Goal: Communication & Community: Answer question/provide support

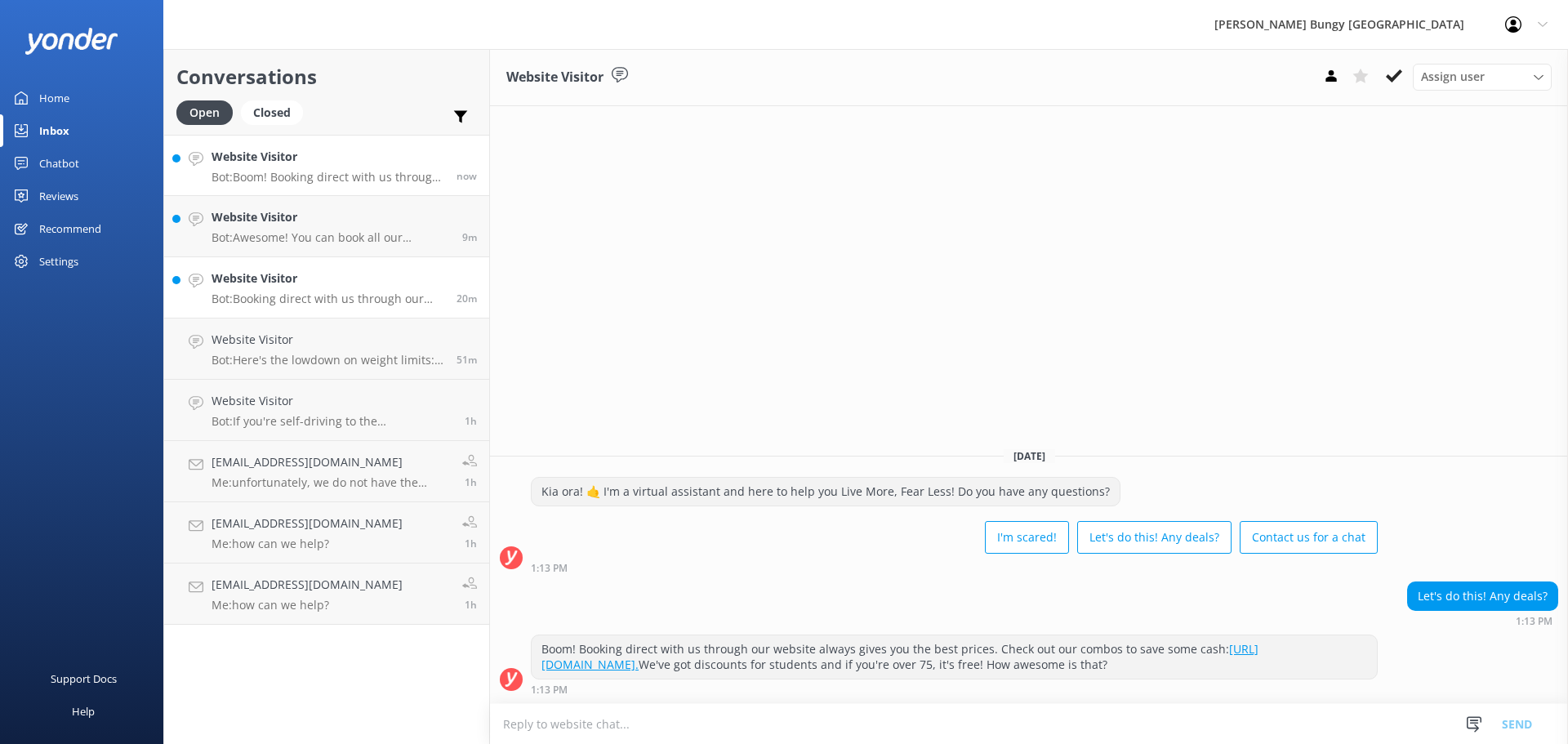
click at [351, 314] on link "Website Visitor Bot: Booking direct with us through our website always offers t…" at bounding box center [326, 288] width 325 height 61
click at [357, 230] on div "Website Visitor Bot: Awesome! You can book all our adrenaline-pumping experienc…" at bounding box center [330, 225] width 238 height 36
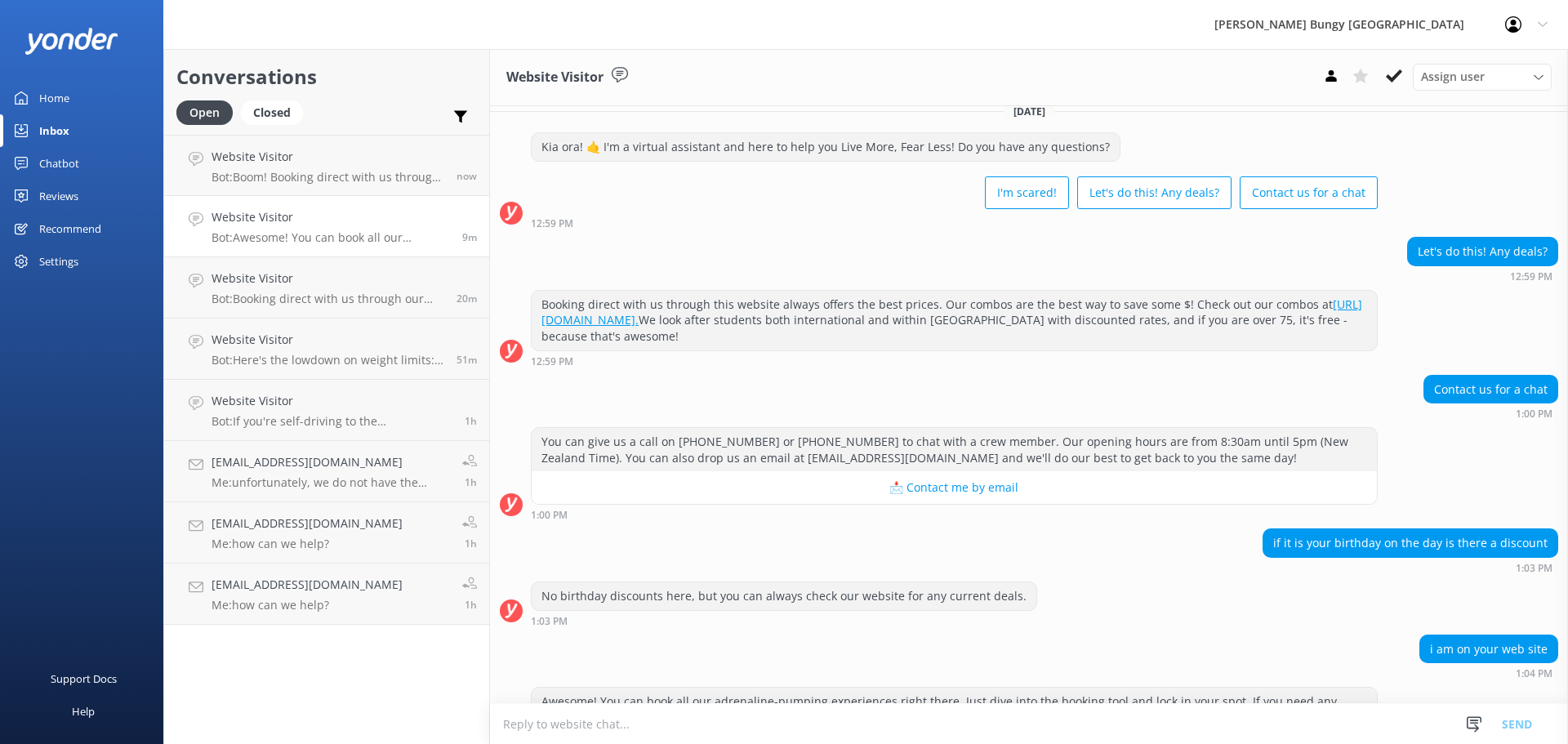
scroll to position [707, 0]
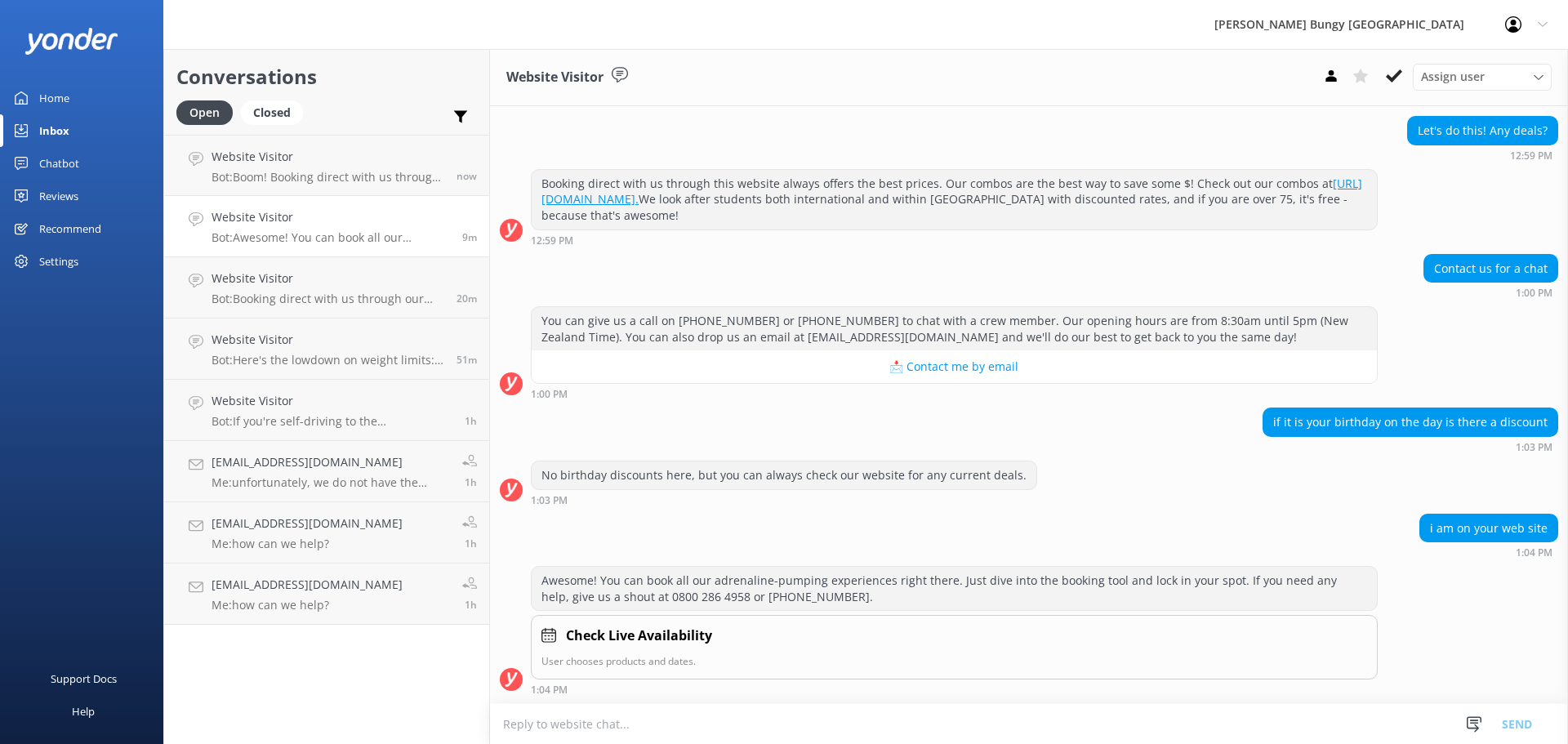
click at [1036, 714] on textarea at bounding box center [1029, 724] width 1078 height 40
click at [351, 174] on p "Bot: Boom! Booking direct with us through our website always gives you the best…" at bounding box center [327, 177] width 233 height 15
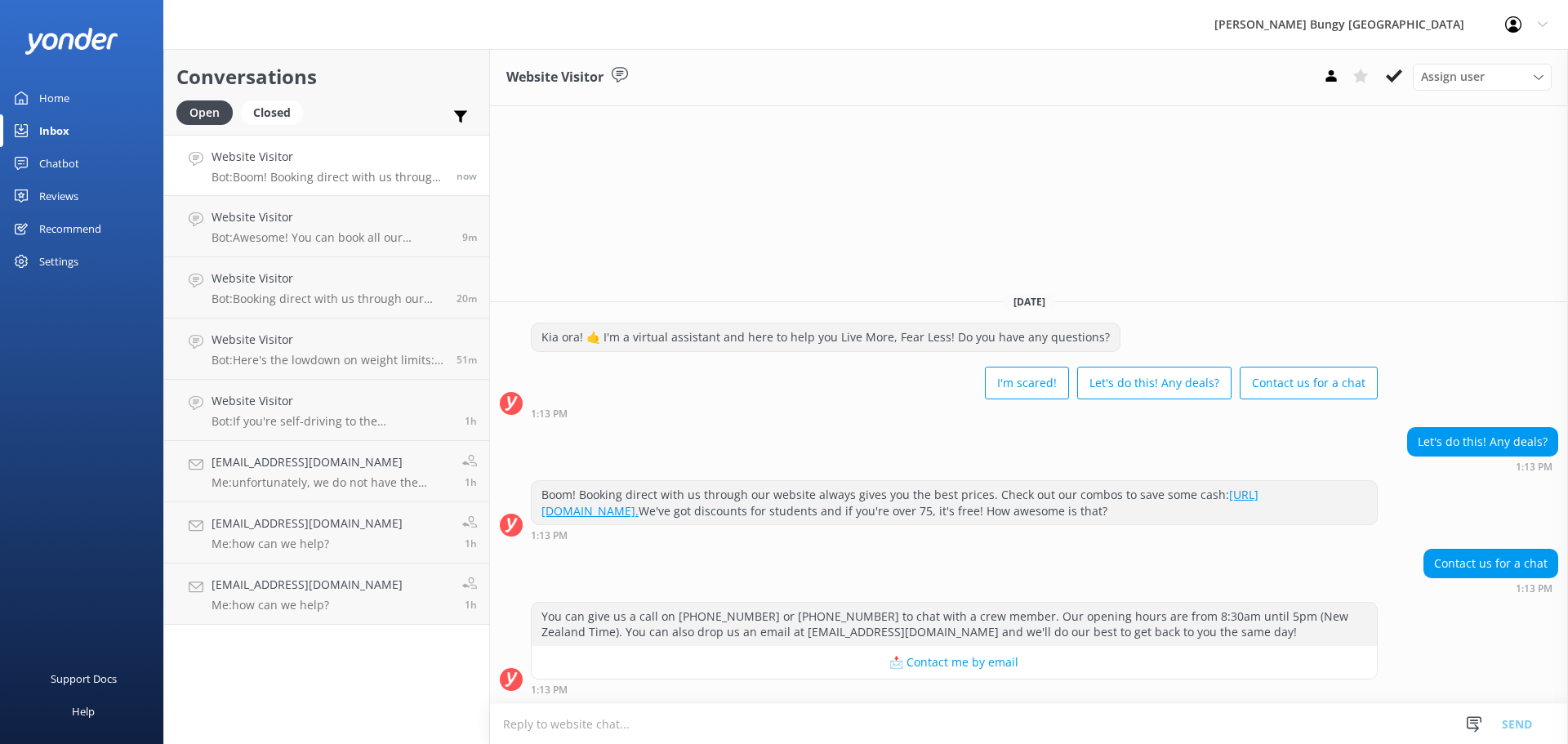
click at [1274, 721] on textarea at bounding box center [1029, 724] width 1078 height 40
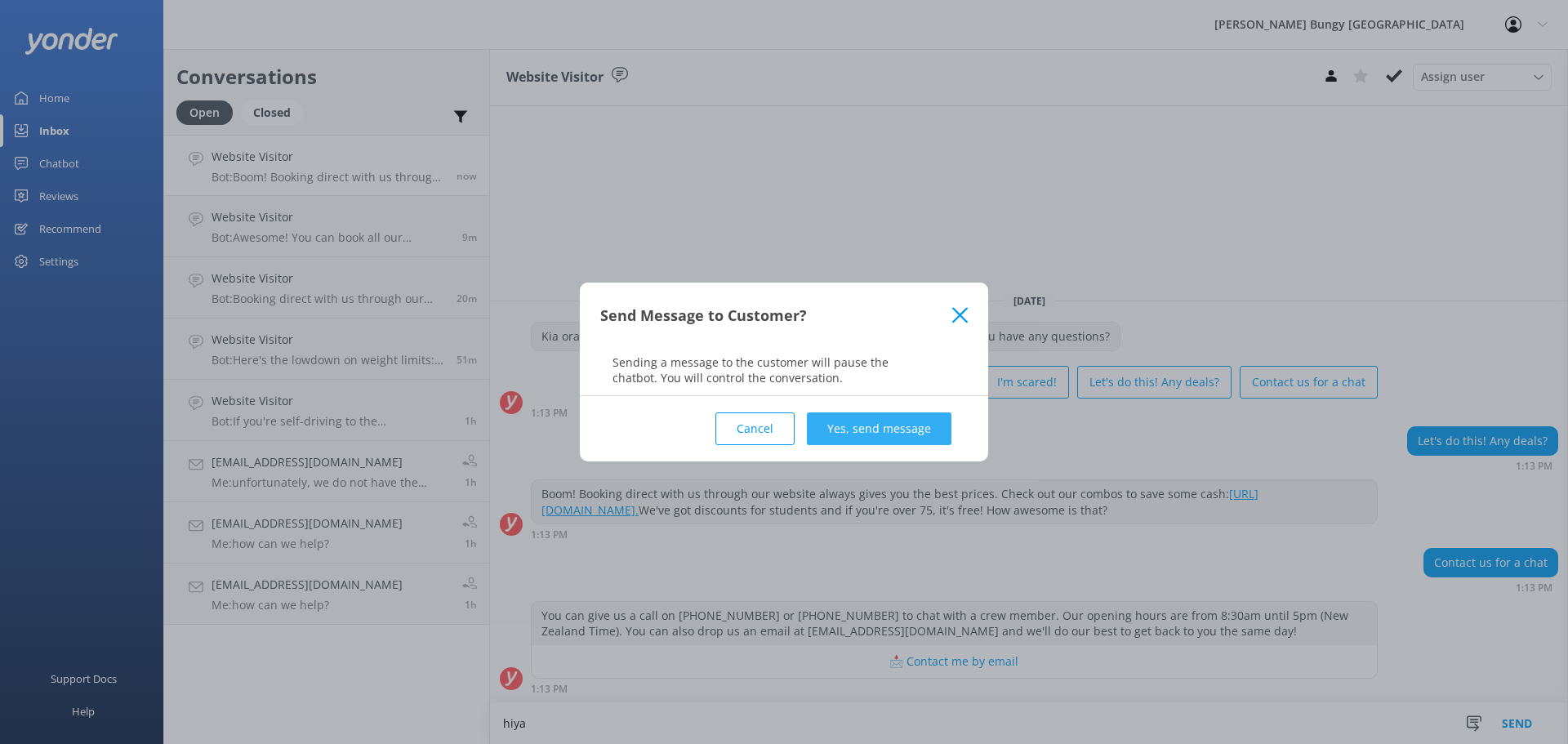
type textarea "hiya"
click at [919, 434] on button "Yes, send message" at bounding box center [878, 429] width 145 height 33
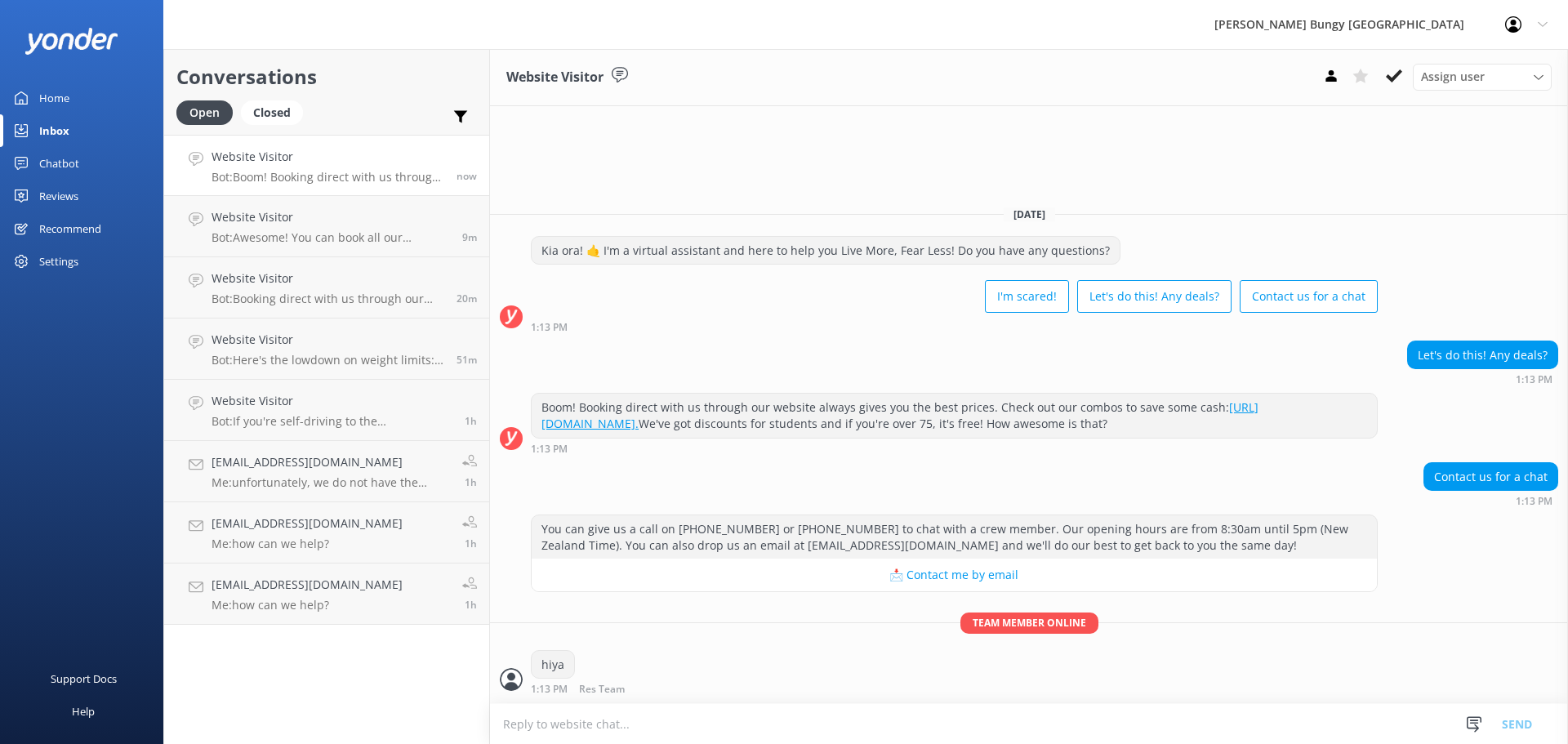
click at [892, 726] on textarea at bounding box center [1029, 724] width 1078 height 40
type textarea "how can we help?"
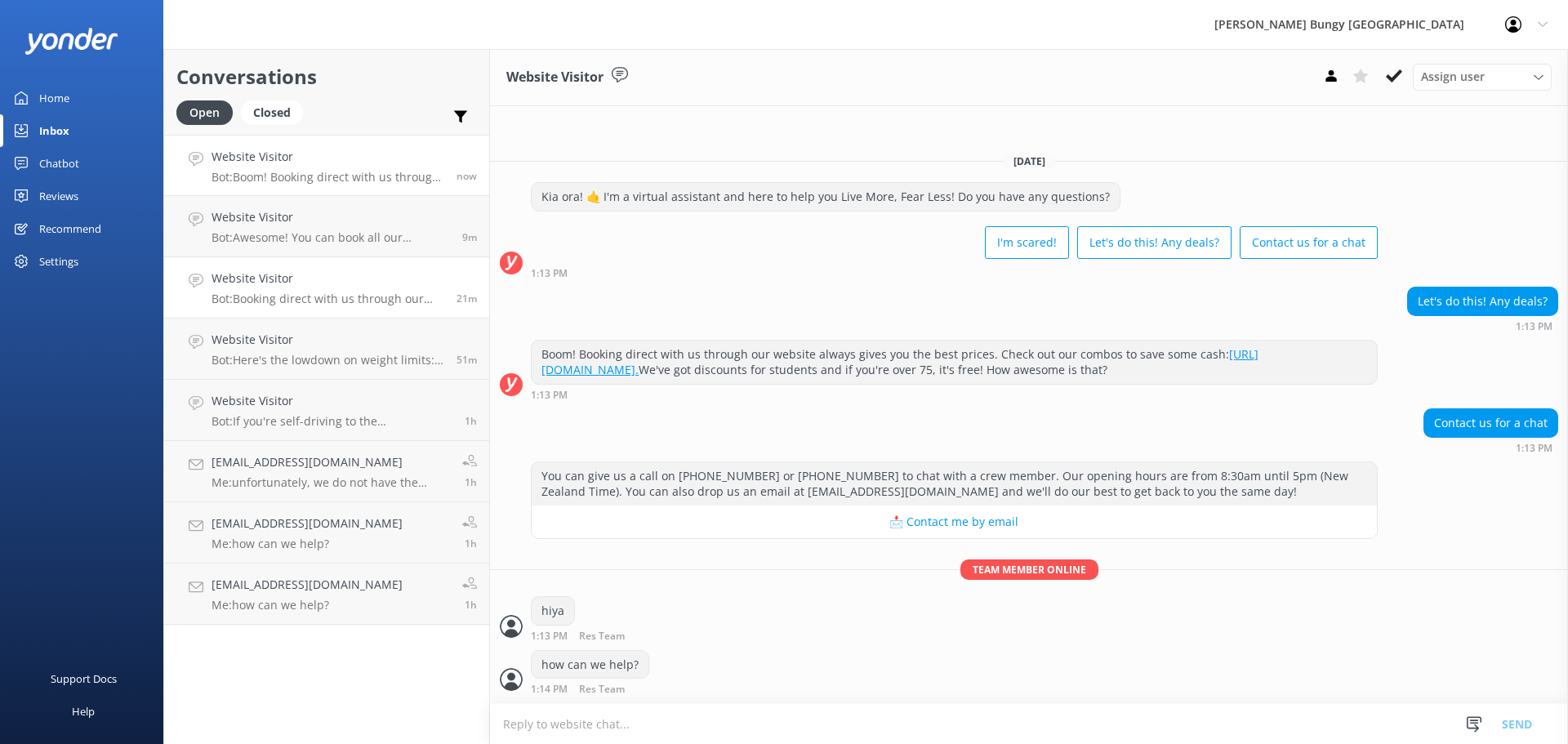
click at [335, 280] on h4 "Website Visitor" at bounding box center [327, 278] width 233 height 18
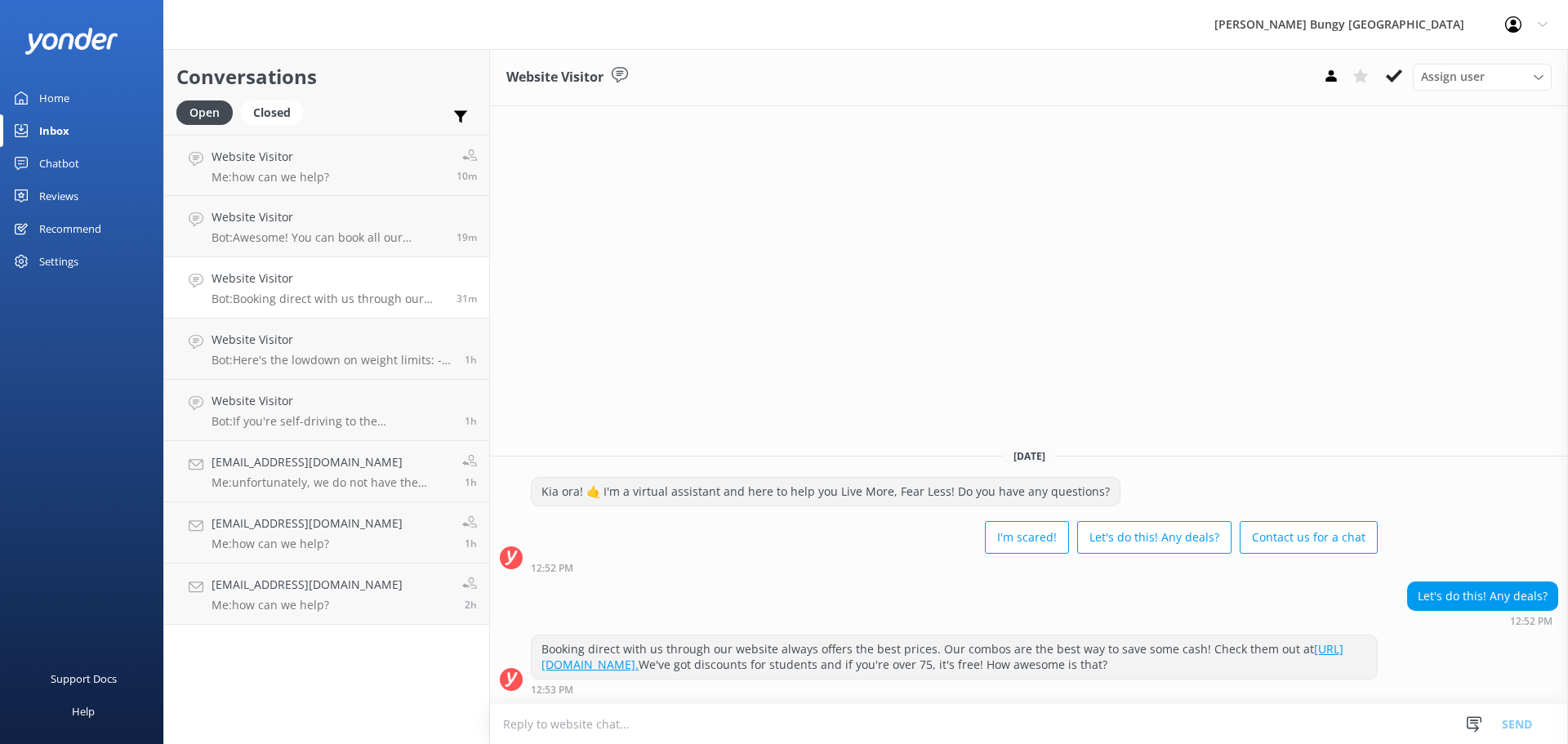
click at [722, 437] on div "Today Kia ora! 🤙 I'm a virtual assistant and here to help you Live More, Fear L…" at bounding box center [1029, 568] width 1078 height 268
click at [392, 220] on h4 "Website Visitor" at bounding box center [327, 217] width 233 height 18
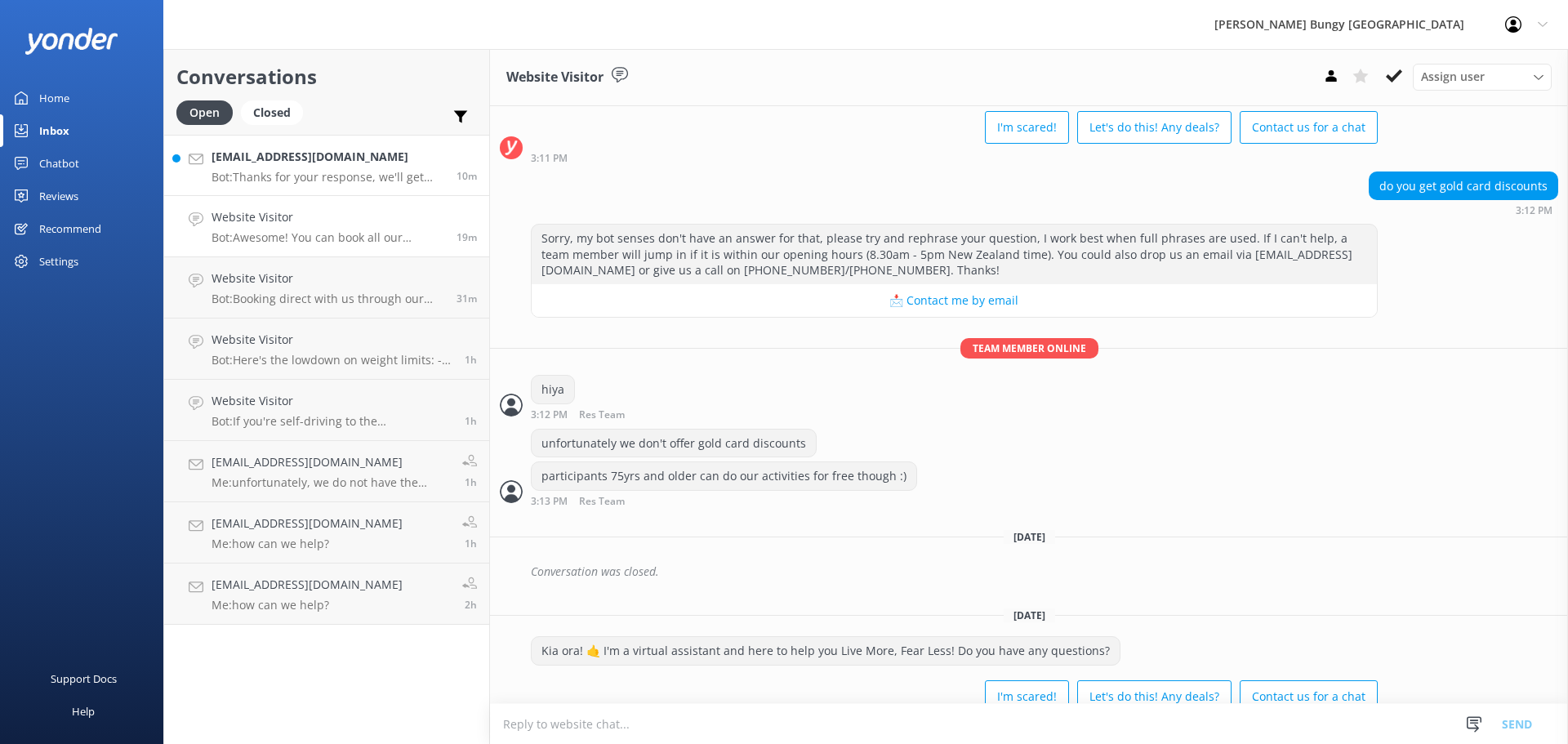
scroll to position [586, 0]
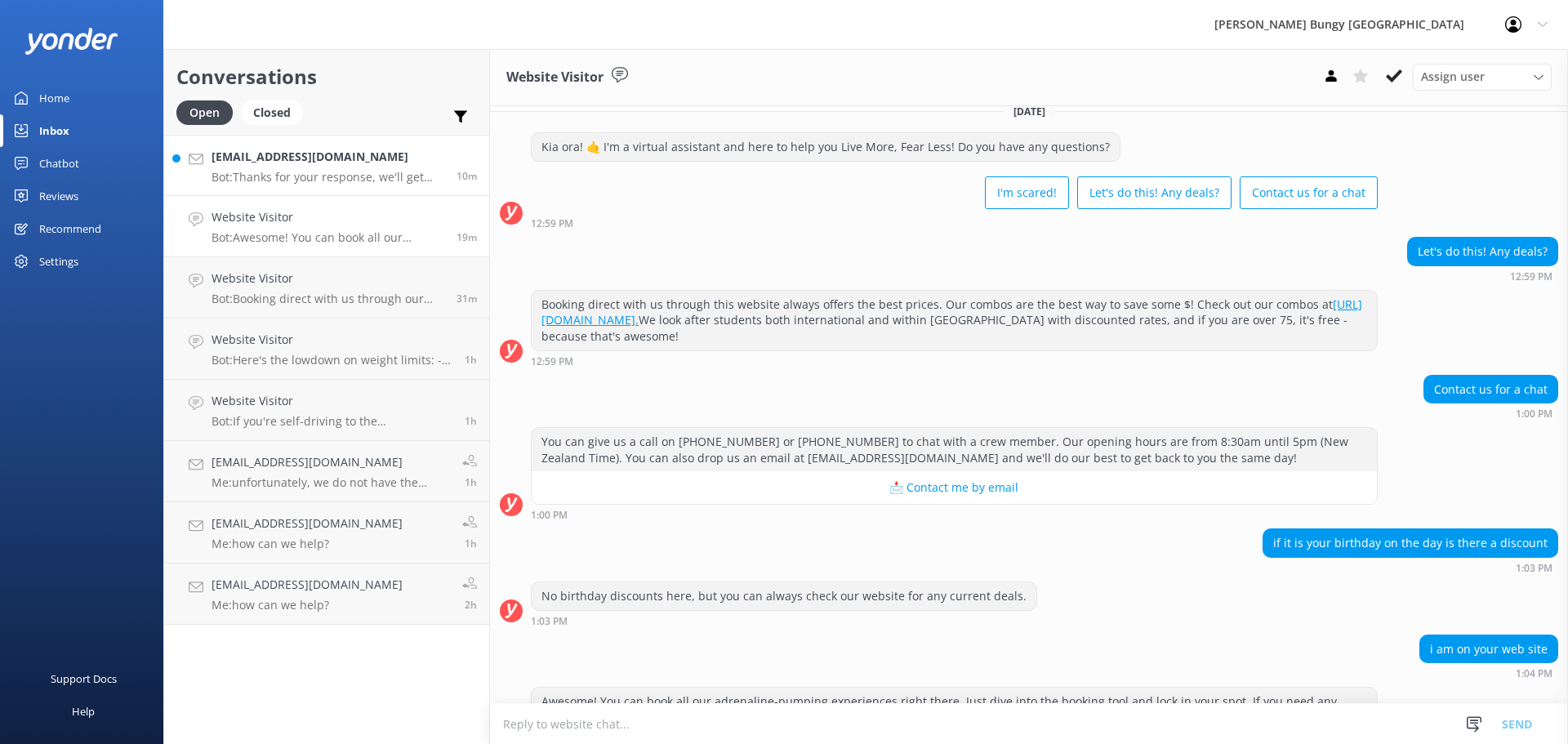
click at [418, 147] on link "emilylauren98@yahoo.com.au Bot: Thanks for your response, we'll get back to you…" at bounding box center [326, 165] width 325 height 61
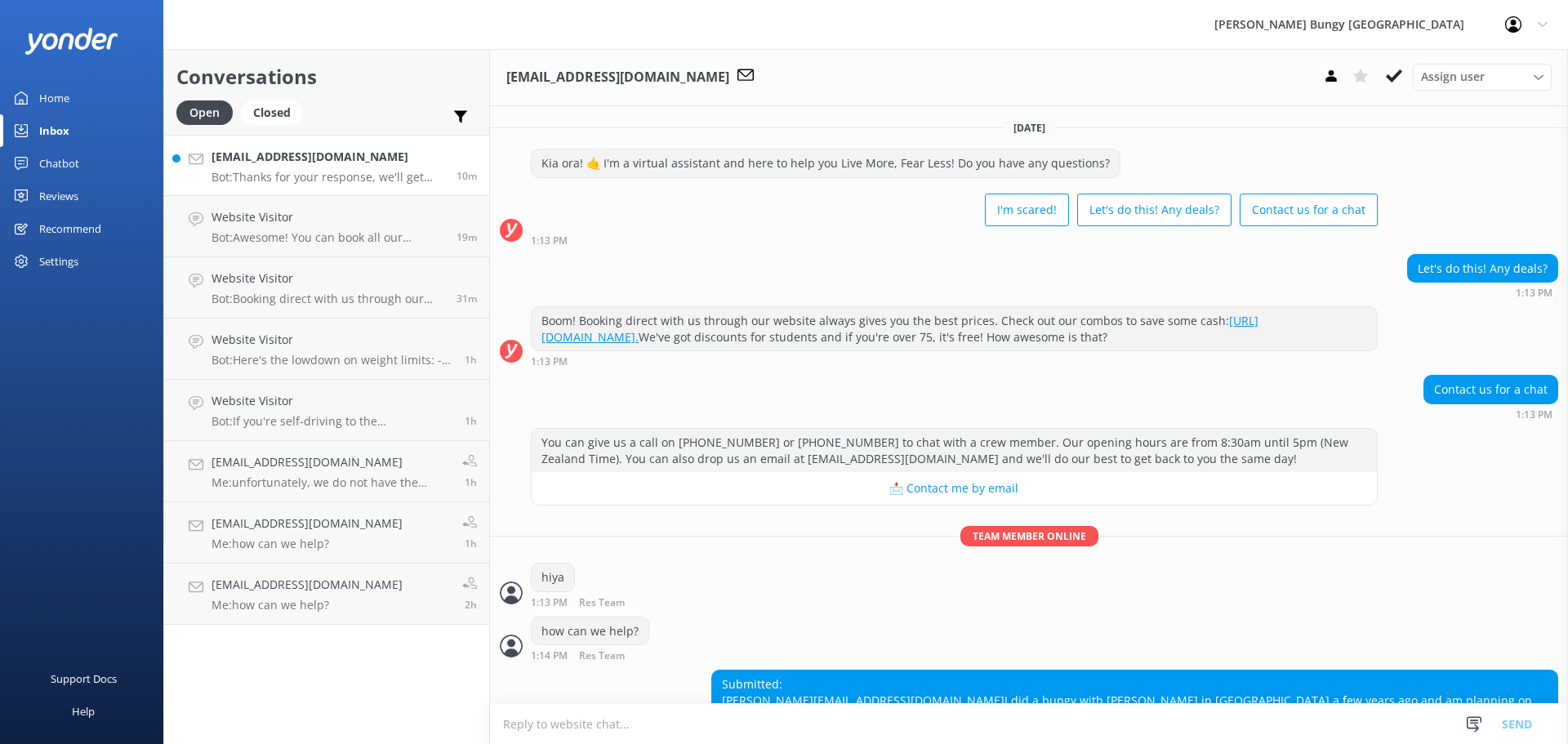
scroll to position [136, 0]
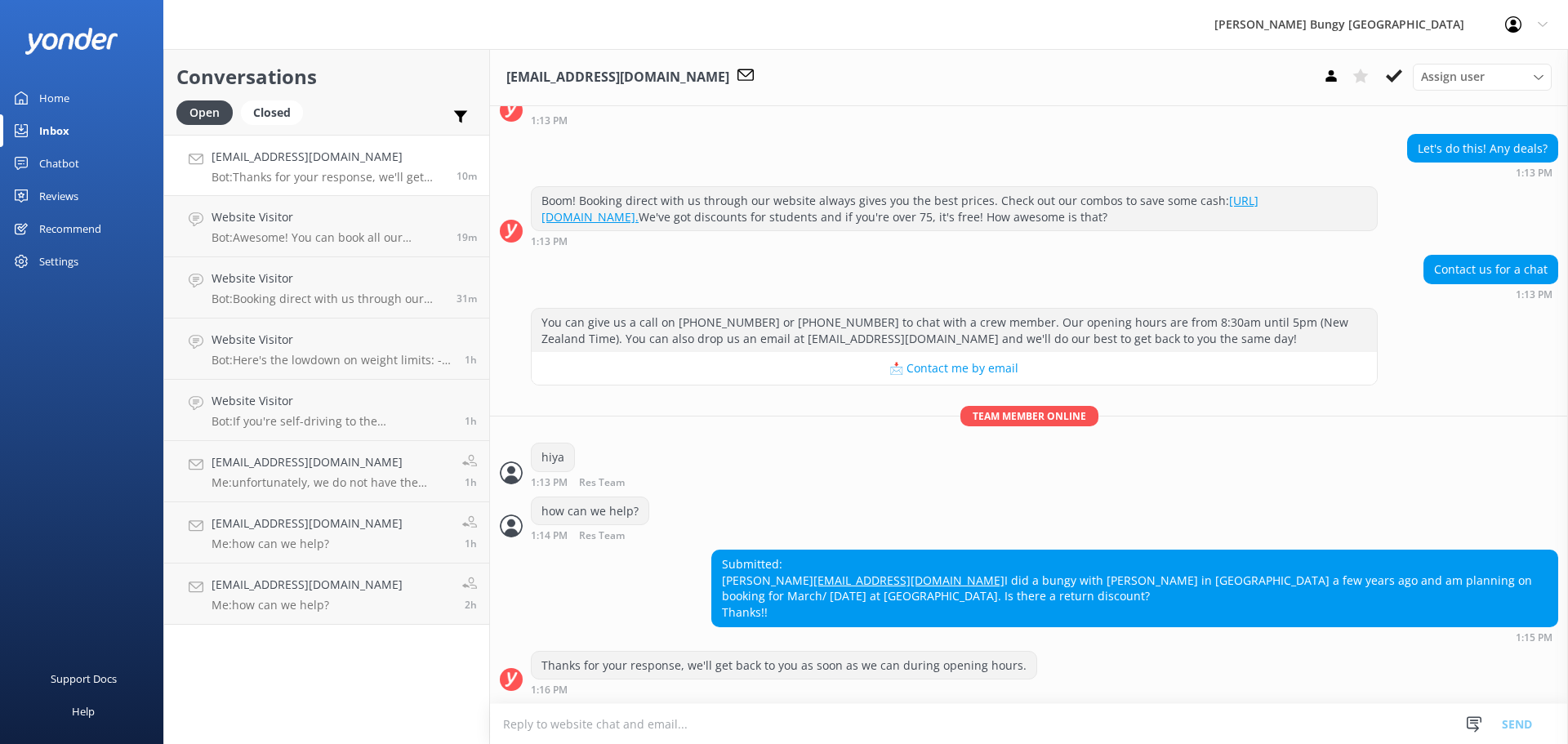
click at [1011, 738] on textarea at bounding box center [1029, 724] width 1078 height 40
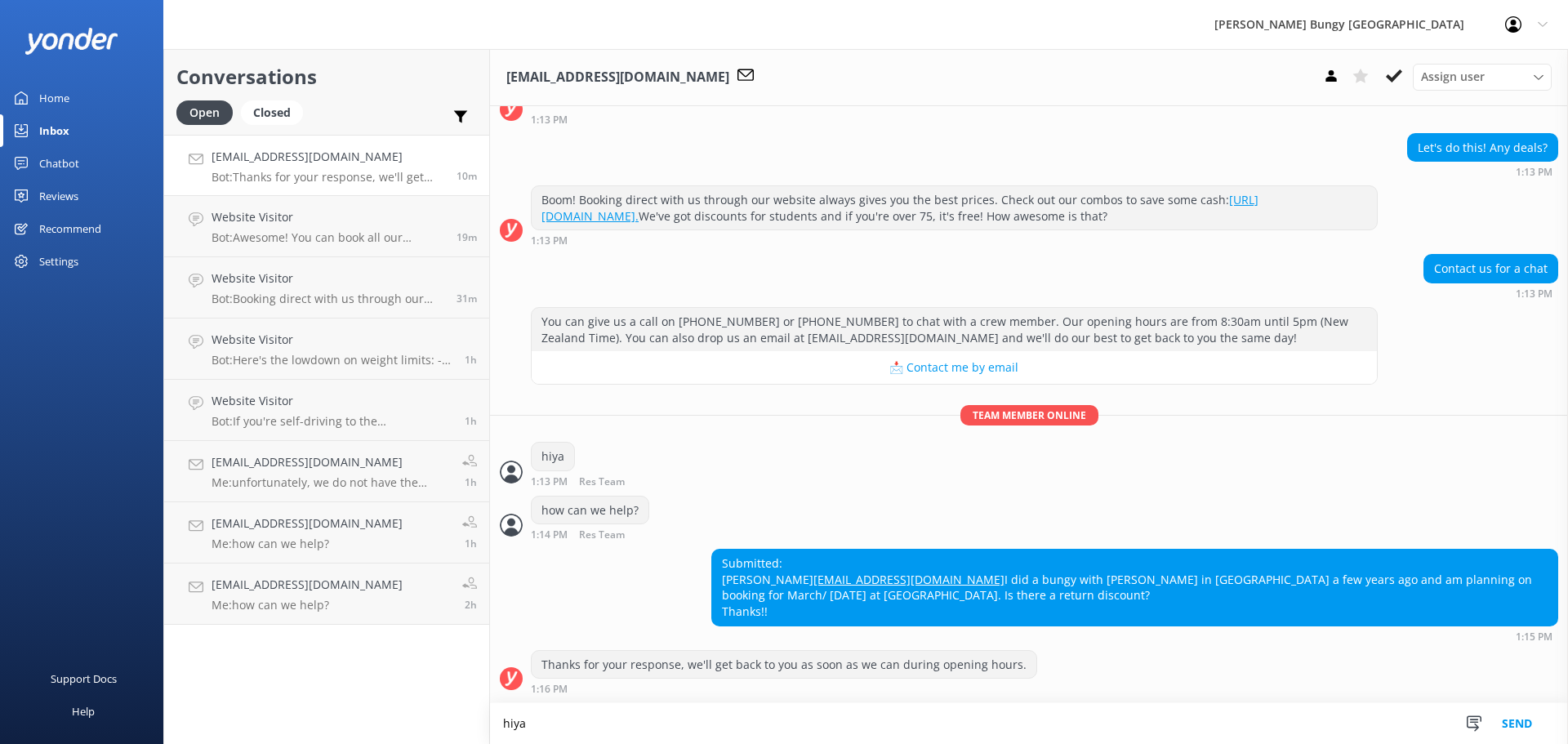
type textarea "hiya"
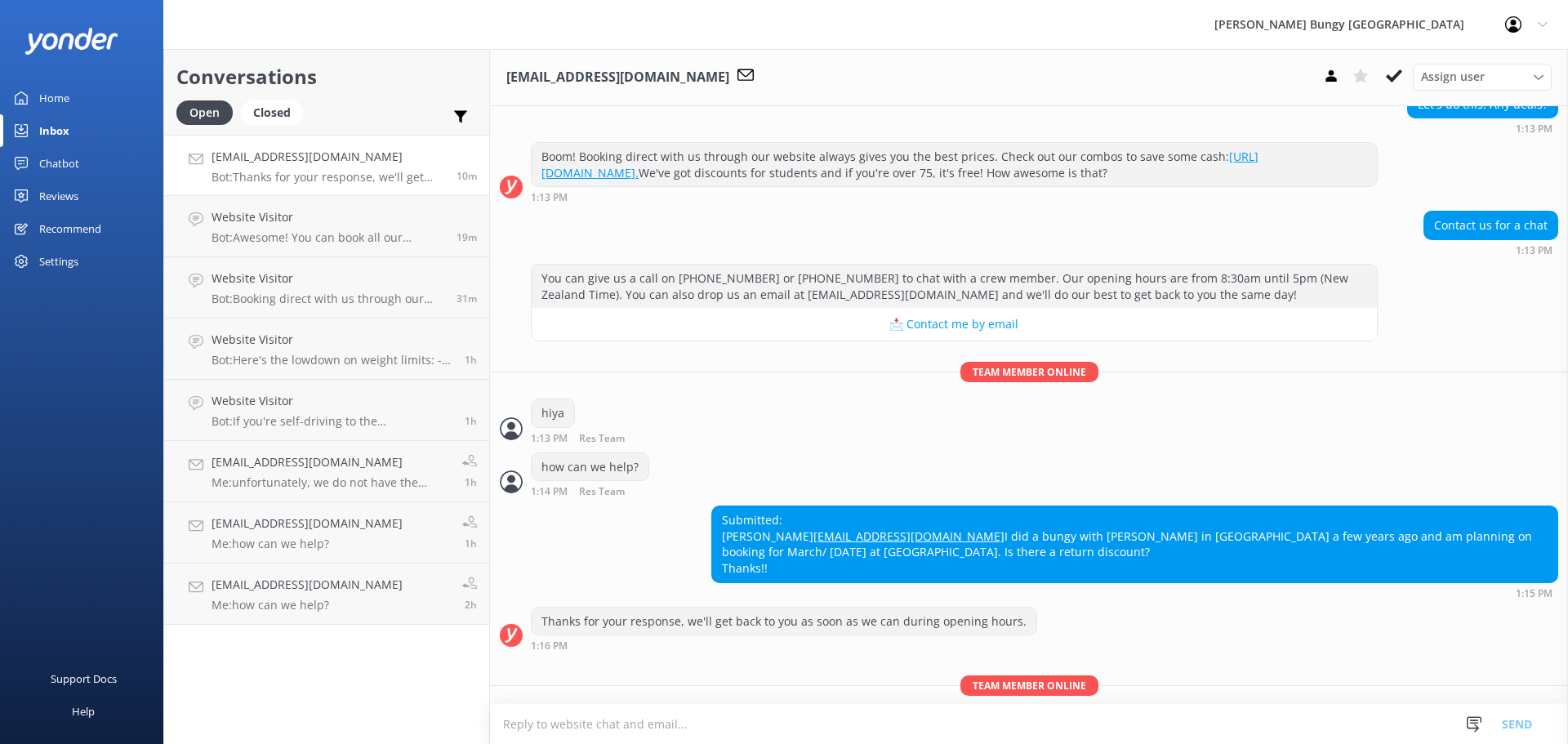
scroll to position [243, 0]
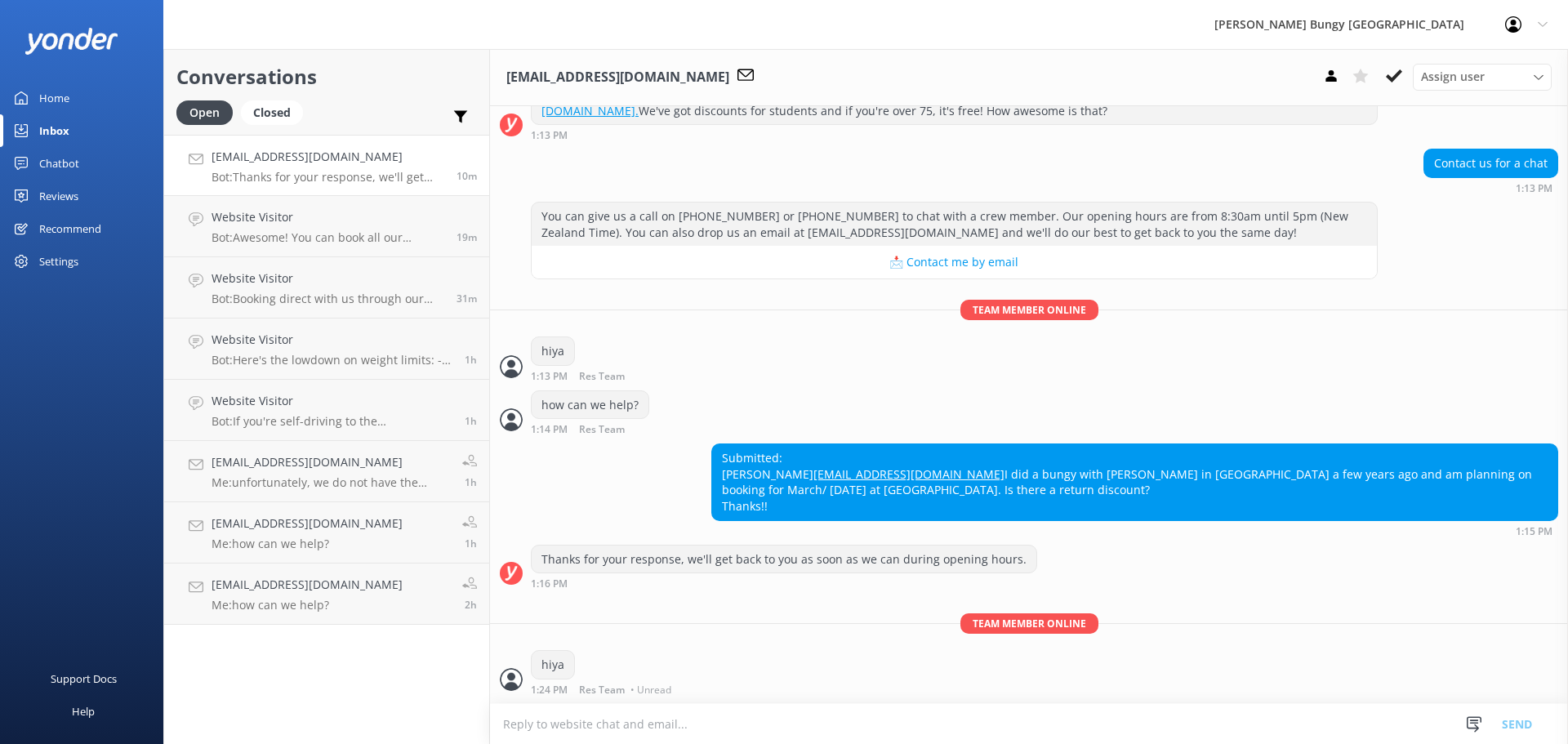
click at [889, 725] on textarea at bounding box center [1029, 724] width 1078 height 40
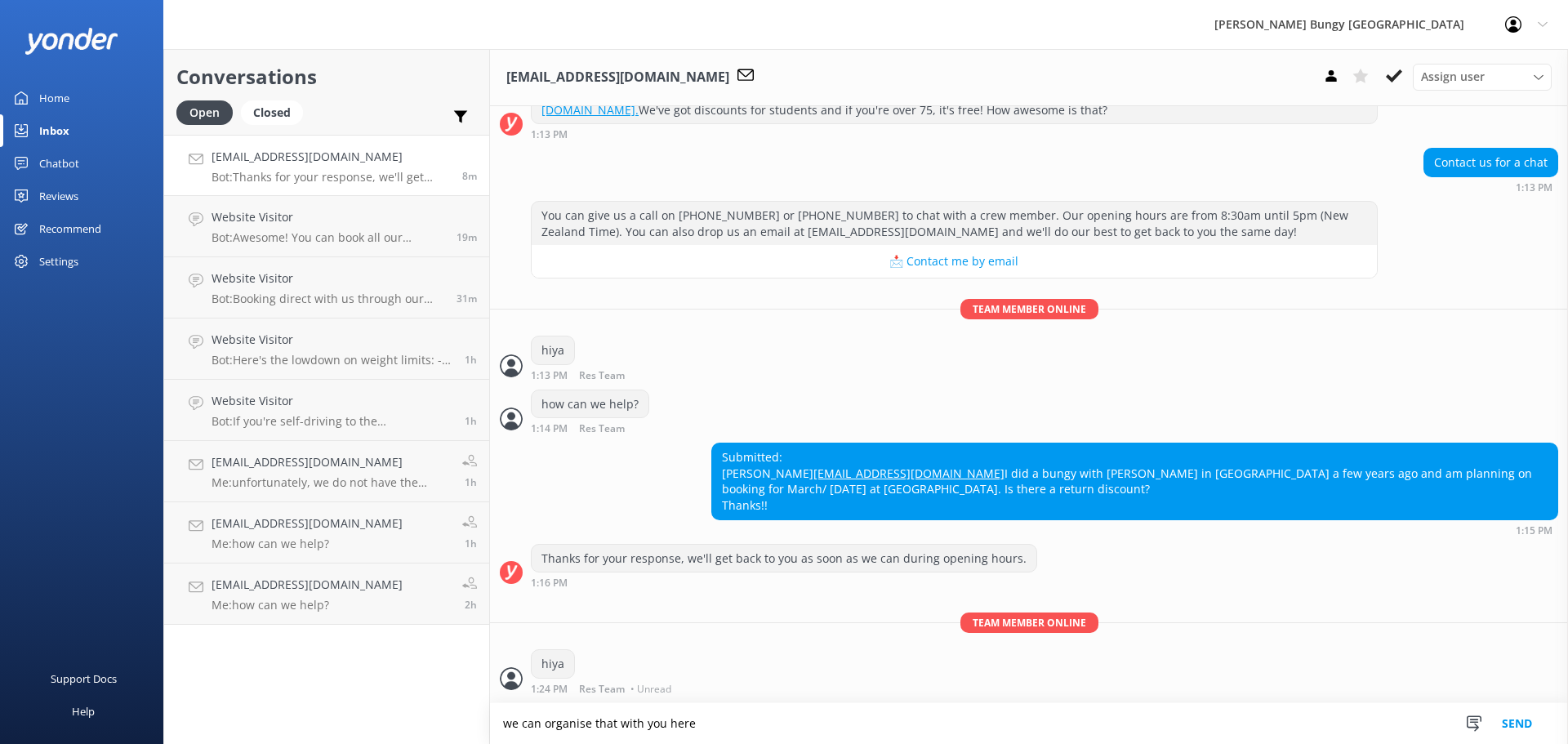
type textarea "we can organise that with you here"
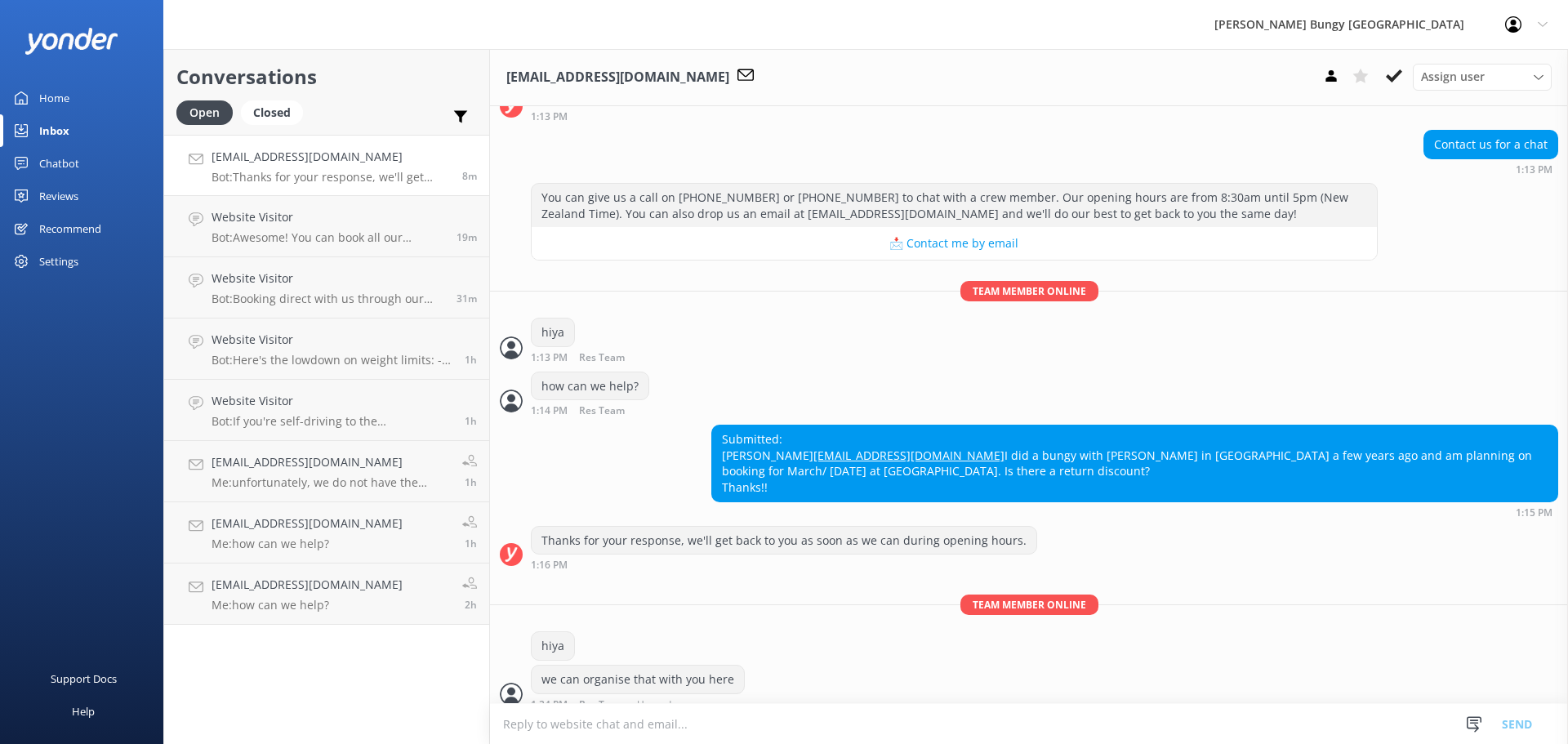
scroll to position [275, 0]
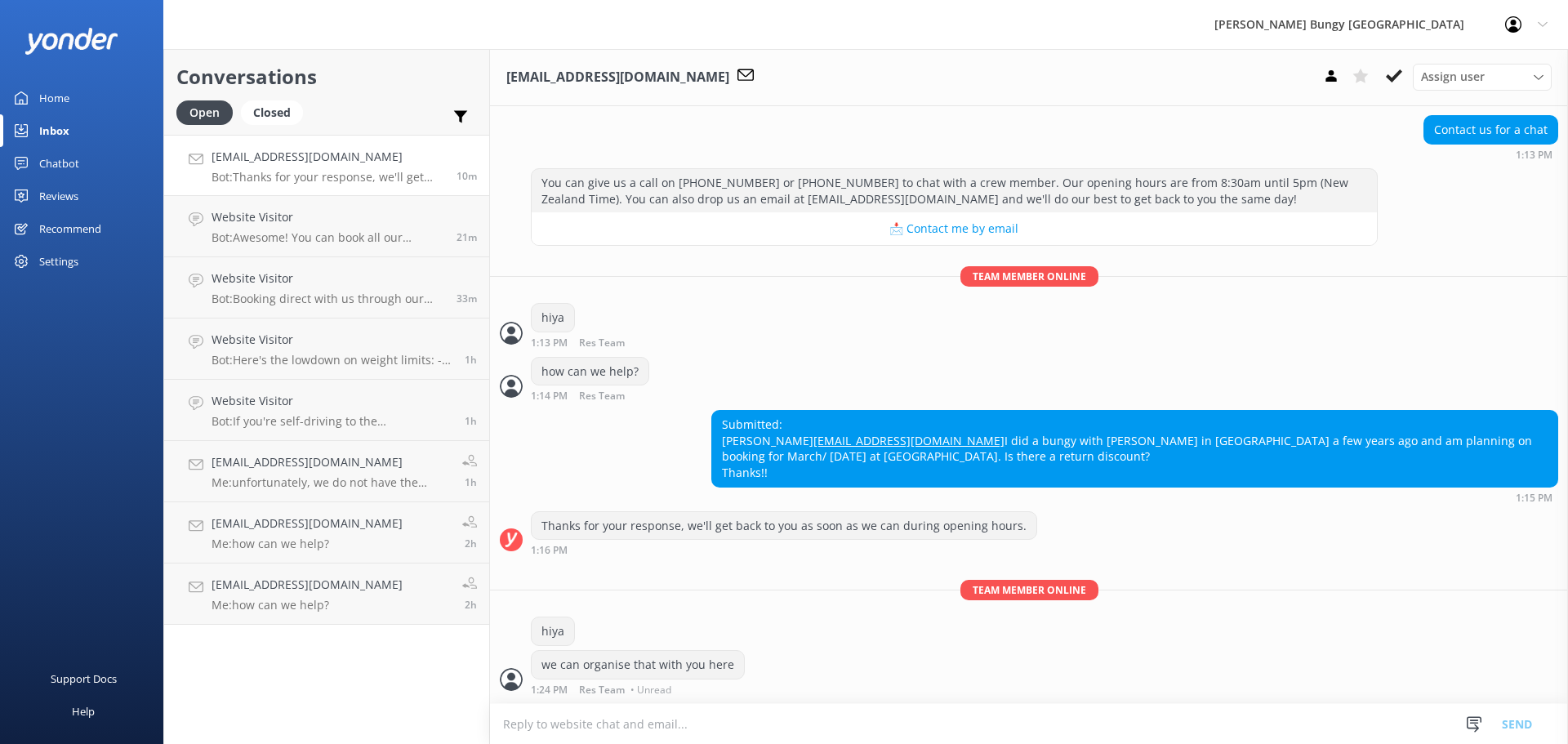
click at [889, 725] on textarea at bounding box center [1029, 724] width 1078 height 40
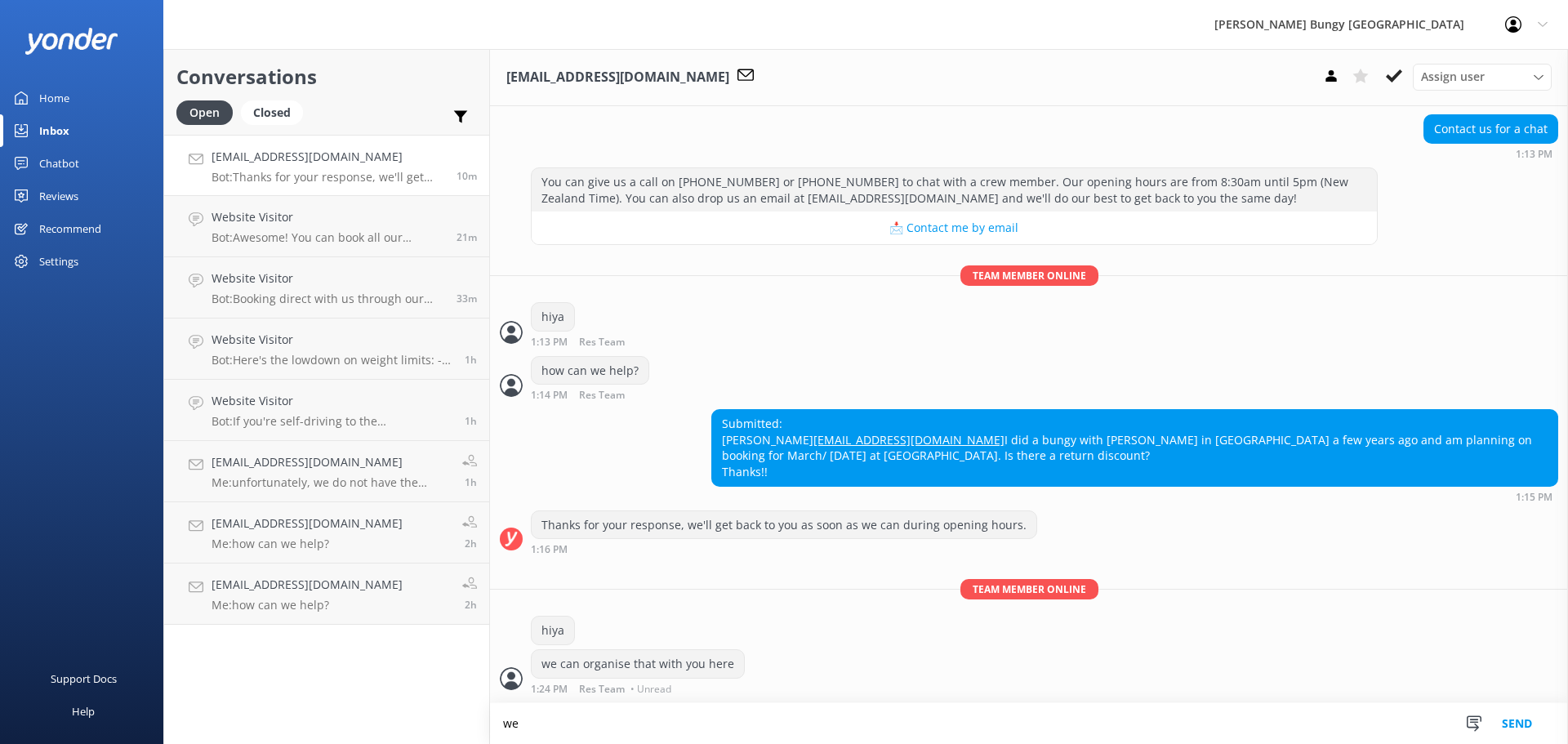
scroll to position [276, 0]
type textarea "we have"
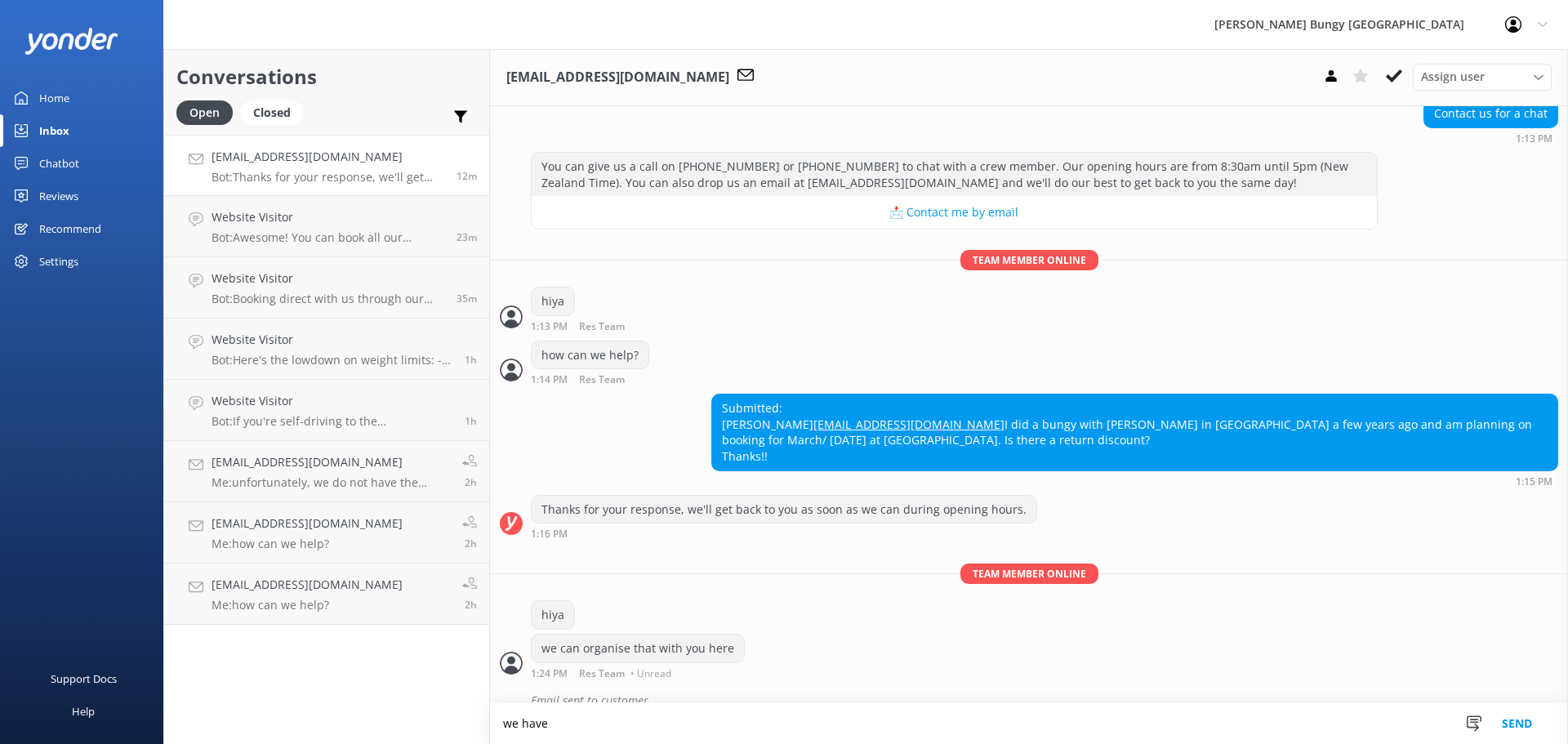
scroll to position [312, 0]
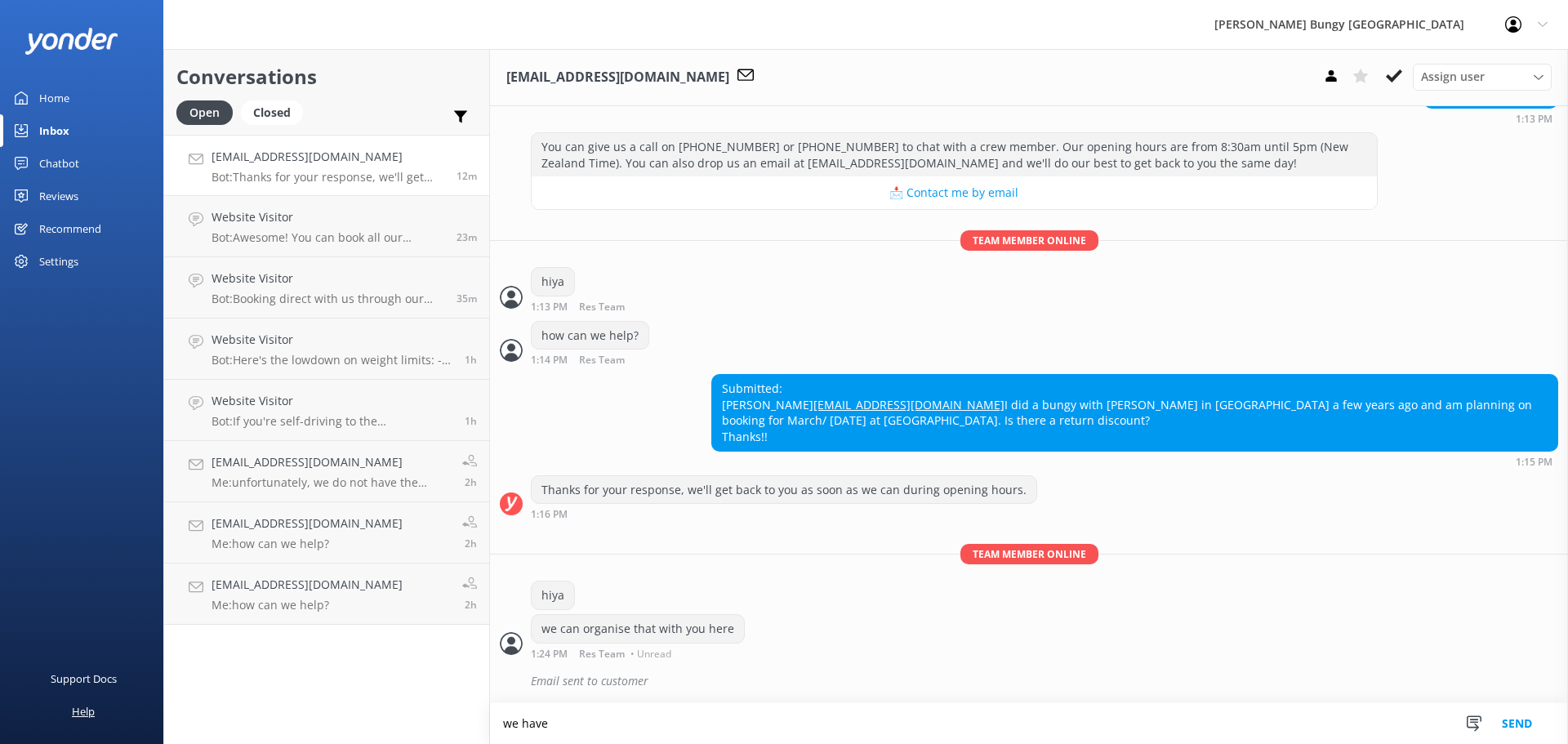
drag, startPoint x: 1168, startPoint y: 723, endPoint x: 156, endPoint y: 701, distance: 1012.2
click at [156, 701] on div "AJ Hackett Bungy New Zealand Profile Settings Logout Home Inbox Chatbot Content…" at bounding box center [784, 397] width 1568 height 695
click at [968, 739] on textarea at bounding box center [1029, 724] width 1078 height 40
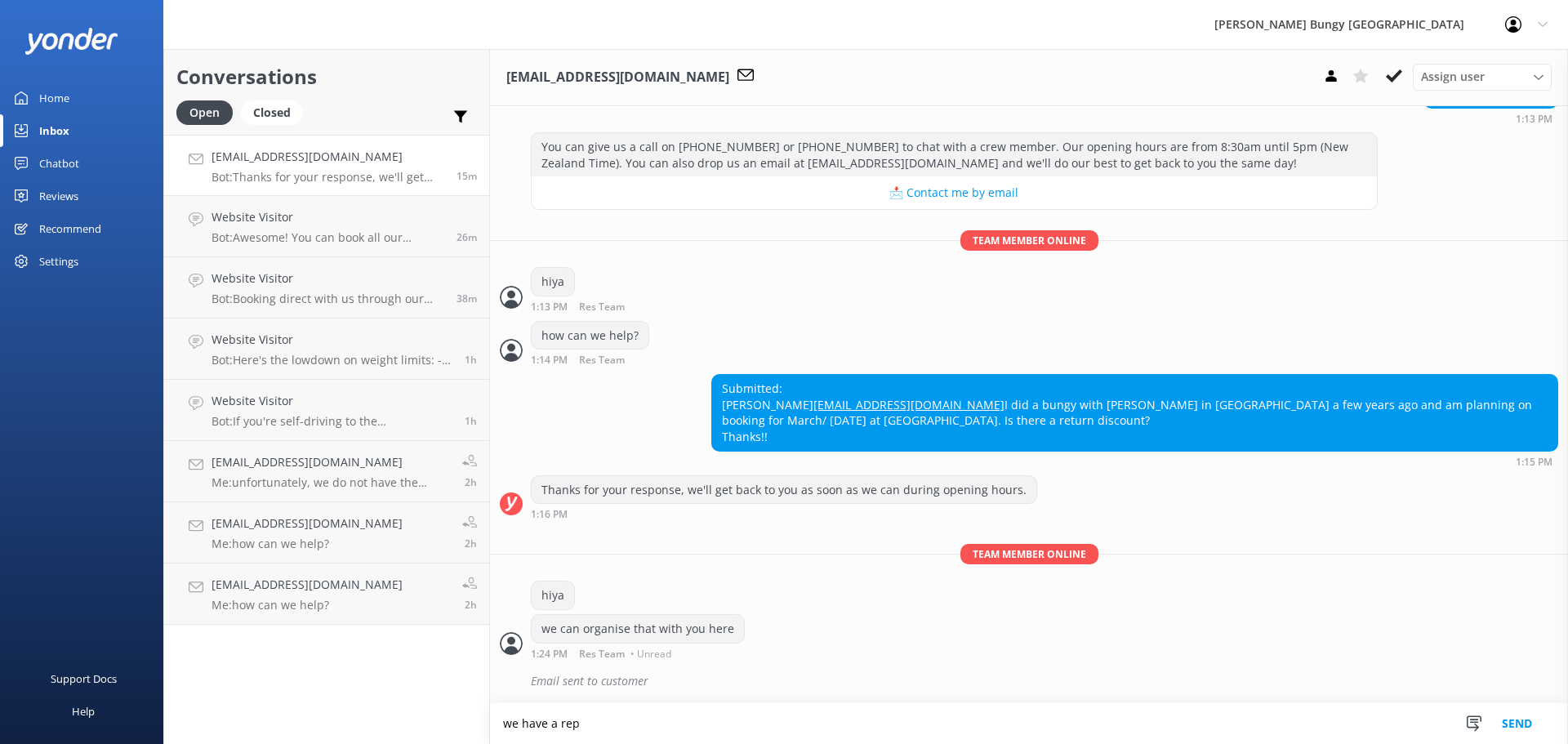
type textarea "we have a repe"
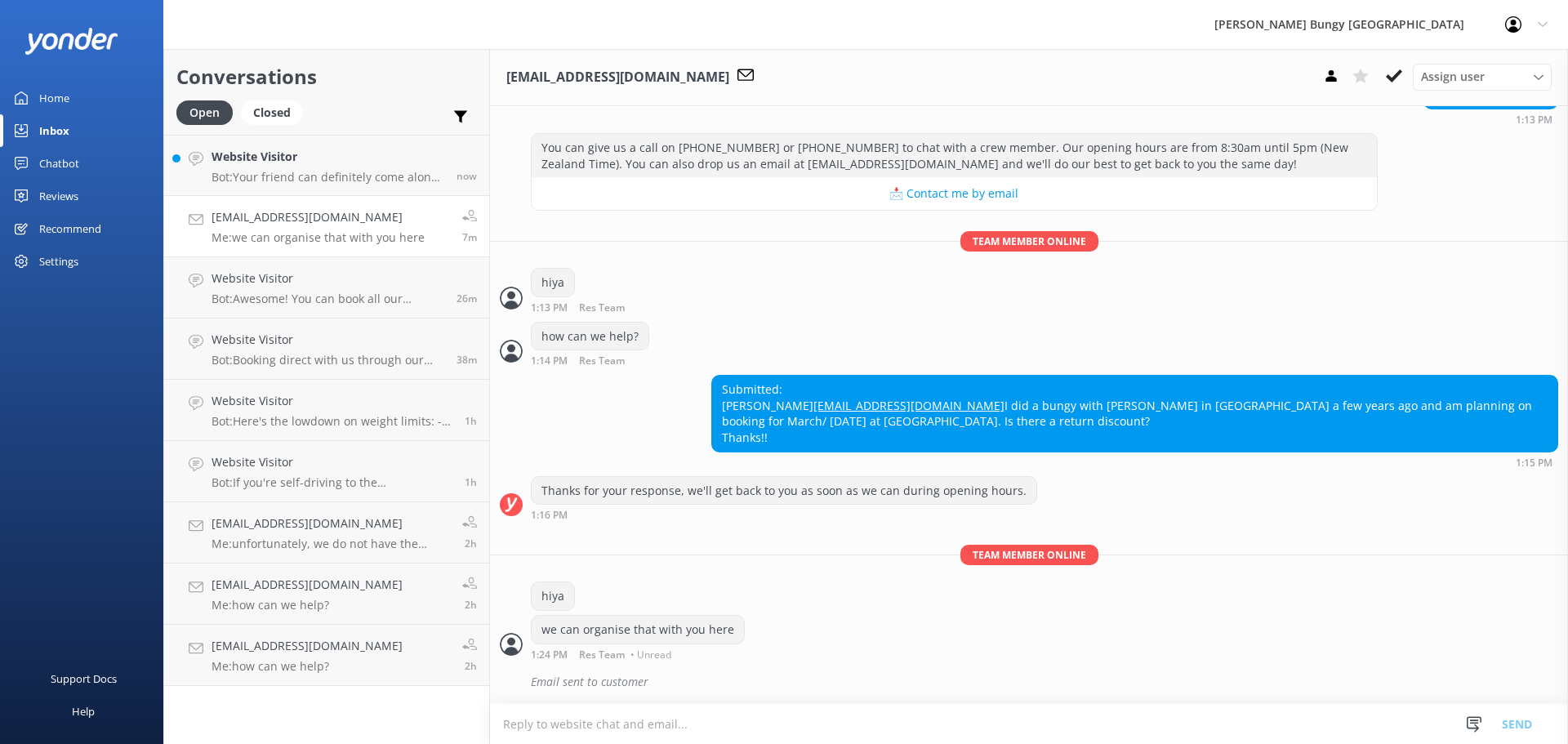
scroll to position [311, 0]
click at [264, 143] on link "Website Visitor Bot: Your friend can definitely come along for the ride! Specta…" at bounding box center [326, 165] width 325 height 61
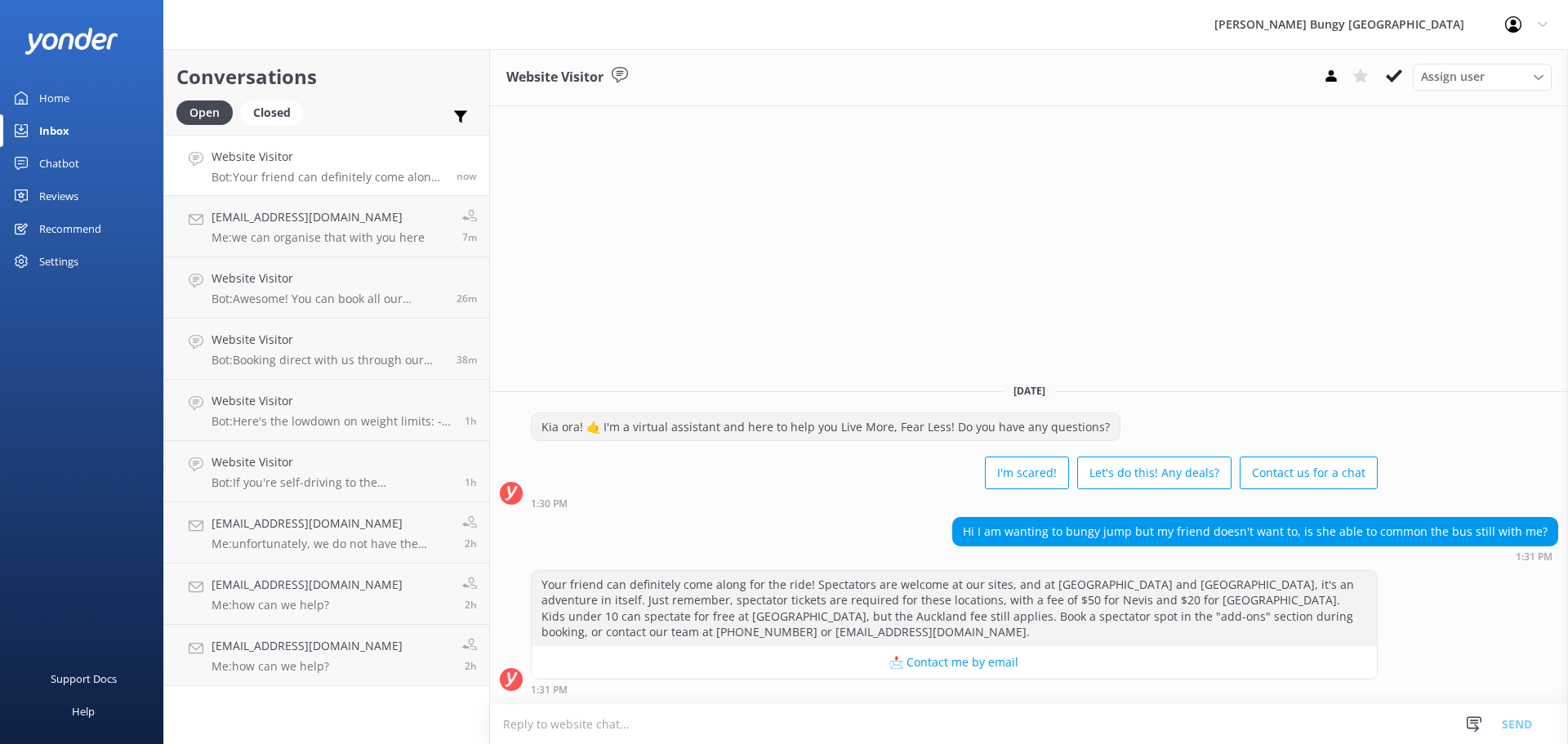
click at [993, 333] on div "Website Visitor Assign user Mike Voyce Michelle Gillard Tech Admin Dan Waugh Re…" at bounding box center [1029, 397] width 1078 height 695
click at [339, 164] on h4 "[EMAIL_ADDRESS][DOMAIN_NAME]" at bounding box center [309, 157] width 197 height 18
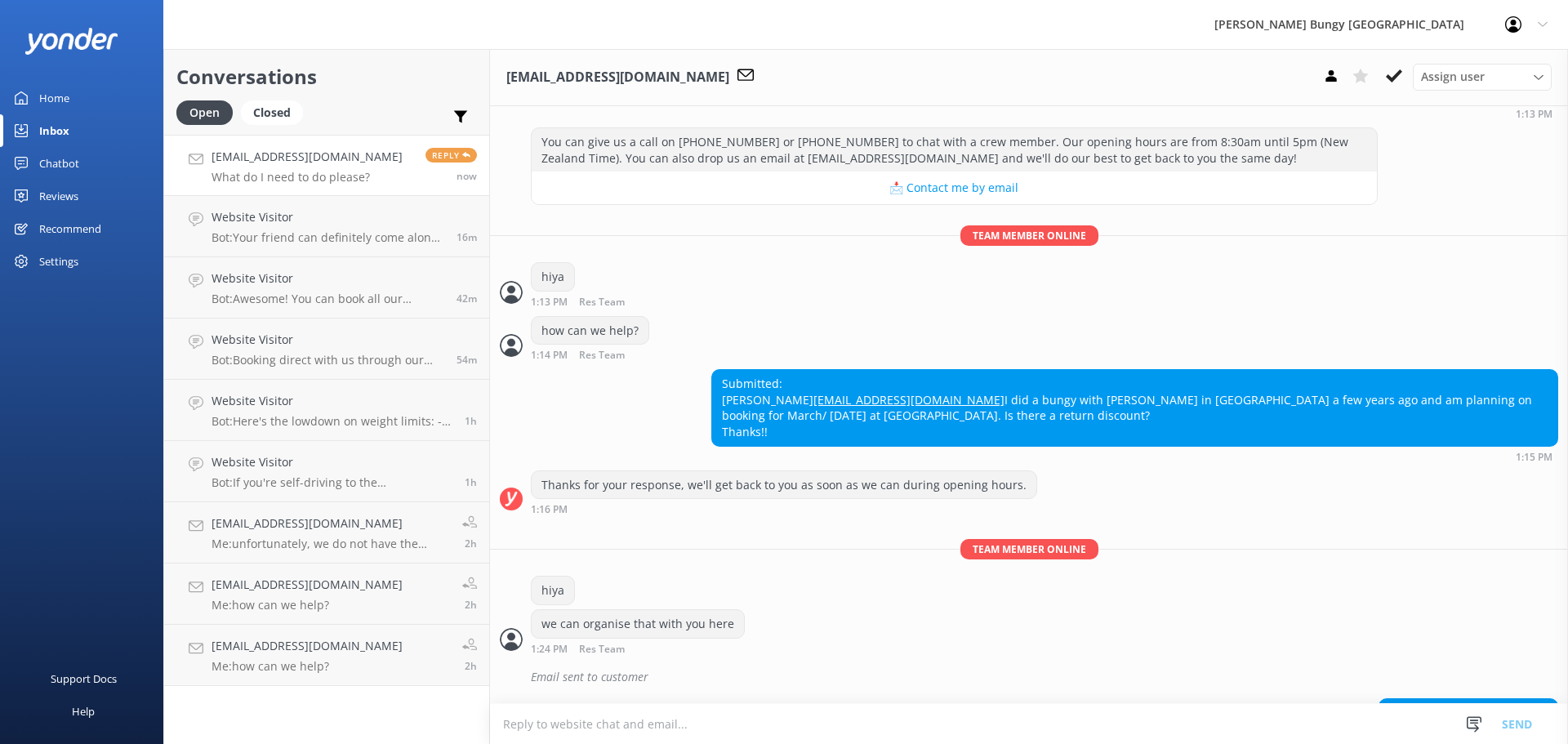
scroll to position [364, 0]
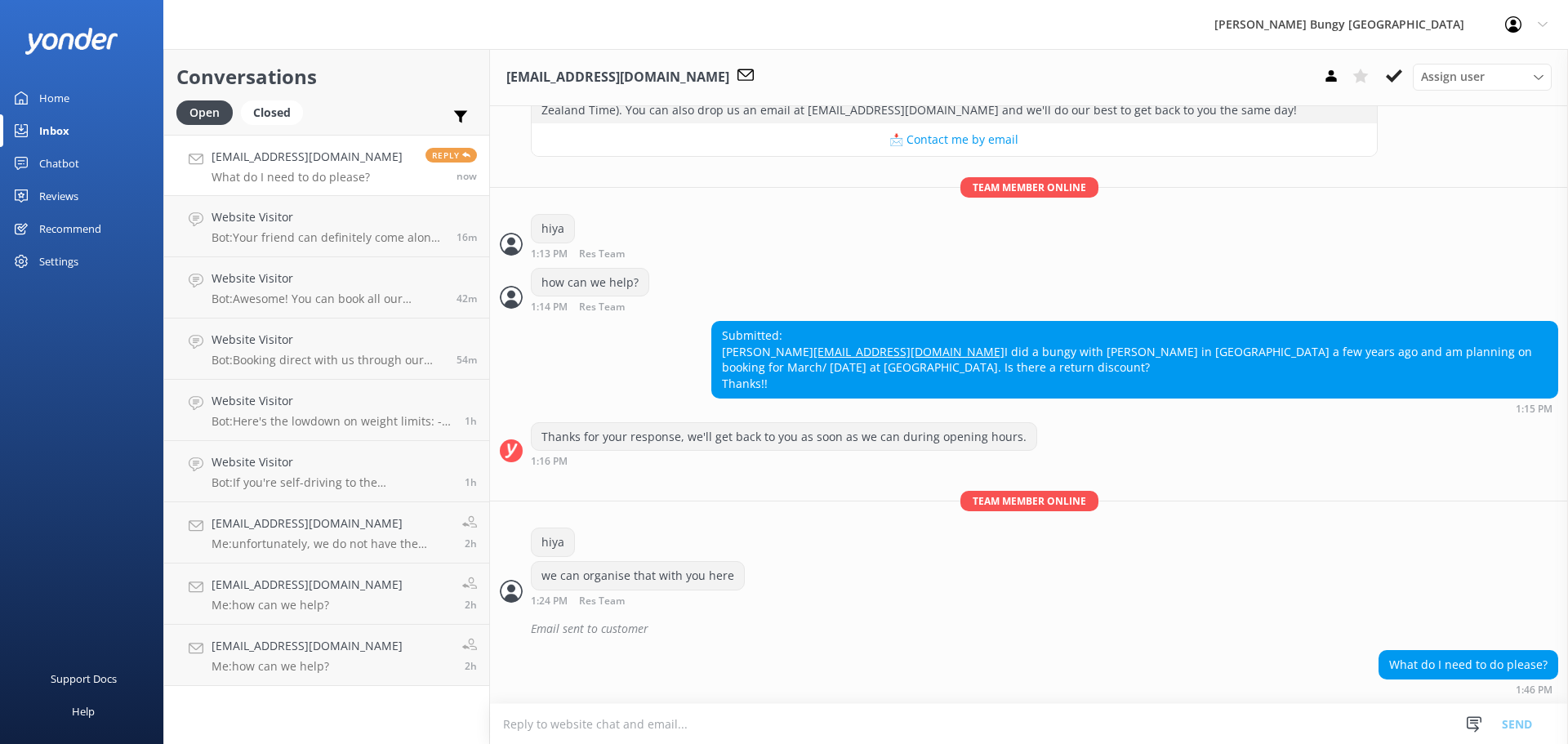
click at [1203, 710] on textarea at bounding box center [1029, 724] width 1078 height 40
click at [1097, 734] on textarea at bounding box center [1029, 724] width 1078 height 40
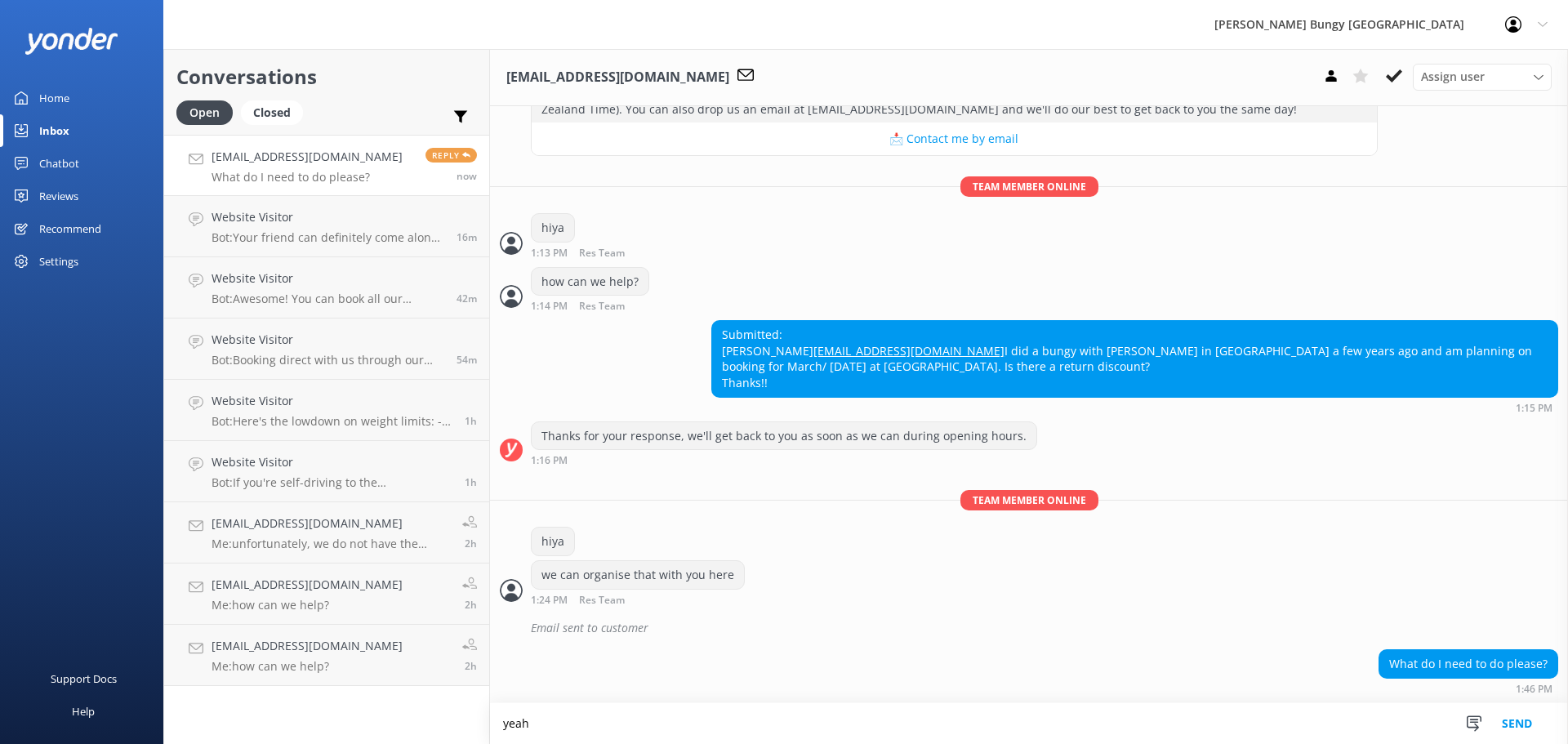
scroll to position [365, 0]
type textarea "yeah we can apply the repeat jumpers rate when you have a date/time"
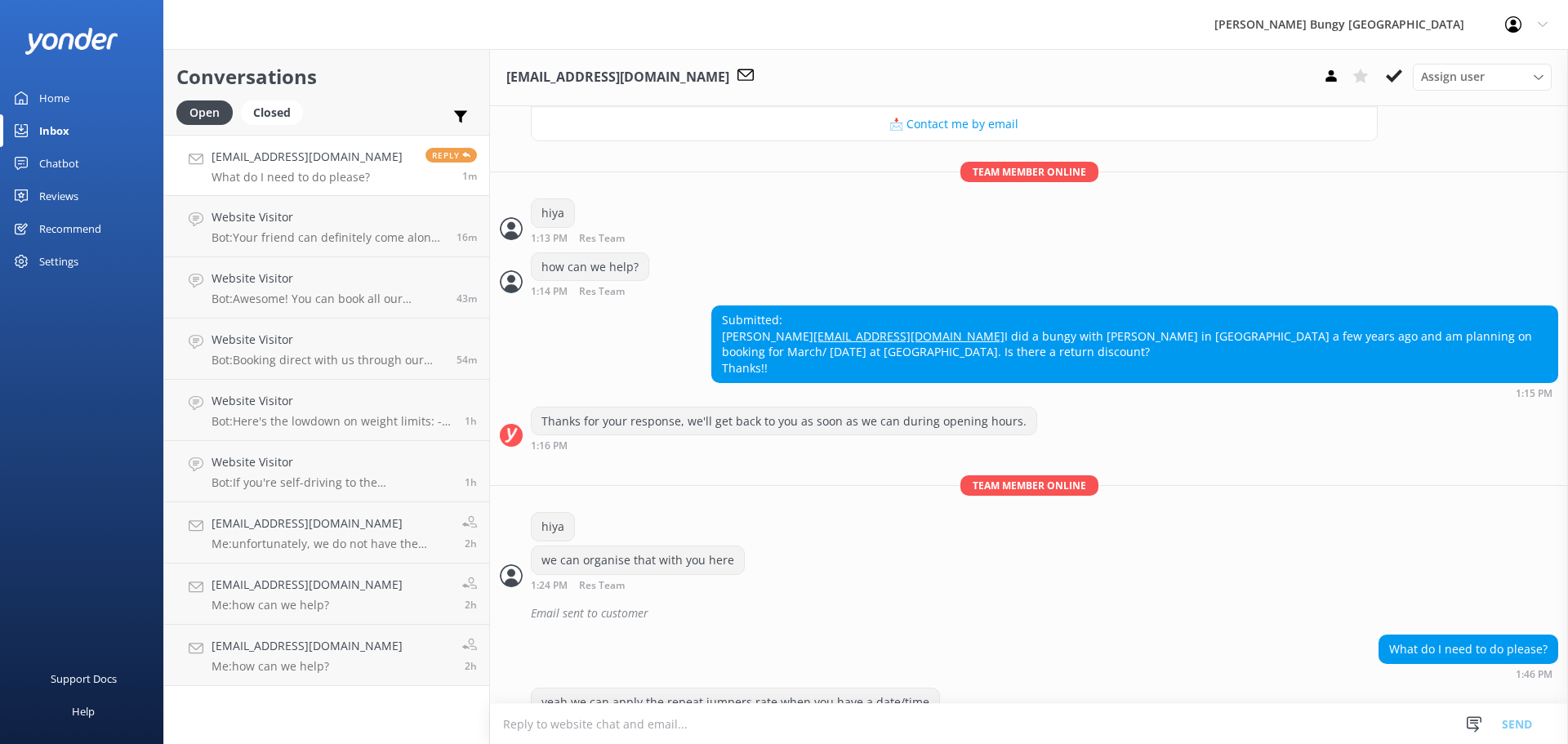
scroll to position [417, 0]
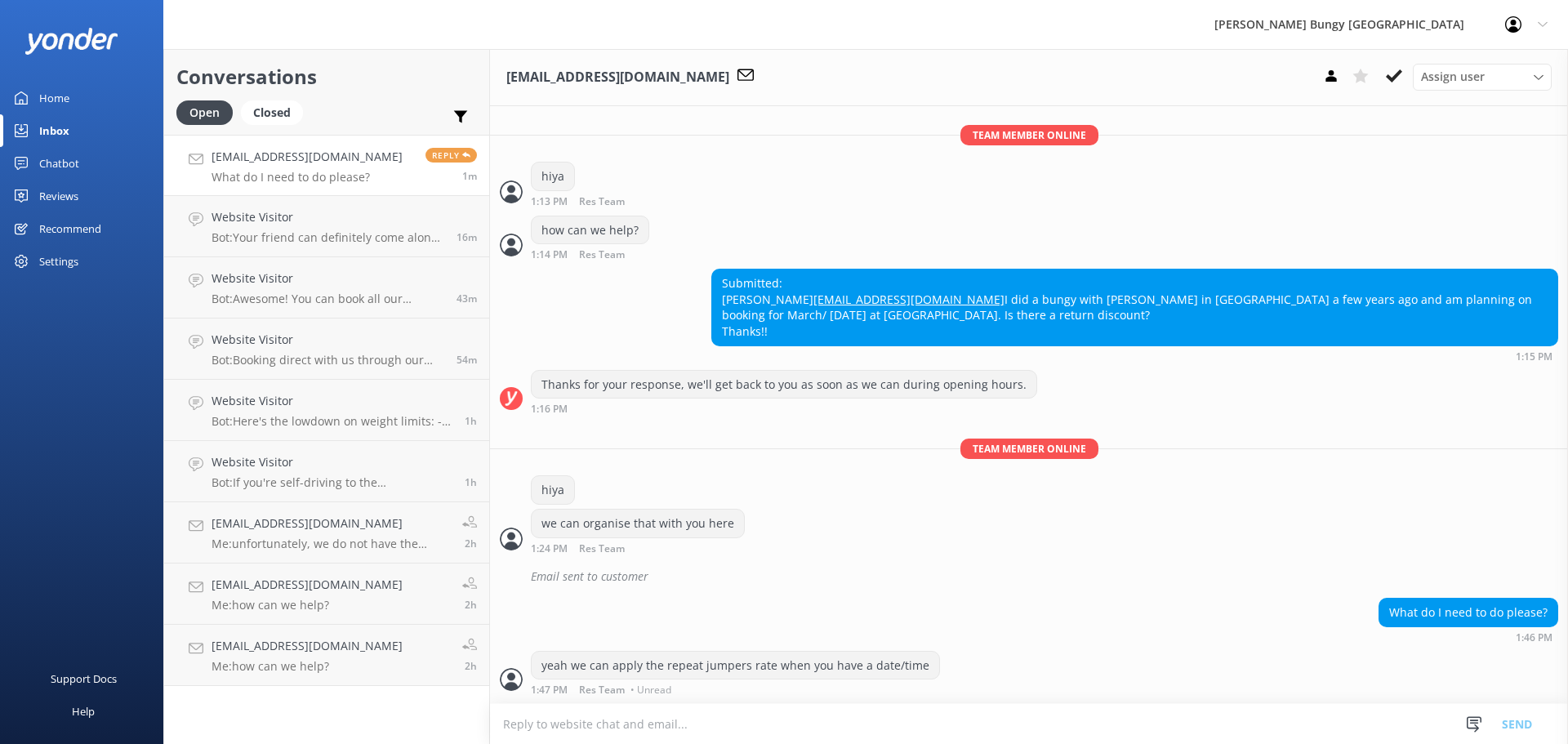
click at [1097, 734] on textarea at bounding box center [1029, 724] width 1078 height 40
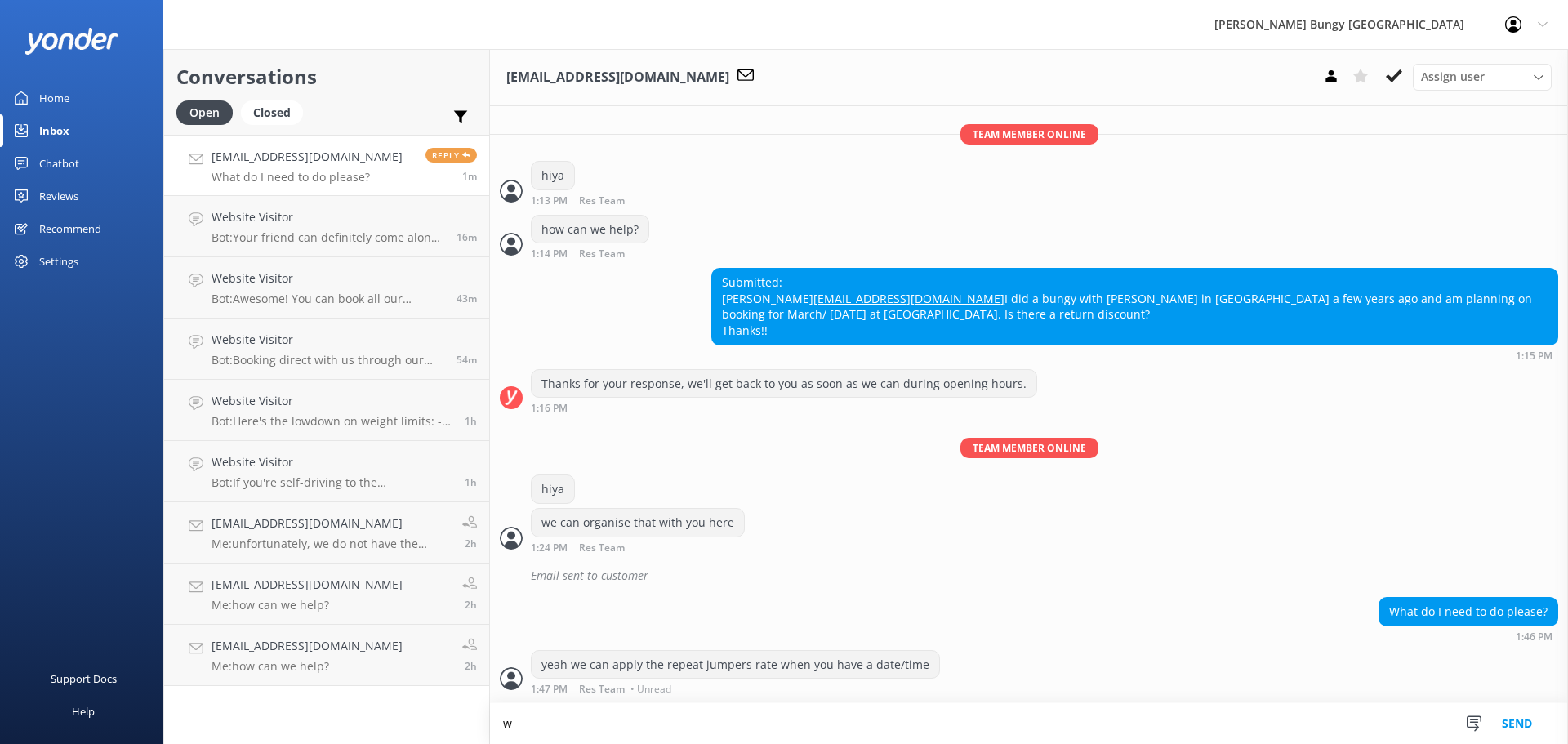
scroll to position [418, 0]
type textarea "would you like to make a booking with us?"
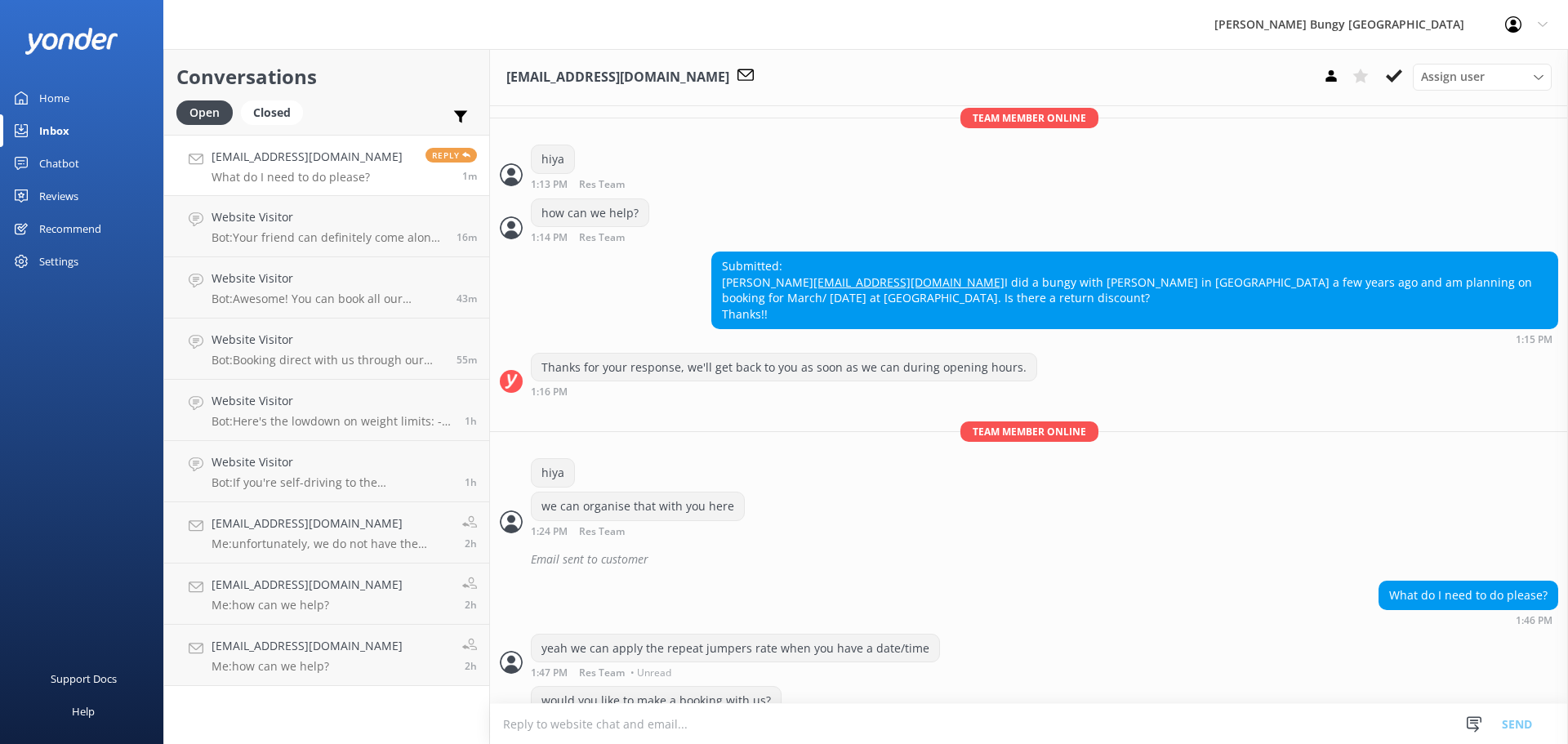
scroll to position [470, 0]
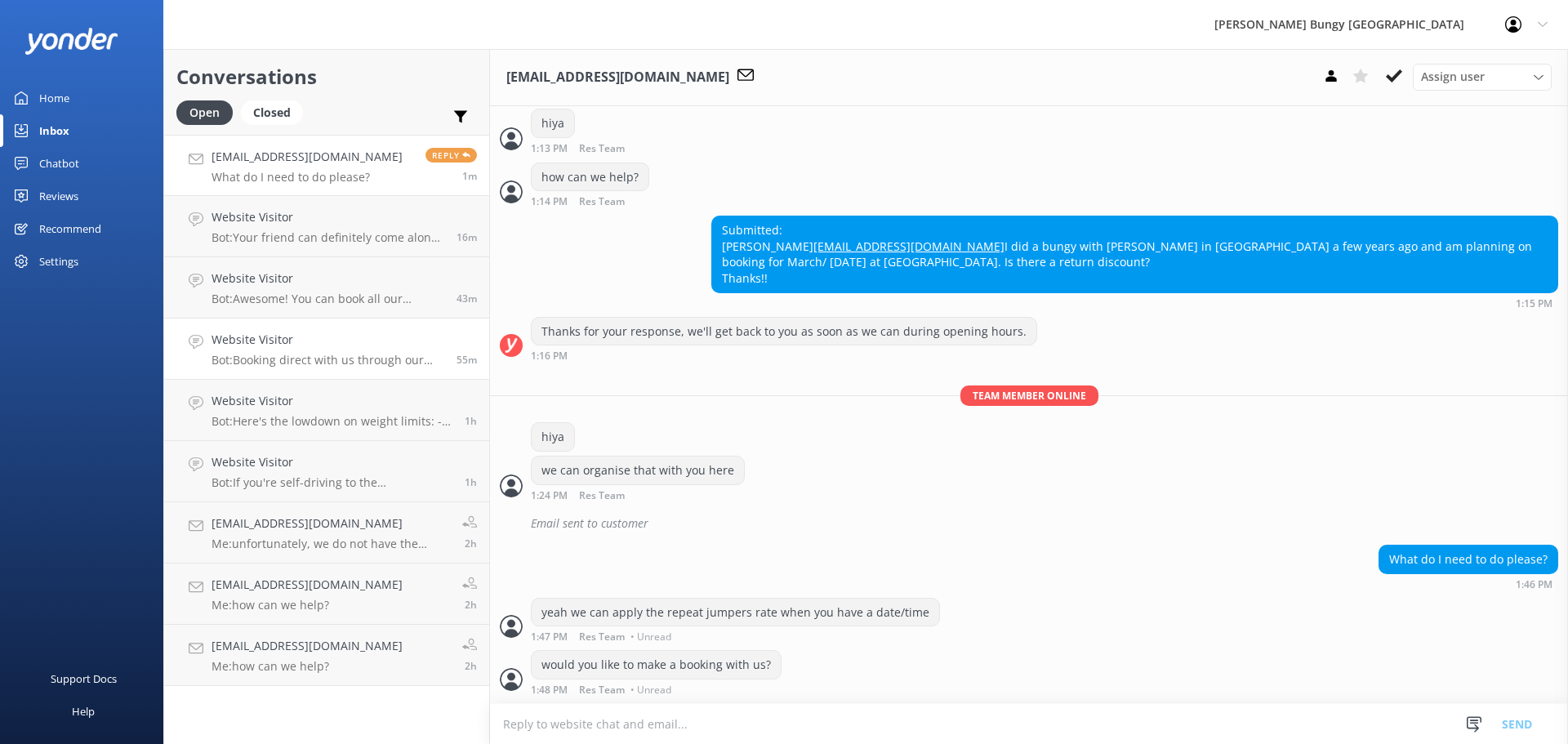
click at [325, 343] on h4 "Website Visitor" at bounding box center [327, 340] width 233 height 18
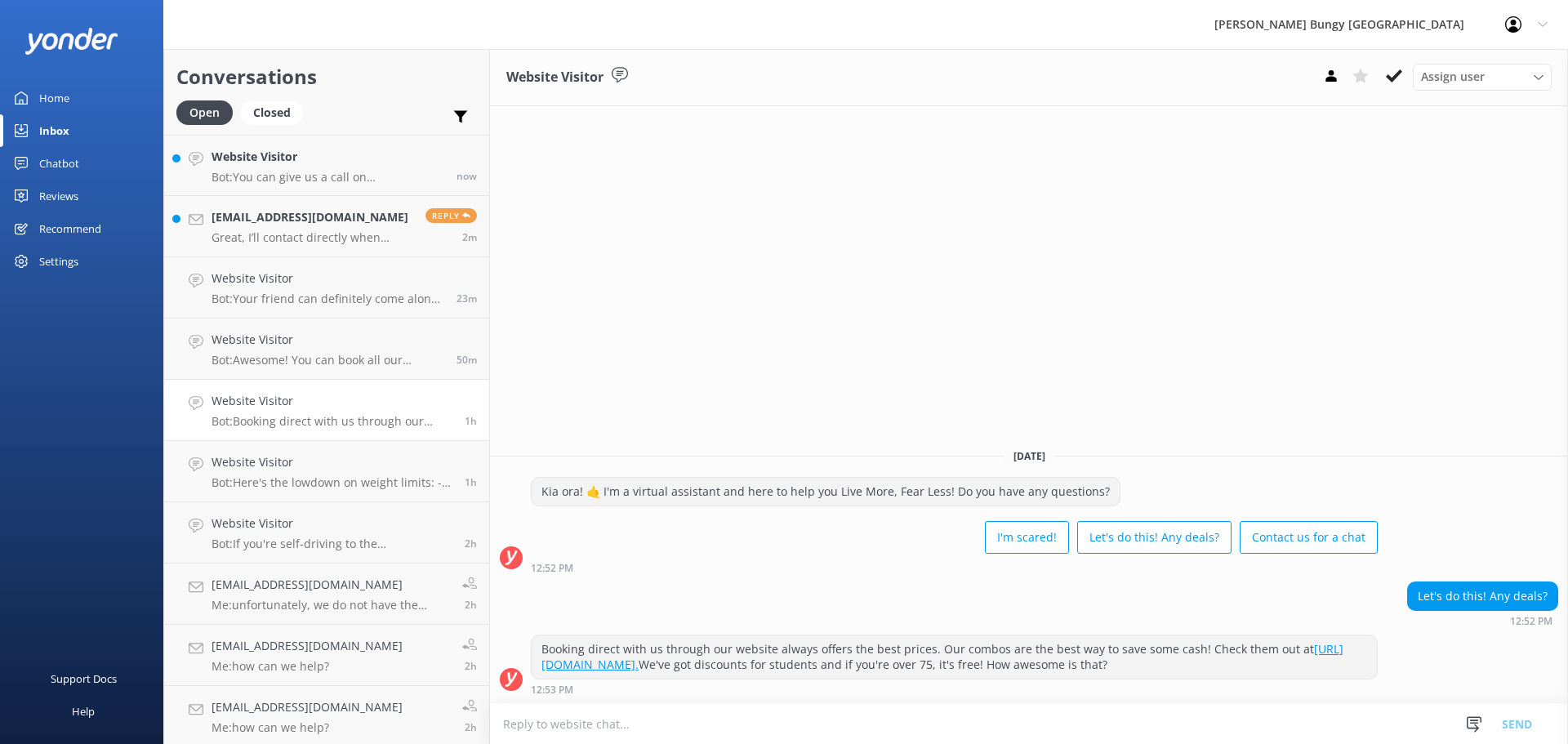
click at [597, 274] on div "Website Visitor Assign user [PERSON_NAME] [PERSON_NAME] Tech Admin [PERSON_NAME…" at bounding box center [1029, 397] width 1078 height 695
click at [295, 171] on p "Bot: You can give us a call on [PHONE_NUMBER] or [PHONE_NUMBER] to chat with a …" at bounding box center [327, 177] width 233 height 15
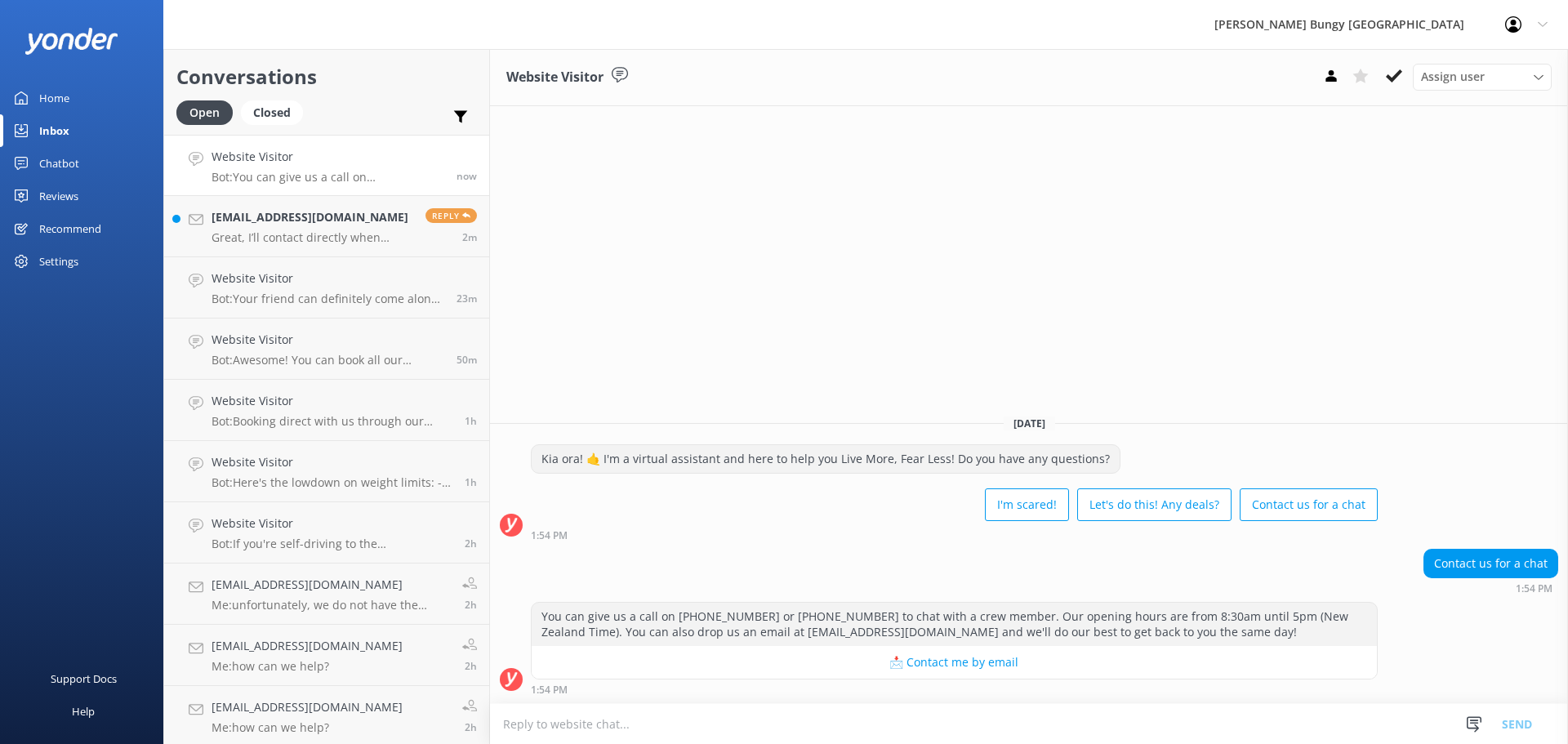
click at [693, 734] on textarea at bounding box center [1029, 724] width 1078 height 40
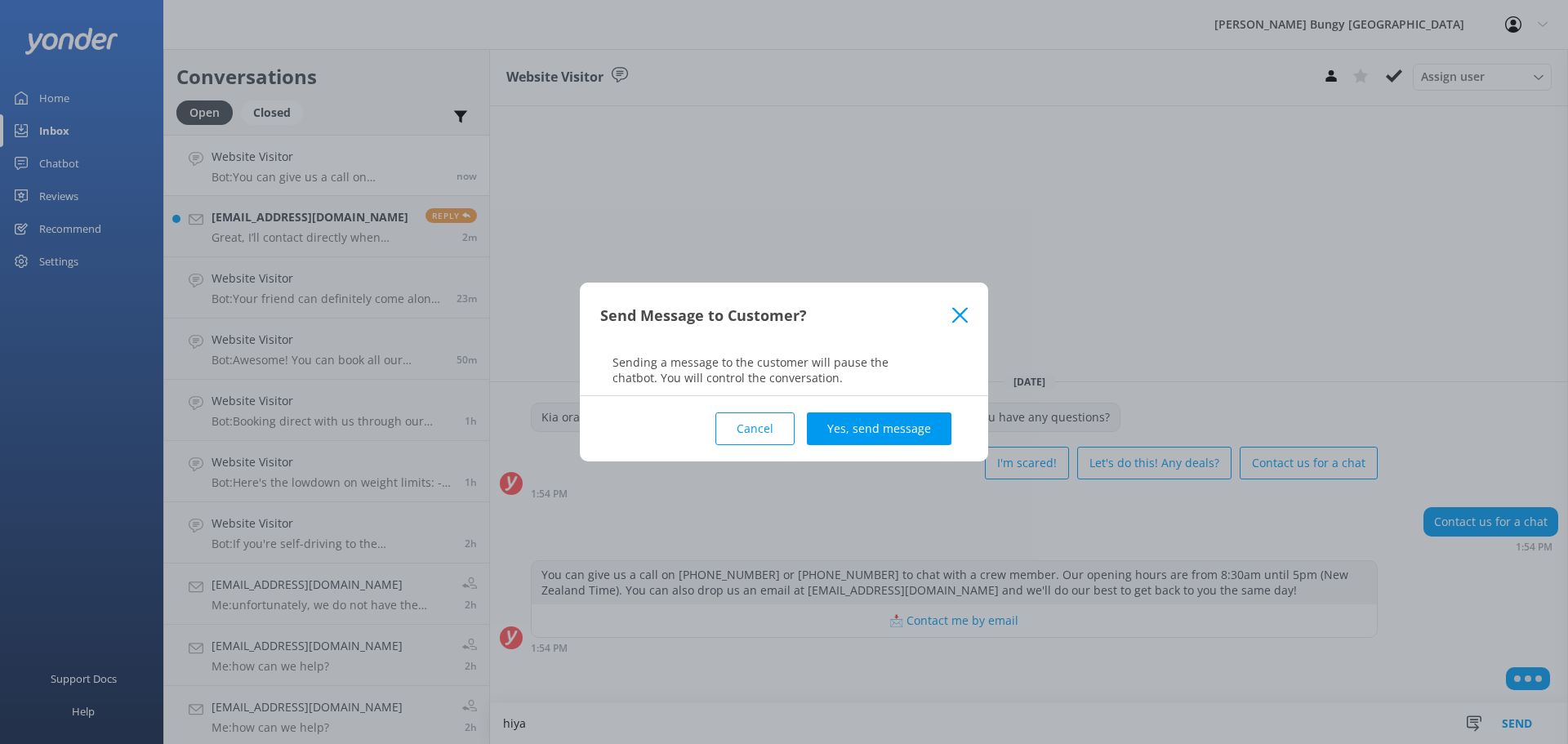
type textarea "hiya"
click at [911, 450] on div "Cancel Yes, send message" at bounding box center [784, 428] width 367 height 65
click at [908, 425] on button "Yes, send message" at bounding box center [878, 429] width 145 height 33
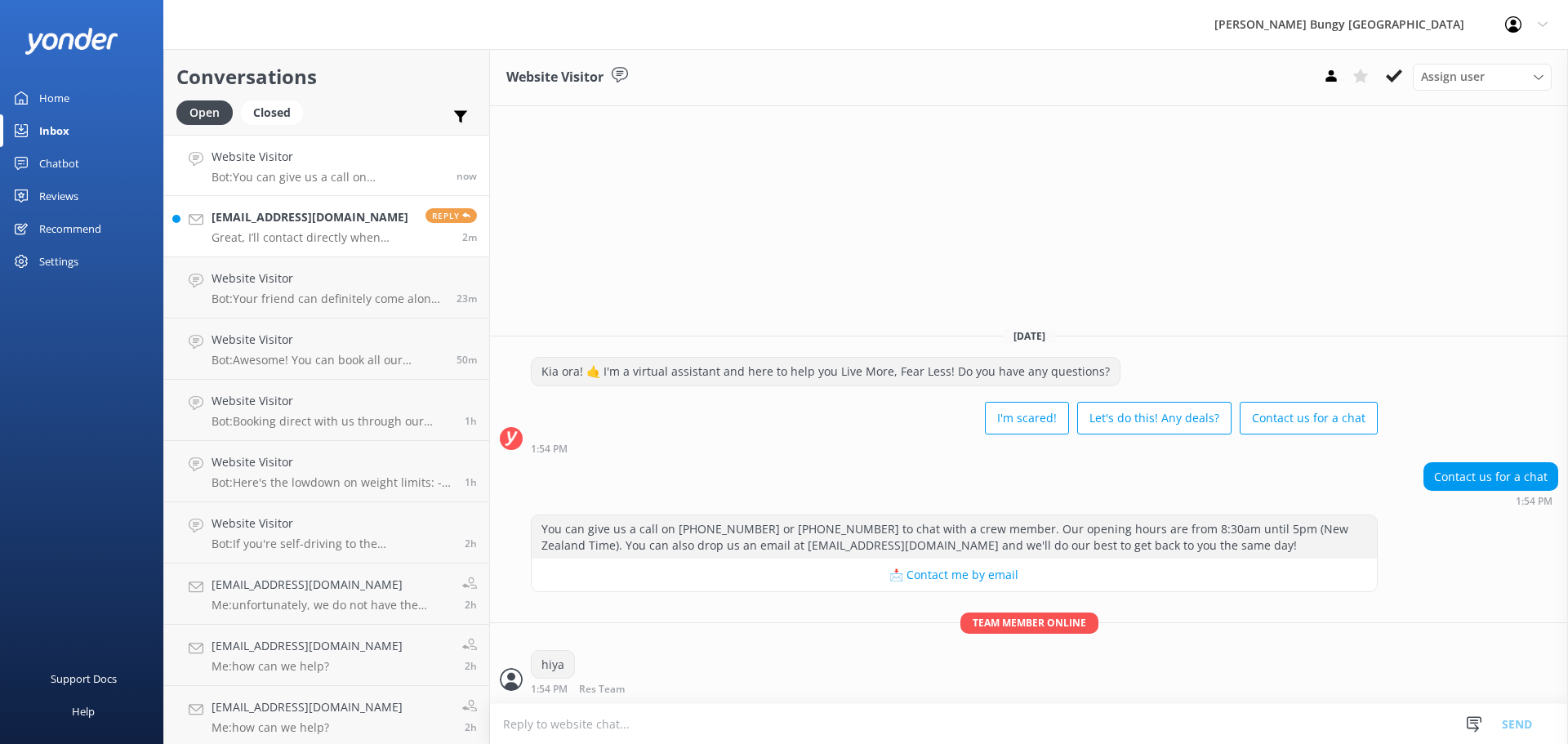
click at [231, 219] on h4 "emilylauren98@yahoo.com.au" at bounding box center [312, 217] width 202 height 18
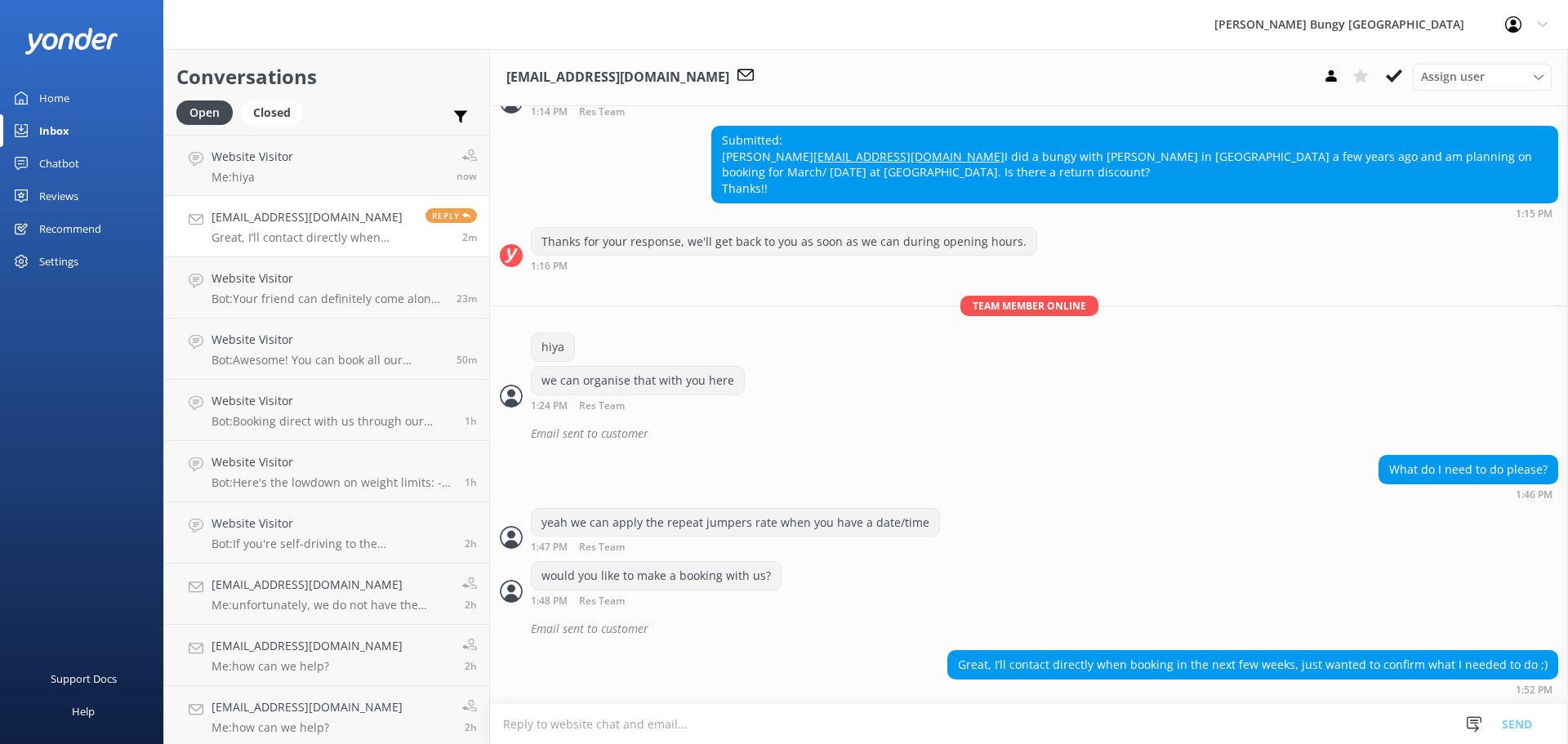
scroll to position [560, 0]
click at [931, 715] on textarea at bounding box center [1029, 724] width 1078 height 40
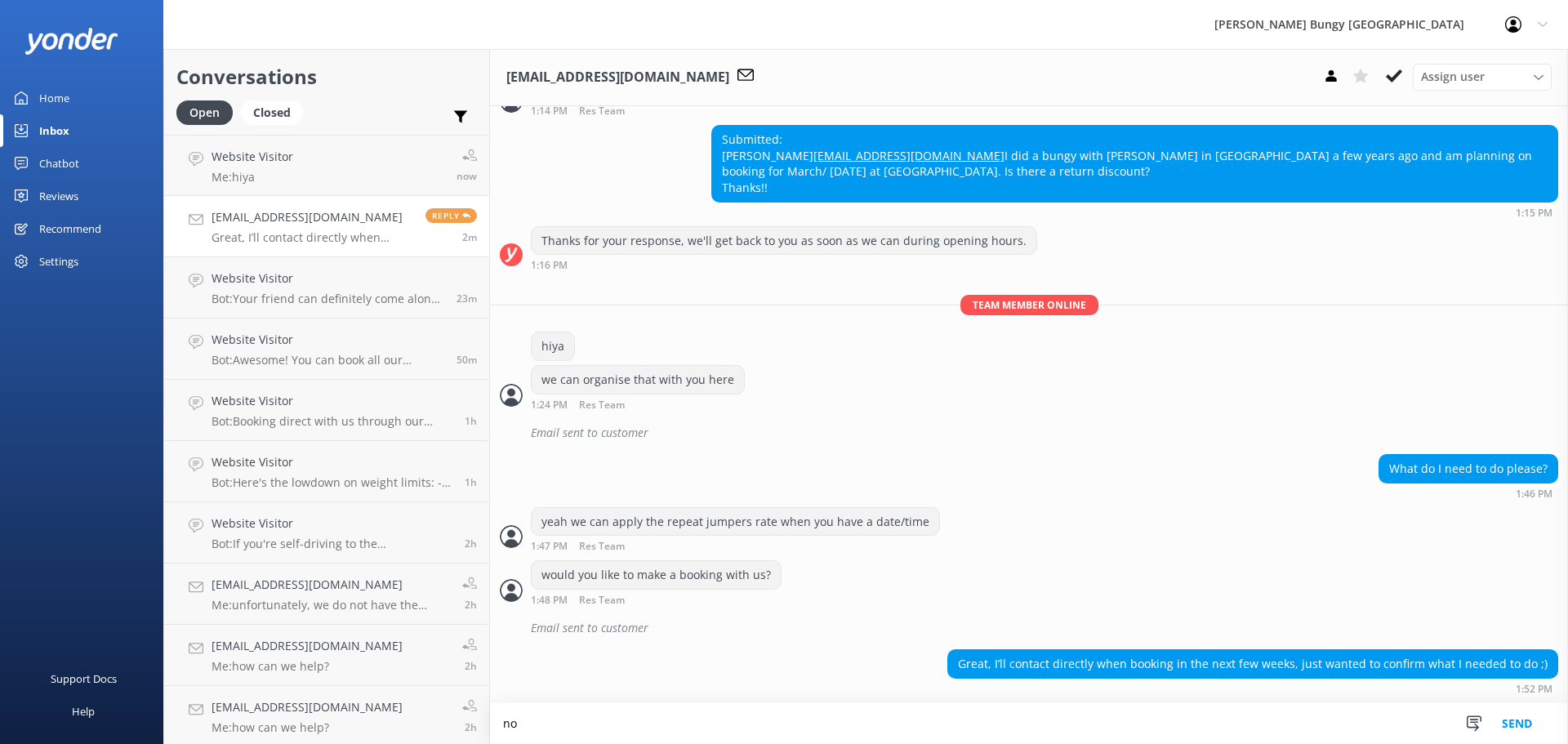
scroll to position [560, 0]
type textarea "no worries"
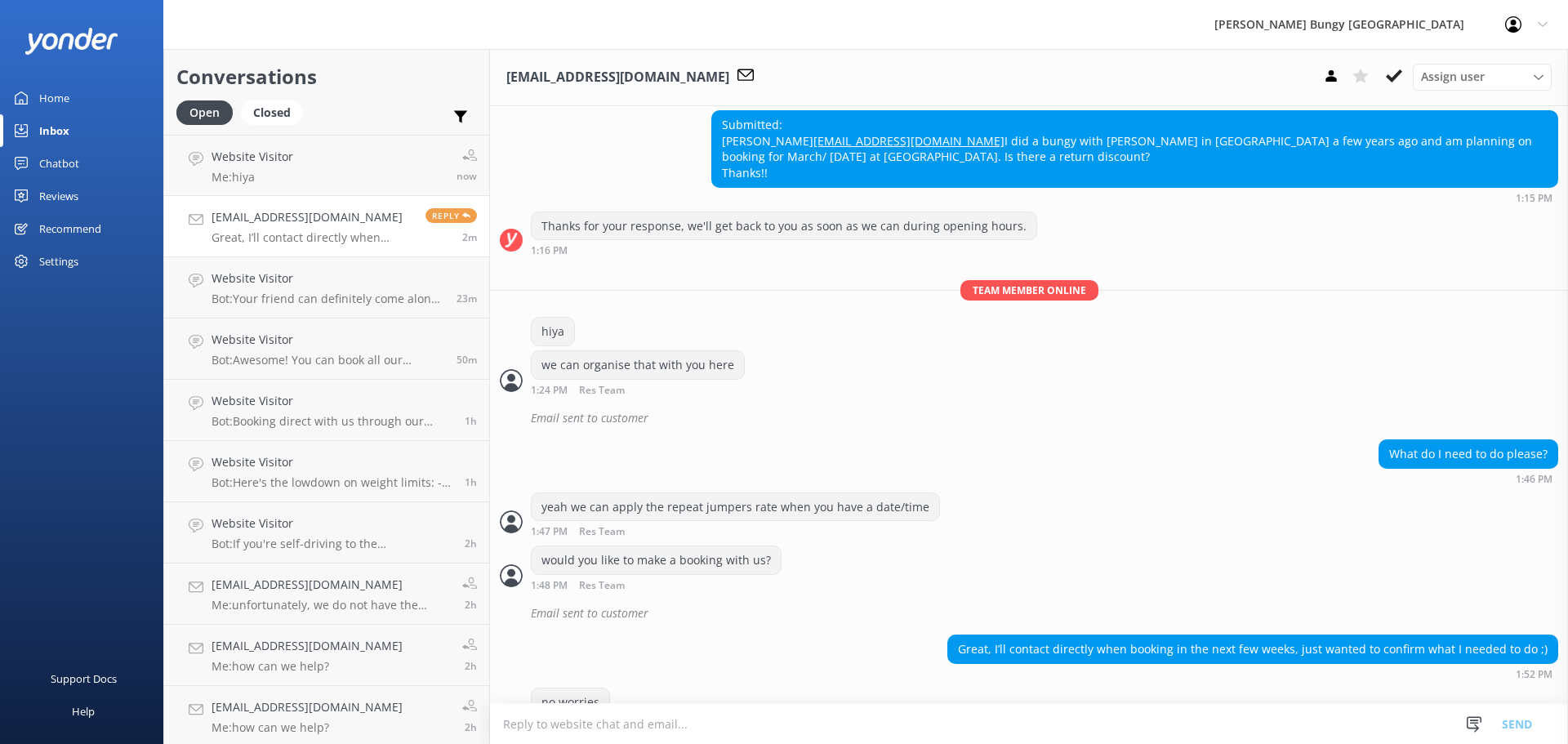
scroll to position [612, 0]
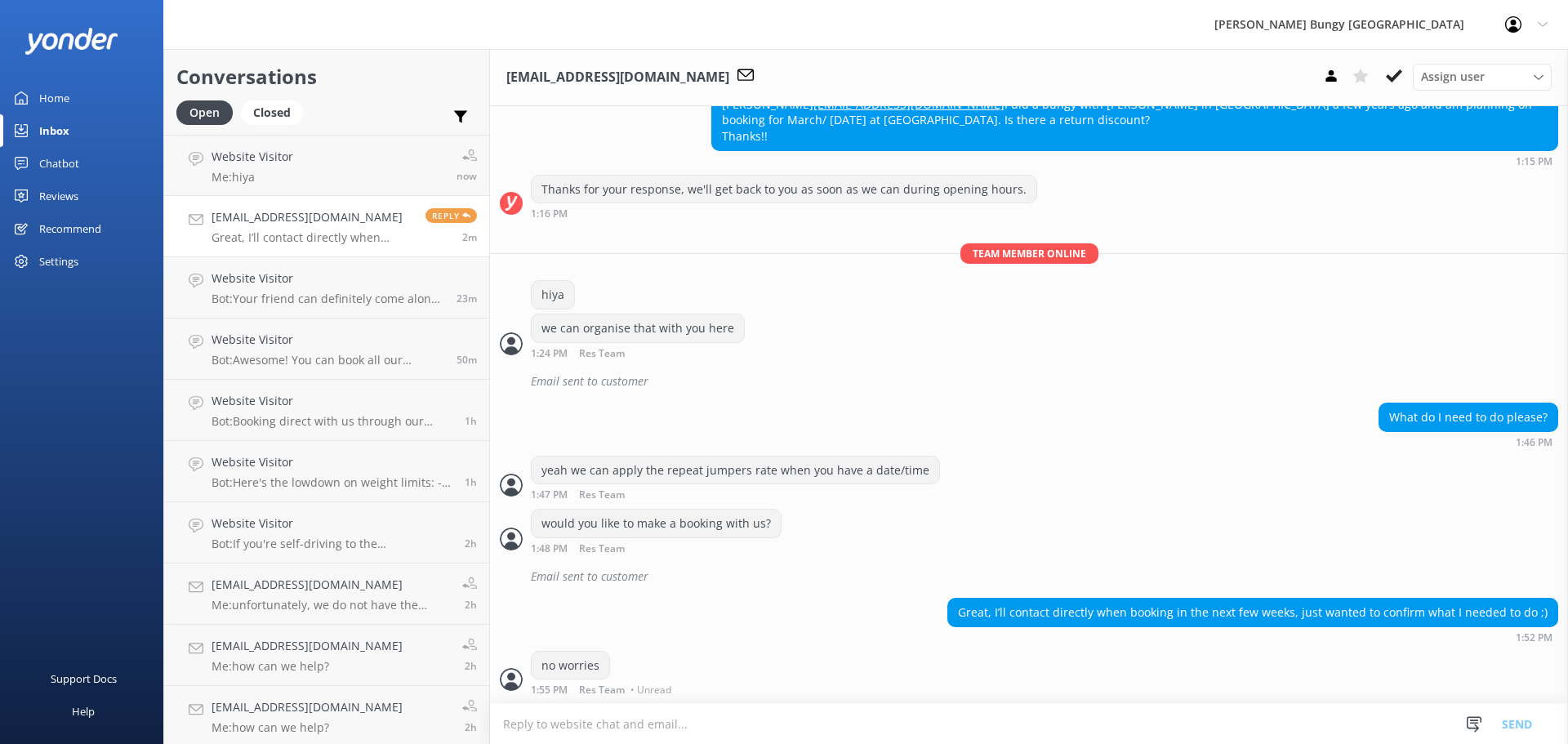
click at [904, 712] on textarea at bounding box center [1029, 724] width 1078 height 40
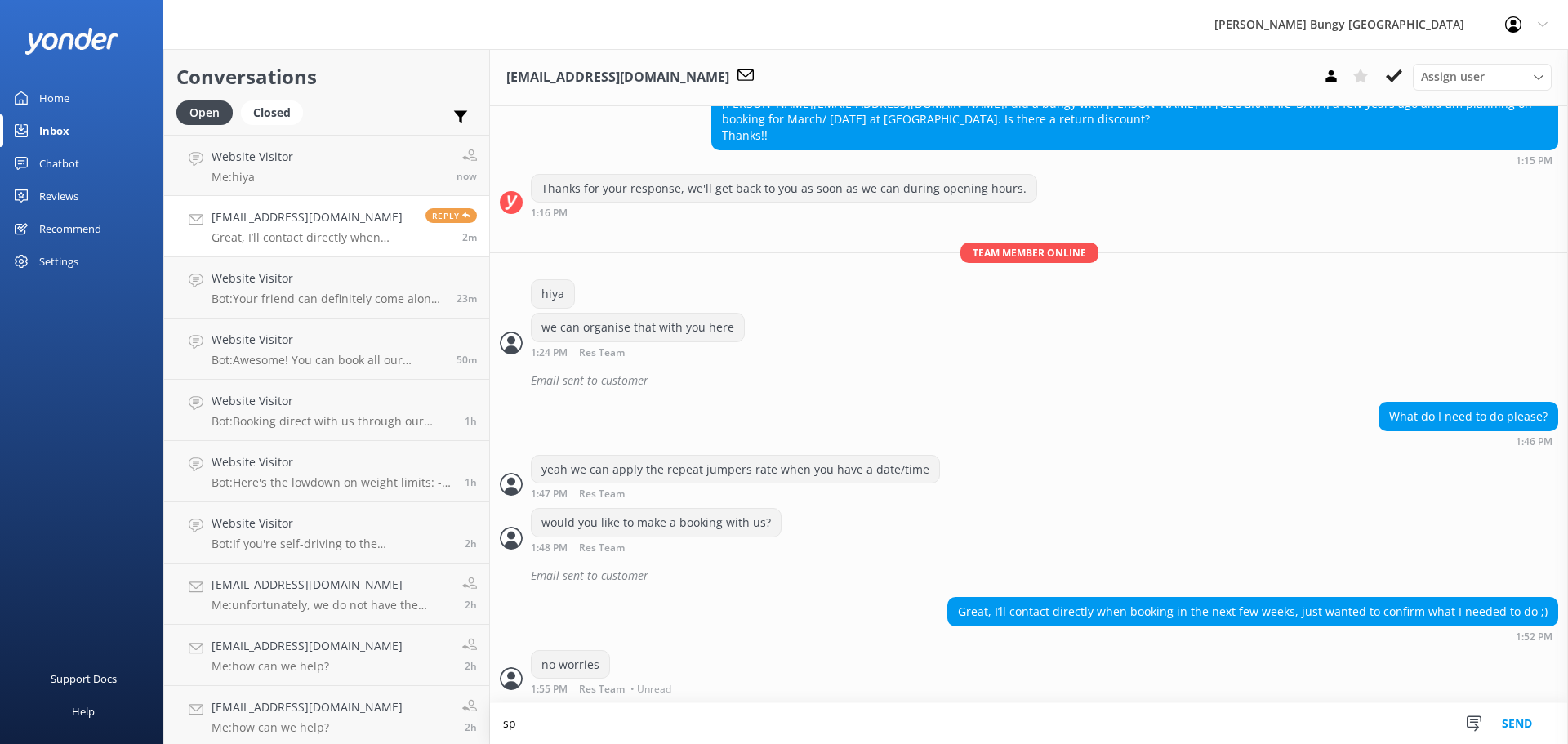
scroll to position [613, 0]
type textarea "speak soon"
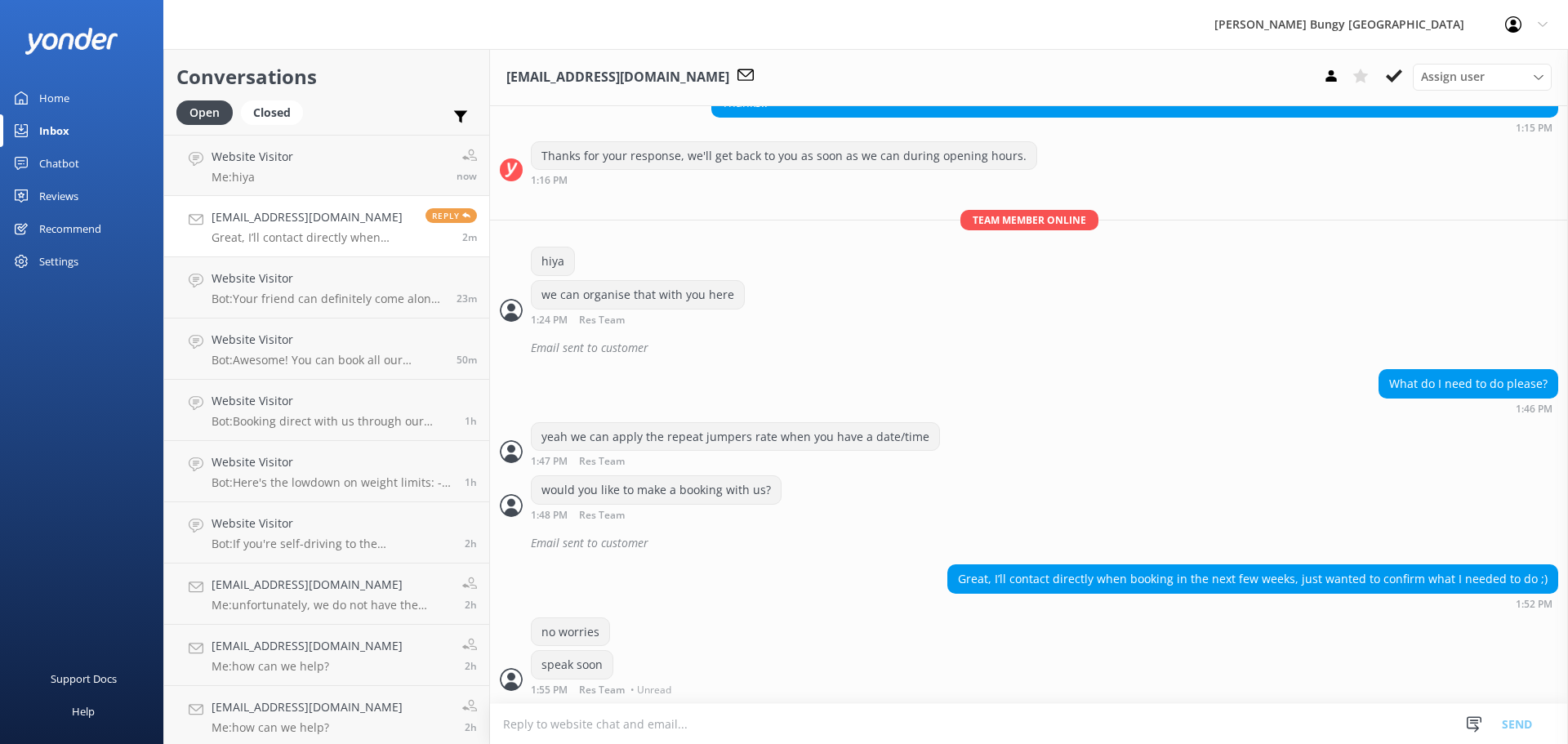
click at [277, 229] on div "emilylauren98@yahoo.com.au Great, I’ll contact directly when booking in the nex…" at bounding box center [312, 225] width 202 height 36
click at [291, 173] on p "Me: hiya" at bounding box center [252, 177] width 81 height 15
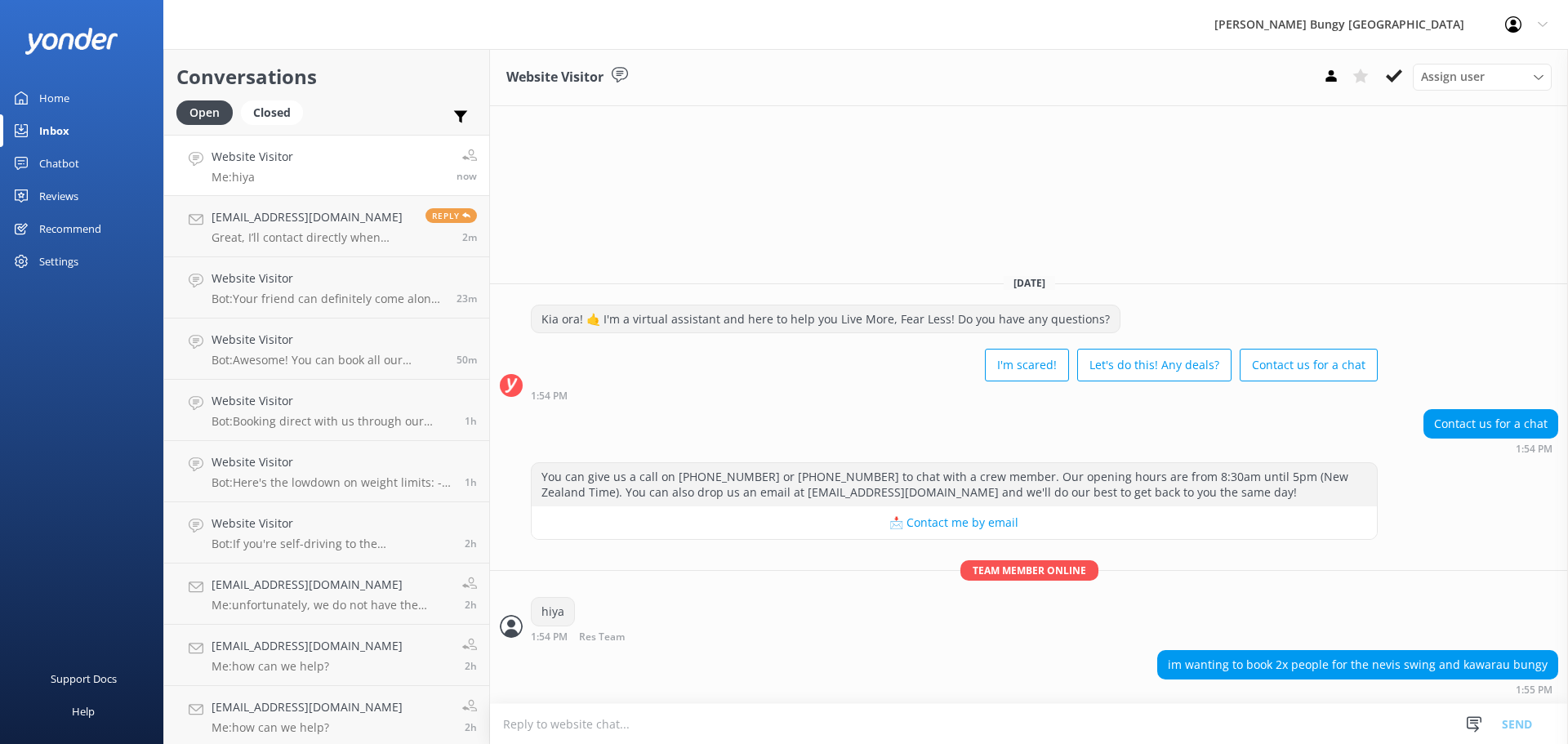
click at [601, 713] on textarea at bounding box center [1029, 724] width 1078 height 40
type textarea "nice"
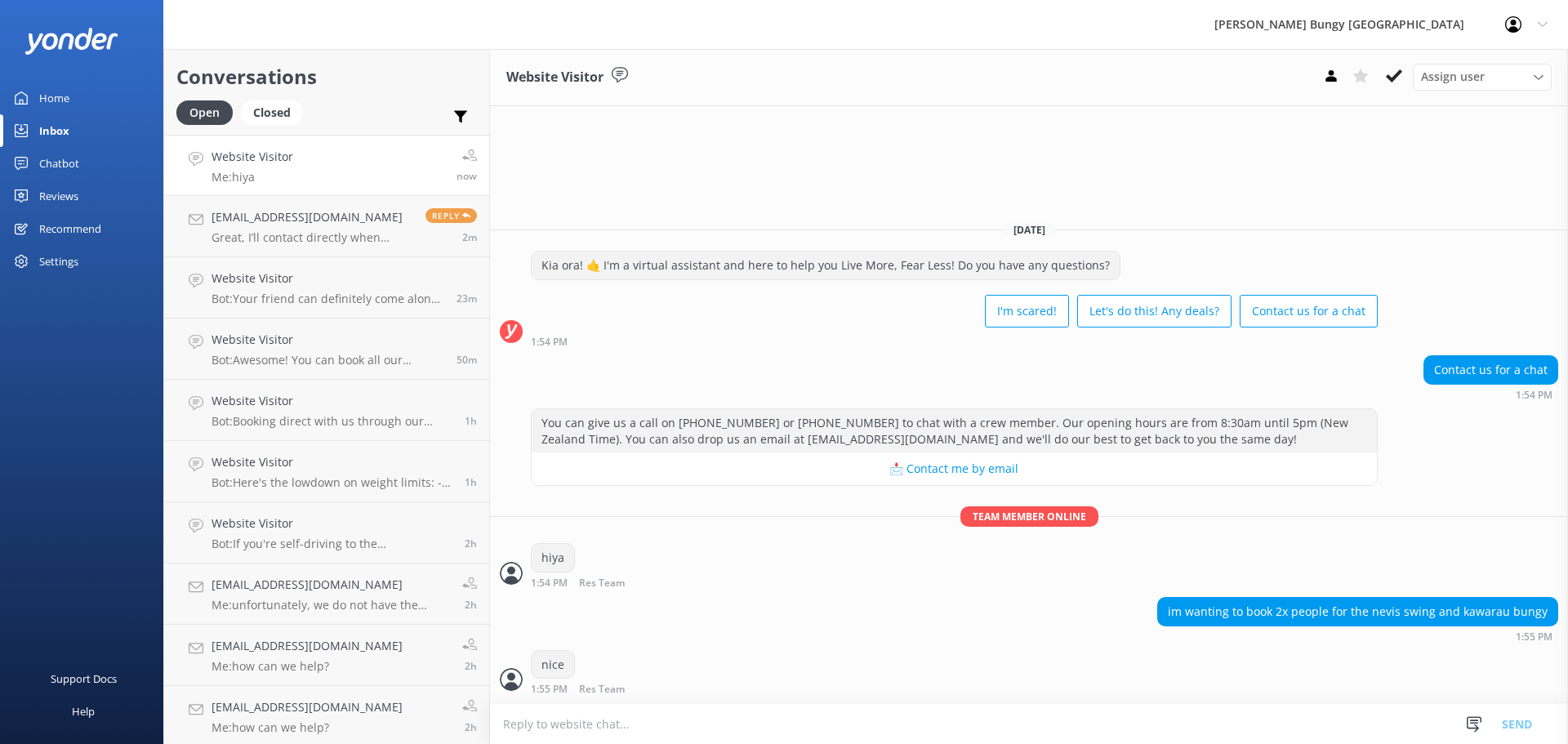
drag, startPoint x: 601, startPoint y: 713, endPoint x: 612, endPoint y: 719, distance: 12.5
click at [612, 719] on textarea at bounding box center [1029, 724] width 1078 height 40
type textarea "can do here"
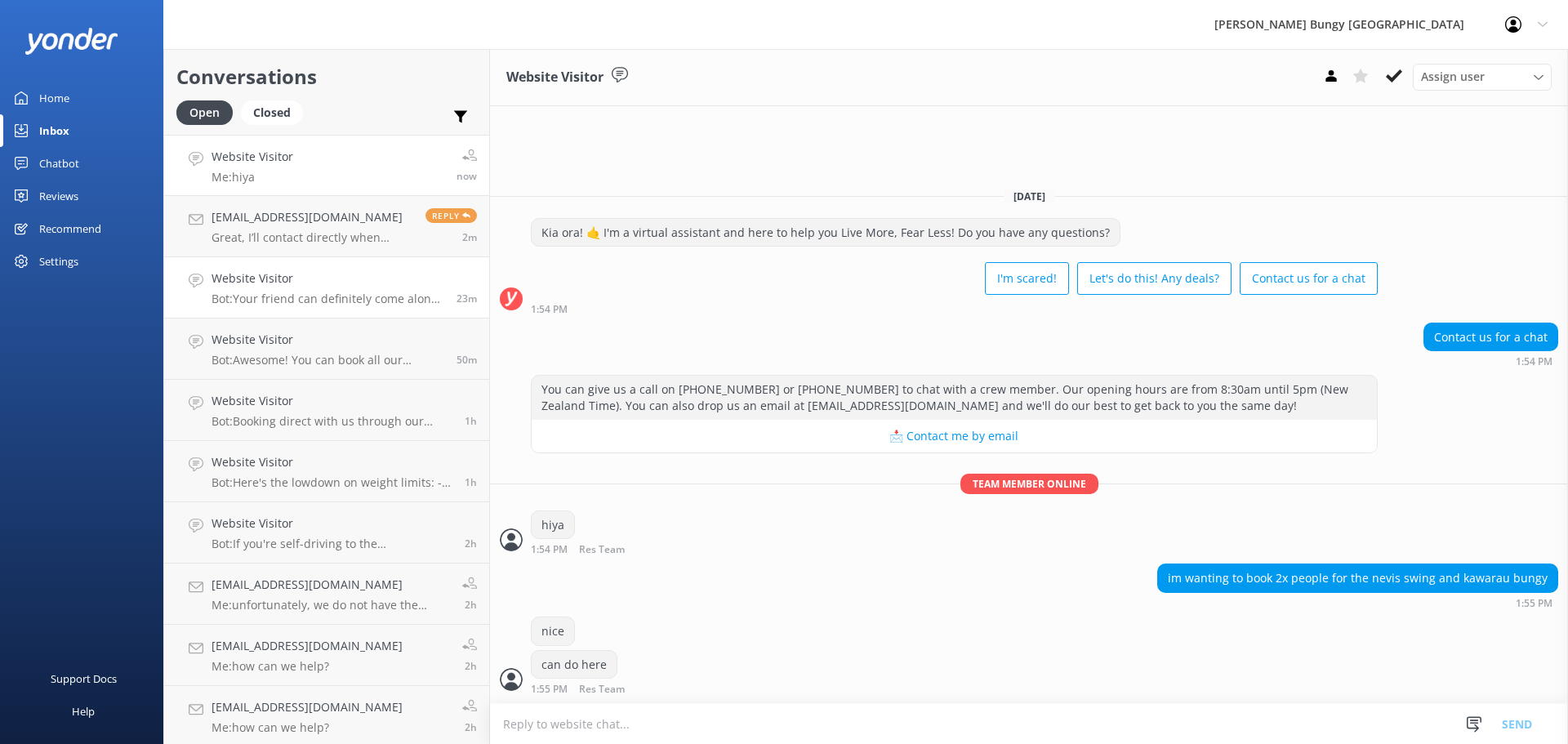
click at [258, 292] on p "Bot: Your friend can definitely come along for the ride! Spectators are welcome…" at bounding box center [327, 299] width 233 height 15
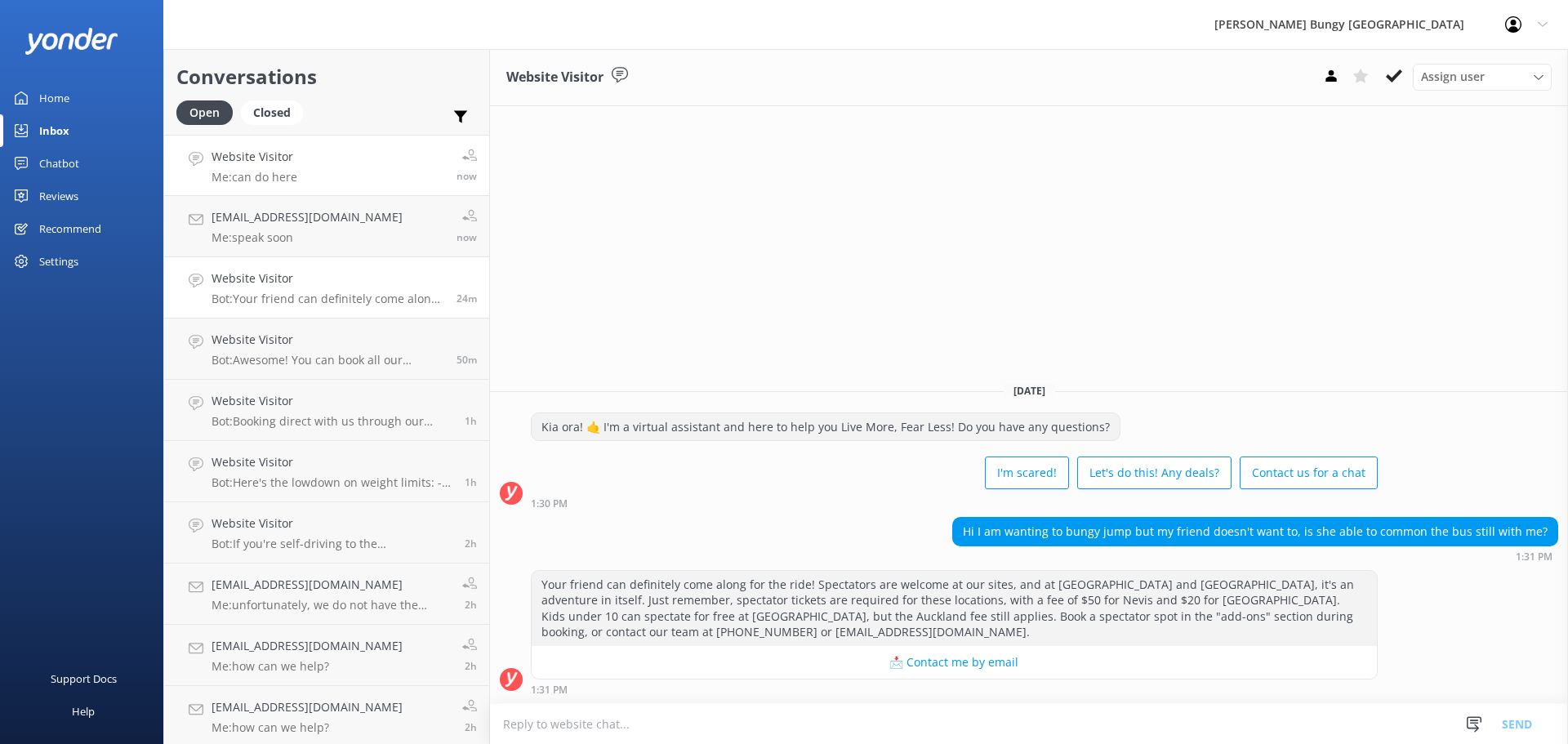
click at [353, 144] on link "Website Visitor Me: can do here now" at bounding box center [326, 165] width 325 height 61
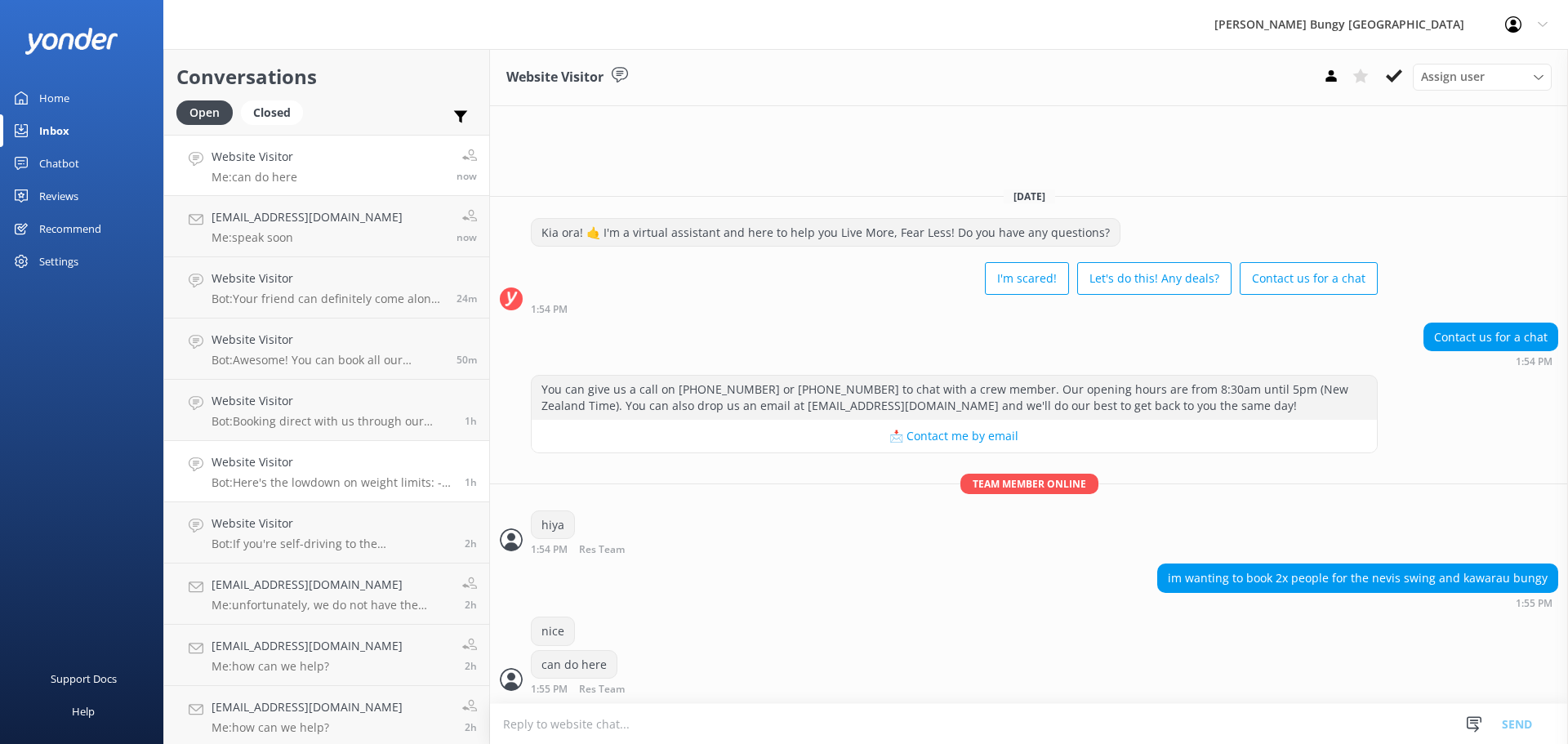
click at [363, 479] on p "Bot: Here's the lowdown on weight limits: - Kawarau Bridge Bungy: 35kg min/235k…" at bounding box center [332, 482] width 241 height 15
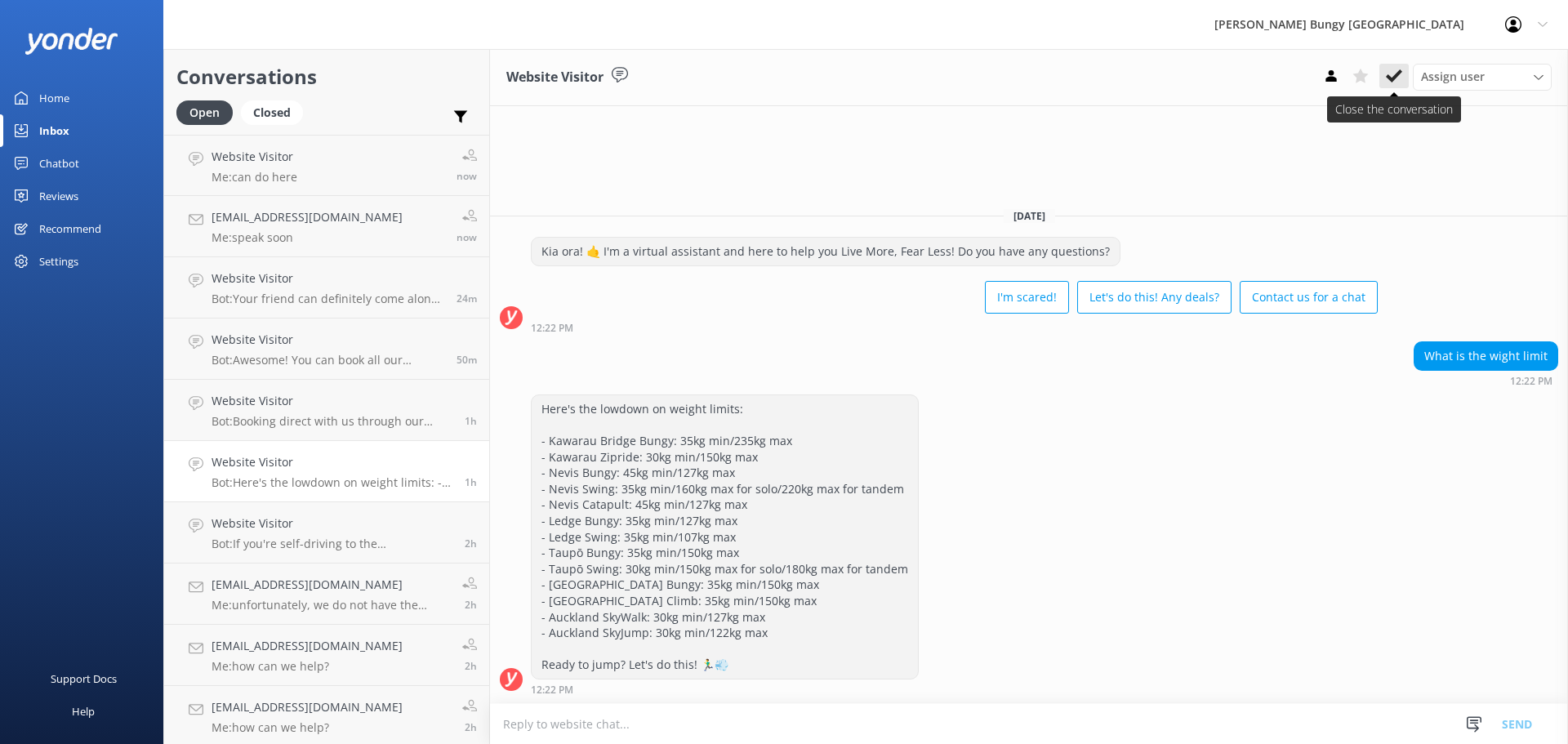
click at [1394, 65] on button at bounding box center [1394, 76] width 29 height 24
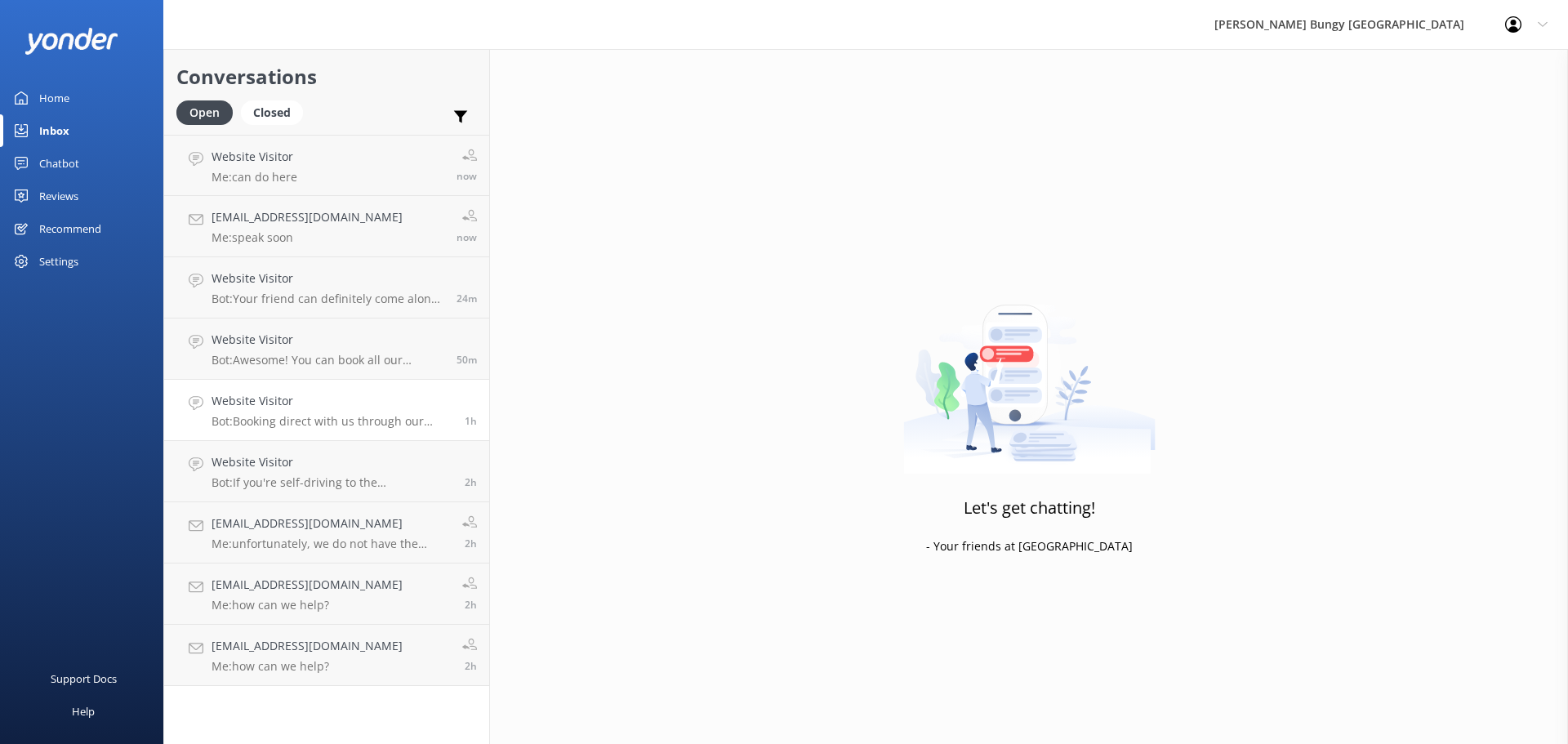
click at [388, 392] on h4 "Website Visitor" at bounding box center [332, 400] width 241 height 18
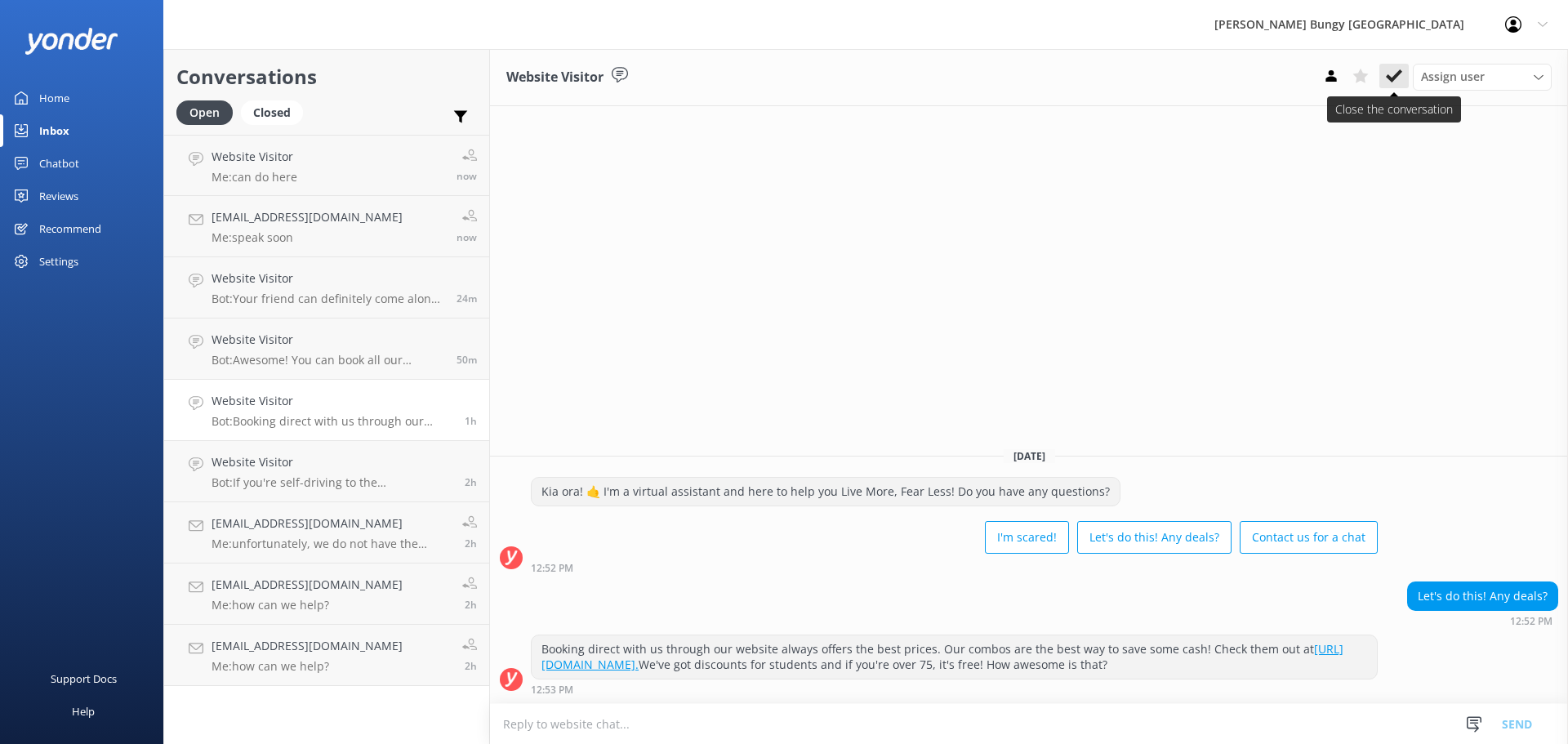
click at [1390, 74] on icon at bounding box center [1394, 75] width 16 height 16
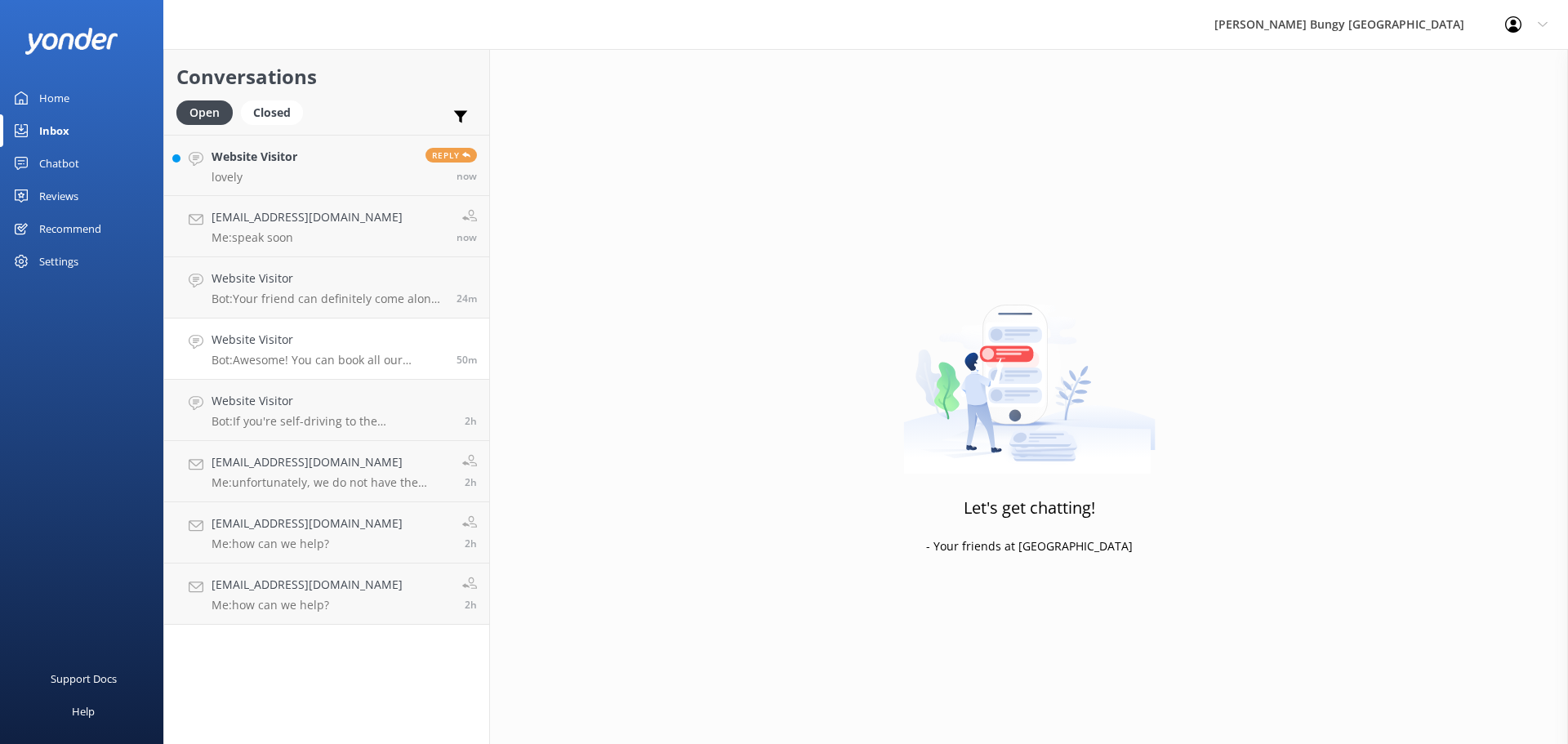
click at [285, 362] on p "Bot: Awesome! You can book all our adrenaline-pumping experiences right there. …" at bounding box center [327, 359] width 233 height 15
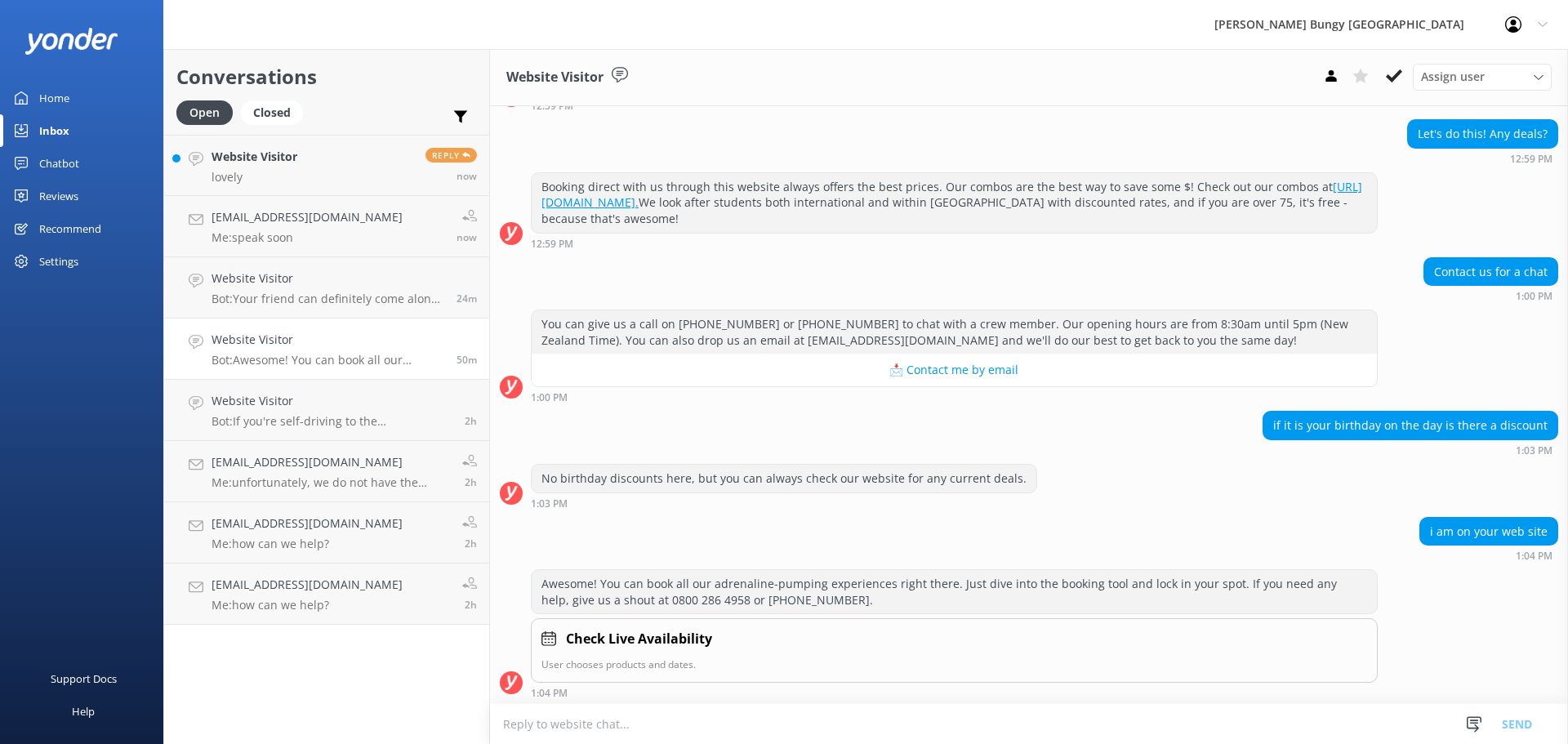
scroll to position [707, 0]
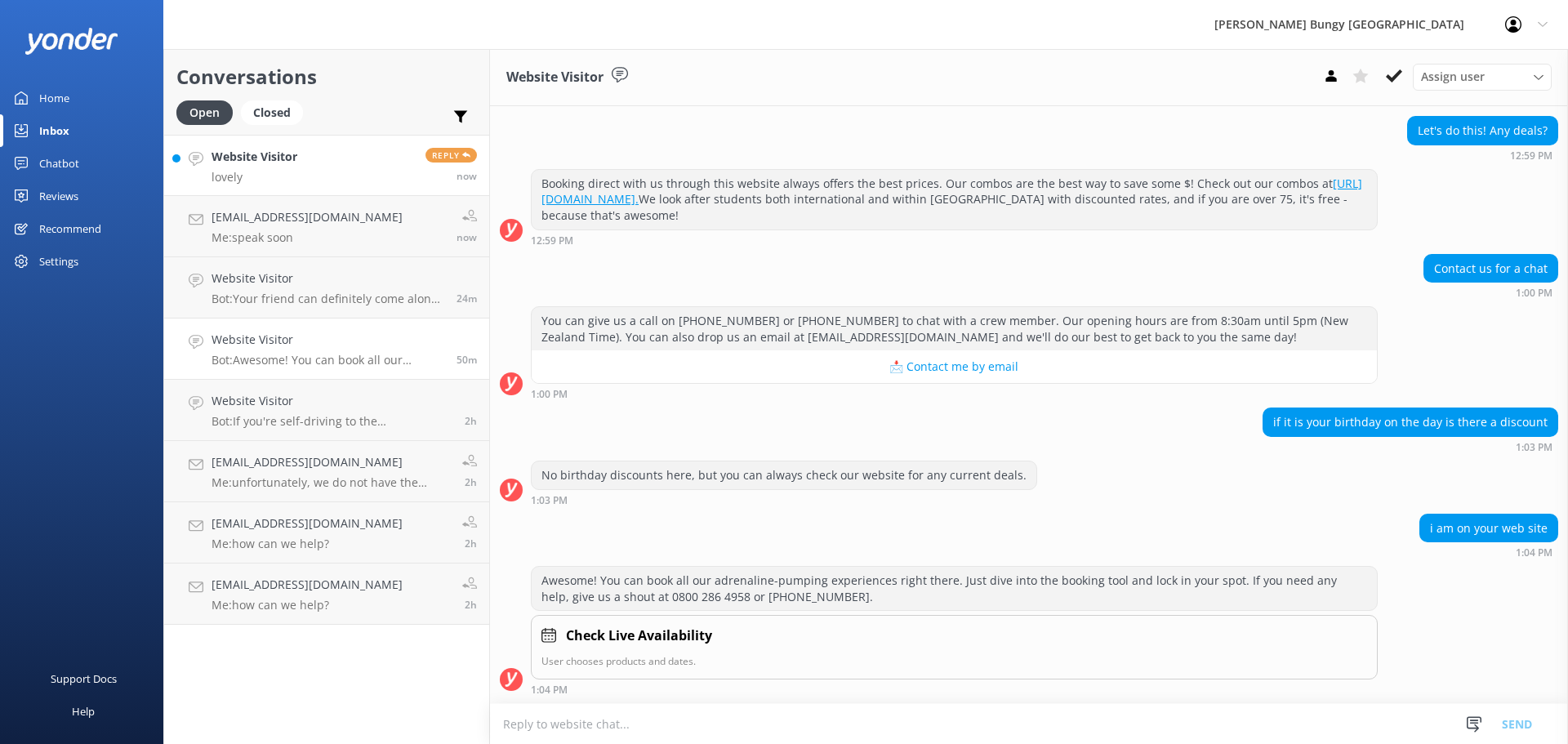
click at [242, 153] on h4 "Website Visitor" at bounding box center [254, 157] width 86 height 18
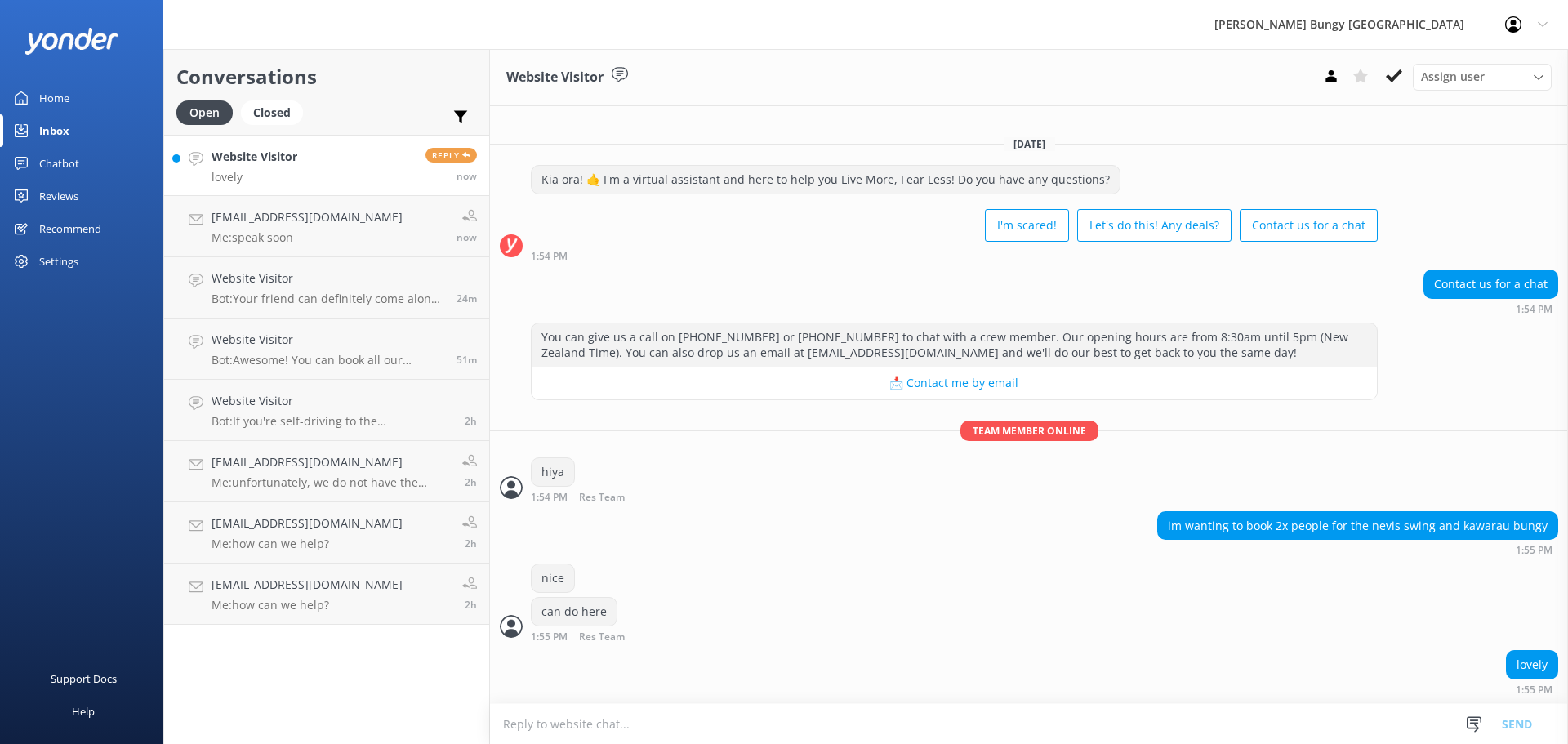
click at [925, 731] on textarea at bounding box center [1029, 724] width 1078 height 40
click at [599, 728] on textarea at bounding box center [1029, 724] width 1078 height 40
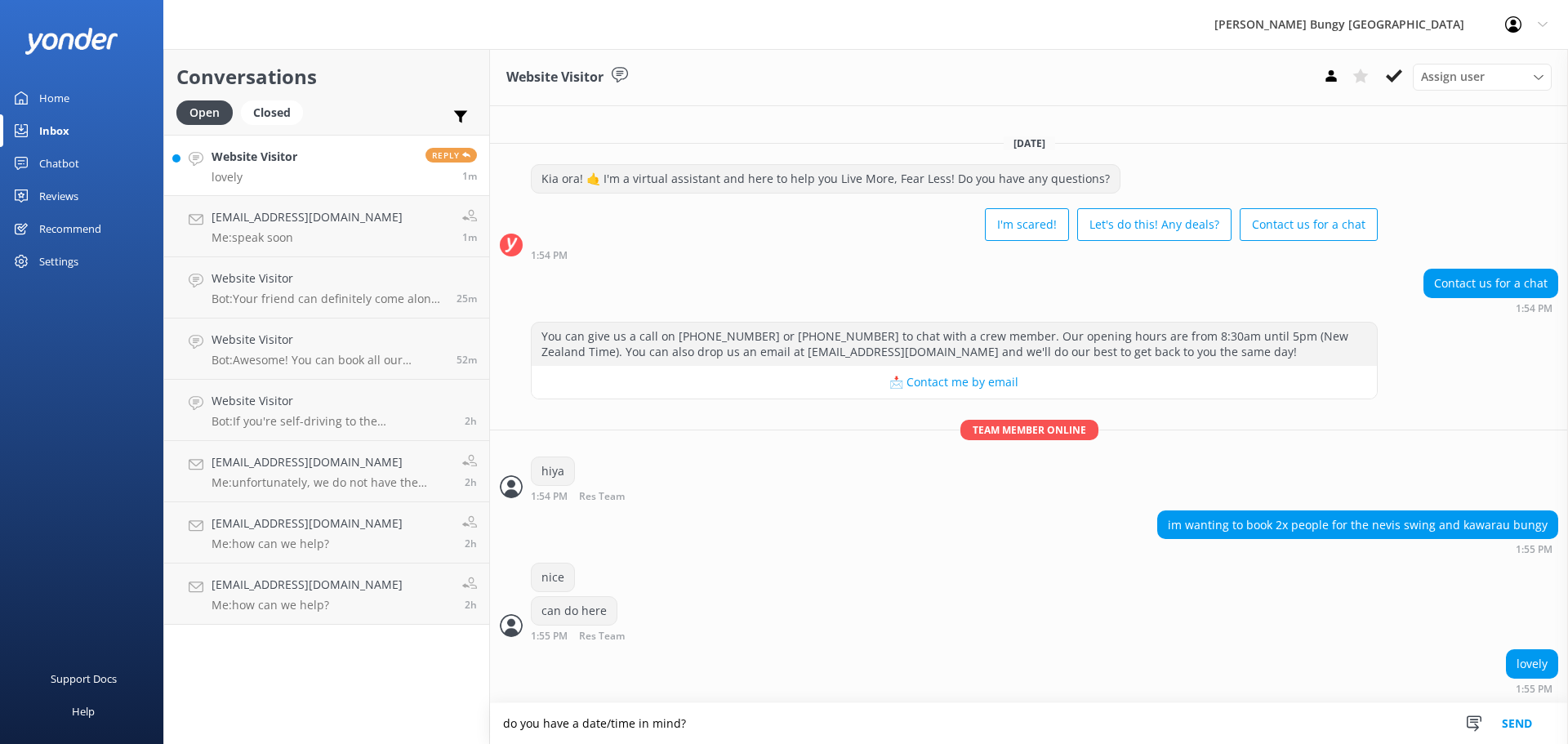
type textarea "do you have a date/time in mind?"
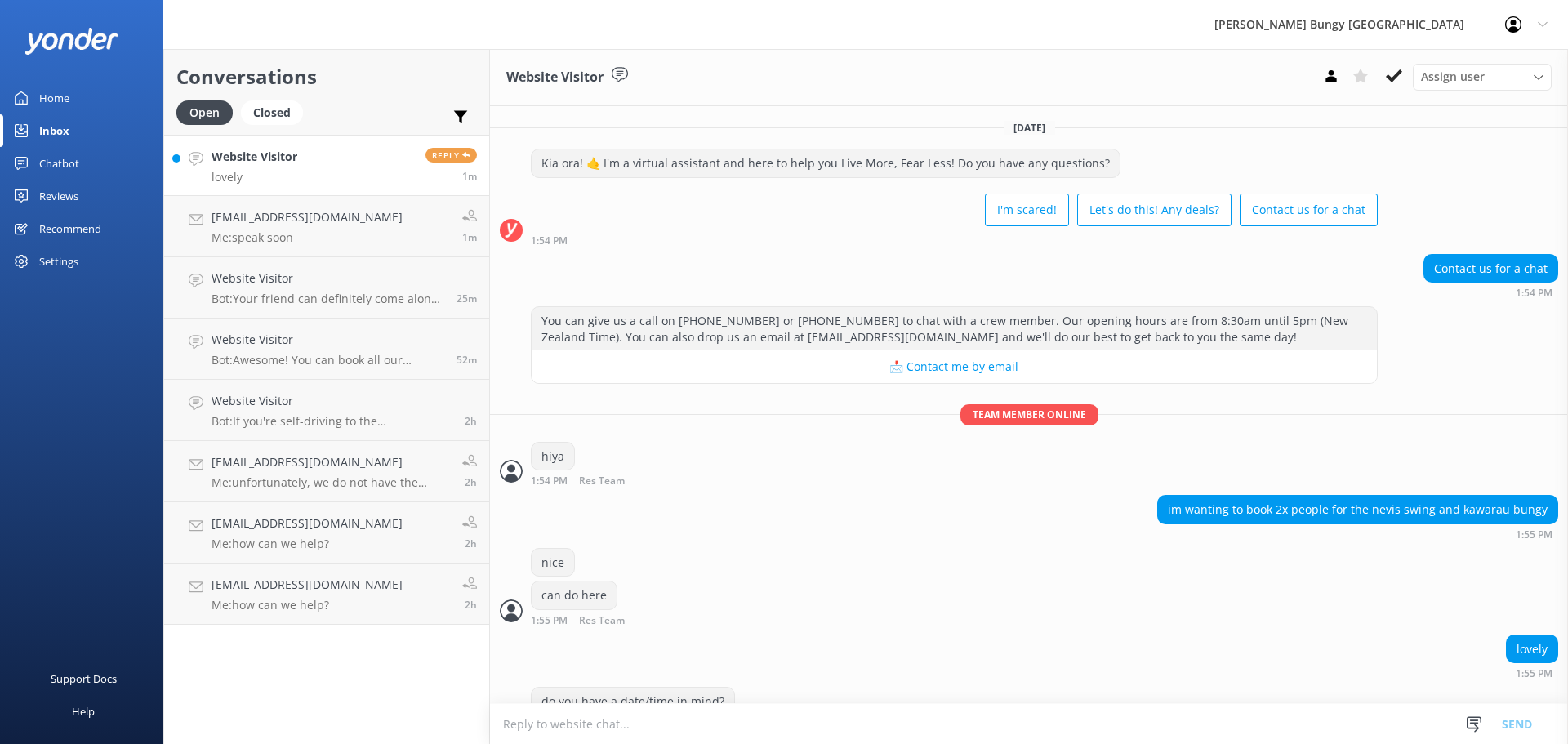
scroll to position [37, 0]
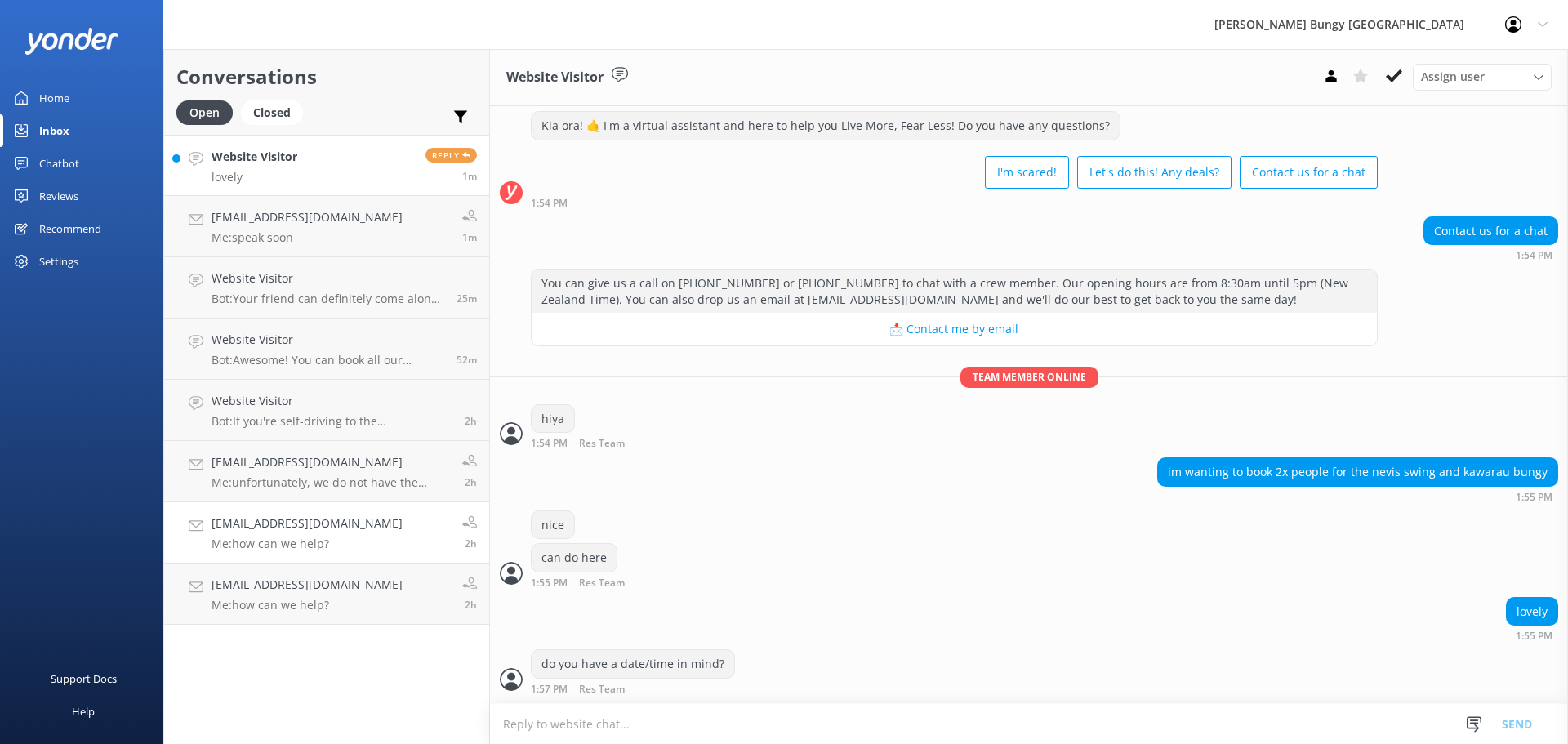
click at [339, 506] on link "jakesaunders2900@icloud.com Me: how can we help? 2h" at bounding box center [326, 533] width 325 height 61
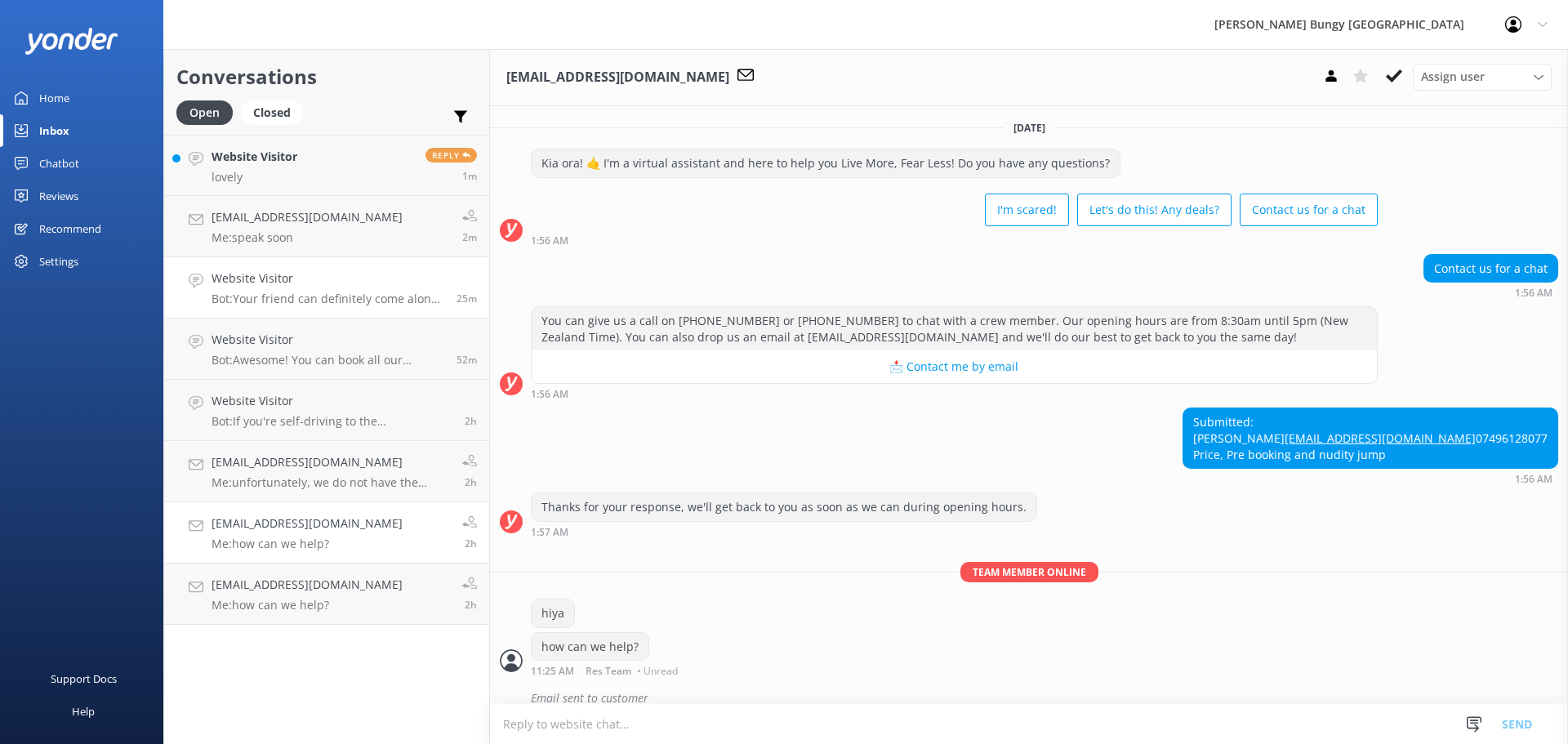
scroll to position [49, 0]
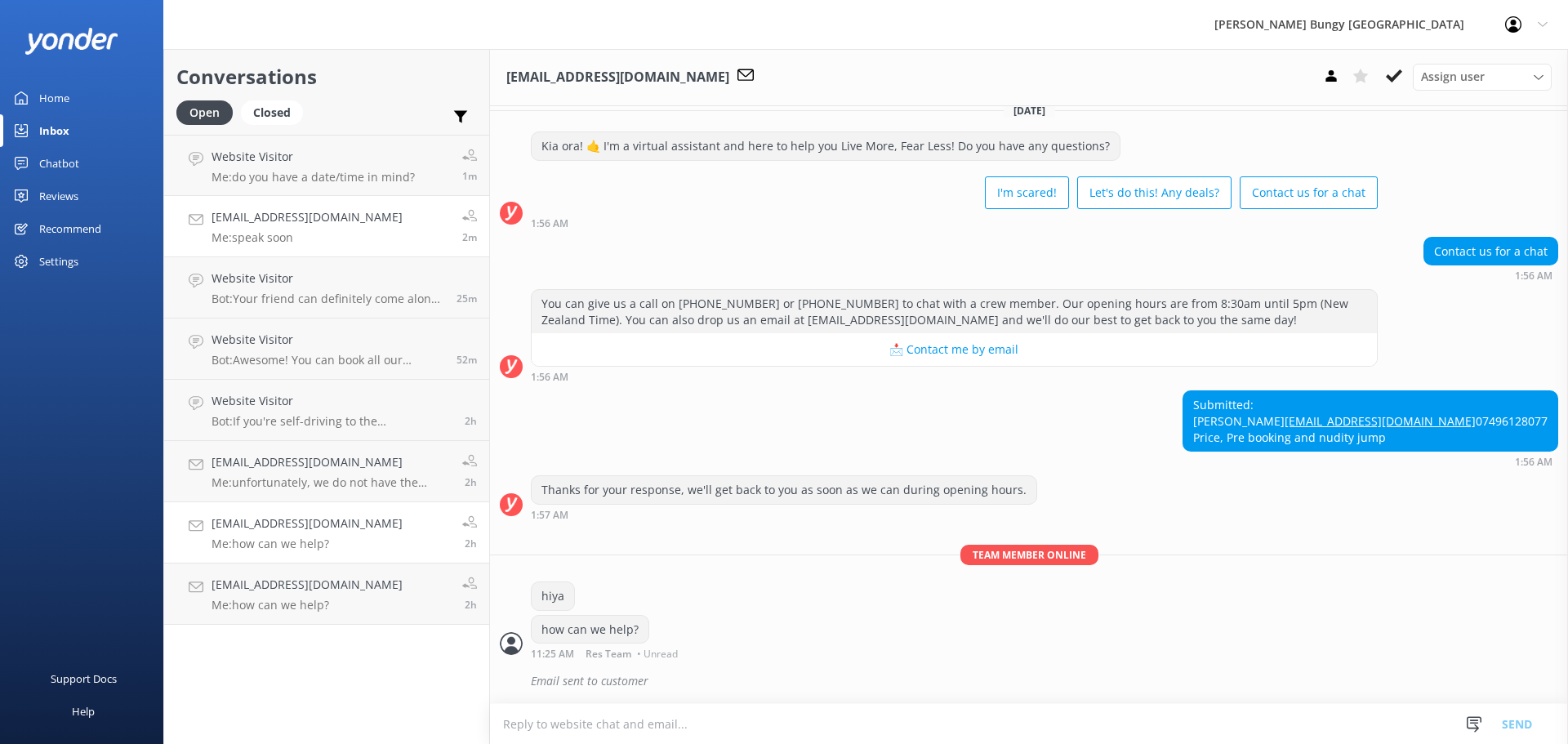
click at [282, 244] on p "Me: speak soon" at bounding box center [307, 237] width 191 height 15
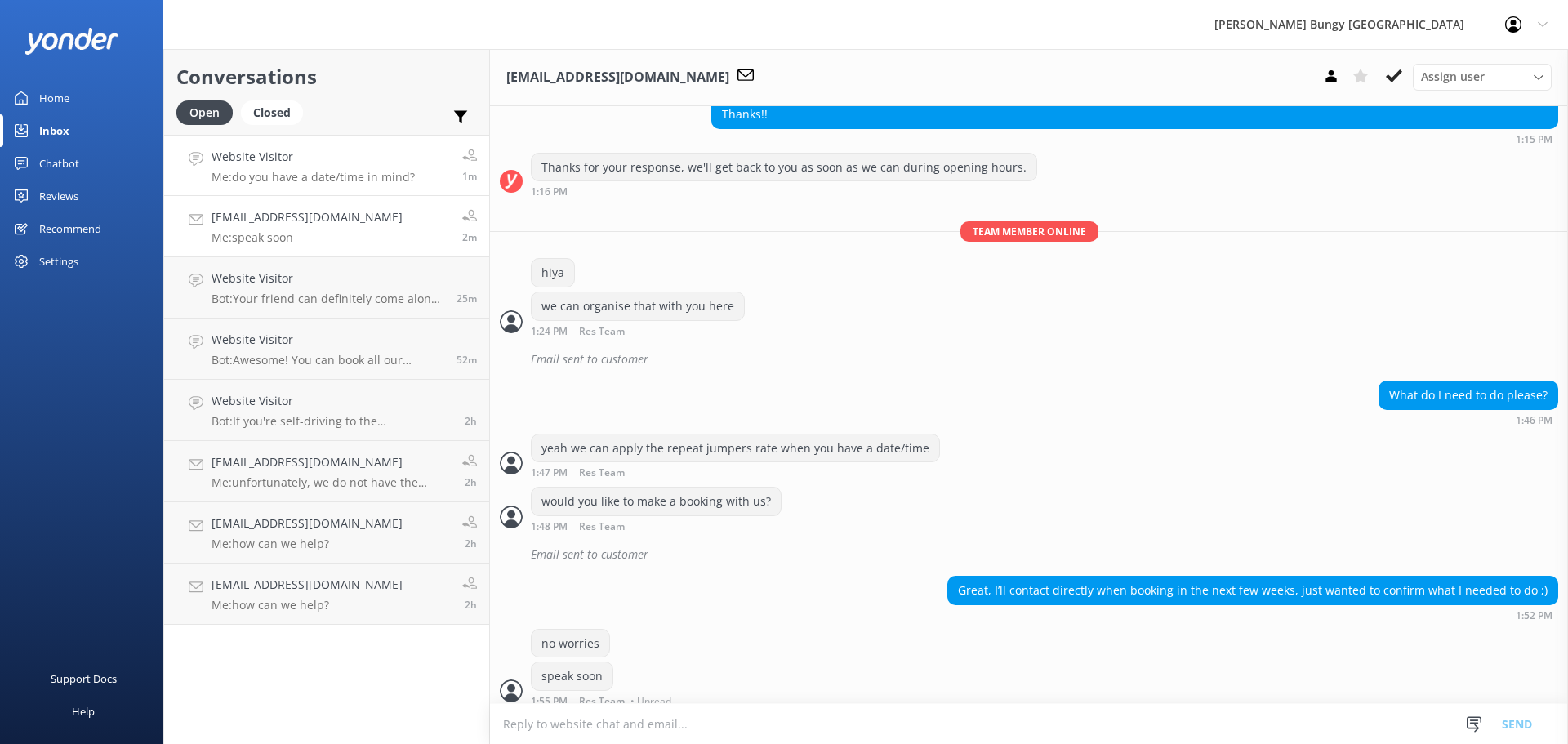
click at [323, 193] on link "Website Visitor Me: do you have a date/time in mind? 1m" at bounding box center [326, 165] width 325 height 61
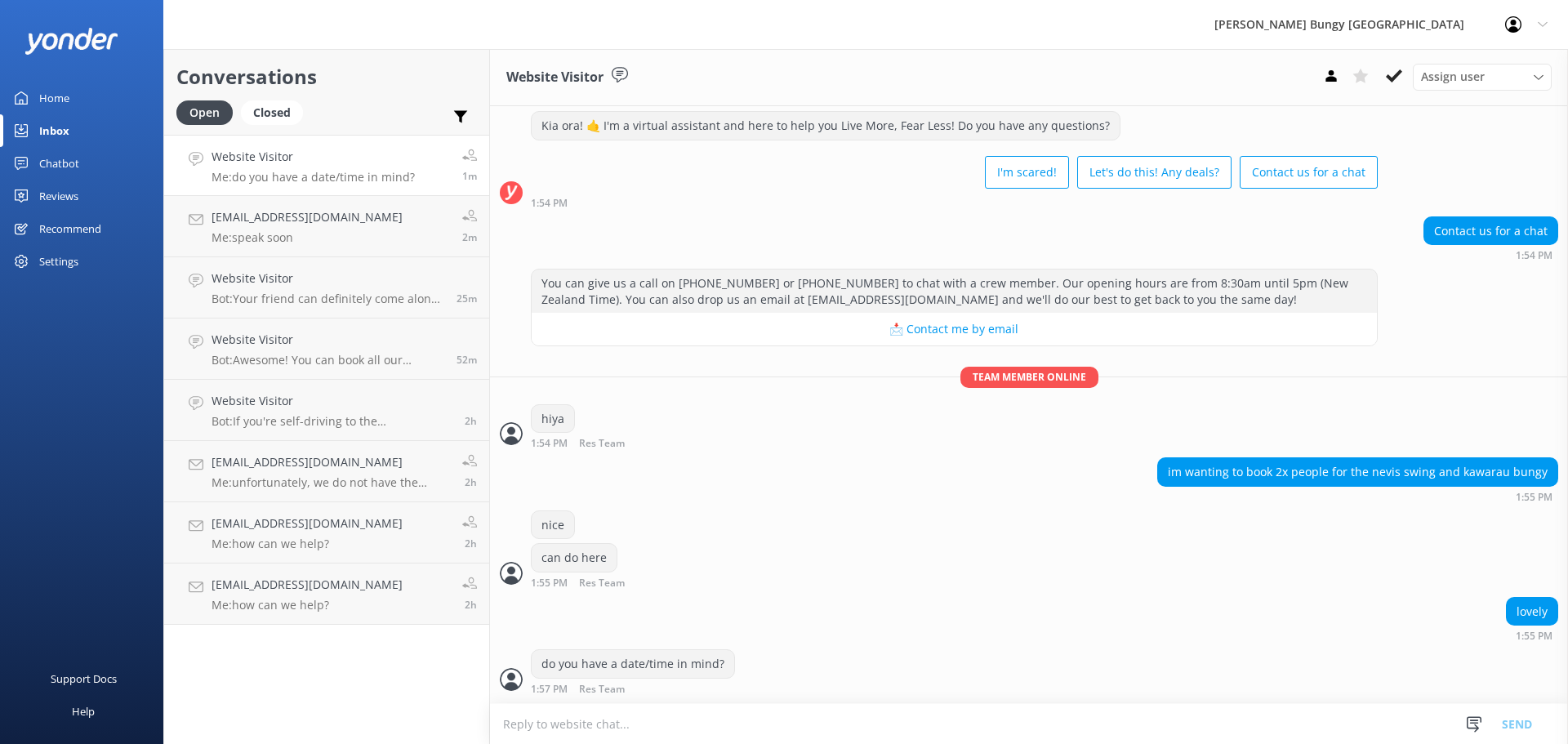
click at [315, 175] on p "Me: do you have a date/time in mind?" at bounding box center [313, 177] width 204 height 15
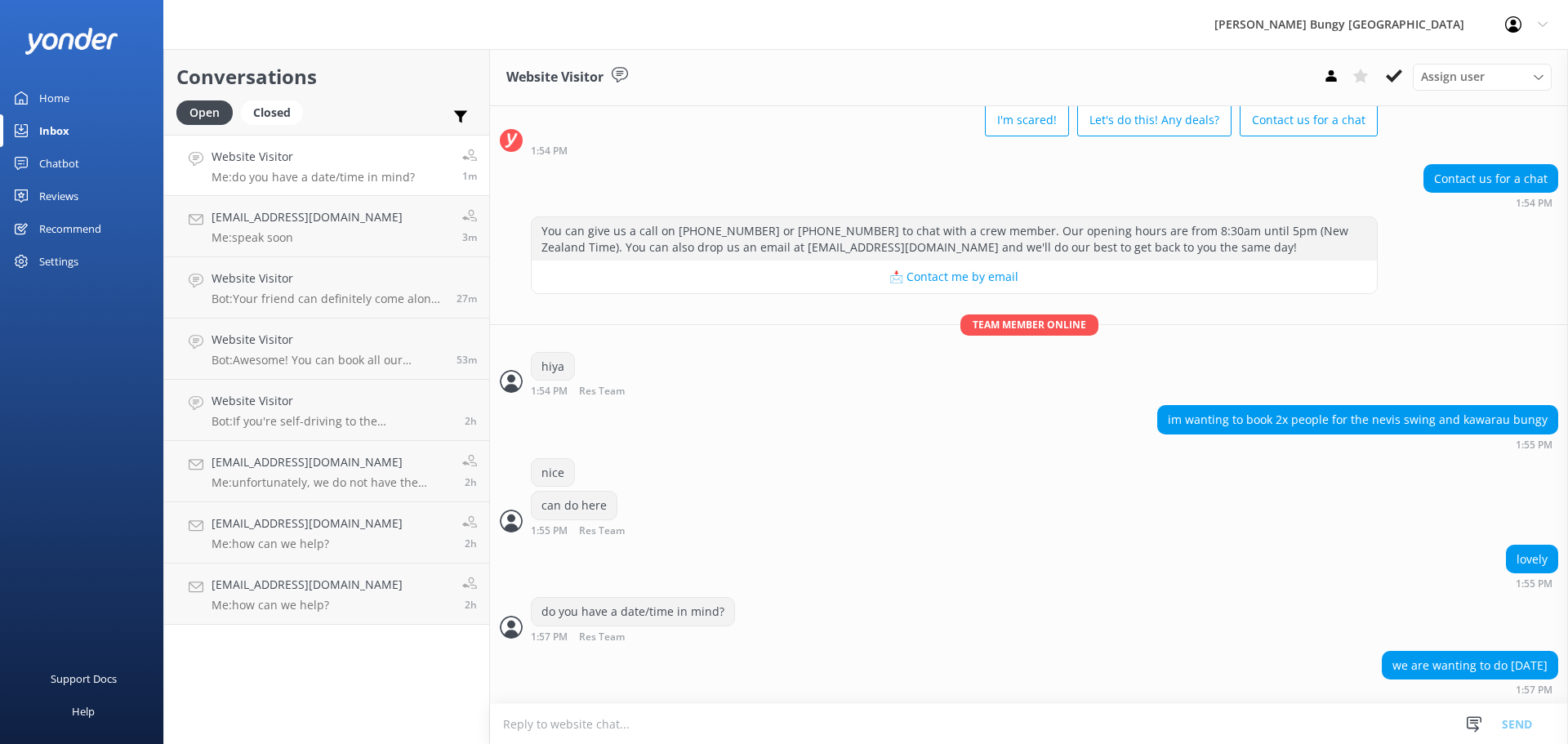
click at [1238, 743] on textarea at bounding box center [1029, 724] width 1078 height 40
click at [1237, 722] on textarea at bounding box center [1029, 724] width 1078 height 40
click at [1150, 724] on textarea at bounding box center [1029, 724] width 1078 height 40
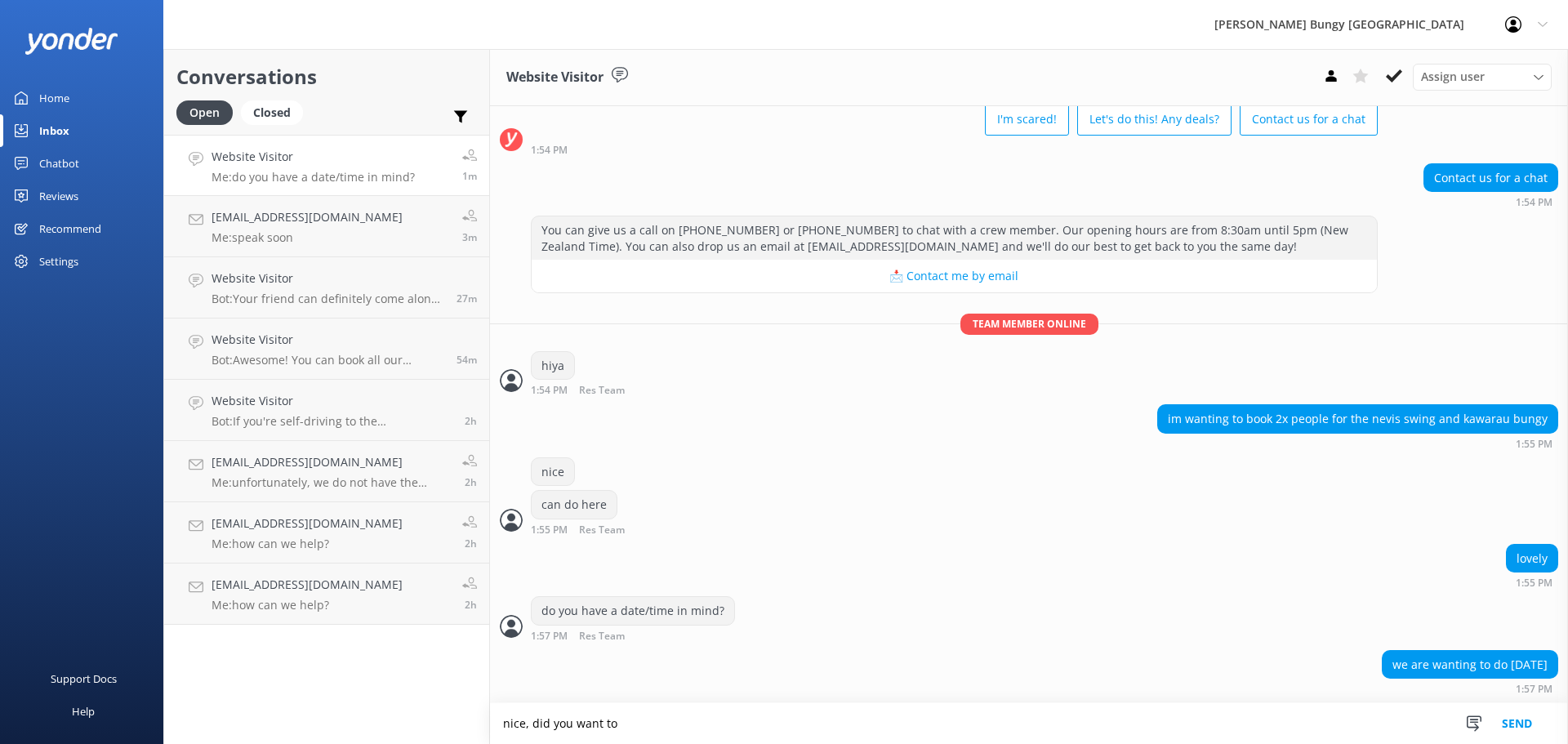
click at [1004, 708] on textarea "nice, did you want to" at bounding box center [1029, 723] width 1078 height 41
type textarea "nice, did you want to drive or get the bungy bus to both?"
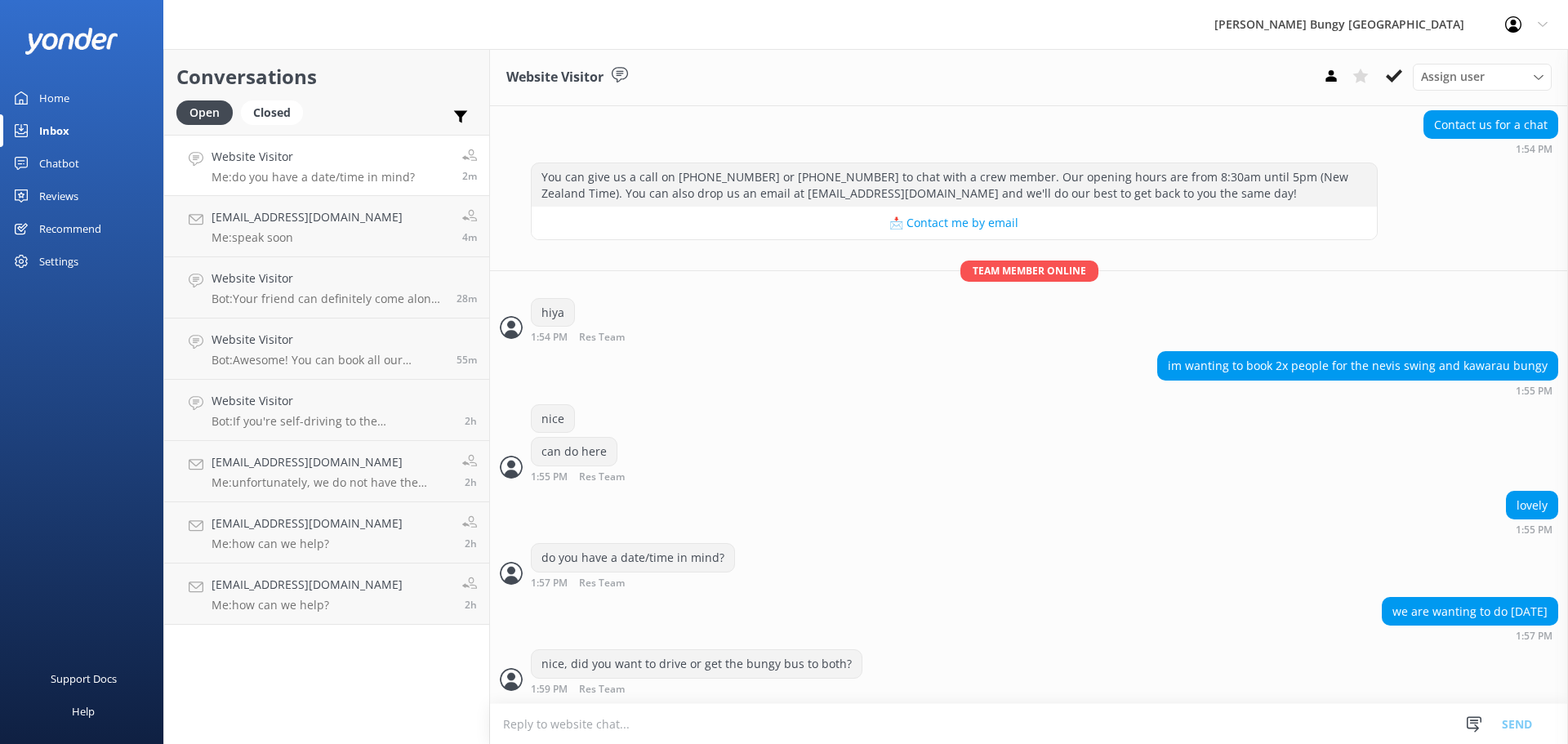
click at [982, 721] on textarea at bounding box center [1029, 724] width 1078 height 40
click at [397, 239] on link "[EMAIL_ADDRESS][DOMAIN_NAME] Me: speak soon 4m" at bounding box center [326, 226] width 325 height 61
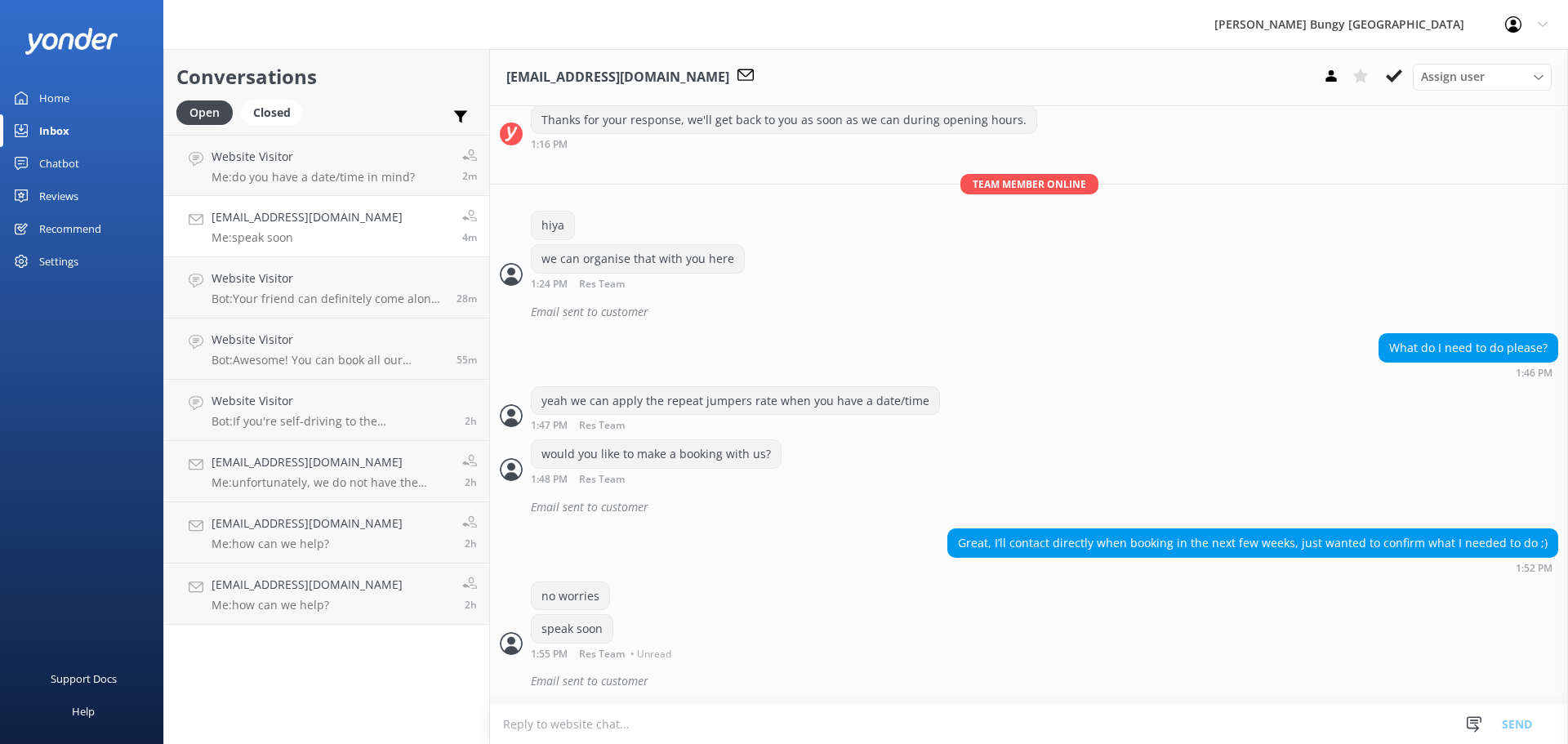
scroll to position [681, 0]
click at [370, 150] on h4 "Website Visitor" at bounding box center [330, 157] width 238 height 18
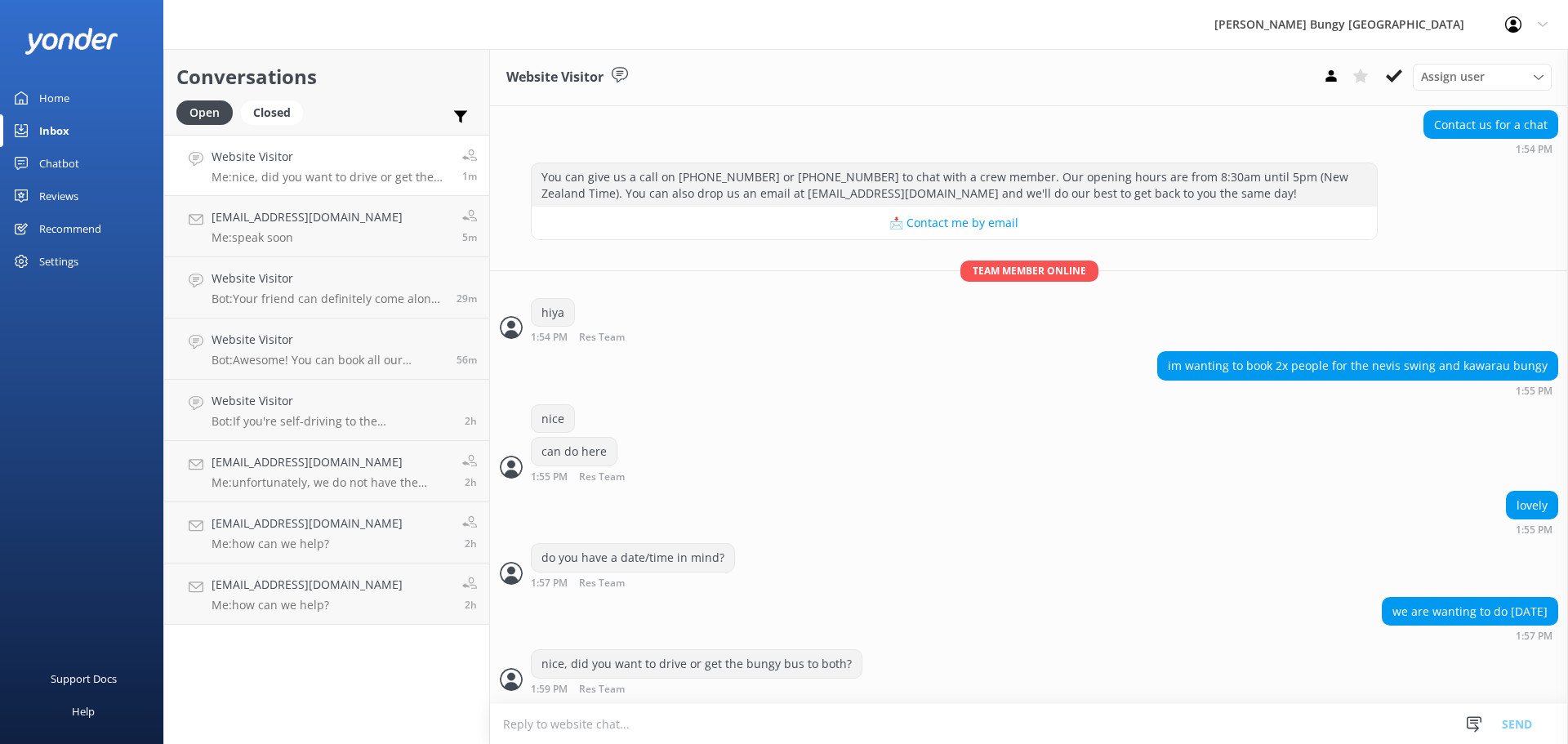
scroll to position [196, 0]
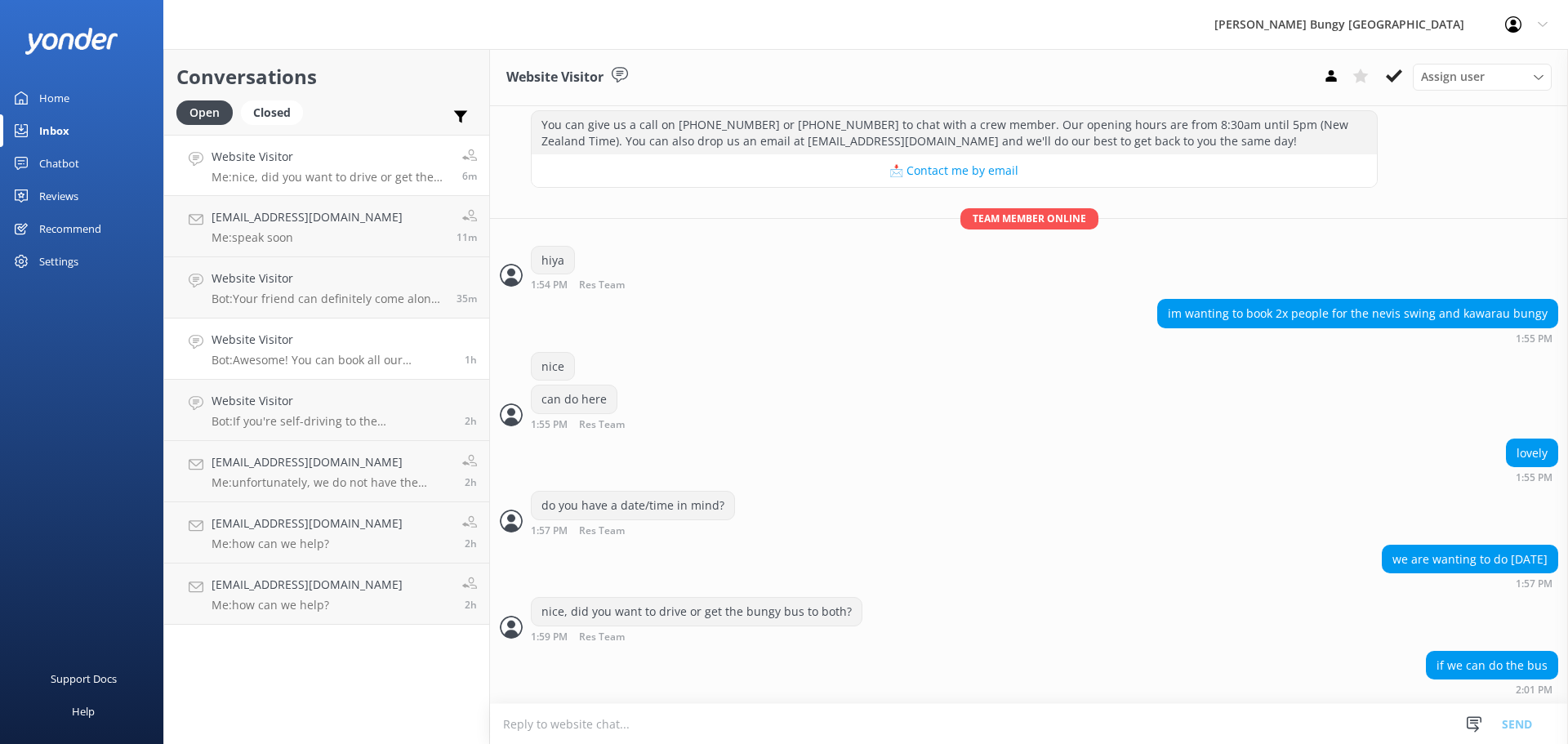
click at [217, 331] on h4 "Website Visitor" at bounding box center [332, 340] width 241 height 18
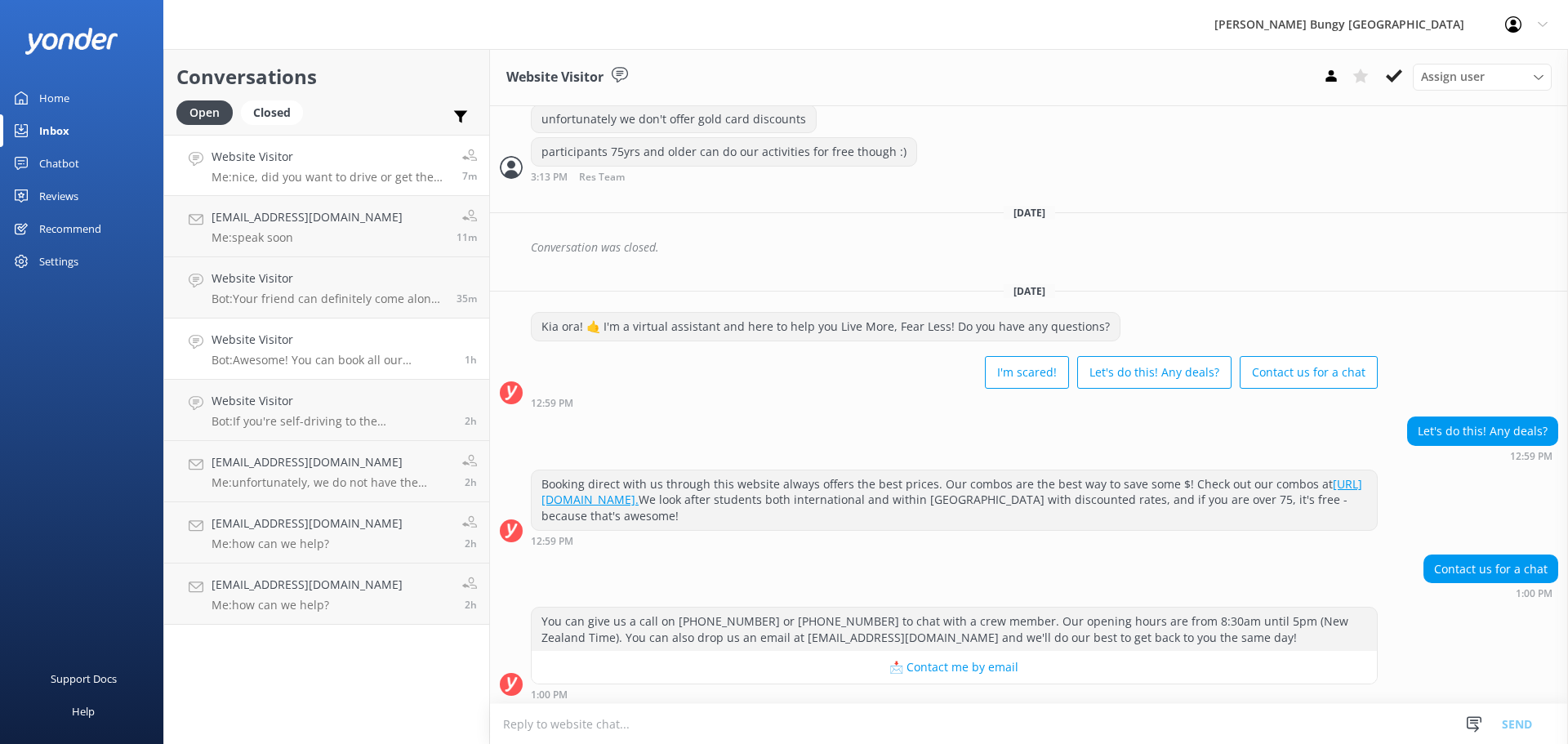
click at [237, 183] on p "Me: nice, did you want to drive or get the bungy bus to both?" at bounding box center [330, 177] width 238 height 15
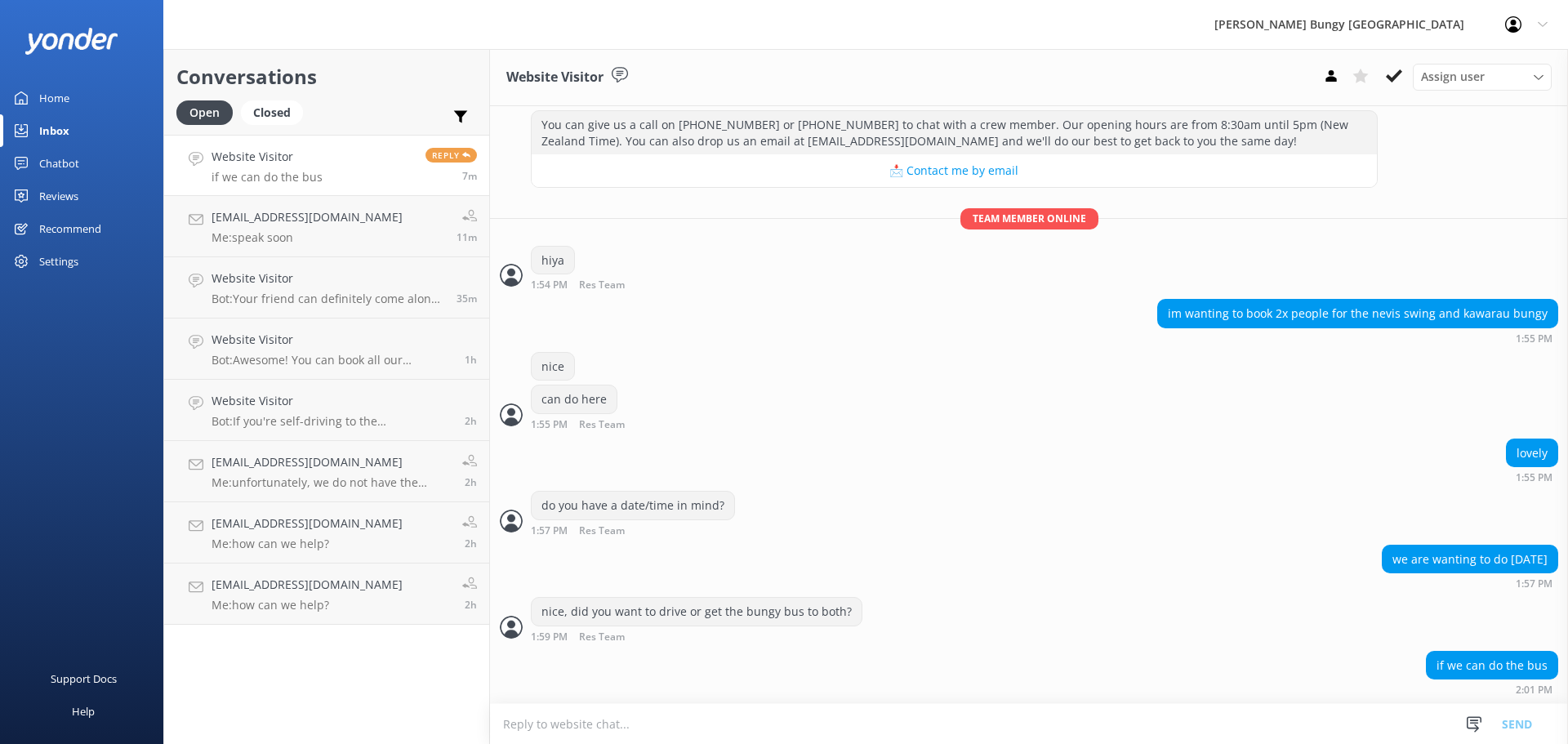
click at [1253, 710] on textarea at bounding box center [1029, 724] width 1078 height 40
type textarea "yeah course"
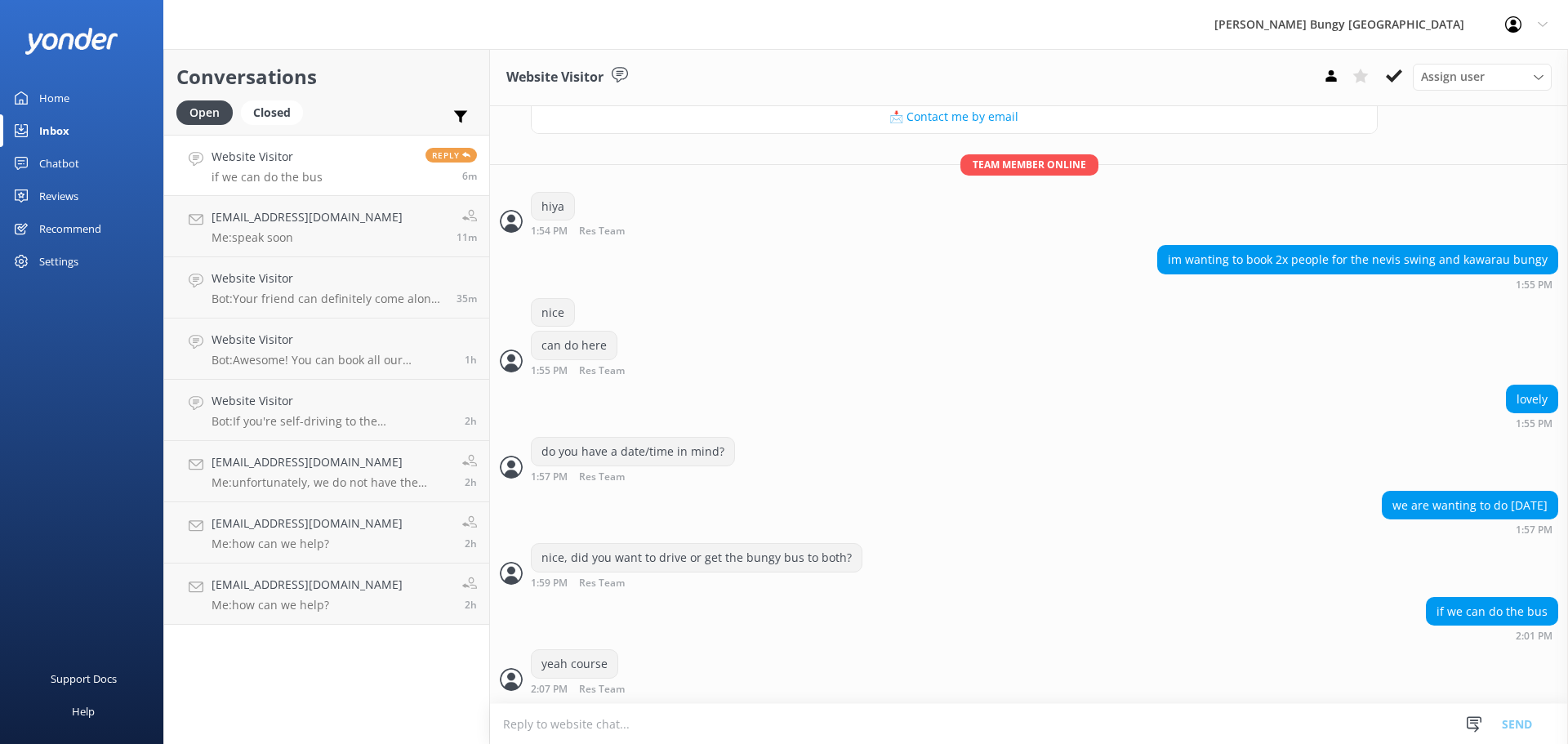
click at [1001, 708] on textarea at bounding box center [1029, 724] width 1078 height 40
type textarea "any preference for time? can do a 9:30am check in?"
click at [1001, 708] on textarea "any preference for time? can do a 9:30am check in?" at bounding box center [1029, 723] width 1078 height 41
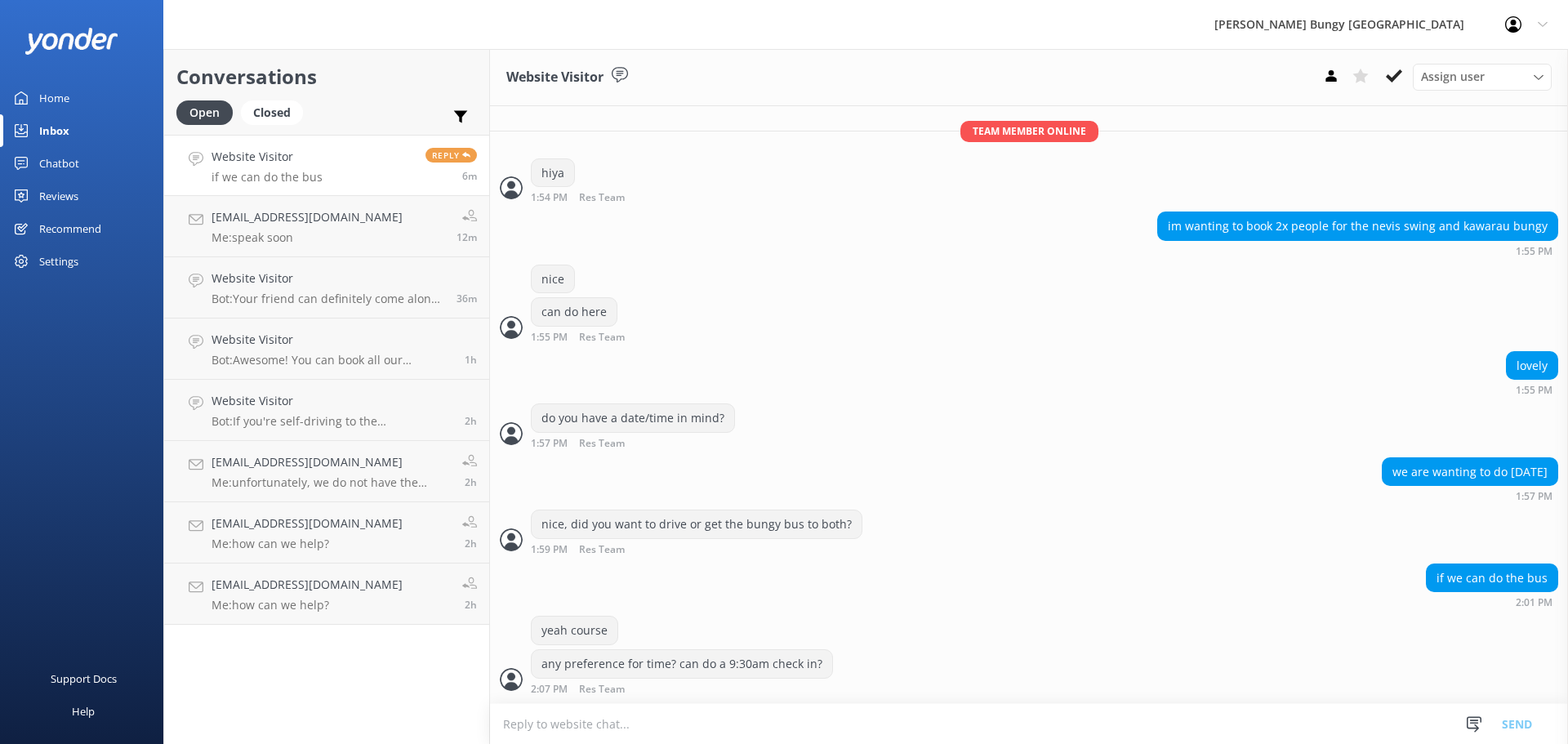
click at [1230, 572] on div "if we can do the bus 2:01 PM" at bounding box center [1029, 585] width 1078 height 45
click at [1230, 604] on div "if we can do the bus 2:01 PM" at bounding box center [1029, 585] width 1078 height 45
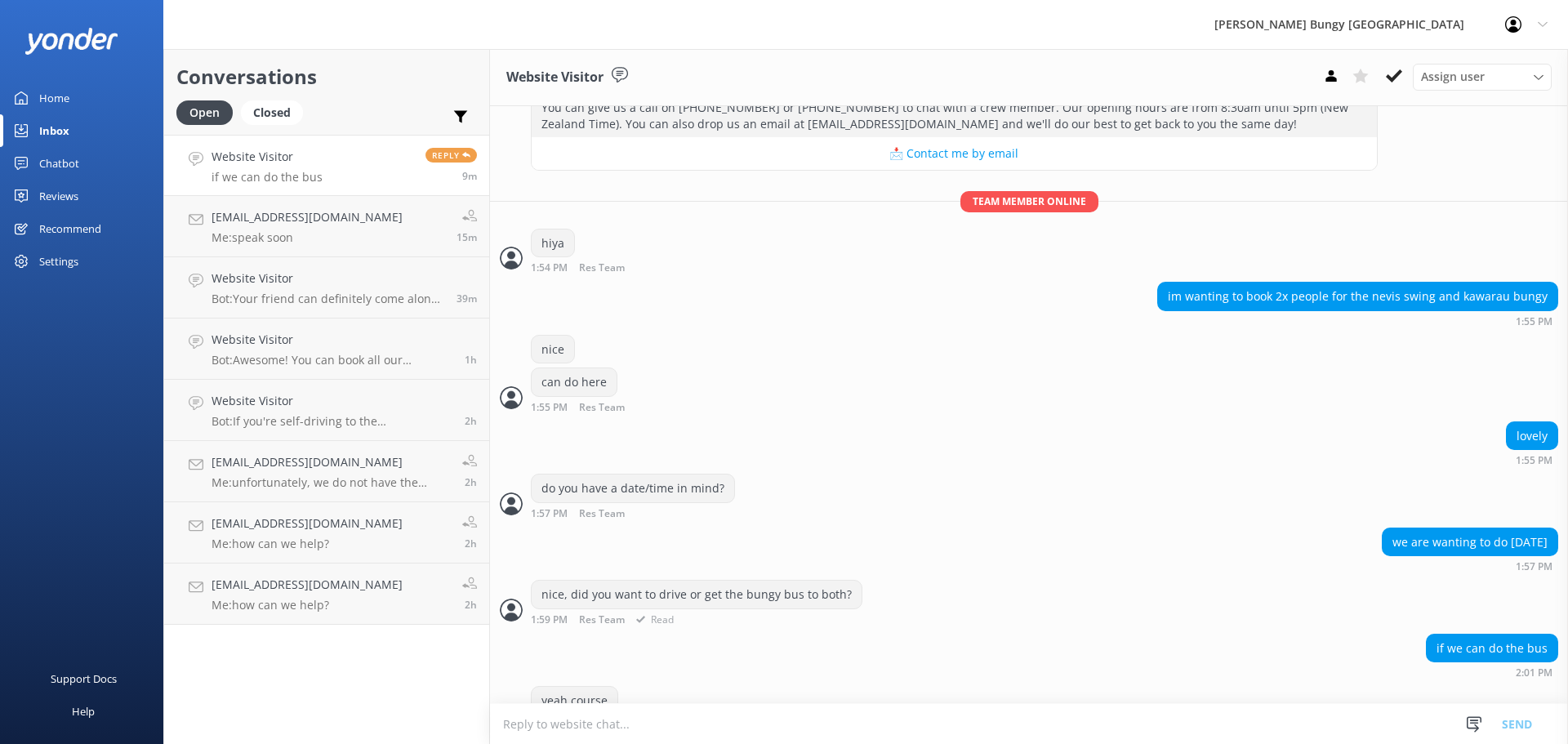
scroll to position [335, 0]
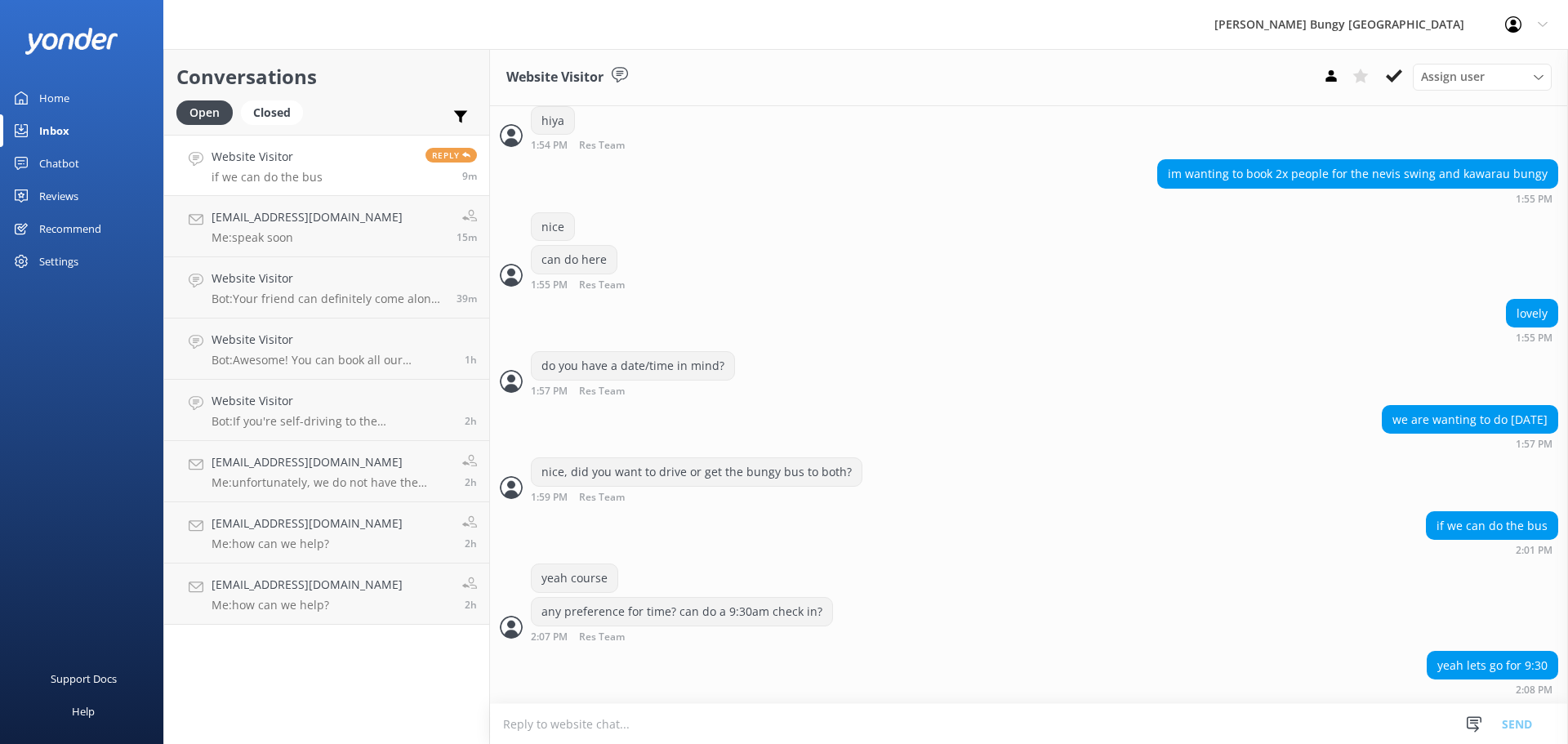
click at [1237, 711] on textarea at bounding box center [1029, 724] width 1078 height 40
click at [939, 707] on textarea at bounding box center [1029, 724] width 1078 height 40
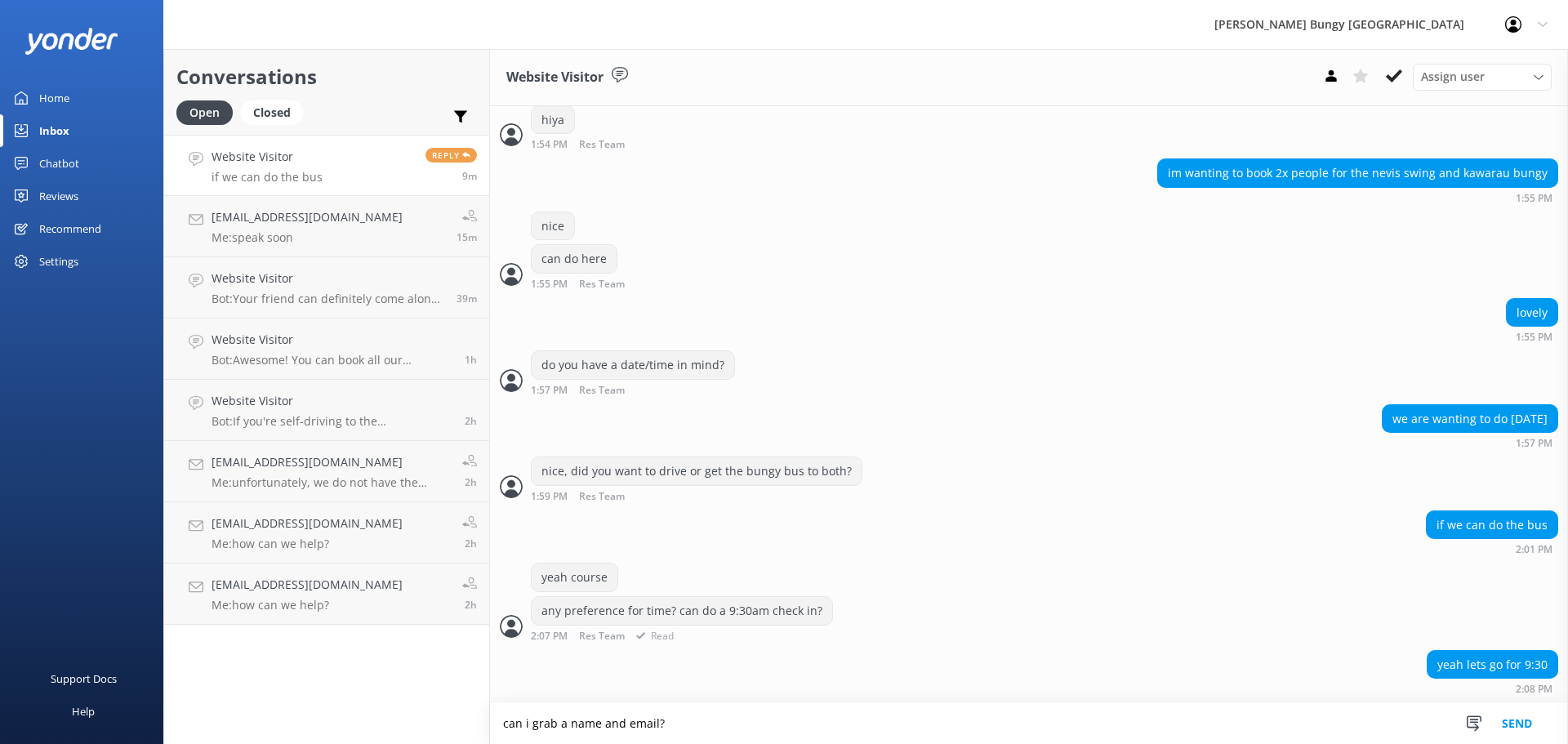
type textarea "can i grab a name and email?"
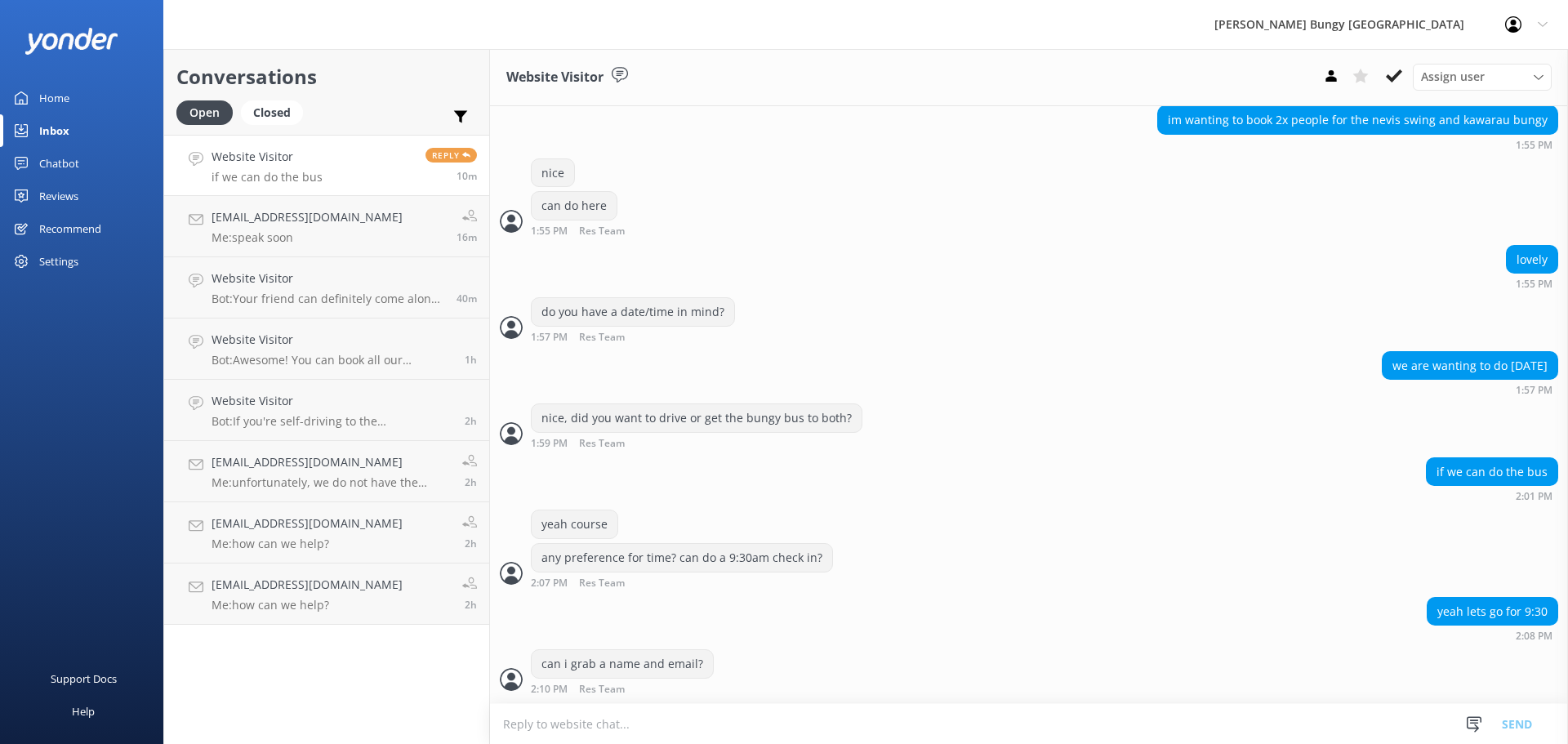
scroll to position [442, 0]
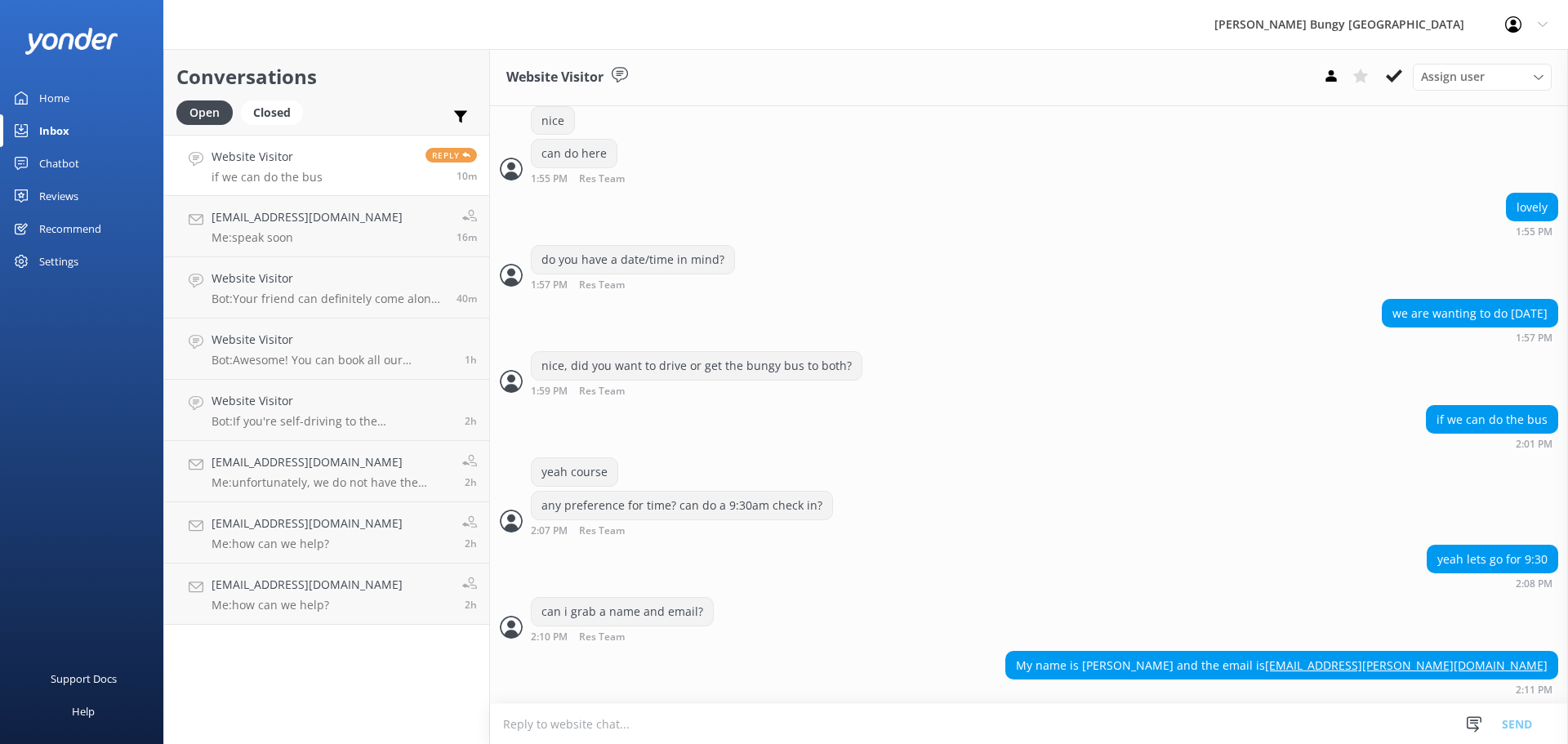
click at [1175, 703] on form "Snippets Manage Get that Booked Great! Please give us a call on P: Akl Address …" at bounding box center [1029, 723] width 1078 height 41
click at [1175, 712] on textarea at bounding box center [1029, 724] width 1078 height 40
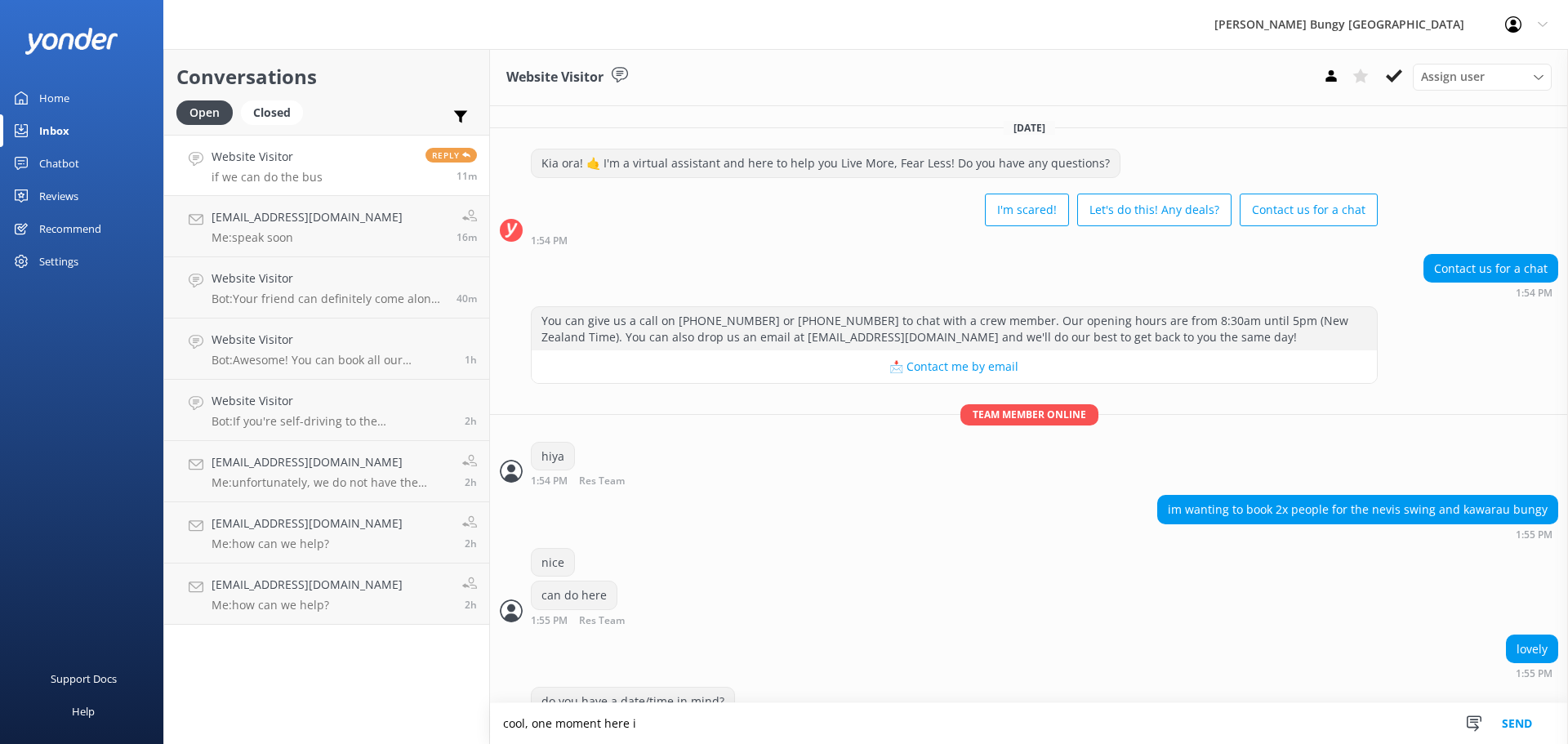
scroll to position [443, 0]
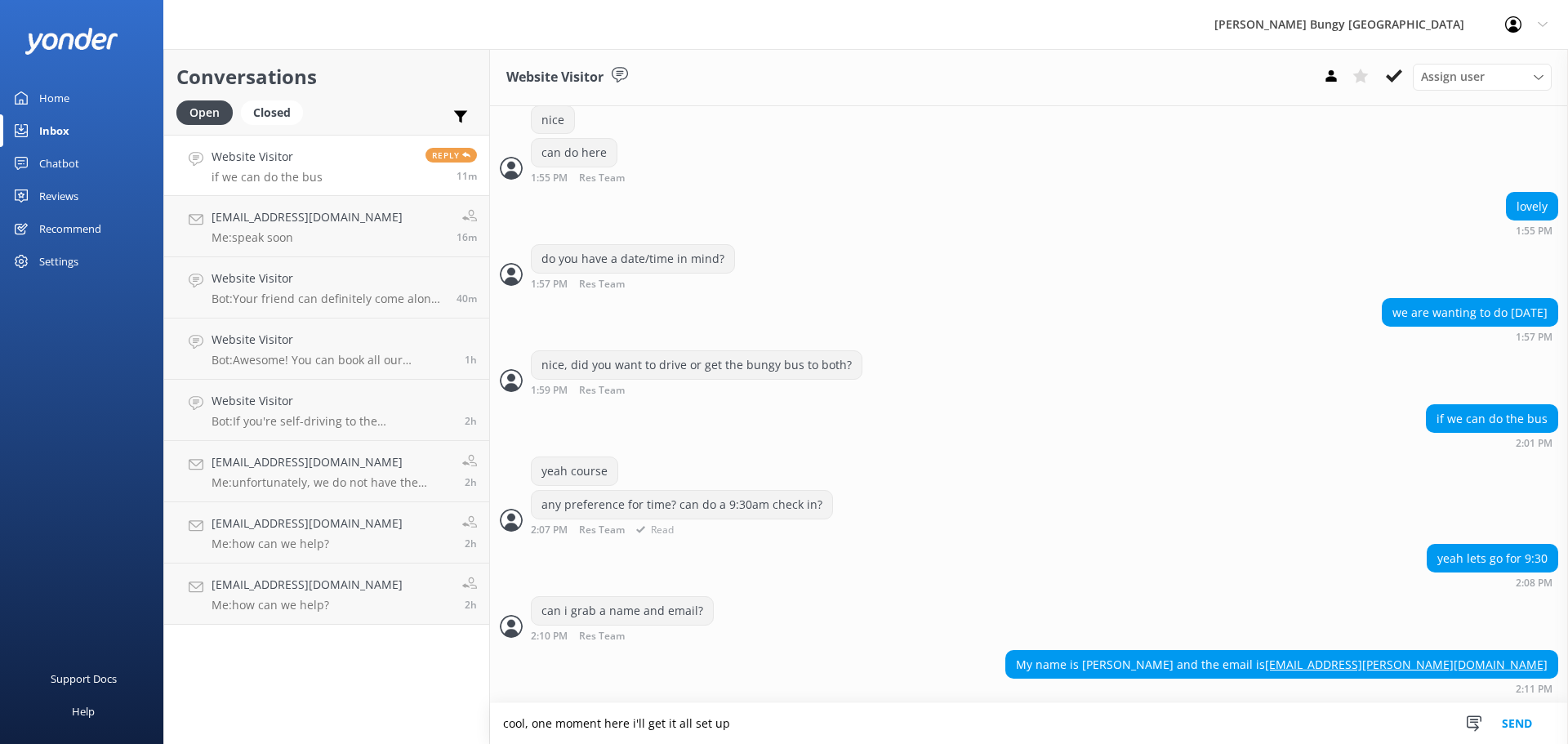
type textarea "cool, one moment here i'll get it all set up"
click at [1096, 483] on div "yeah course any preference for time? can do a 9:30am check in? 2:07 PM Res Team…" at bounding box center [1029, 501] width 1078 height 87
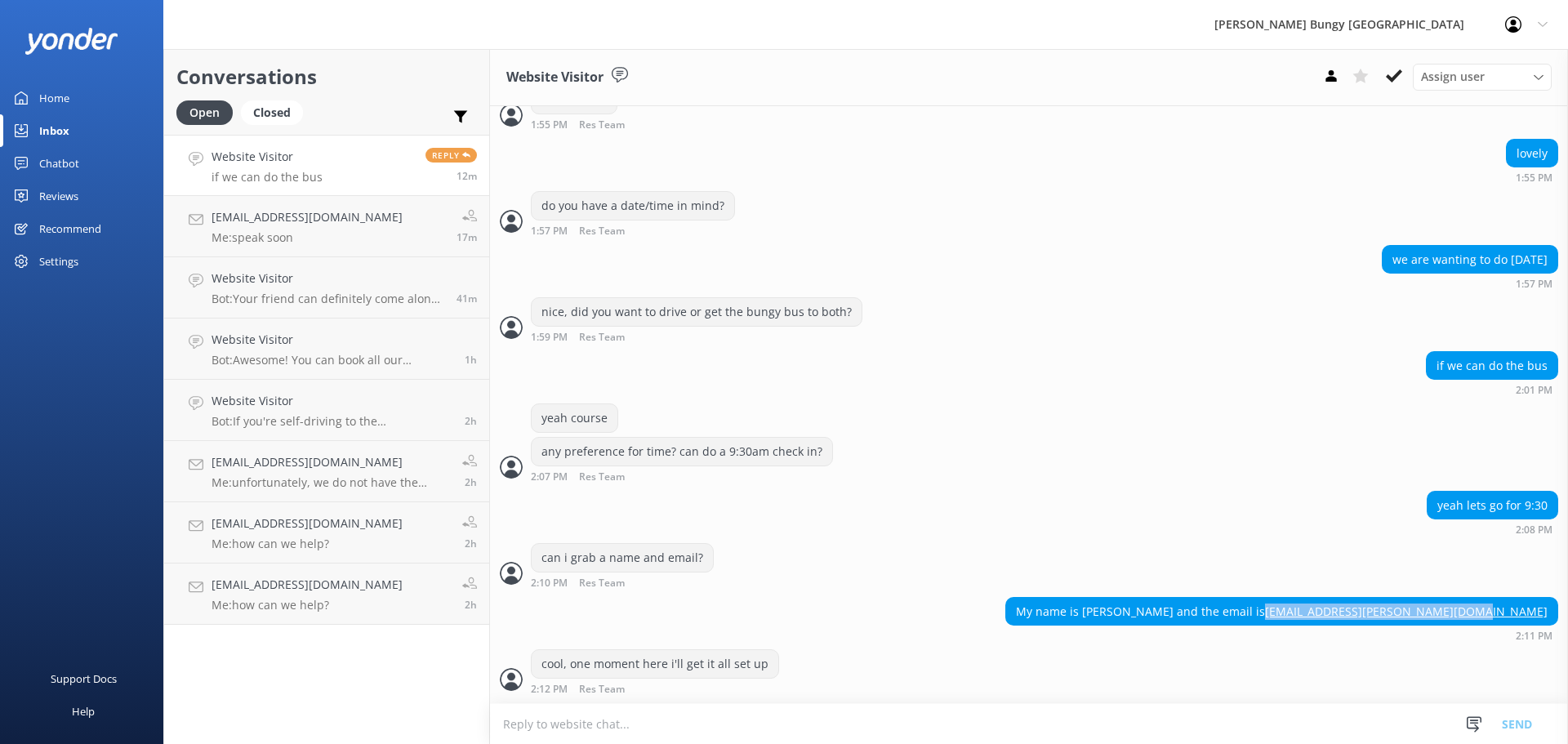
drag, startPoint x: 1543, startPoint y: 611, endPoint x: 1341, endPoint y: 611, distance: 202.0
click at [1341, 611] on div "My name is Samanatha and the email is samantha.jane.williams3@gmail.com" at bounding box center [1281, 611] width 551 height 28
copy link "[EMAIL_ADDRESS][PERSON_NAME][DOMAIN_NAME]"
click at [1040, 740] on textarea at bounding box center [1029, 724] width 1078 height 40
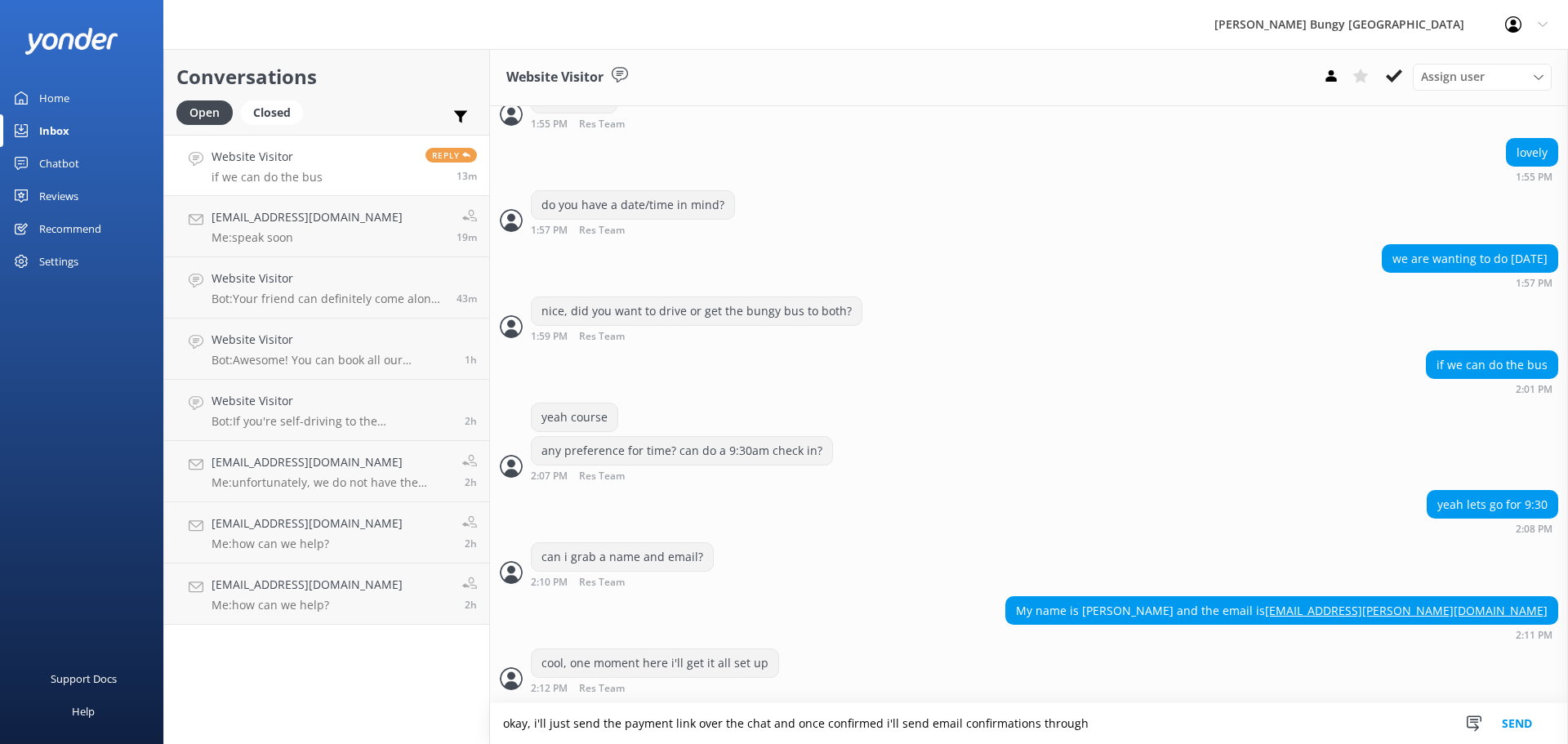
type textarea "okay, i'll just send the payment link over the chat and once confirmed i'll sen…"
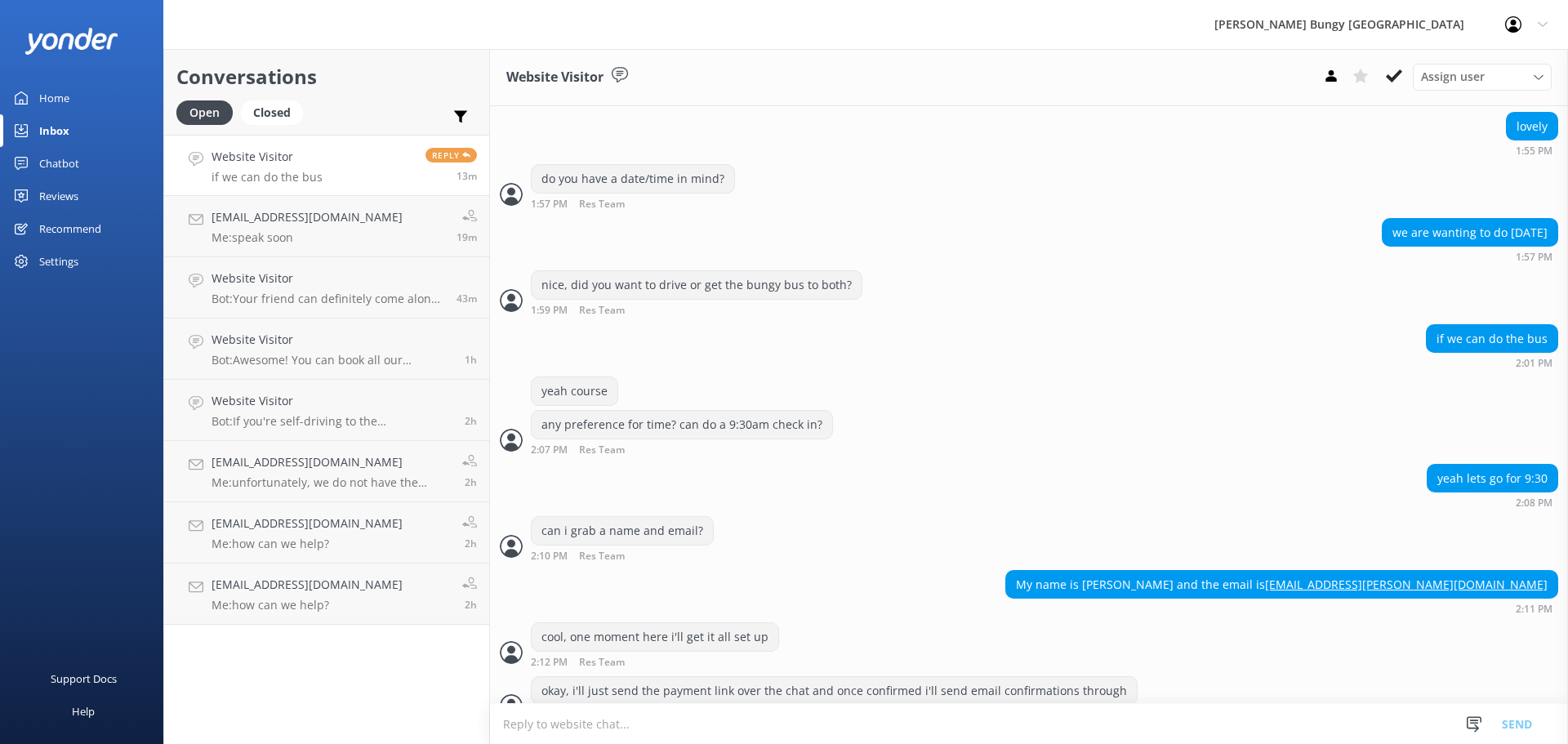
scroll to position [548, 0]
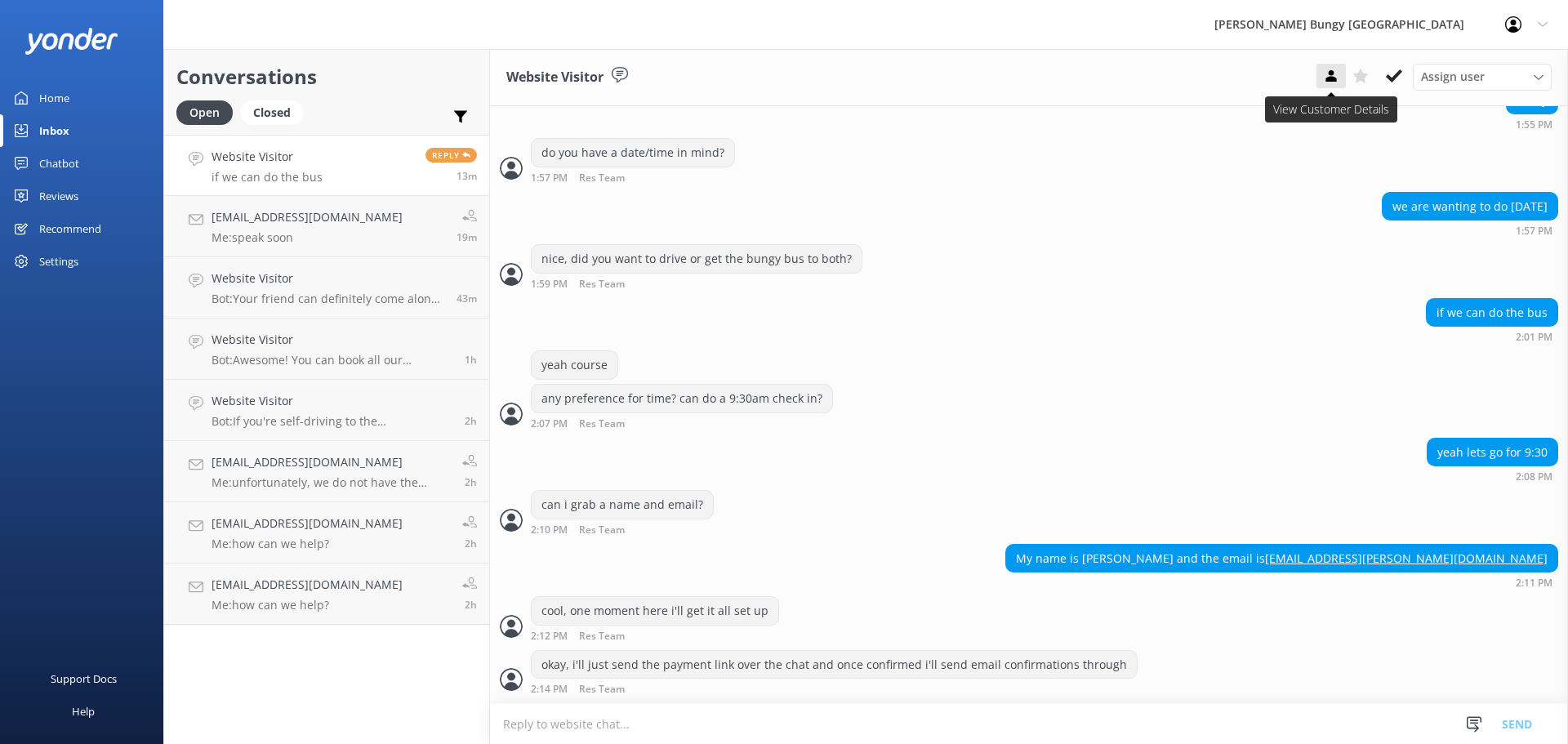
click at [1325, 87] on button at bounding box center [1332, 76] width 29 height 24
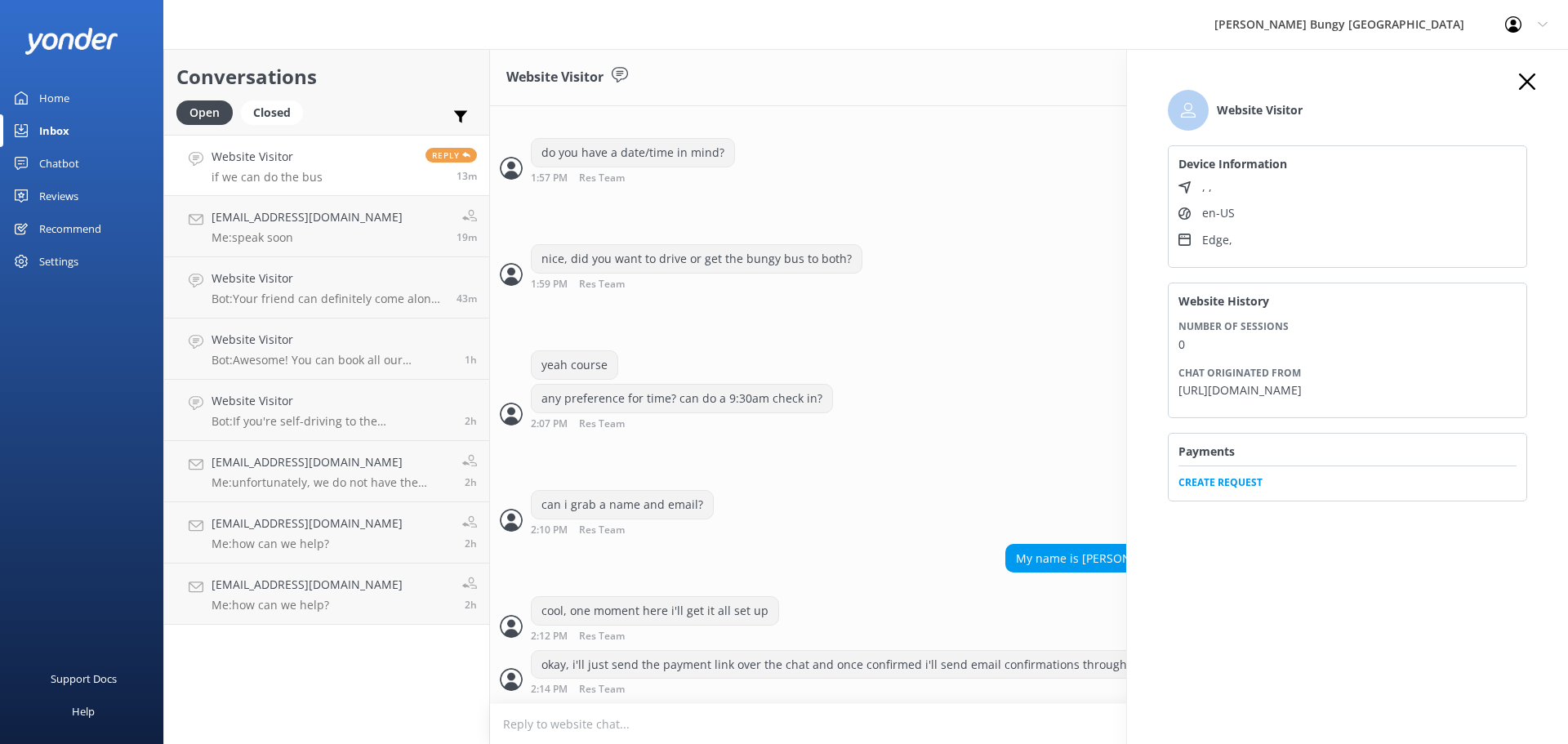
click at [1248, 490] on span "Create Request" at bounding box center [1347, 477] width 338 height 24
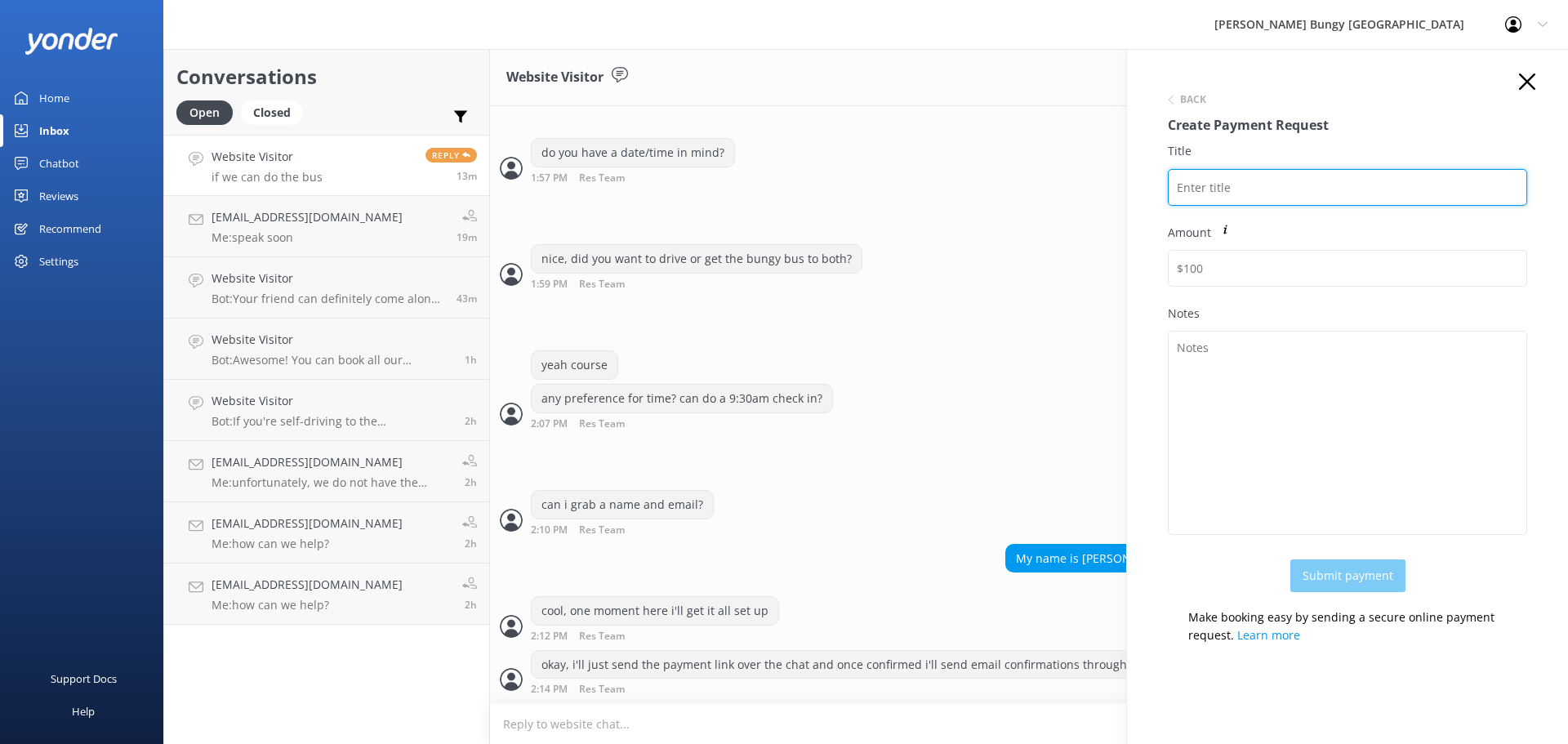
click at [1276, 181] on input "Title" at bounding box center [1347, 187] width 360 height 36
click at [1182, 190] on input "Samantha" at bounding box center [1347, 187] width 360 height 36
paste input "2453742"
type input "2453742 Samantha"
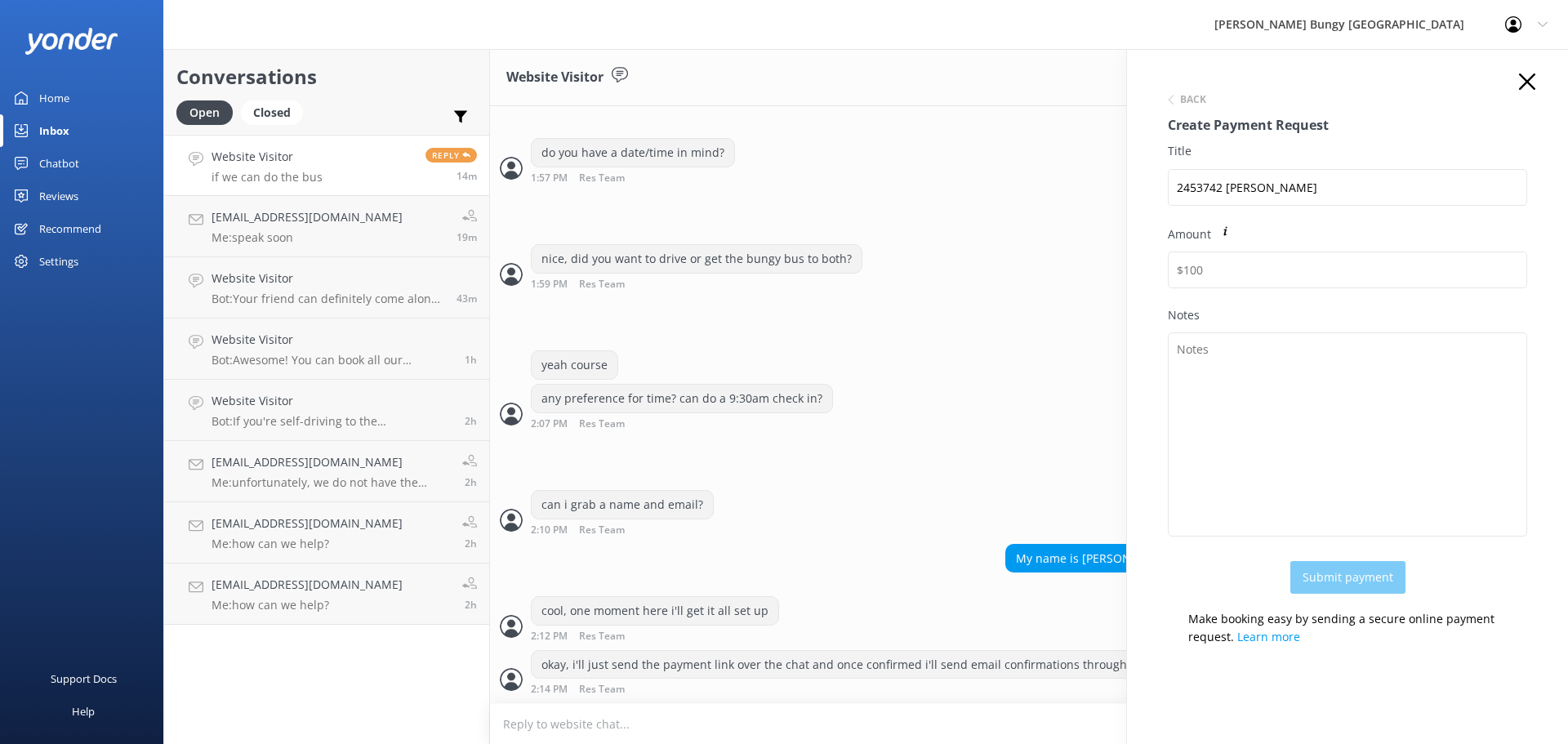
click at [1519, 83] on icon "button" at bounding box center [1526, 81] width 16 height 16
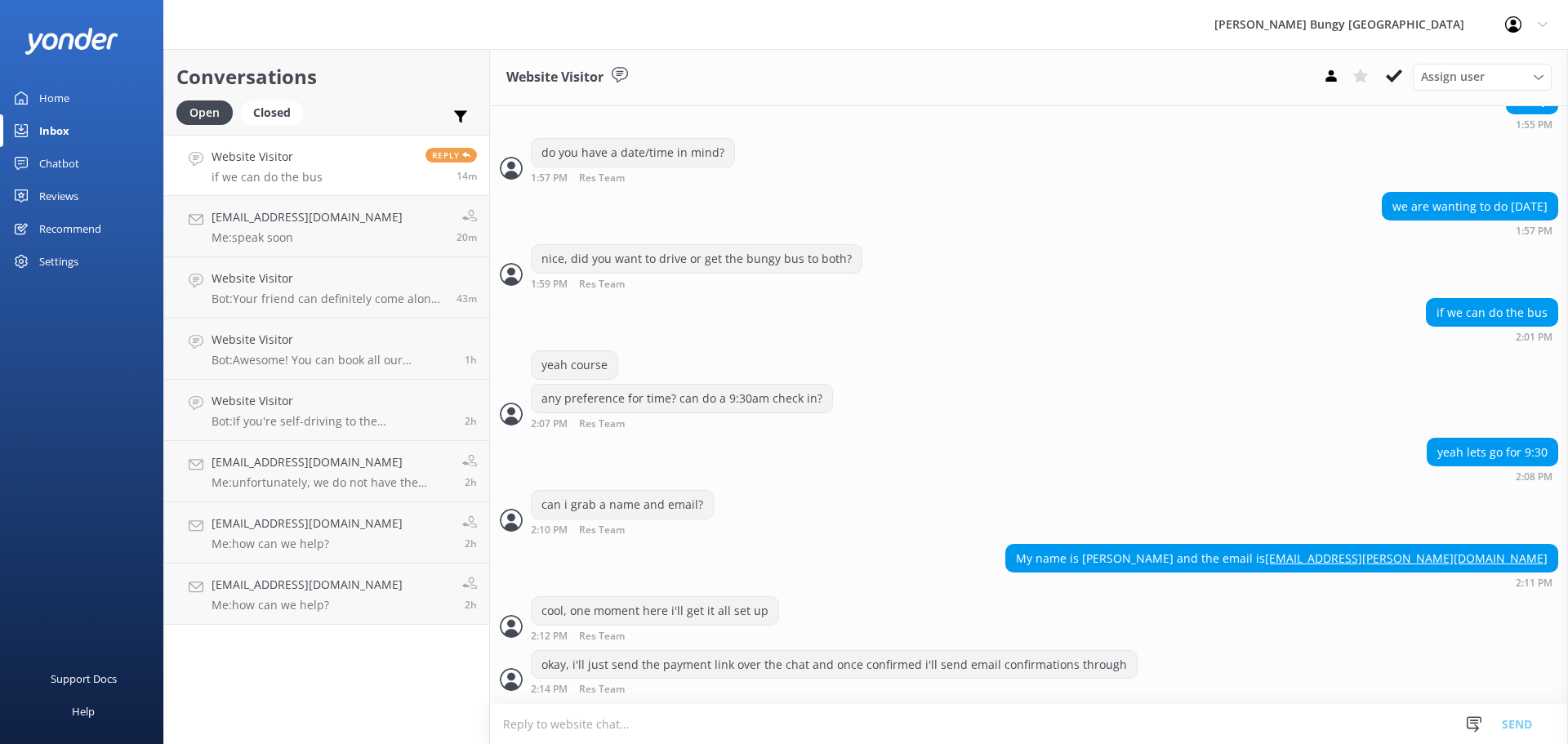
click at [747, 736] on textarea at bounding box center [1029, 724] width 1078 height 40
type textarea "your total will be $1090"
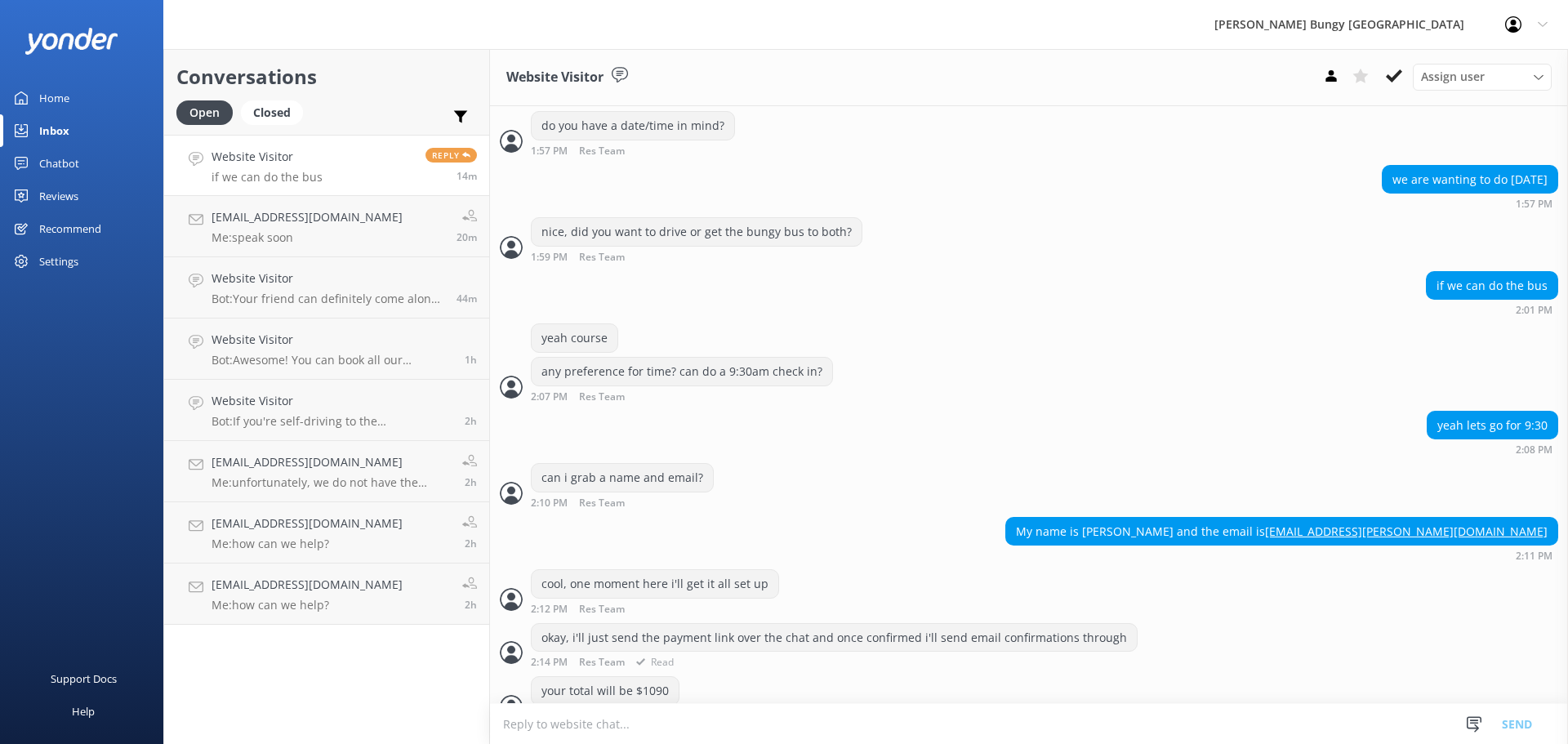
scroll to position [603, 0]
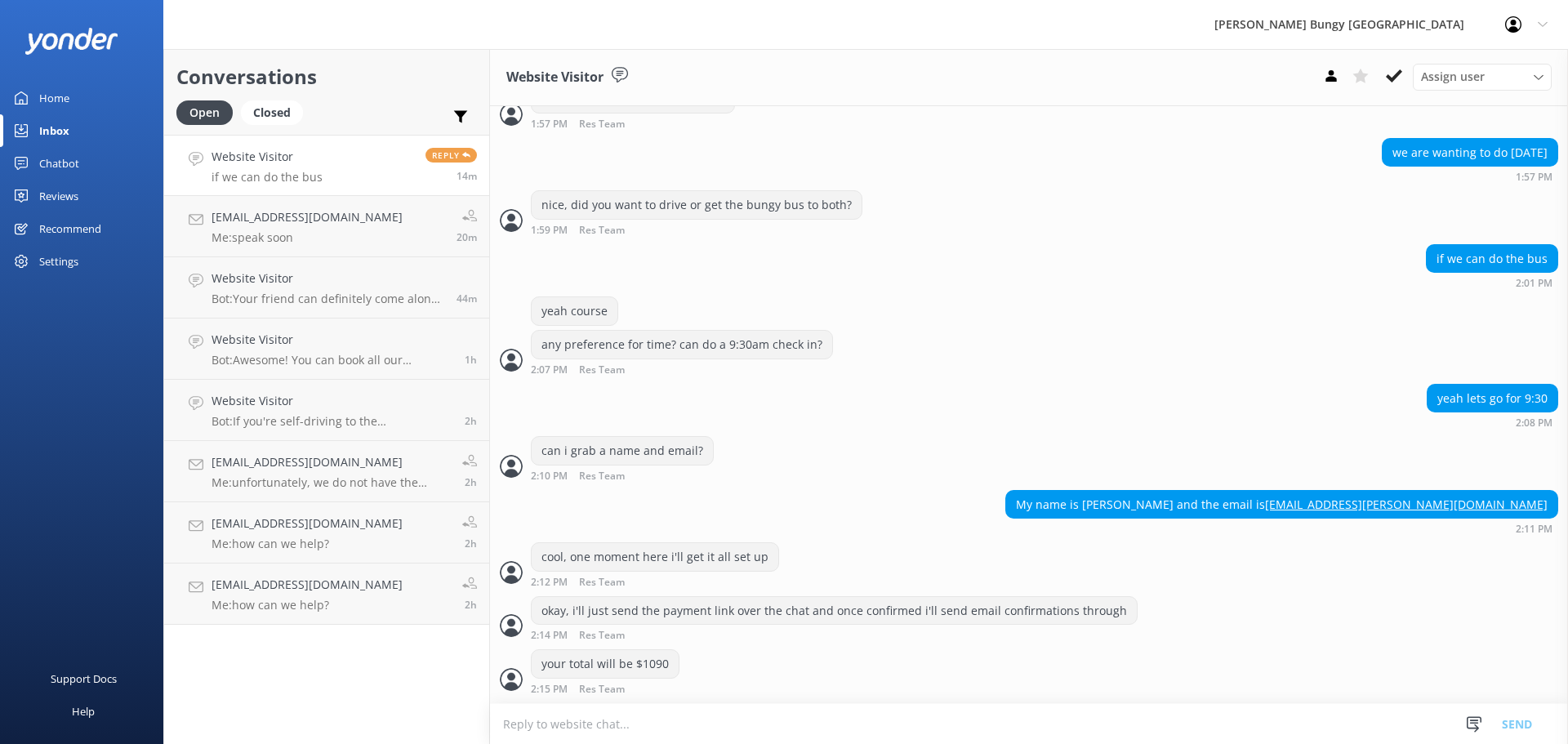
click at [1332, 61] on div "Website Visitor Assign user Mike Voyce Michelle Gillard Tech Admin Dan Waugh Re…" at bounding box center [1029, 78] width 1078 height 57
click at [1332, 83] on icon at bounding box center [1331, 75] width 16 height 16
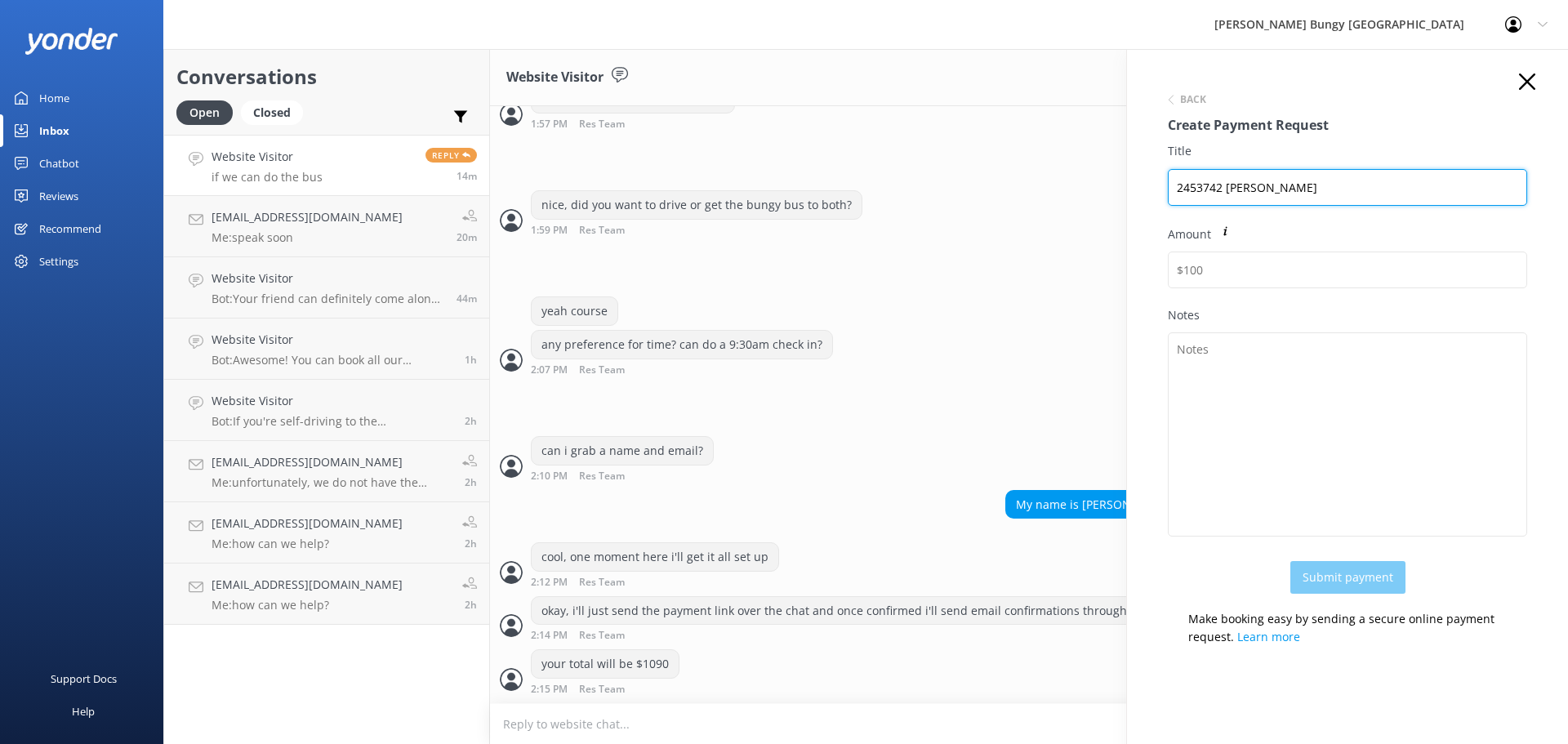
drag, startPoint x: 1304, startPoint y: 185, endPoint x: 1077, endPoint y: 184, distance: 227.0
click at [1077, 184] on div "Conversations Open Closed Important Assigned to me Unassigned Website Visitor i…" at bounding box center [865, 397] width 1404 height 695
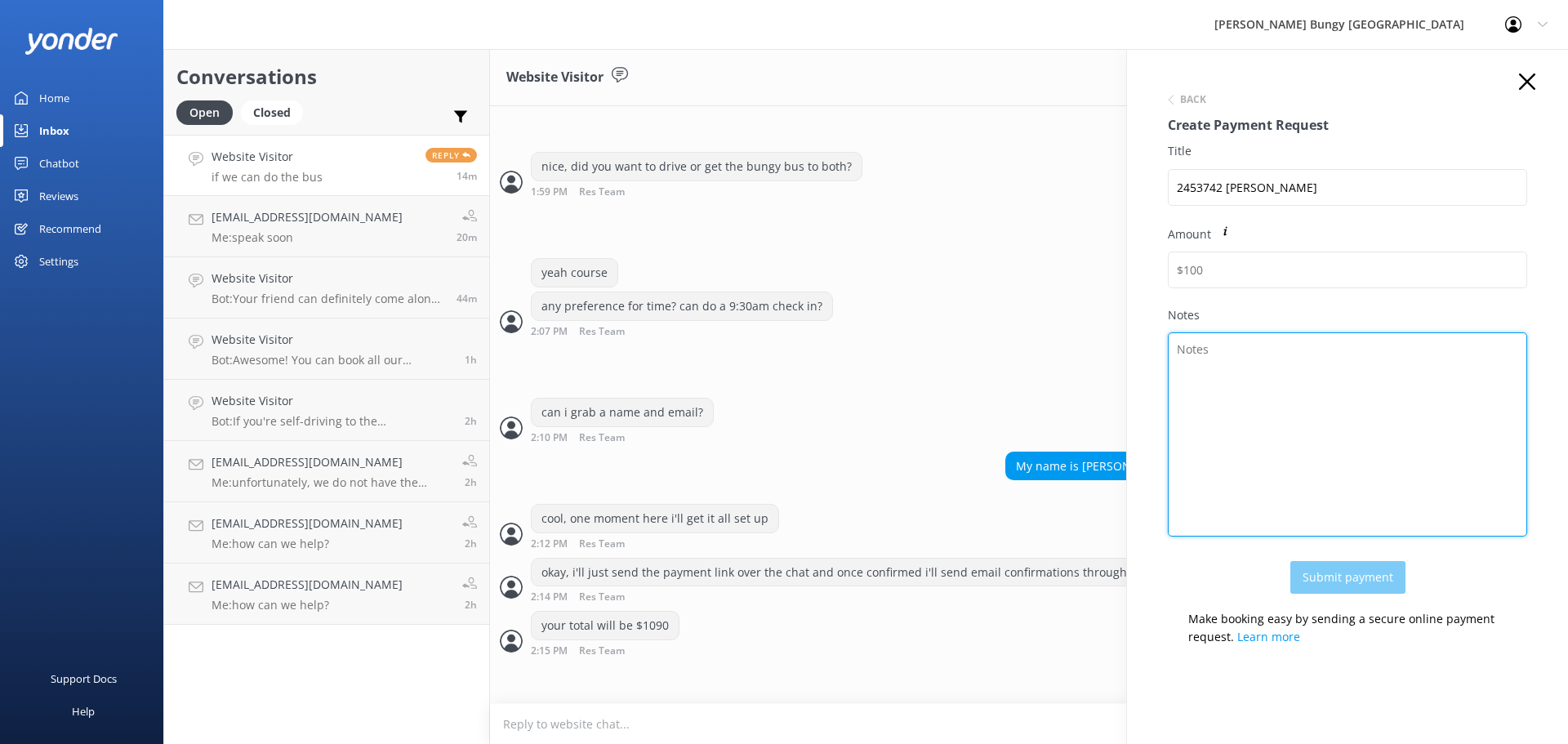
click at [1389, 432] on textarea "Notes" at bounding box center [1347, 435] width 360 height 204
paste textarea "2453742 Samantha"
type textarea "2453742 Samantha"
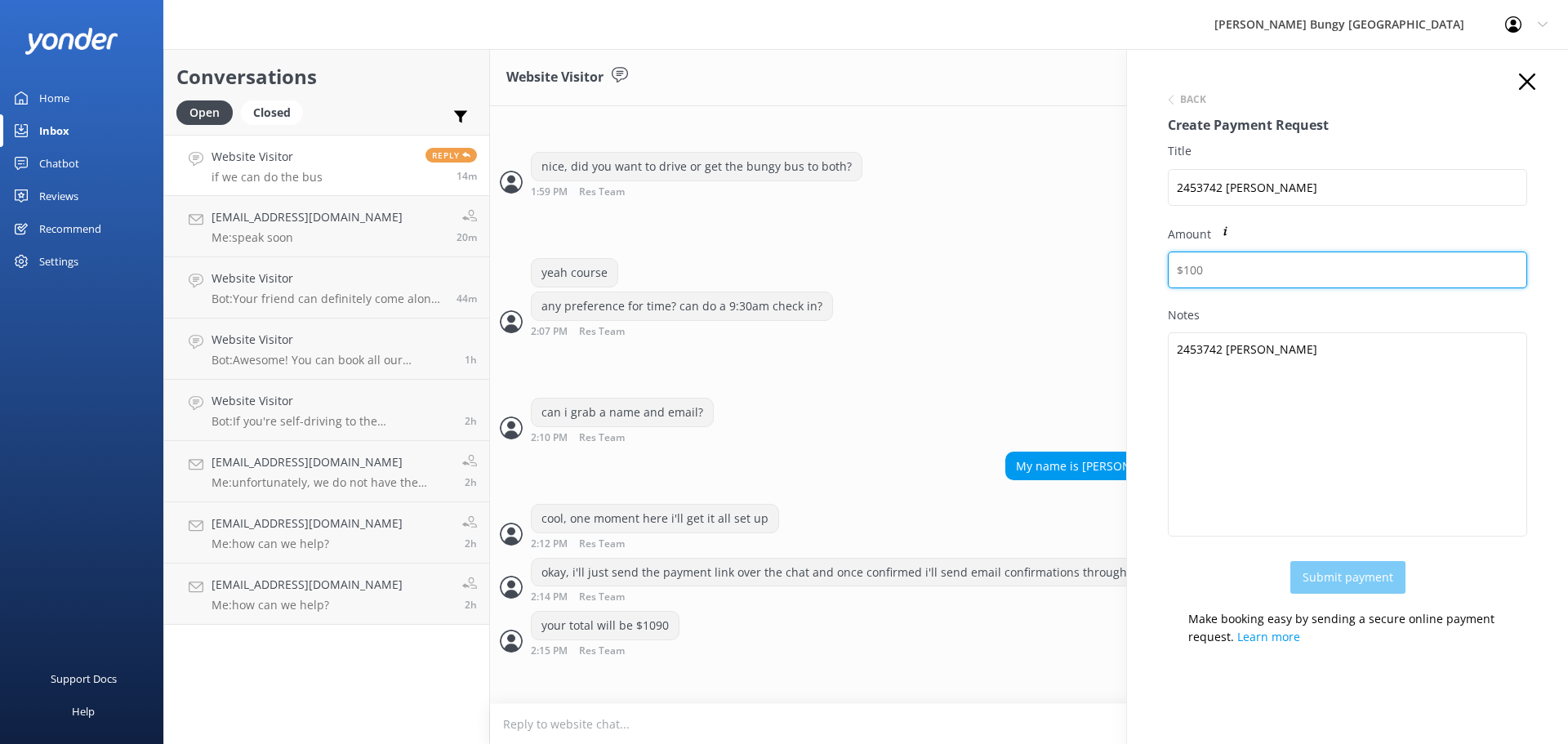
click at [1228, 264] on input "Amount" at bounding box center [1347, 269] width 360 height 36
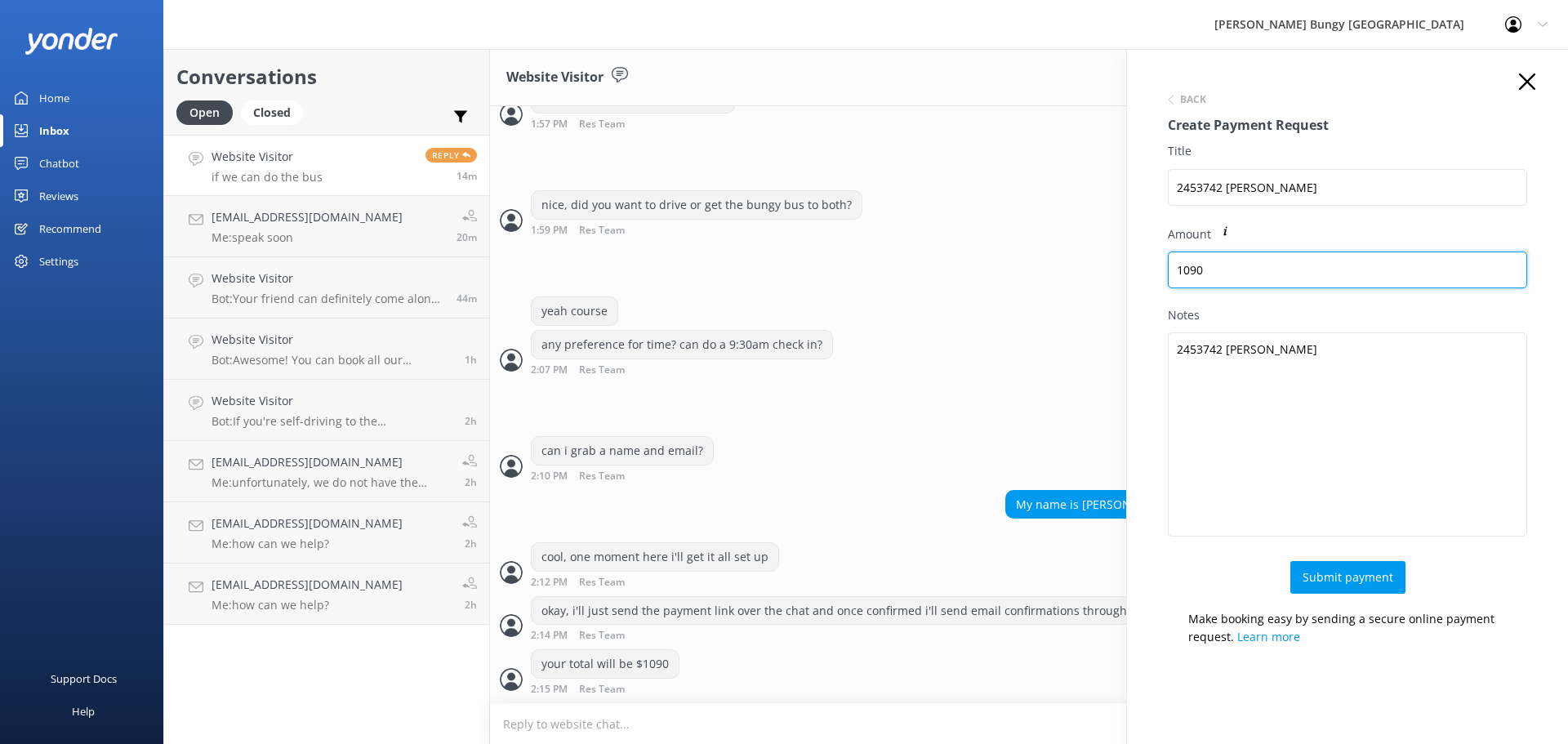
type input "1090"
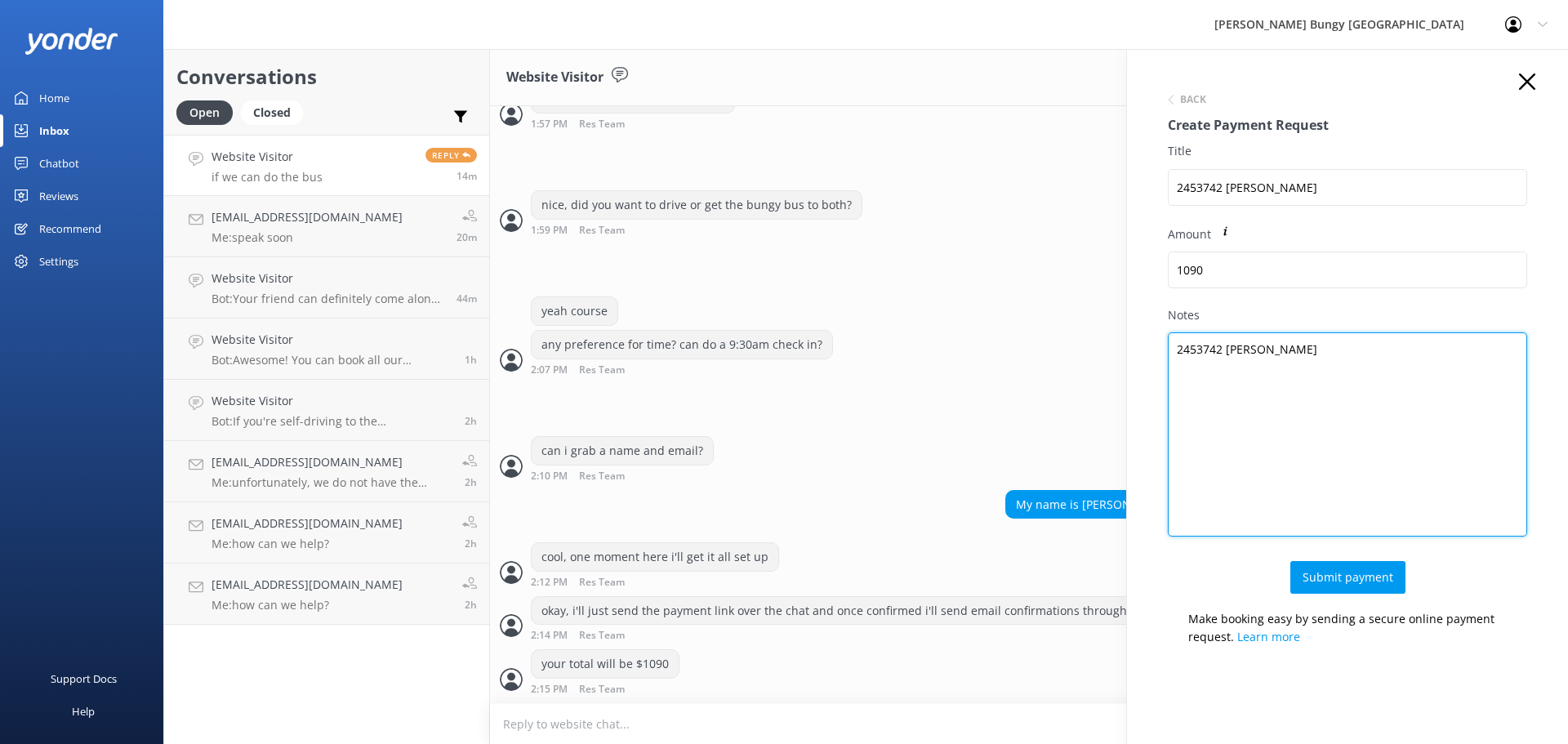
click at [1297, 353] on textarea "2453742 Samantha" at bounding box center [1347, 435] width 360 height 204
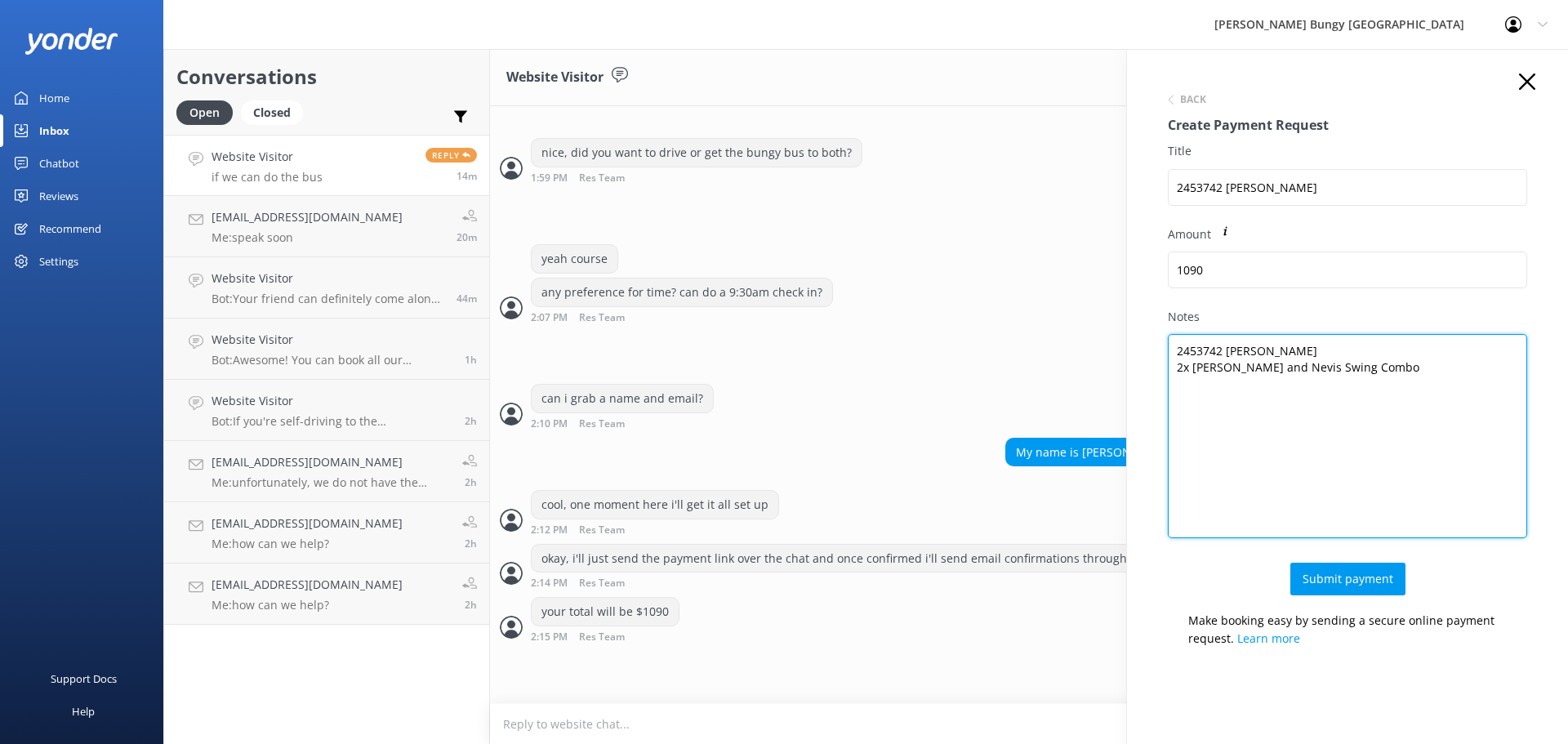
type textarea "2453742 Samantha 2x Kawarau Bungy and Nevis Swing Combo"
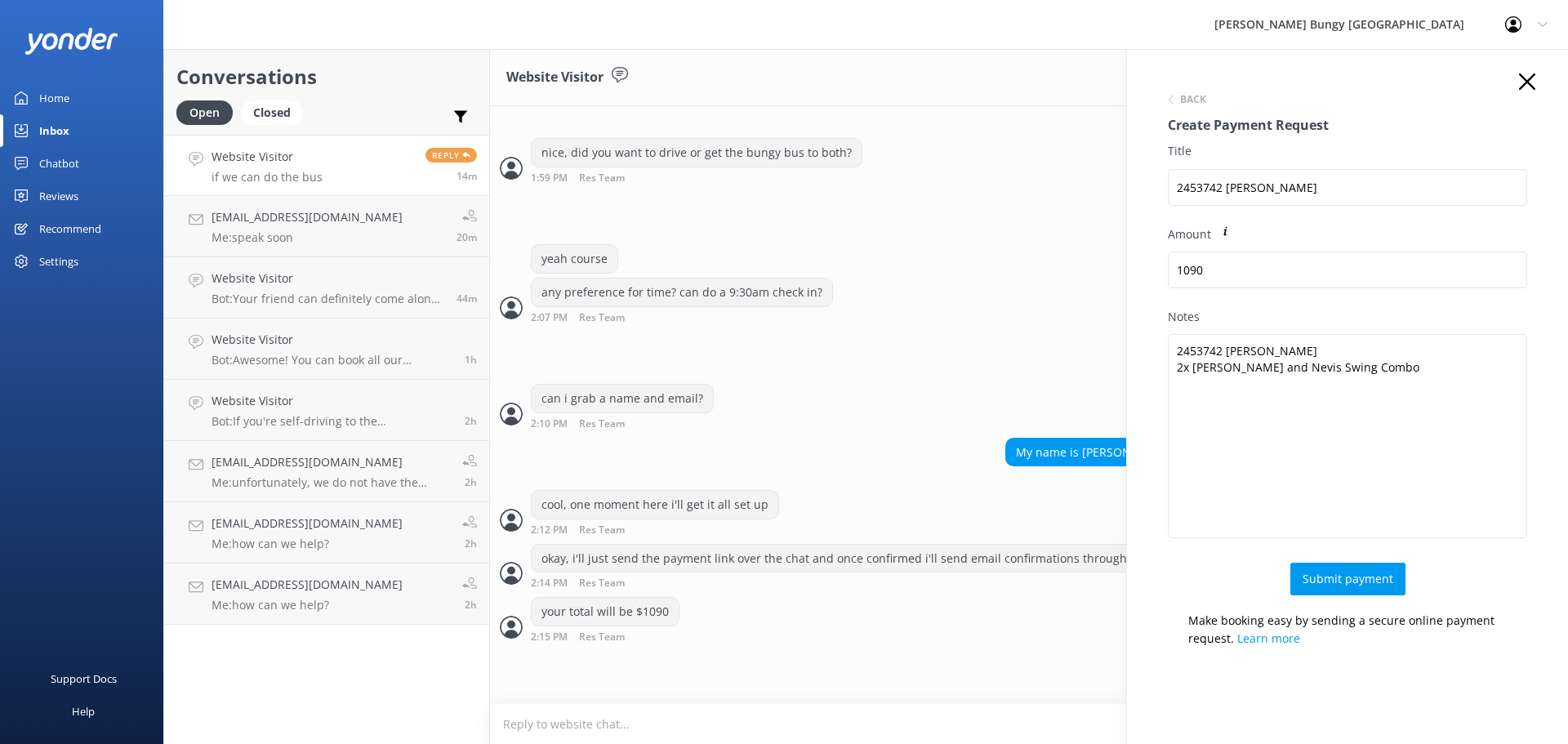
click at [1519, 75] on icon "button" at bounding box center [1526, 81] width 16 height 16
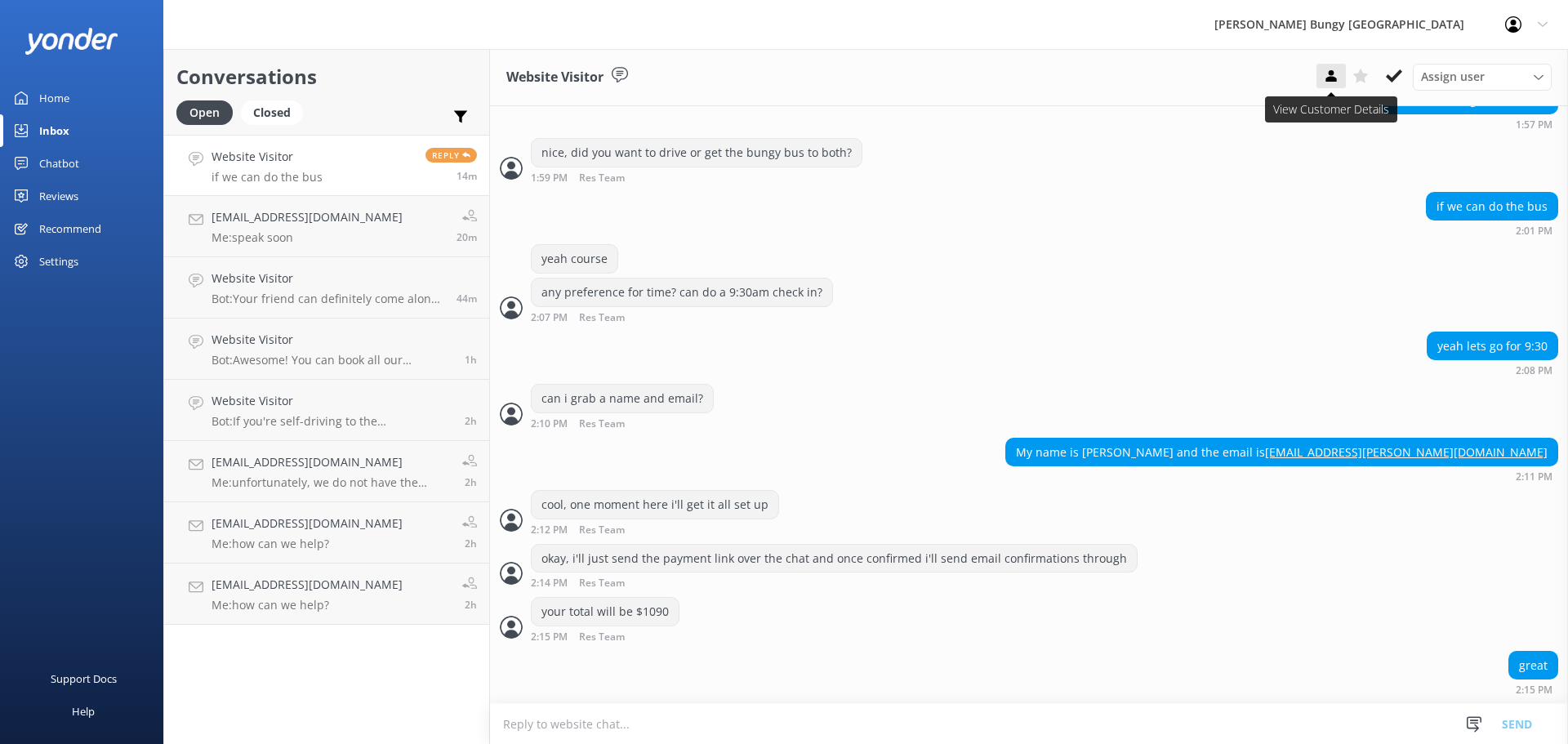
click at [1337, 77] on icon at bounding box center [1331, 75] width 16 height 16
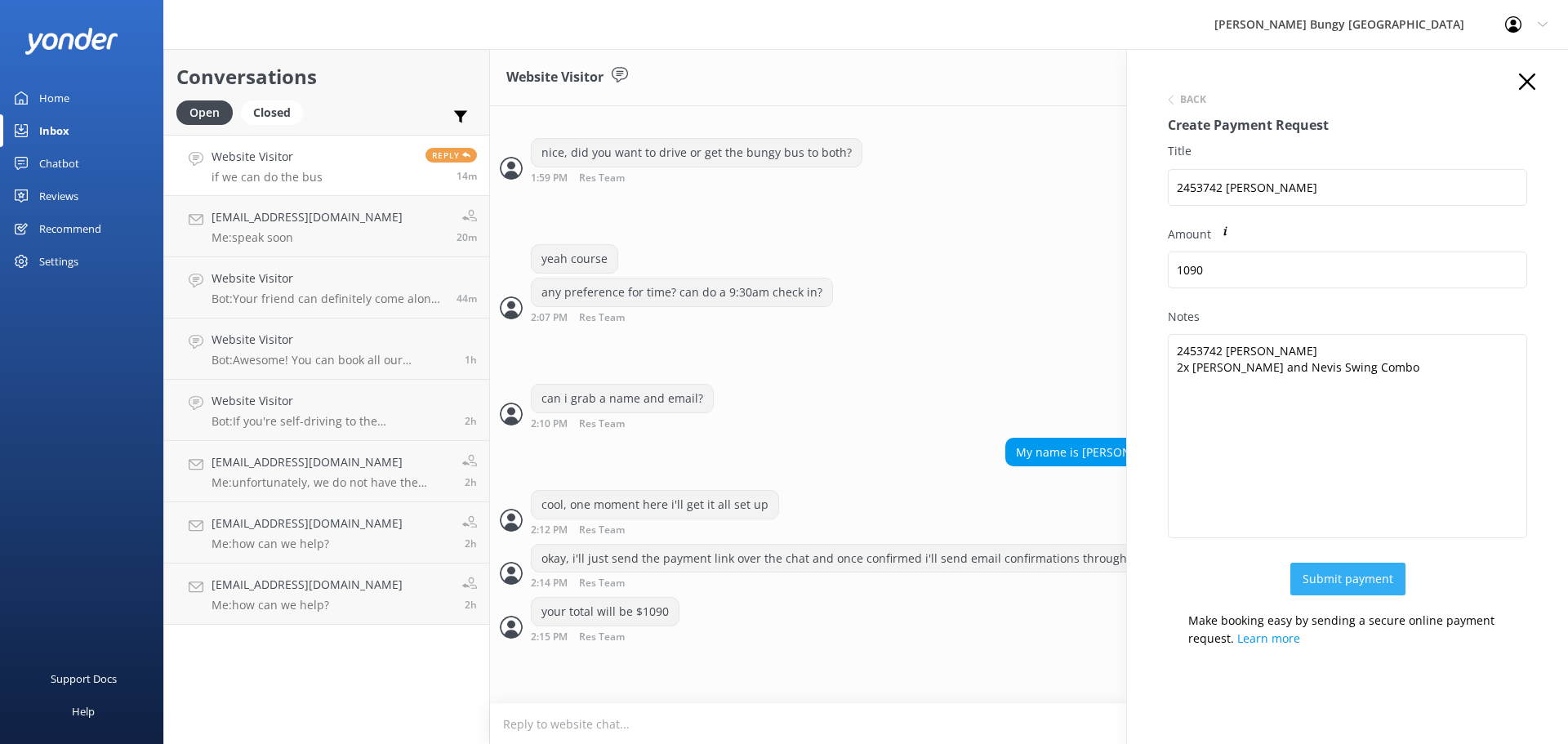
click at [1330, 577] on button "Submit payment" at bounding box center [1347, 579] width 115 height 33
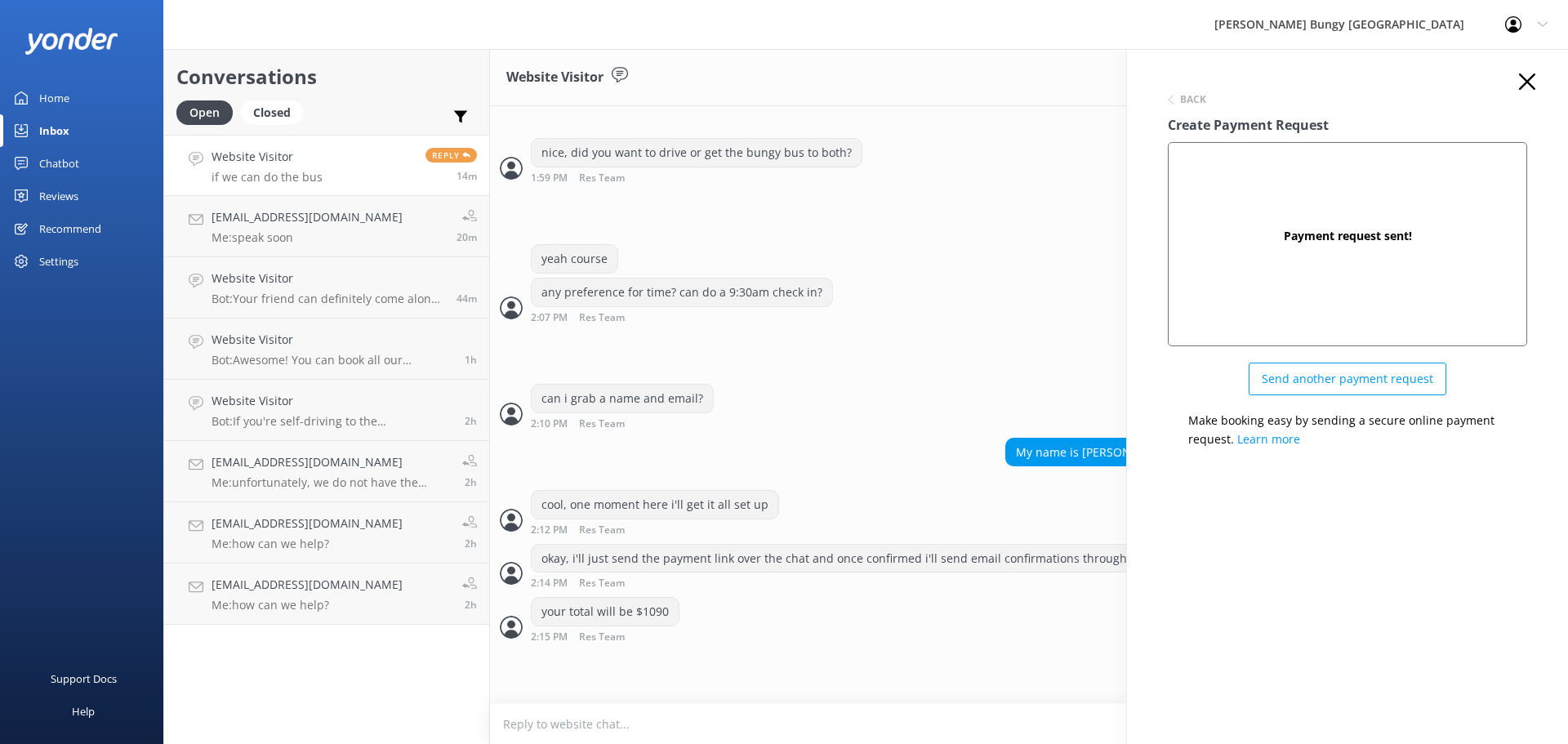
click at [1532, 74] on icon "button" at bounding box center [1526, 81] width 16 height 16
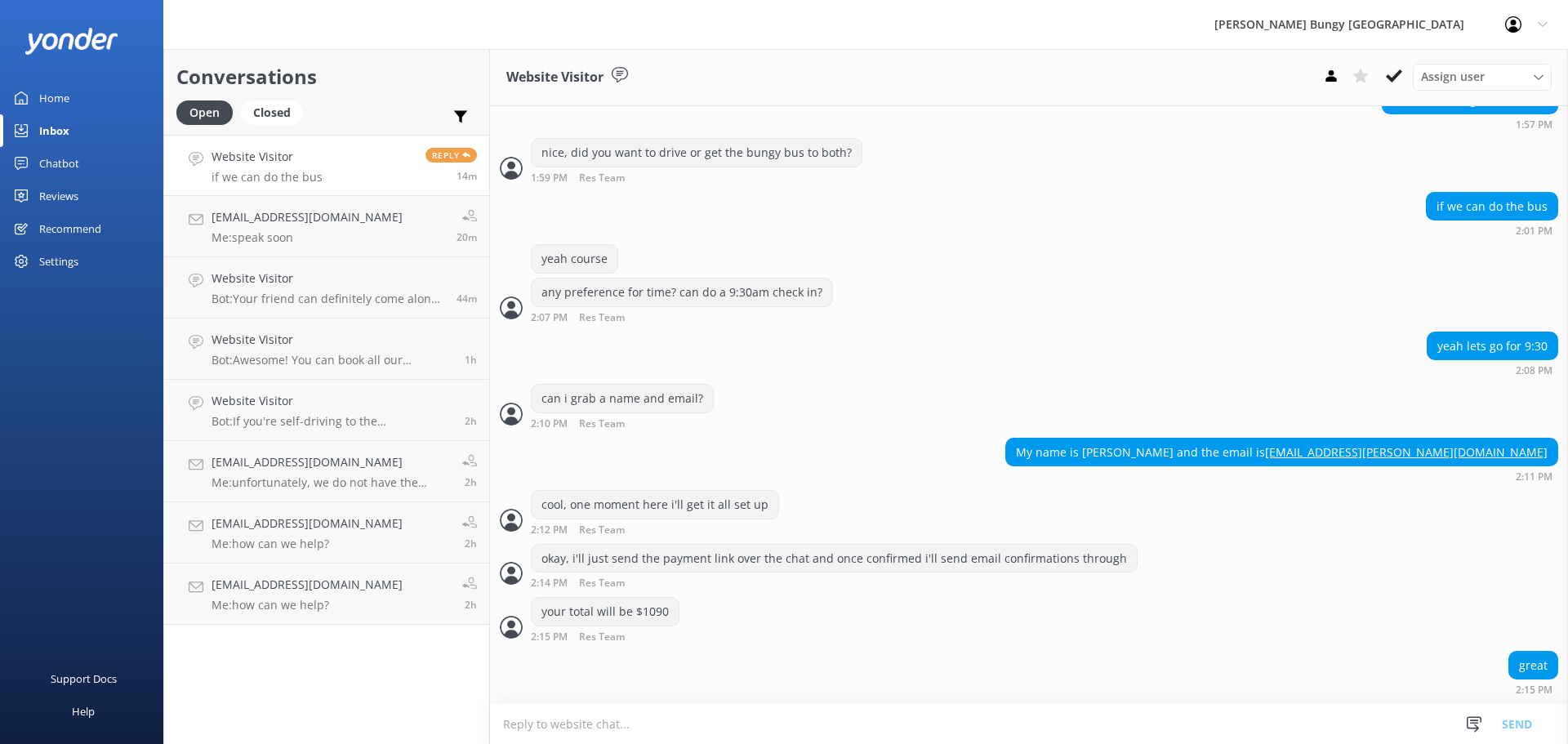
scroll to position [741, 0]
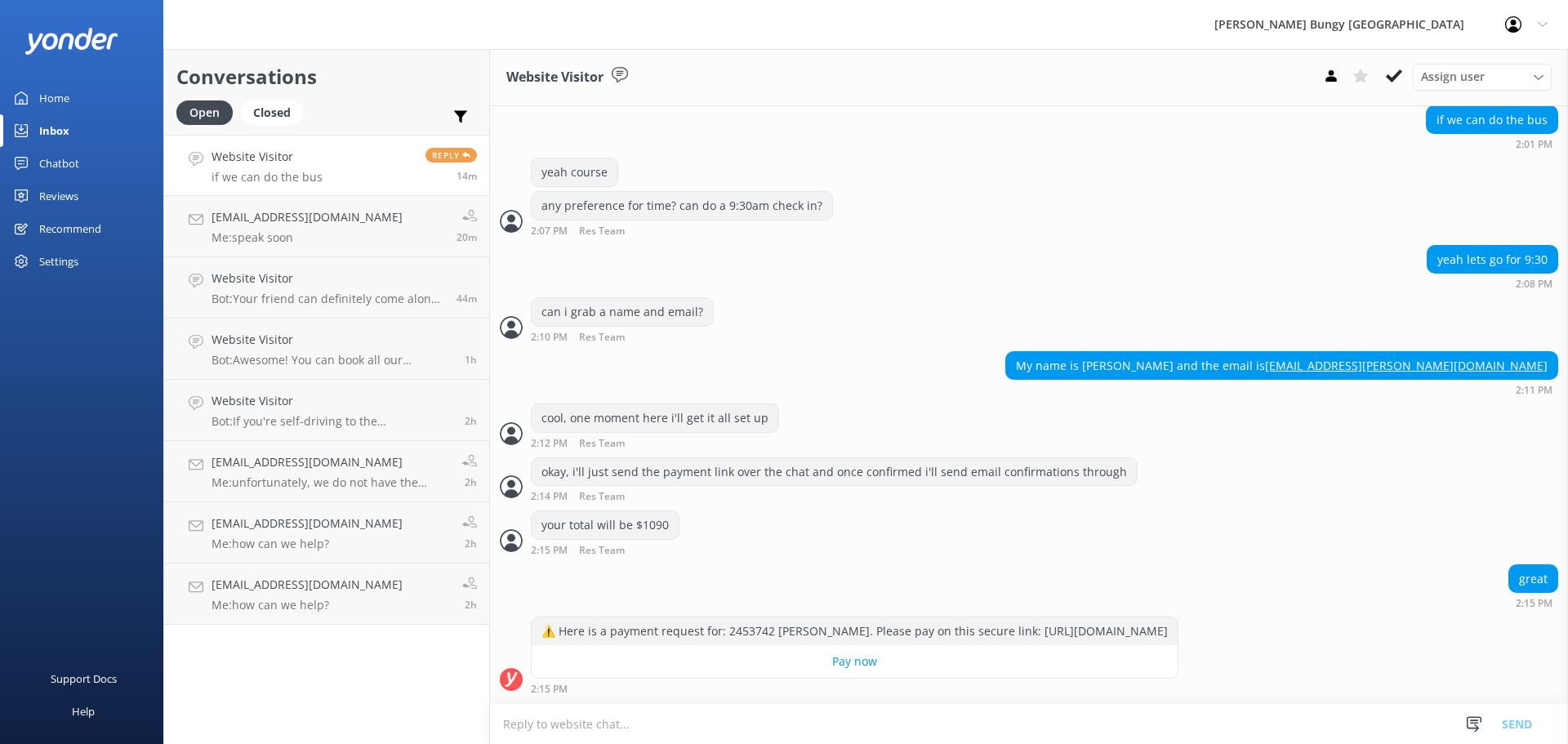
click at [759, 725] on textarea at bounding box center [1029, 724] width 1078 height 40
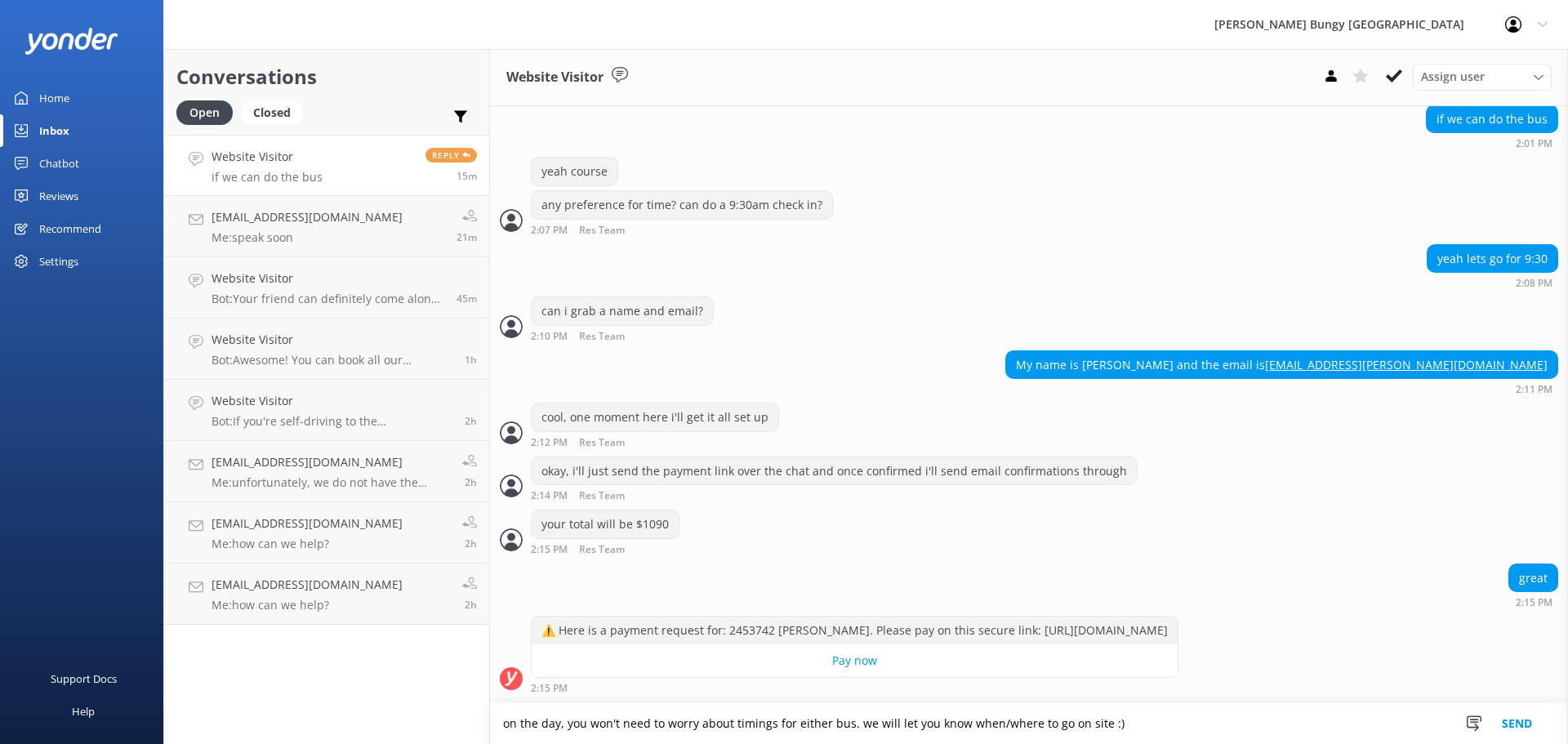
type textarea "on the day, you won't need to worry about timings for either bus. we will let y…"
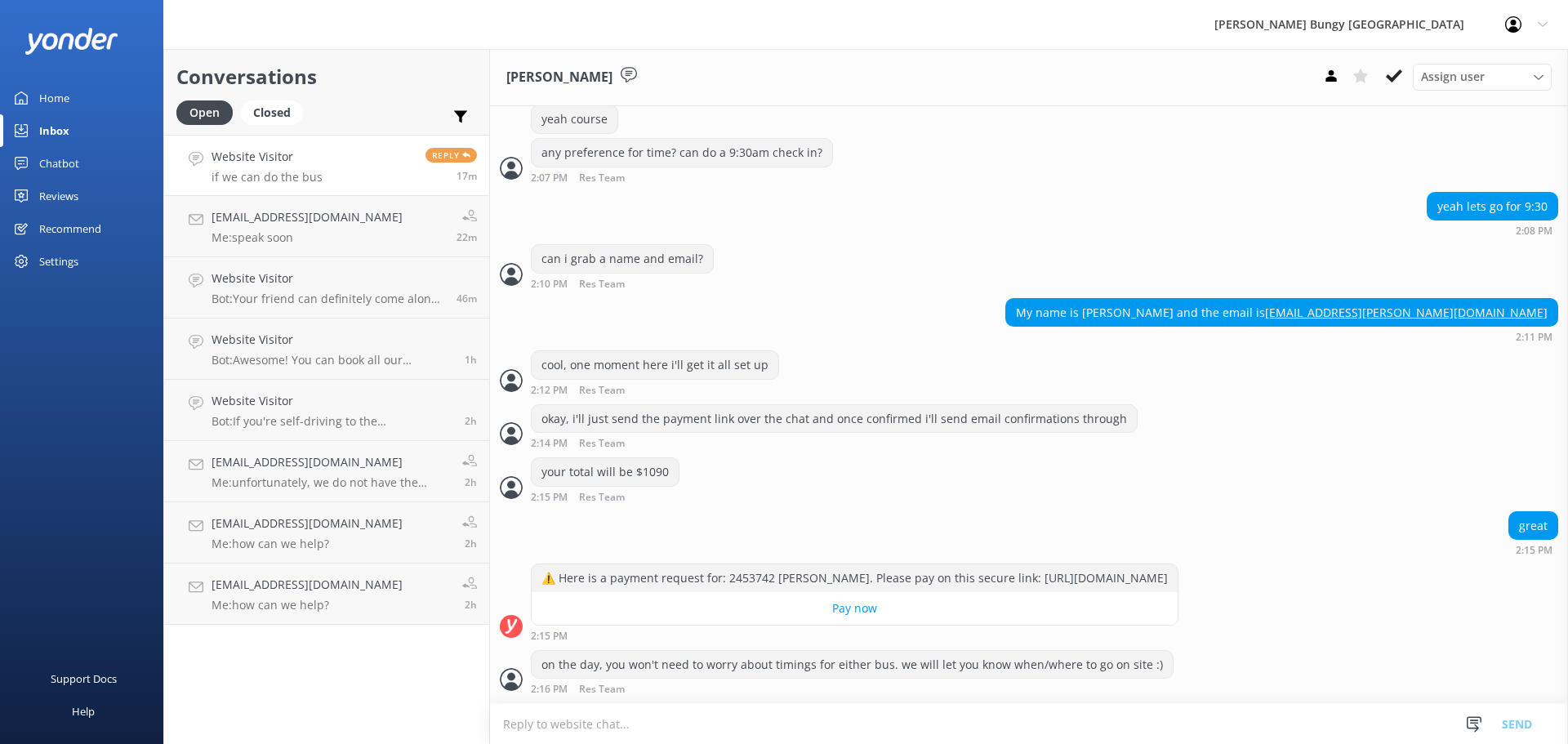
scroll to position [848, 0]
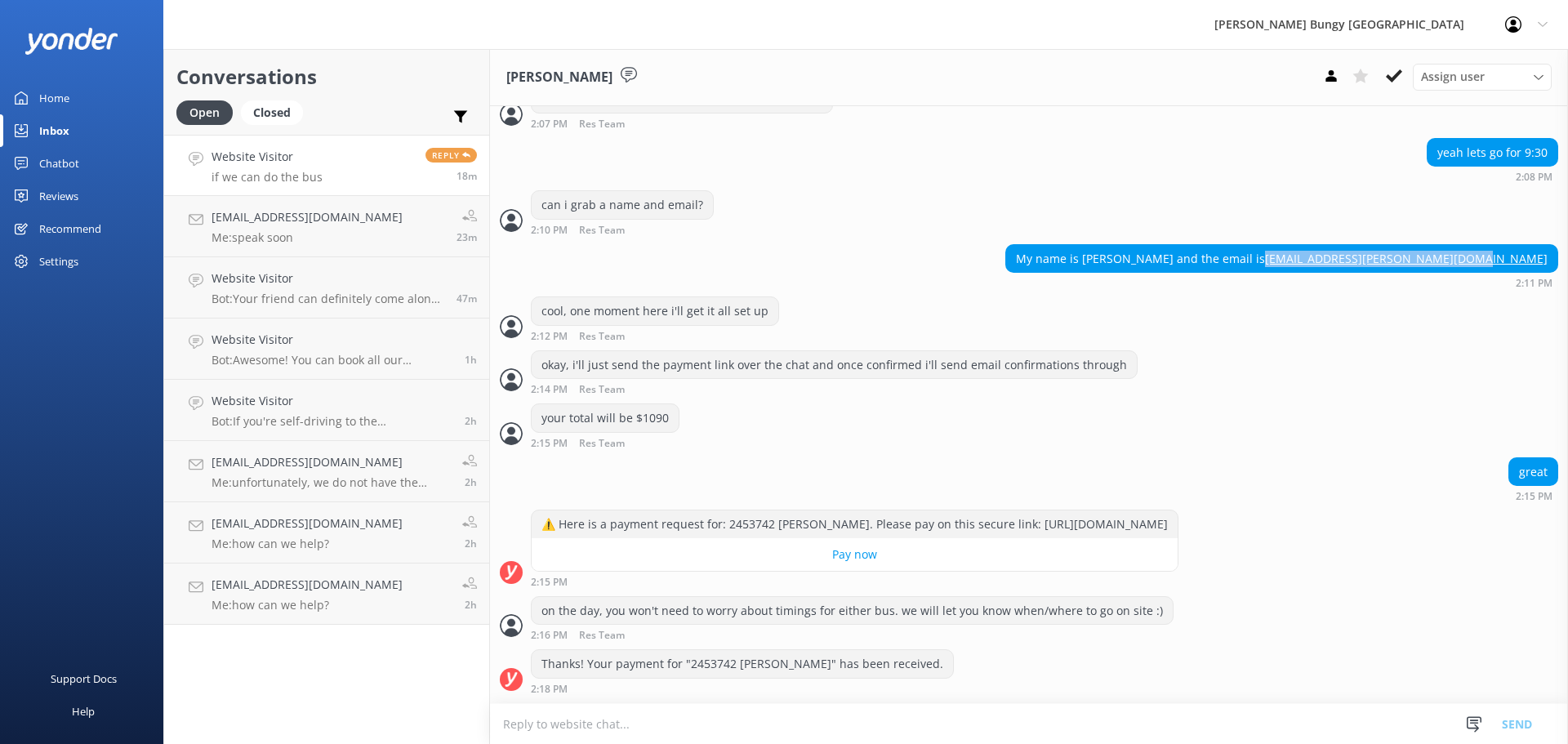
drag, startPoint x: 1536, startPoint y: 256, endPoint x: 1341, endPoint y: 262, distance: 195.1
click at [1341, 262] on div "My name is Samanatha and the email is samantha.jane.williams3@gmail.com" at bounding box center [1281, 259] width 551 height 28
copy link "samantha.jane.williams3@gmail.com"
click at [697, 728] on textarea at bounding box center [1029, 724] width 1078 height 40
type textarea "thanks"
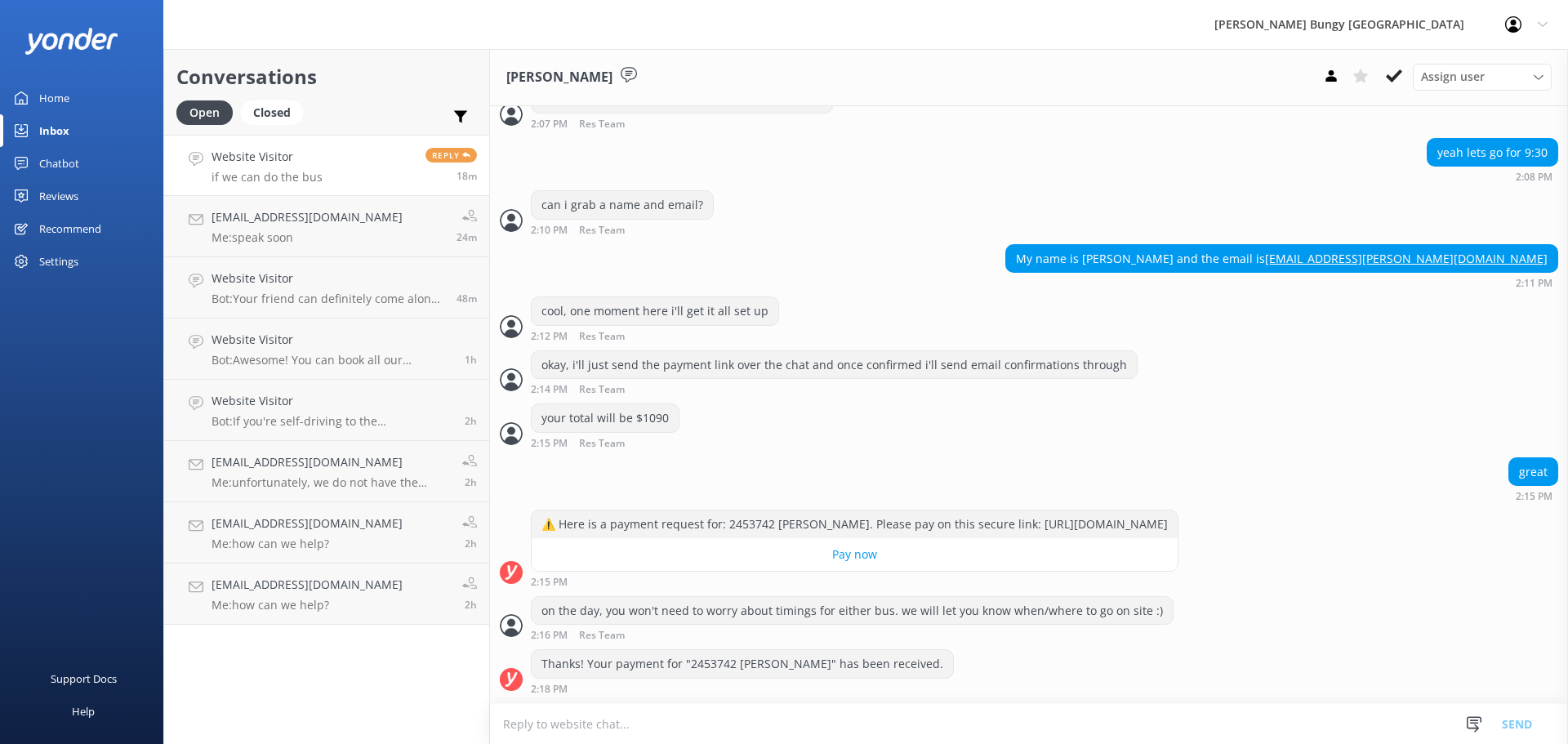
scroll to position [902, 0]
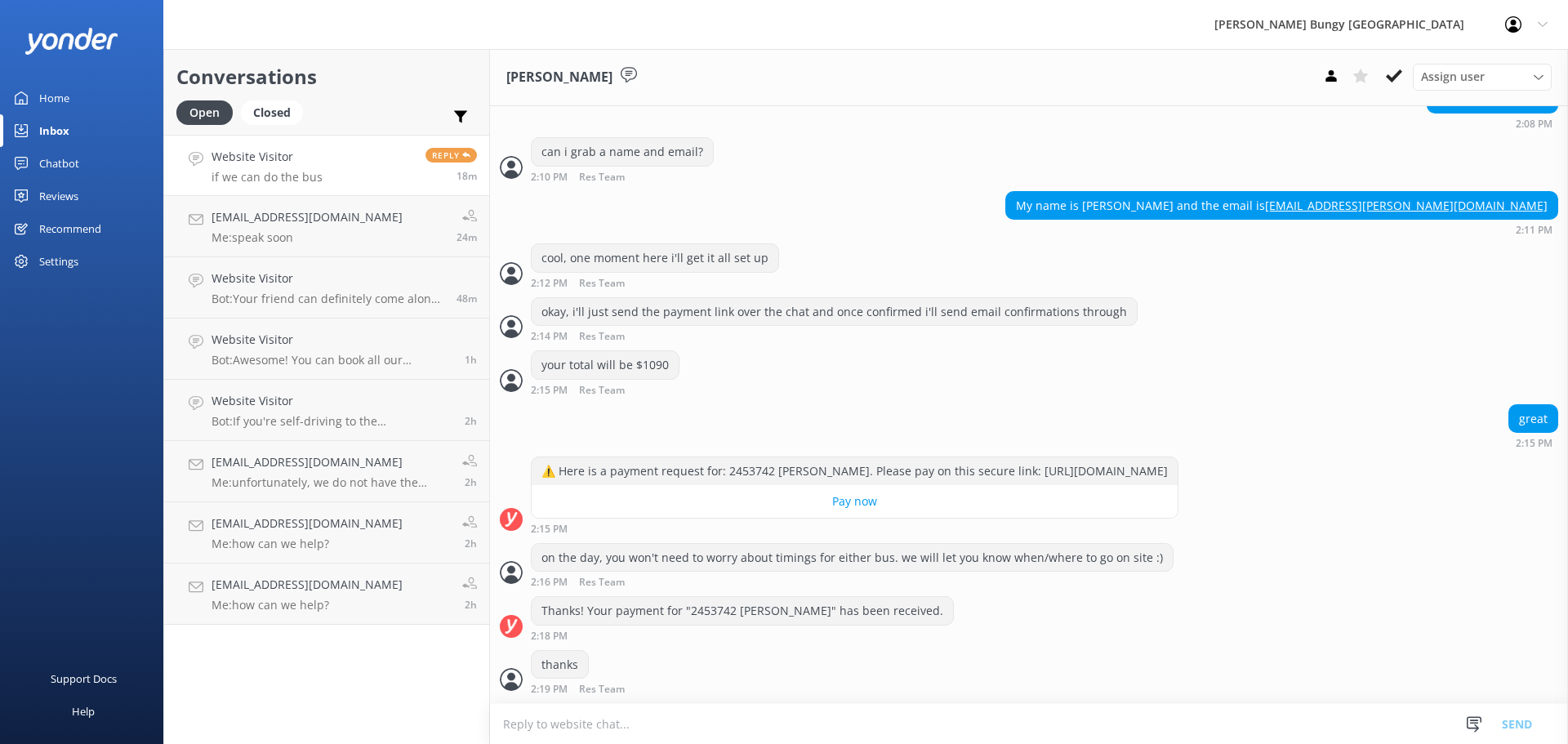
click at [697, 728] on textarea at bounding box center [1029, 724] width 1078 height 40
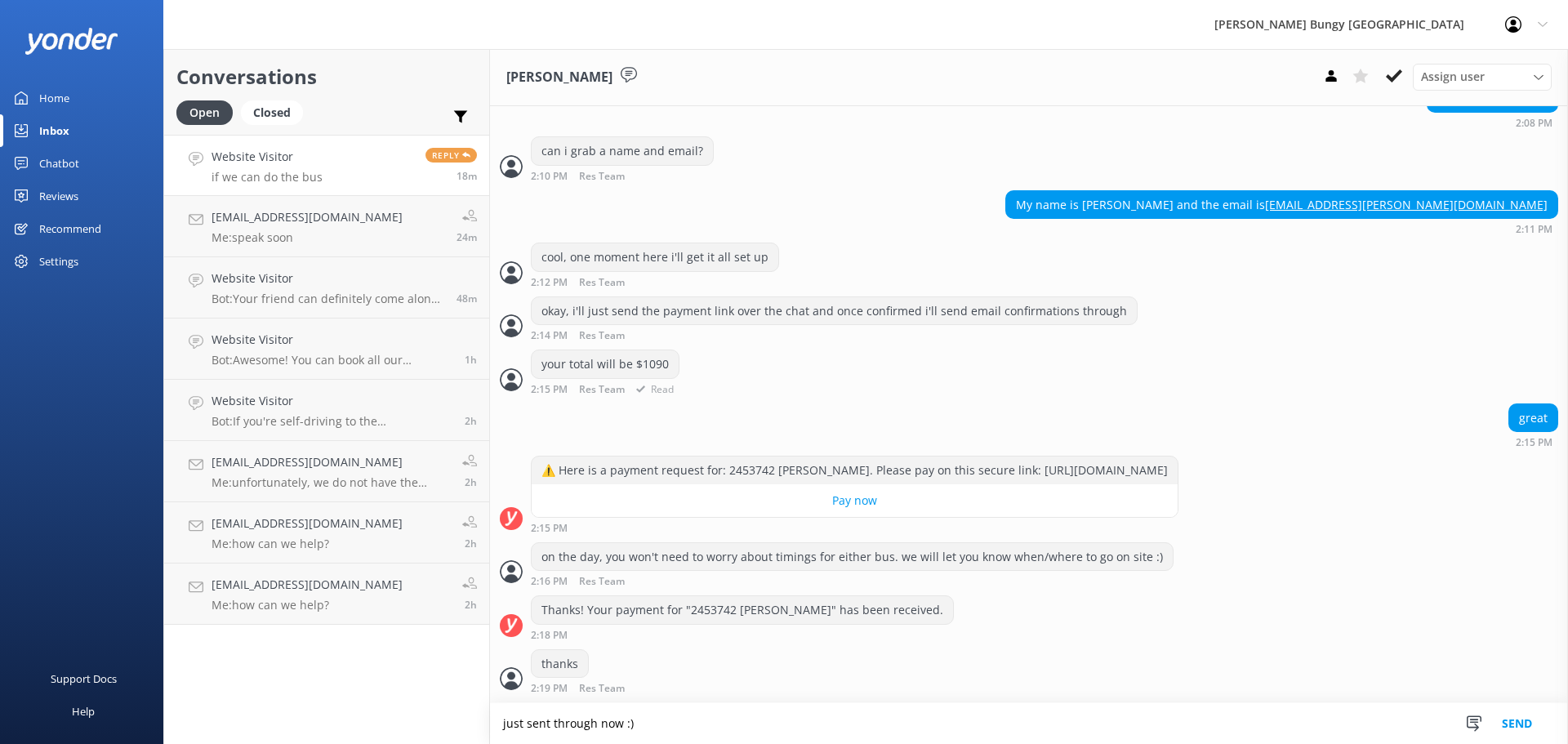
type textarea "just sent through now :)"
click at [674, 365] on div "your total will be $1090" at bounding box center [606, 364] width 147 height 28
click at [742, 721] on textarea "just sent through now :)" at bounding box center [1029, 723] width 1078 height 41
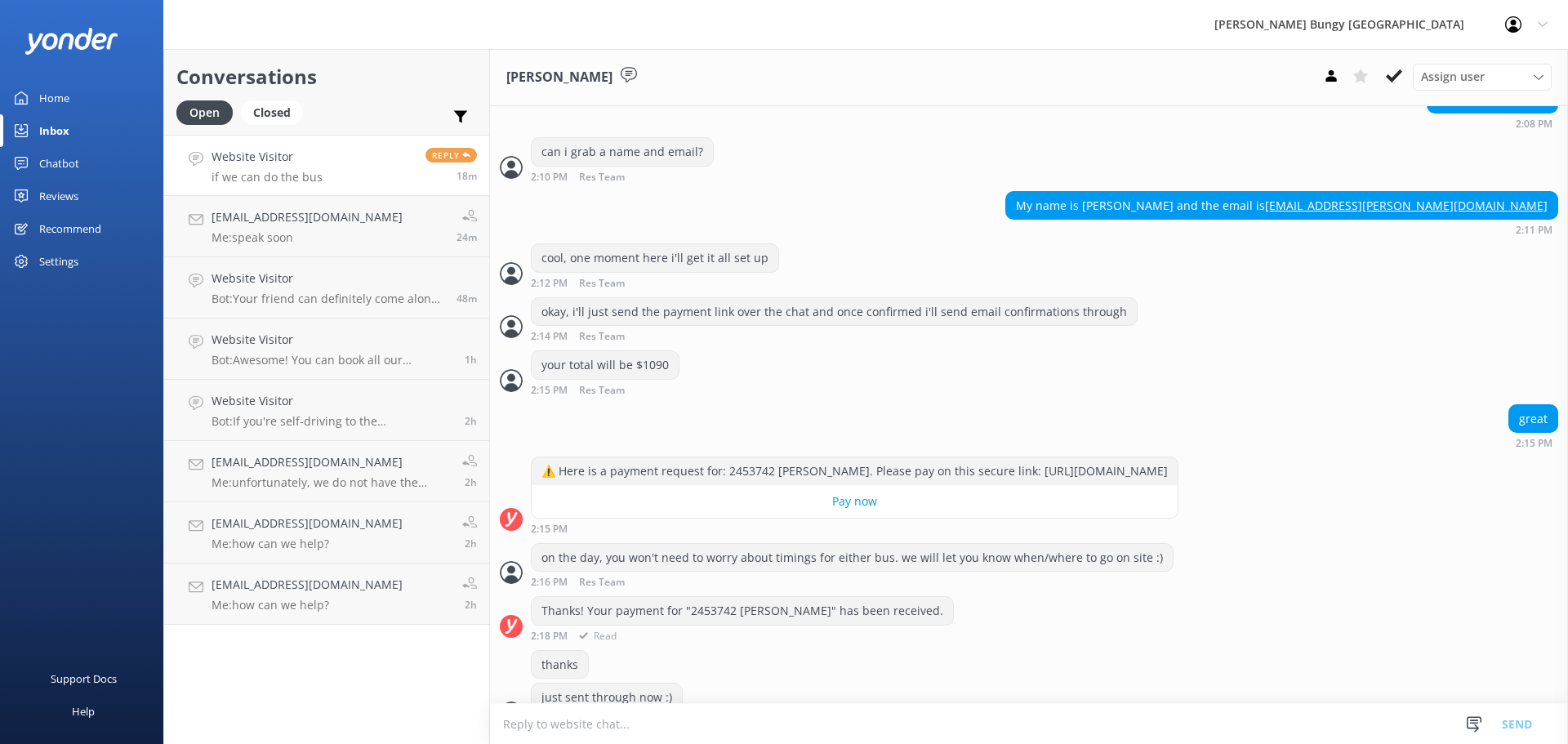
scroll to position [935, 0]
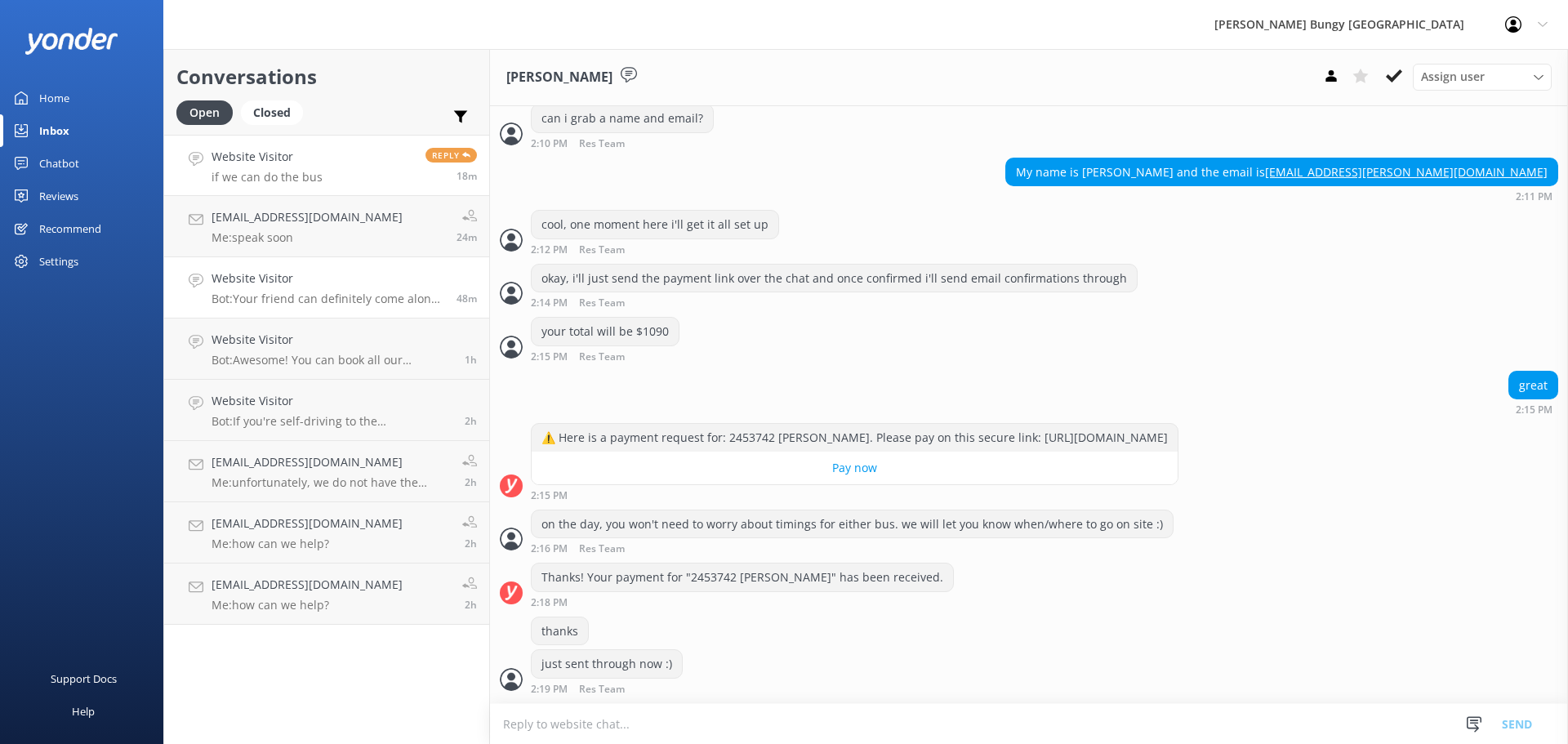
click at [259, 257] on link "Website Visitor Bot: Your friend can definitely come along for the ride! Specta…" at bounding box center [326, 288] width 325 height 61
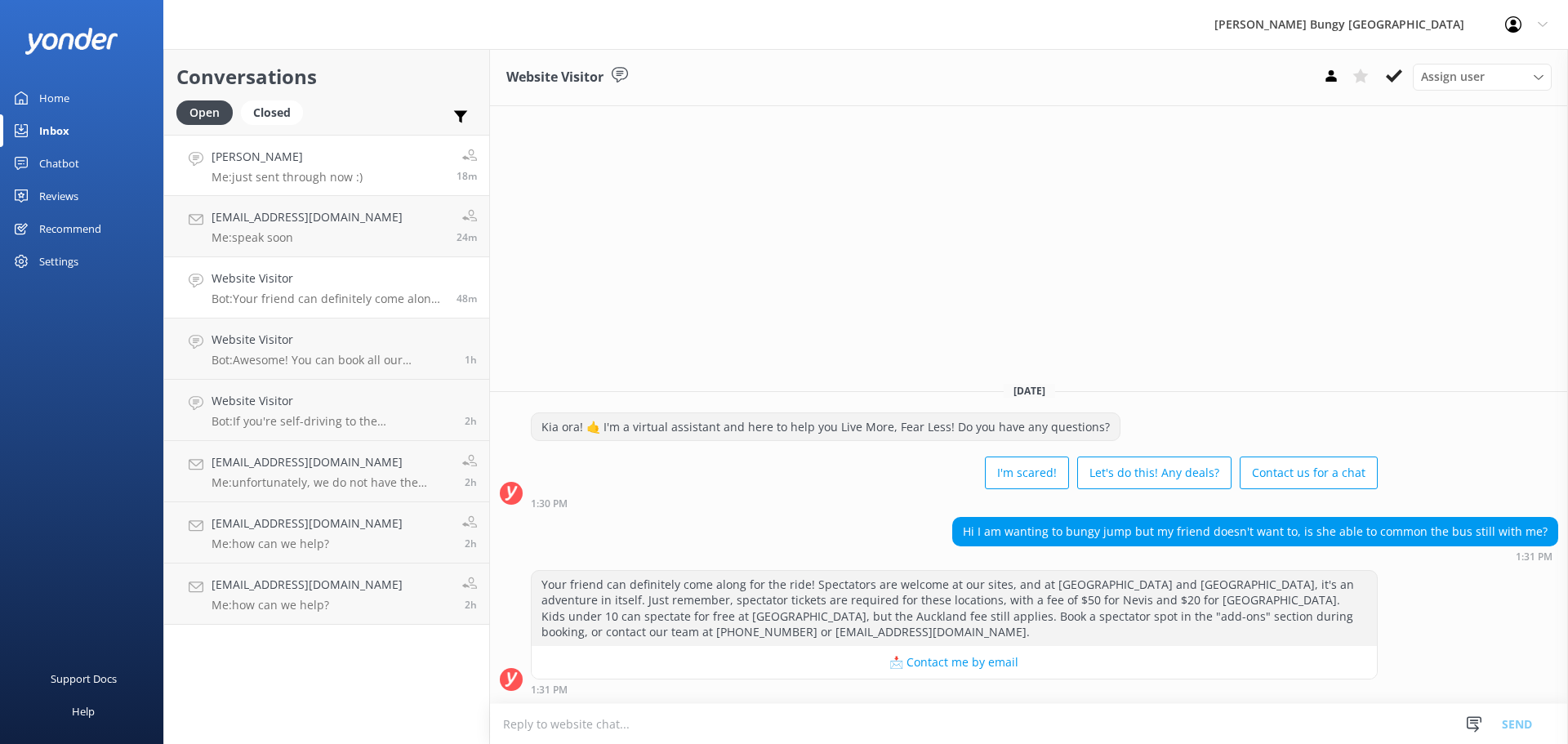
click at [317, 154] on h4 "Samantha Williams" at bounding box center [287, 157] width 151 height 18
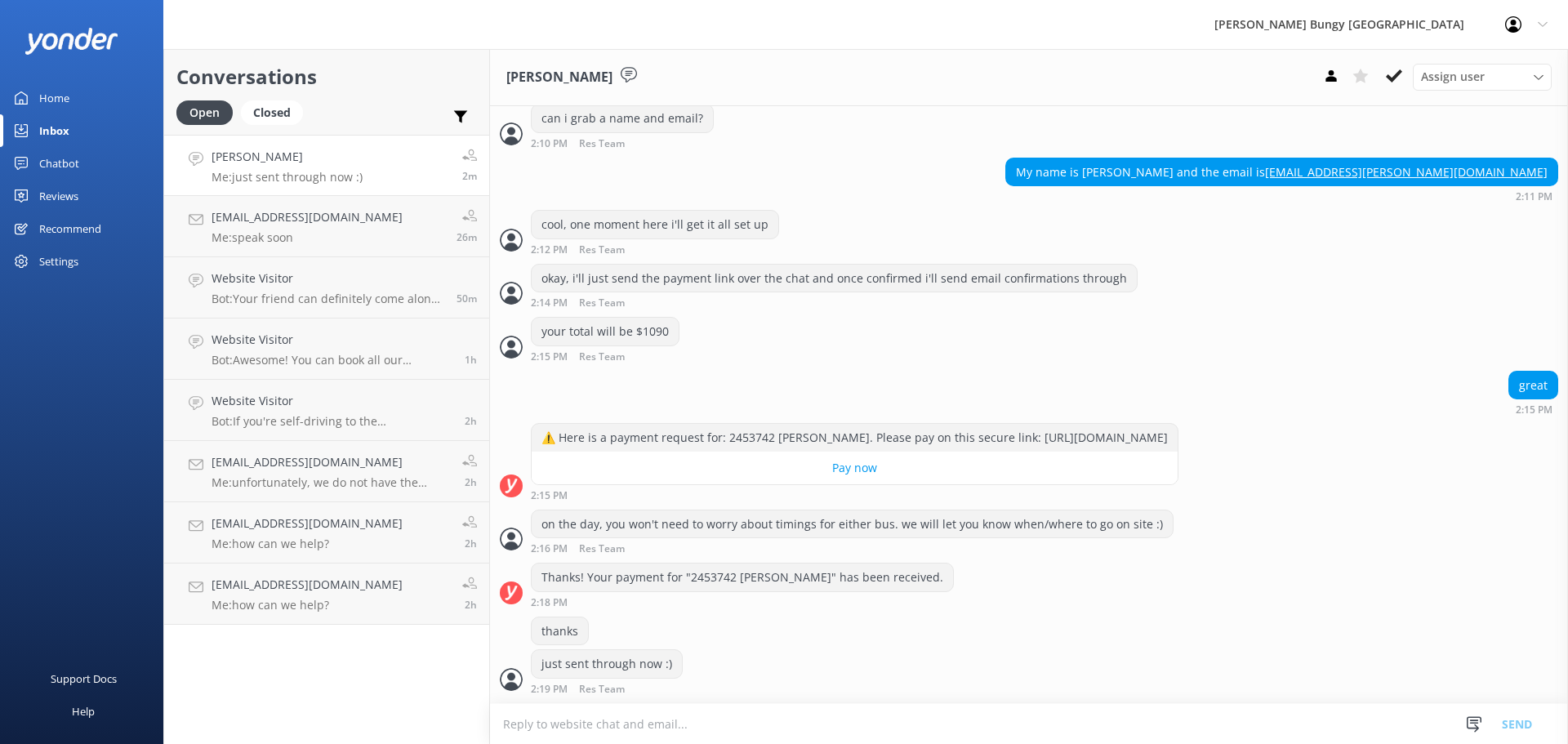
scroll to position [987, 0]
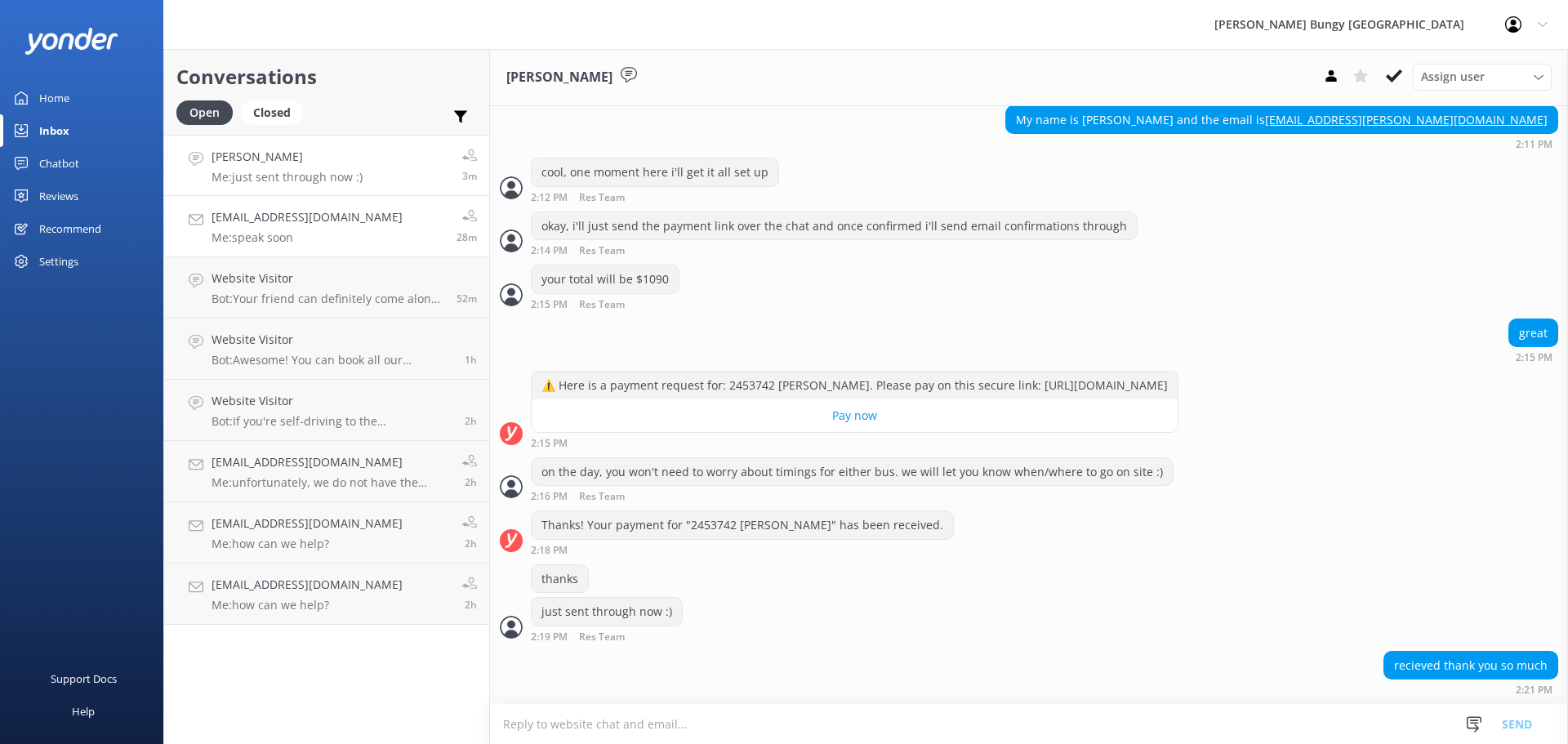
click at [296, 220] on h4 "emilylauren98@yahoo.com.au" at bounding box center [307, 217] width 191 height 18
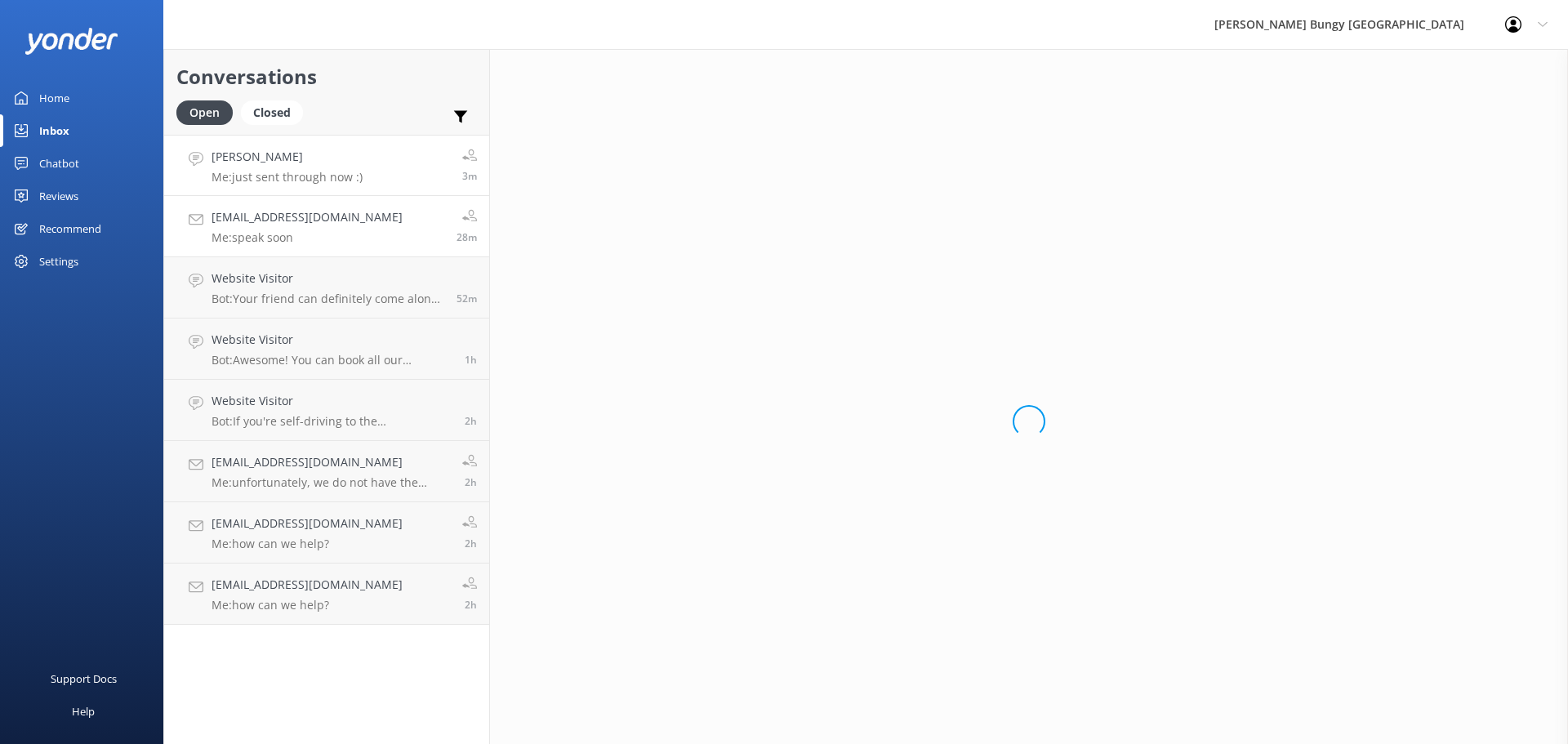
click at [314, 147] on link "Samantha Williams Me: just sent through now :) 3m" at bounding box center [326, 165] width 325 height 61
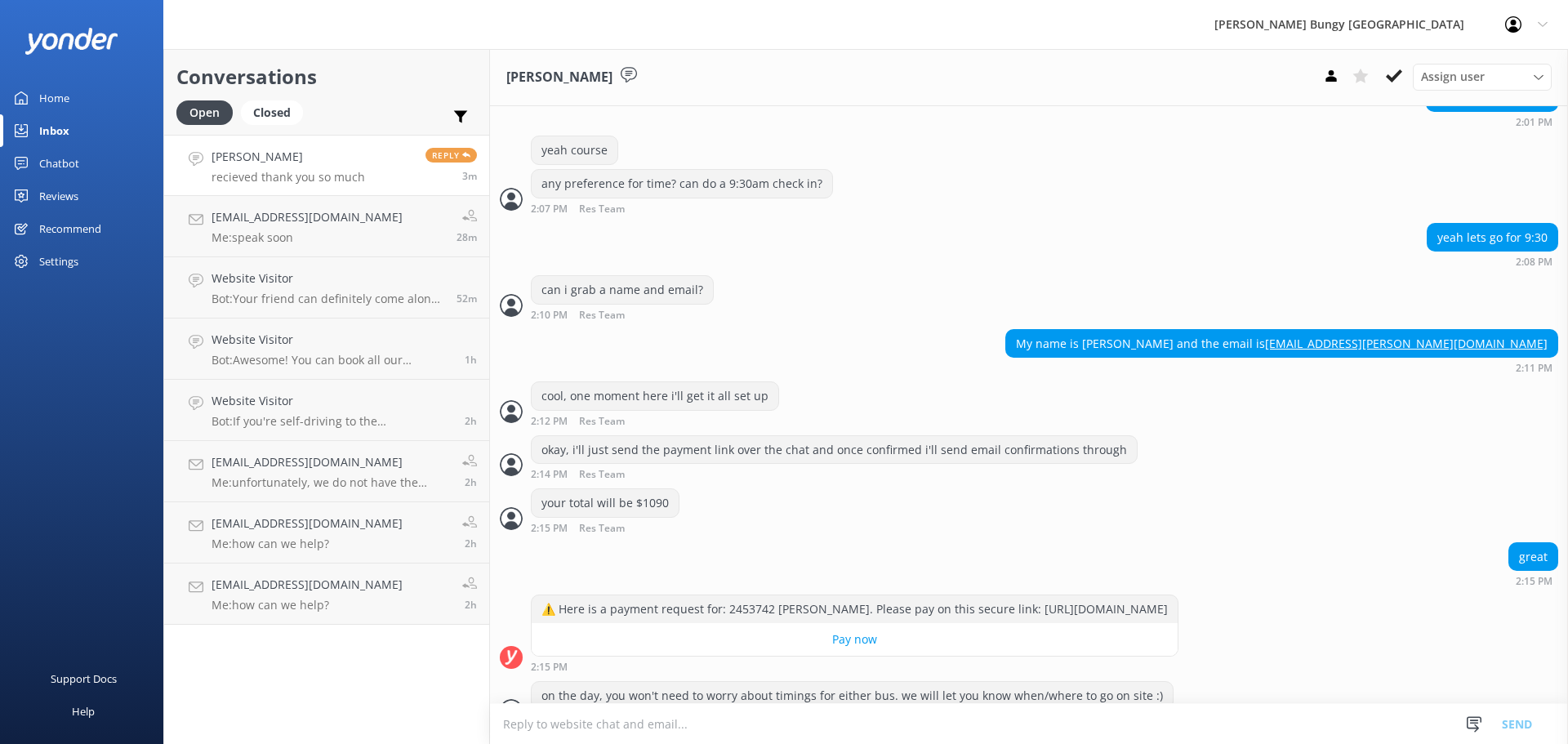
scroll to position [987, 0]
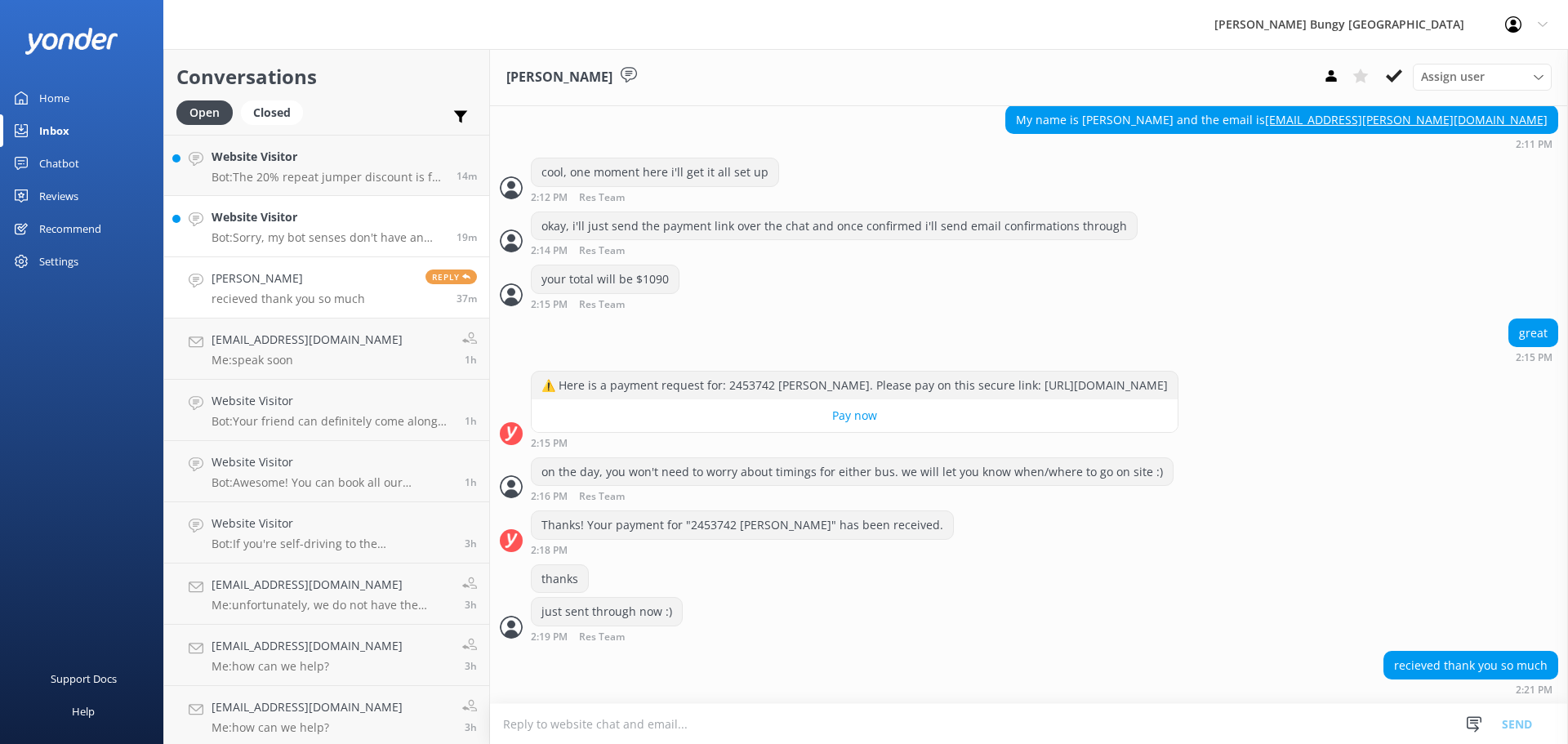
click at [374, 197] on link "Website Visitor Bot: Sorry, my bot senses don't have an answer for that, please…" at bounding box center [326, 226] width 325 height 61
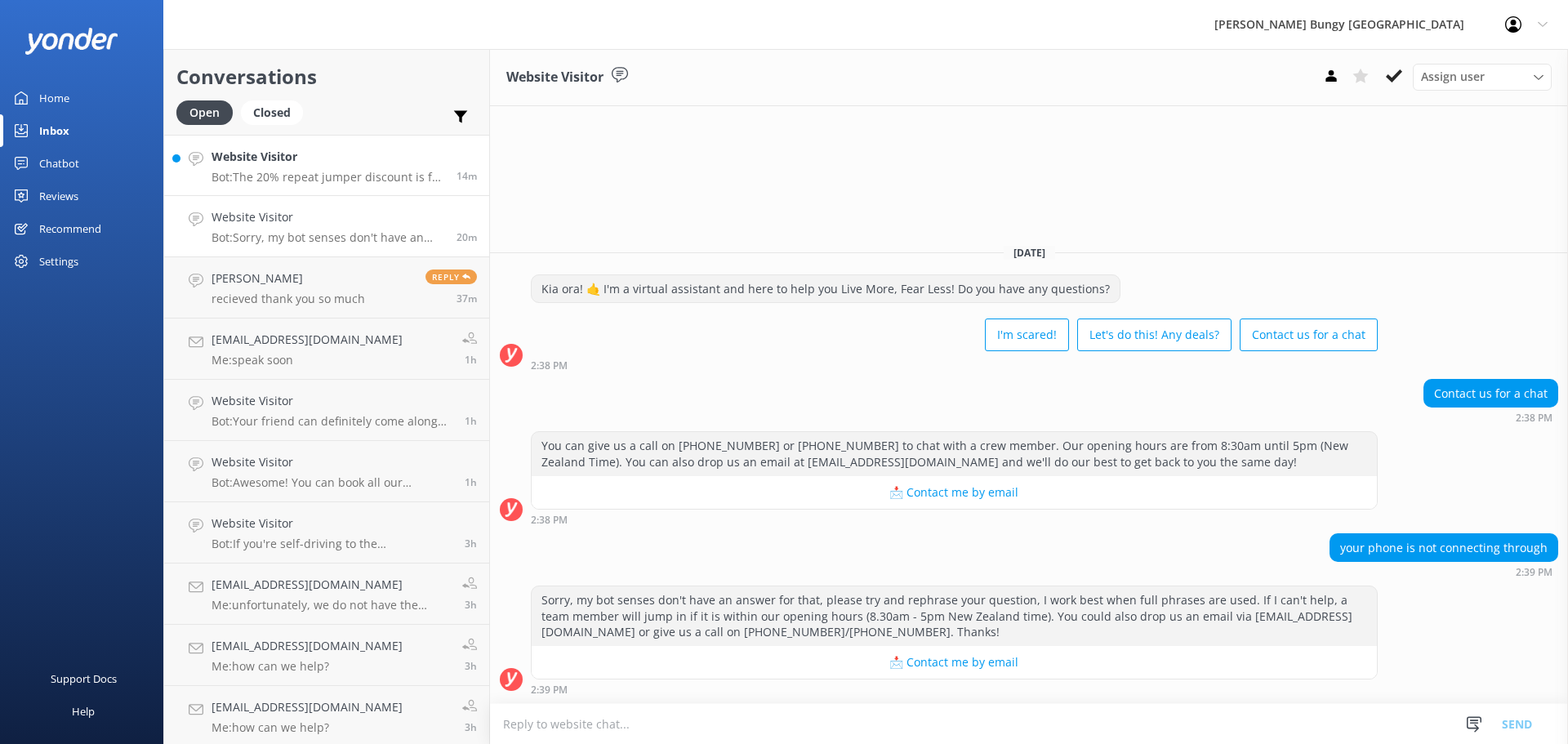
click at [221, 180] on p "Bot: The 20% repeat jumper discount is for any singular activities, but it does…" at bounding box center [327, 177] width 233 height 15
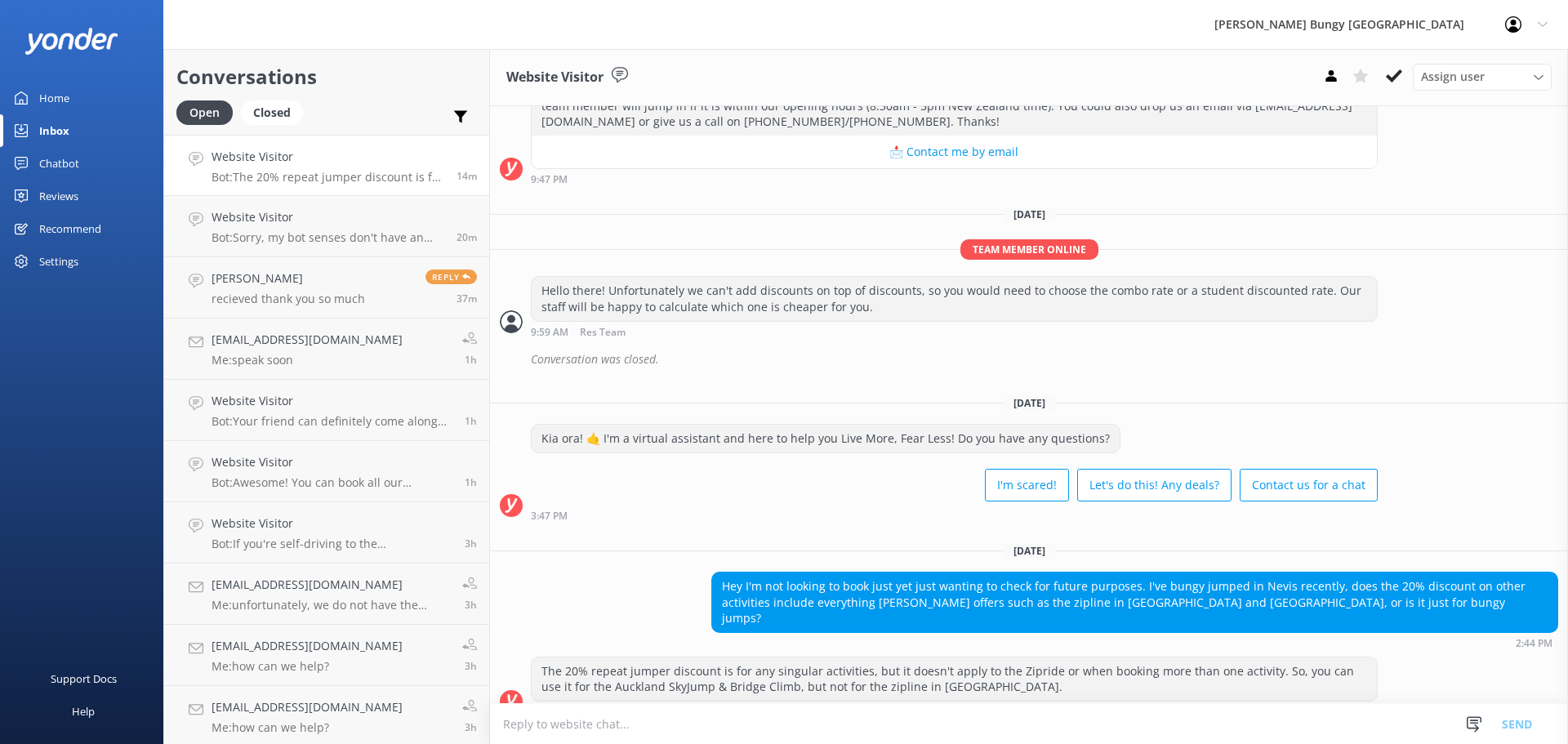
scroll to position [359, 0]
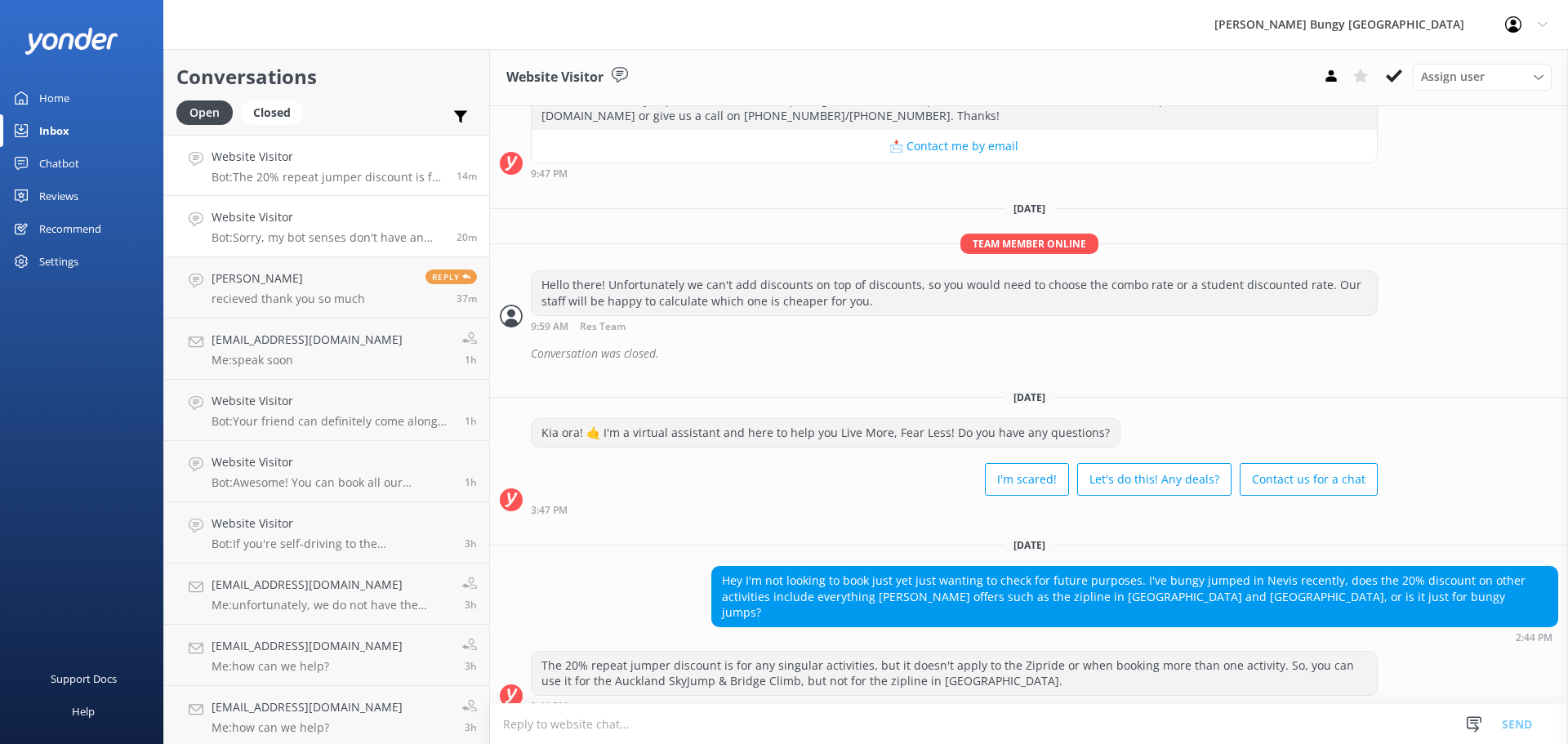
click at [365, 197] on link "Website Visitor Bot: Sorry, my bot senses don't have an answer for that, please…" at bounding box center [326, 226] width 325 height 61
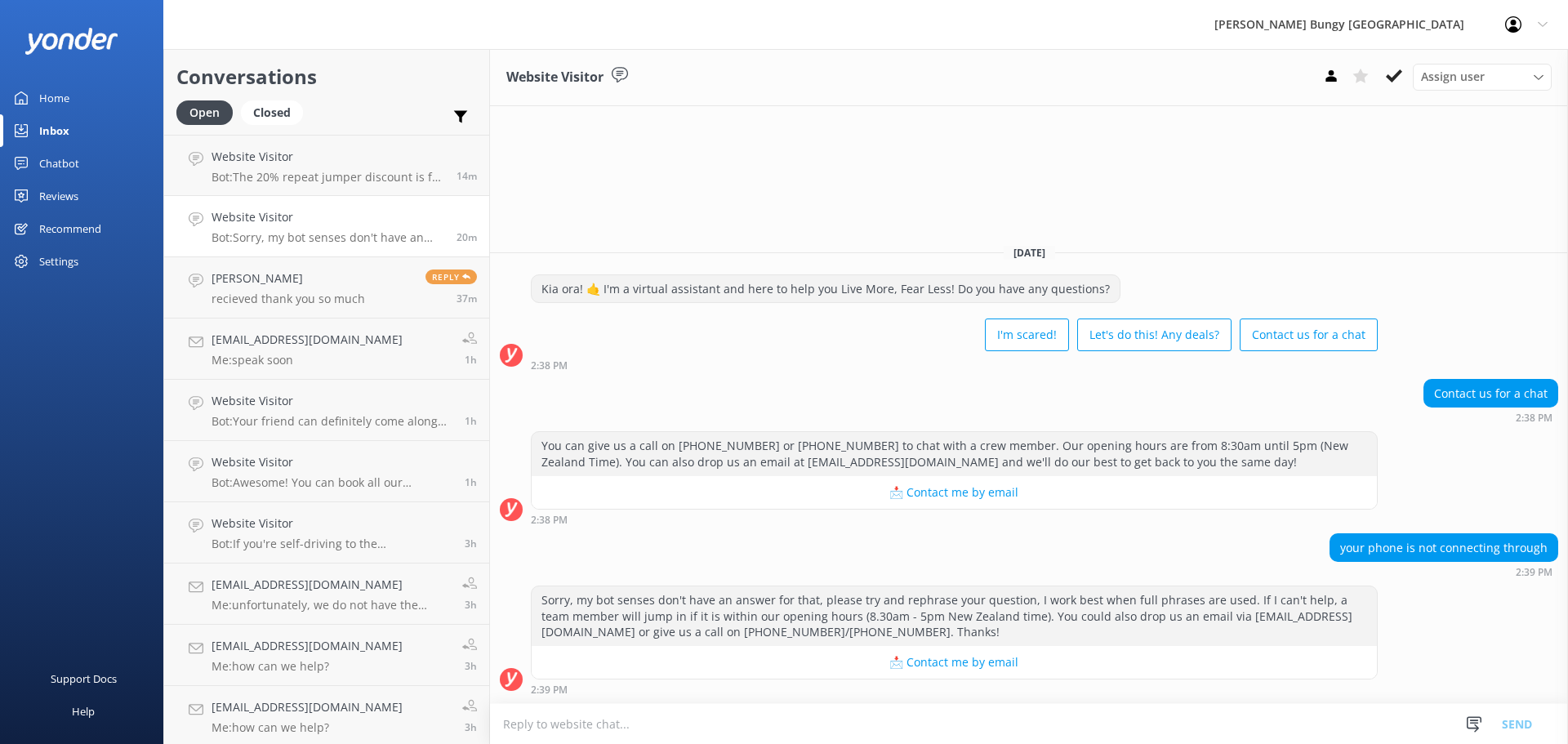
click at [958, 726] on textarea at bounding box center [1029, 724] width 1078 height 40
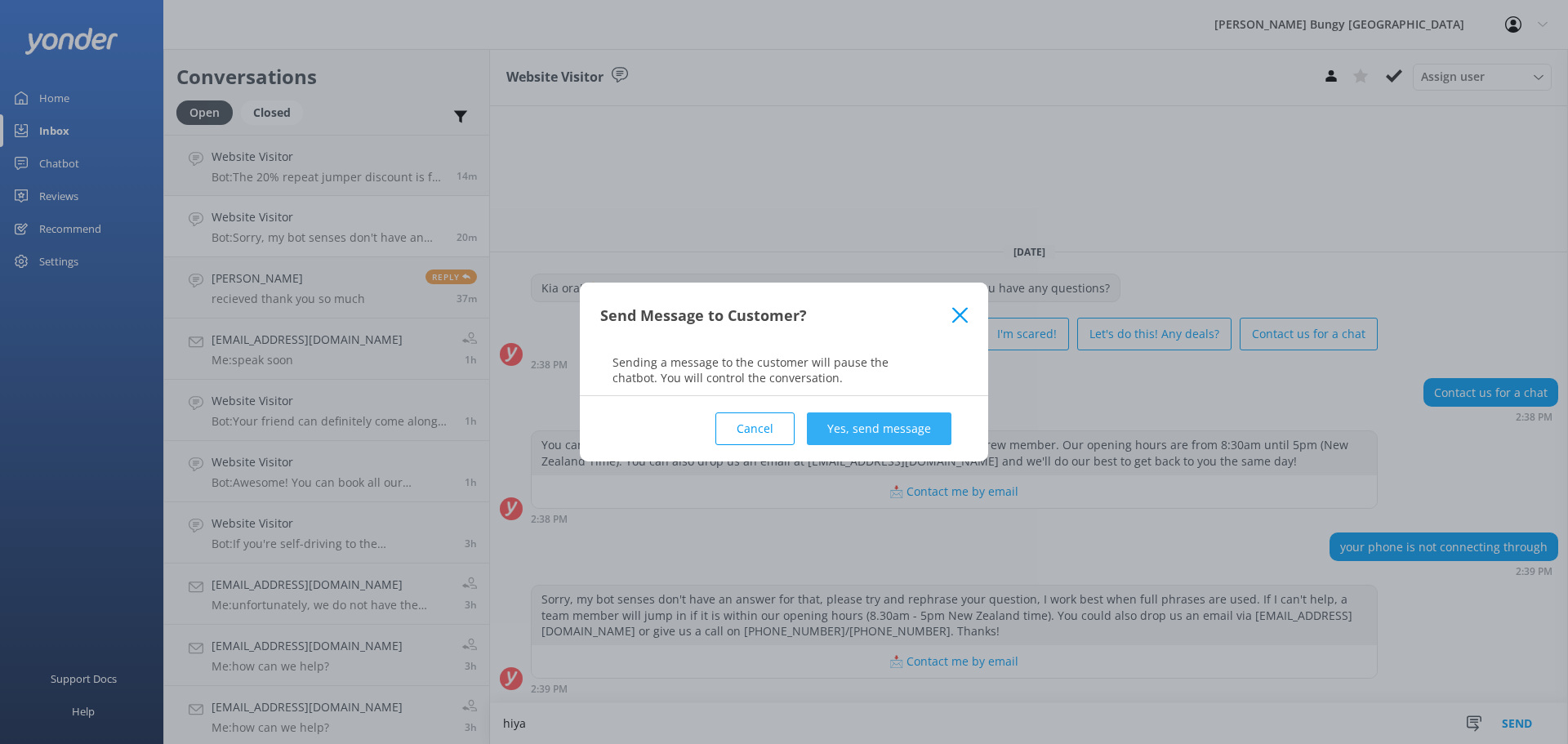
type textarea "hiya"
click at [832, 424] on button "Yes, send message" at bounding box center [878, 429] width 145 height 33
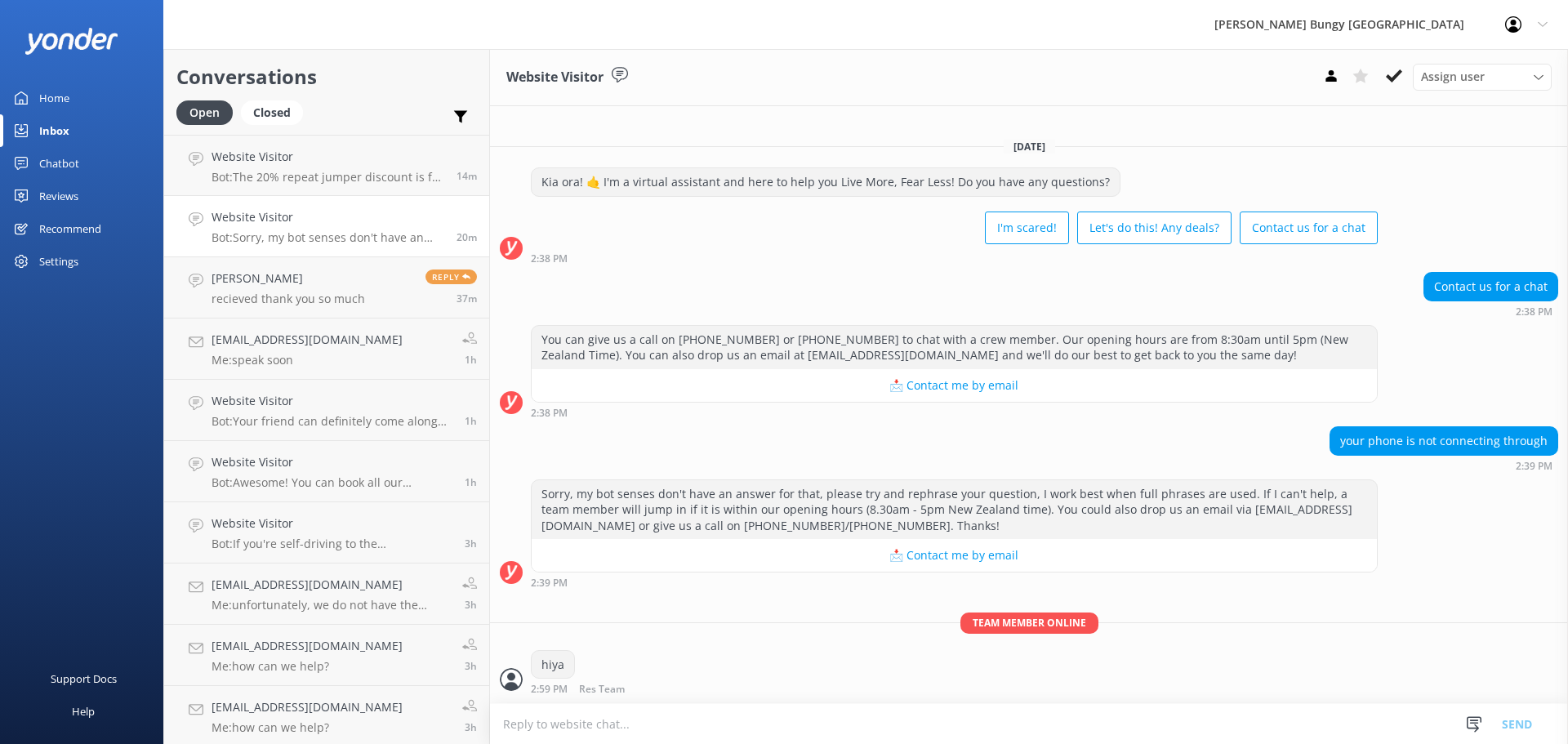
click at [871, 729] on textarea at bounding box center [1029, 724] width 1078 height 40
type textarea "how can we help?"
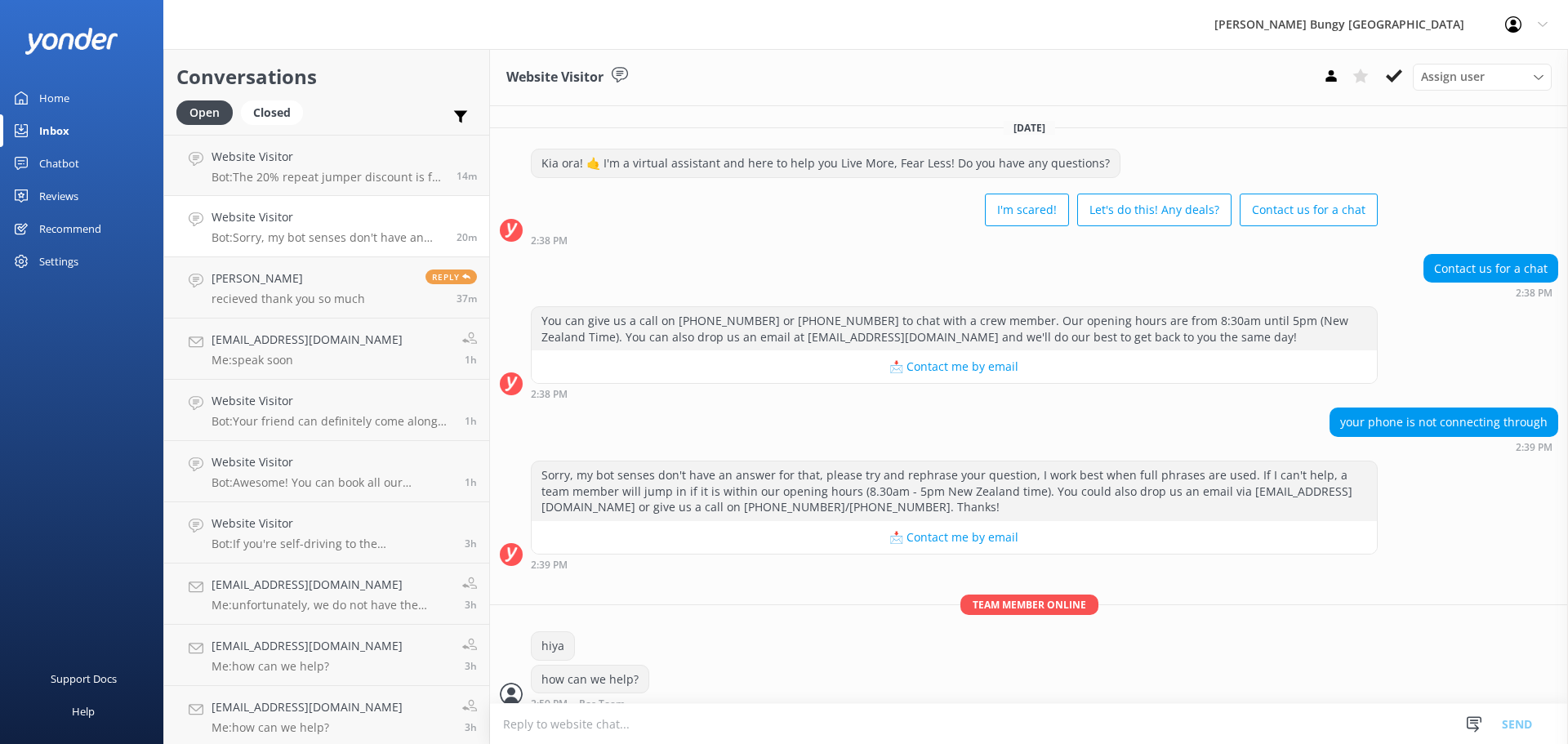
scroll to position [15, 0]
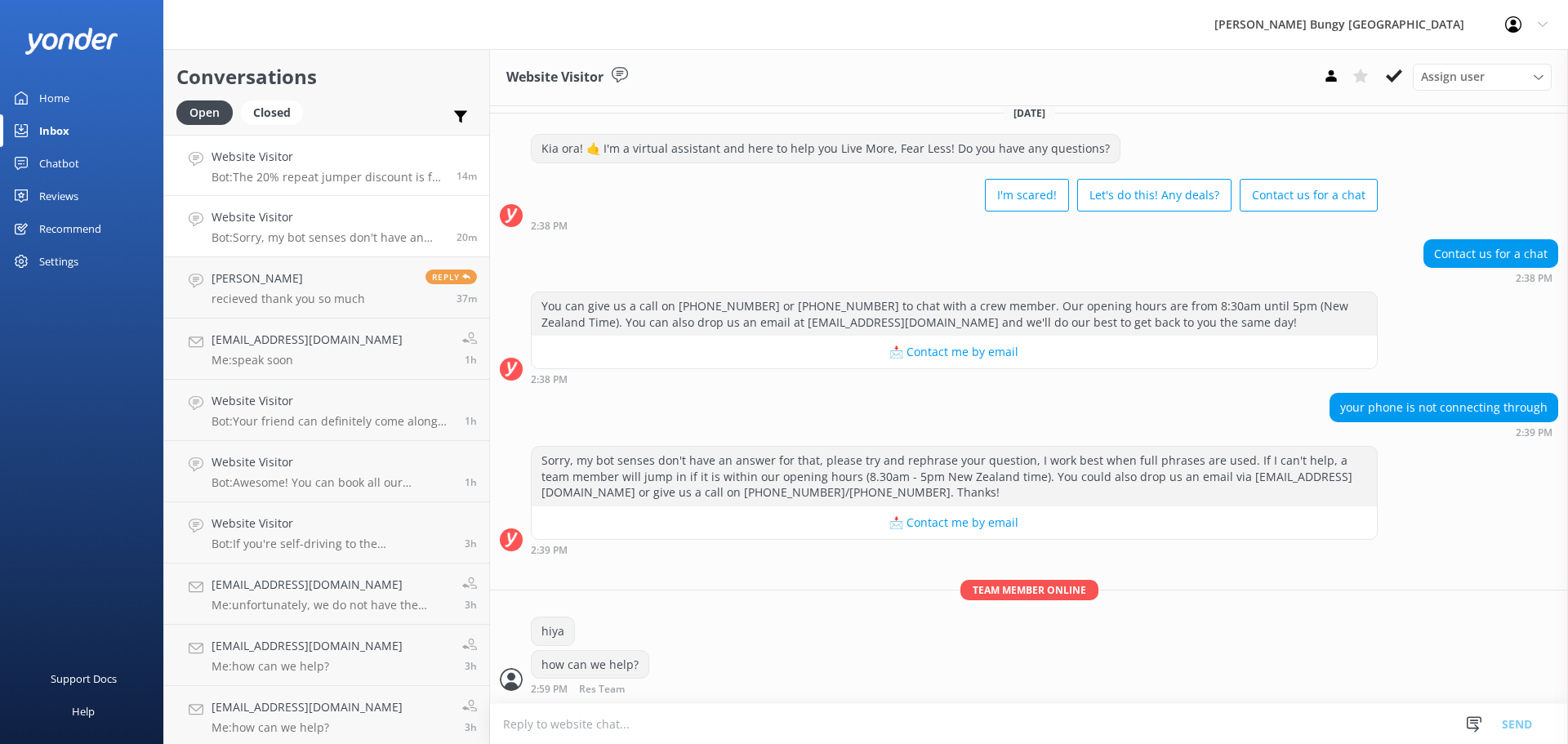
click at [340, 135] on link "Website Visitor Bot: The 20% repeat jumper discount is for any singular activit…" at bounding box center [326, 165] width 325 height 61
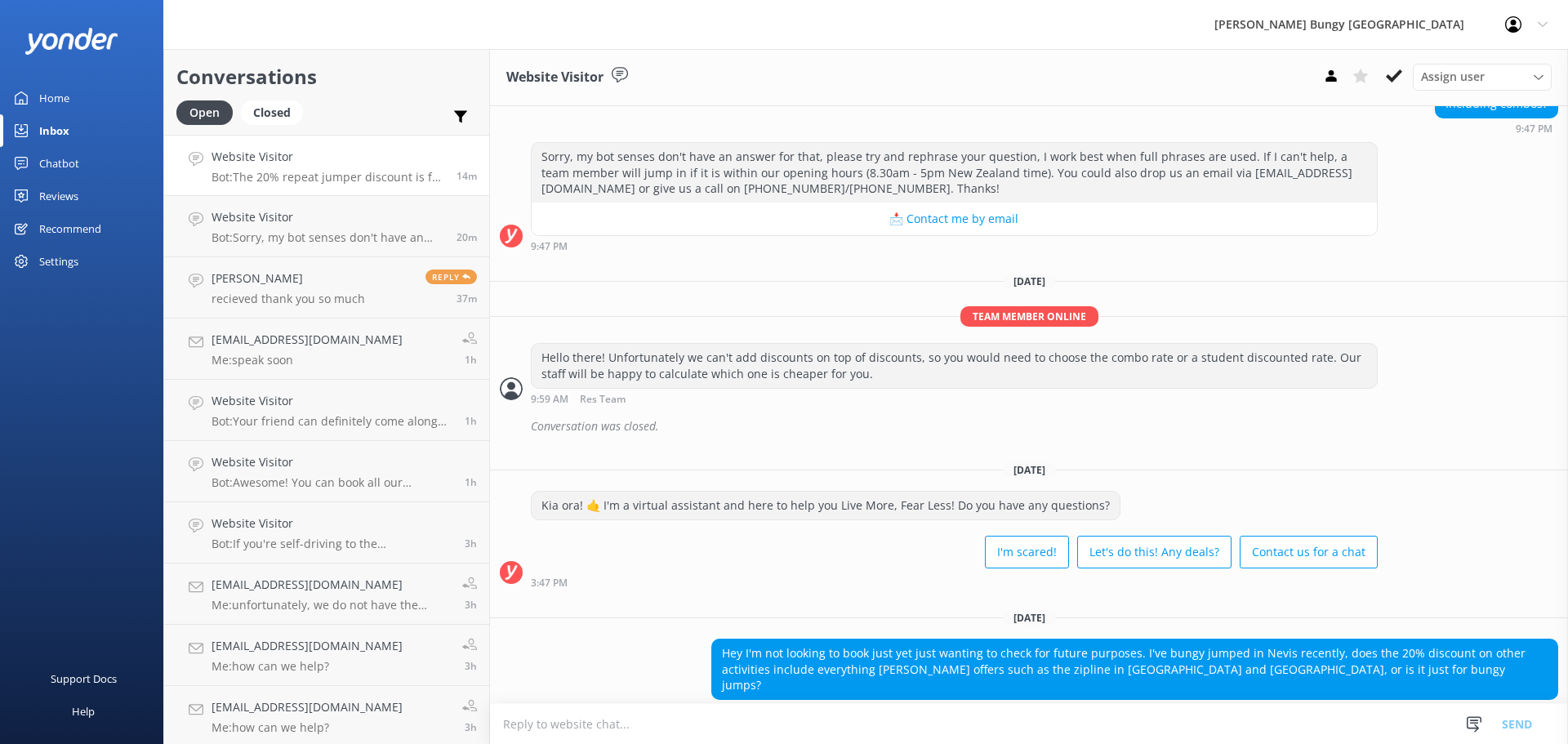
scroll to position [359, 0]
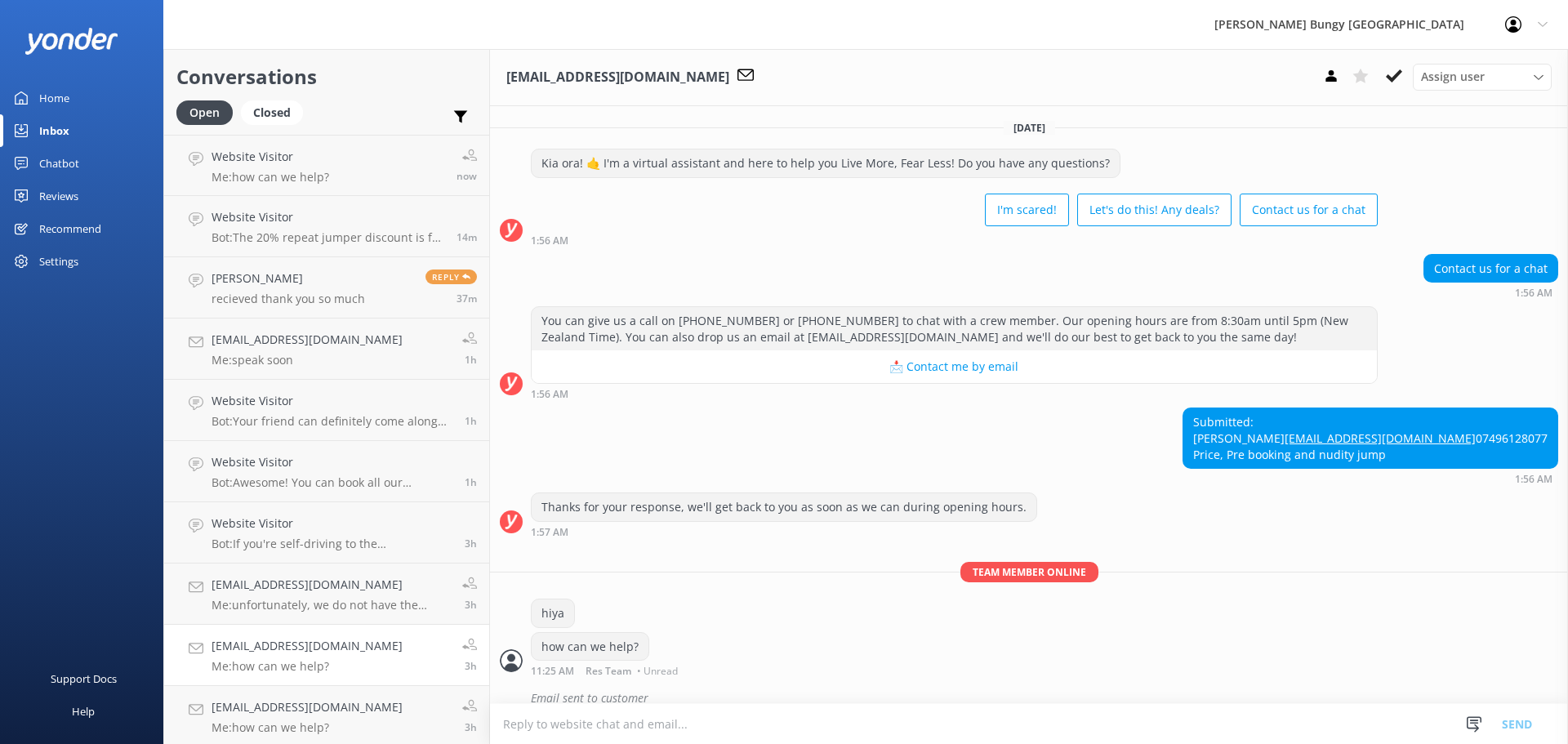
click at [214, 426] on p "Bot: Your friend can definitely come along for the ride! Spectators are welcome…" at bounding box center [332, 421] width 241 height 15
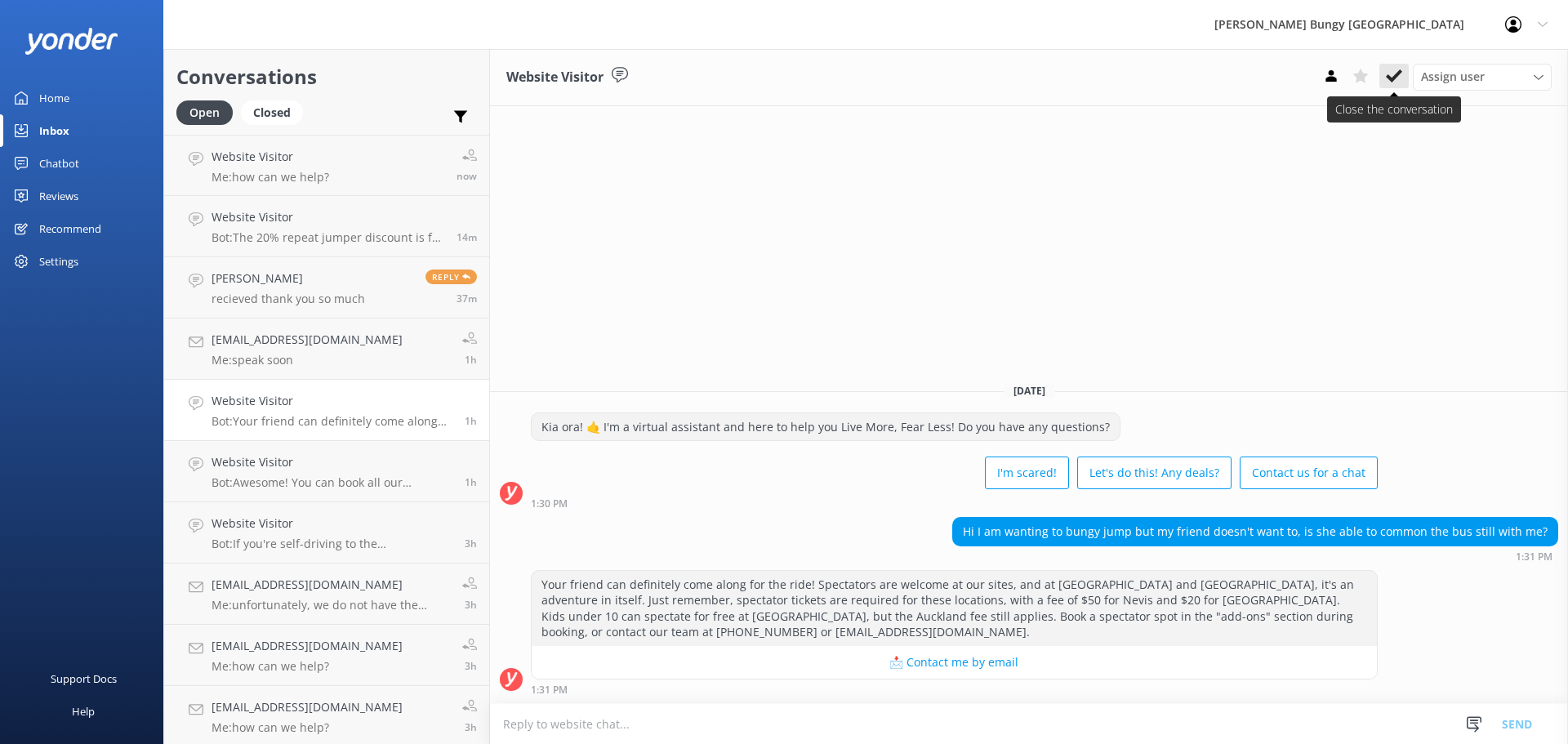
click at [1391, 78] on use at bounding box center [1394, 75] width 16 height 13
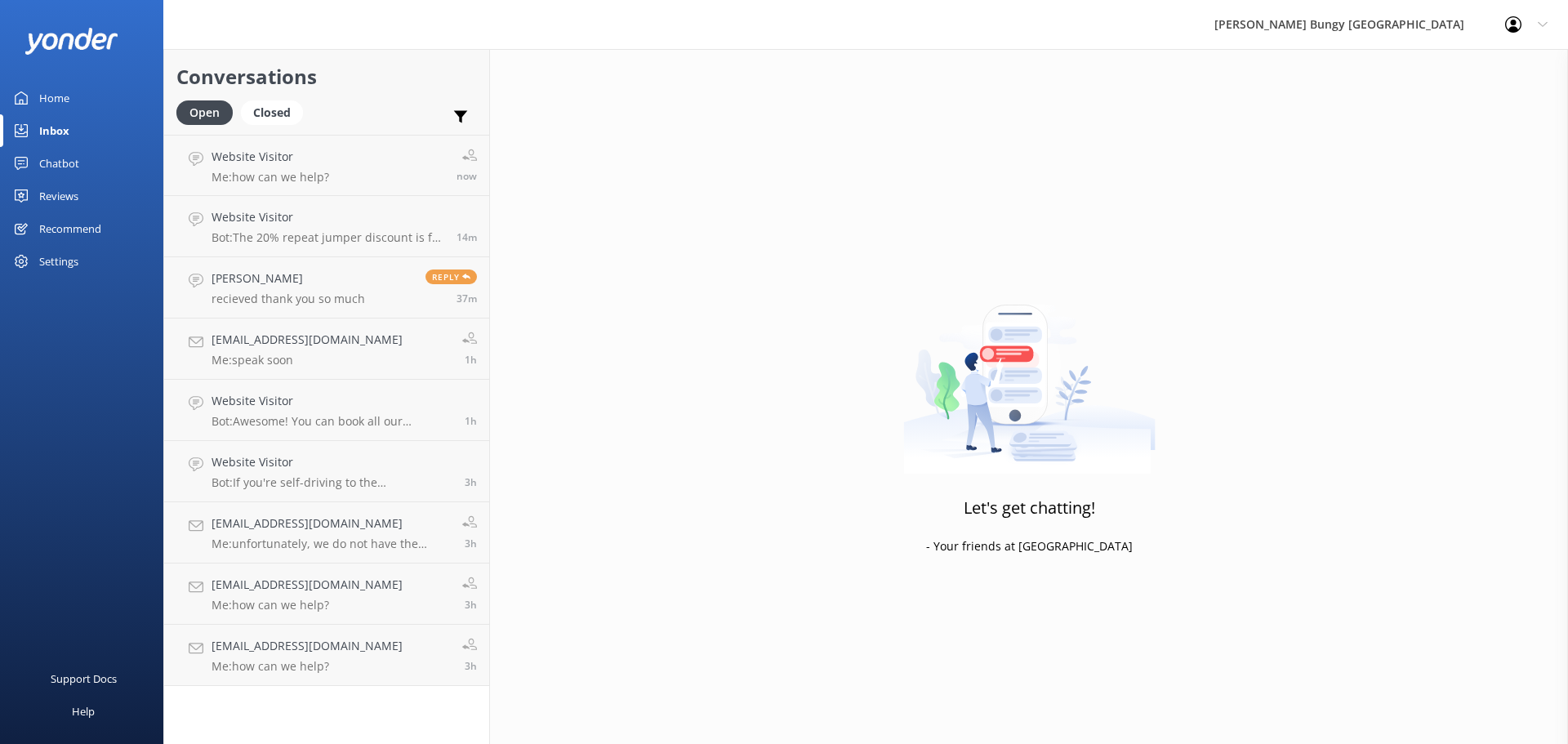
click at [262, 463] on h4 "Website Visitor" at bounding box center [332, 462] width 241 height 18
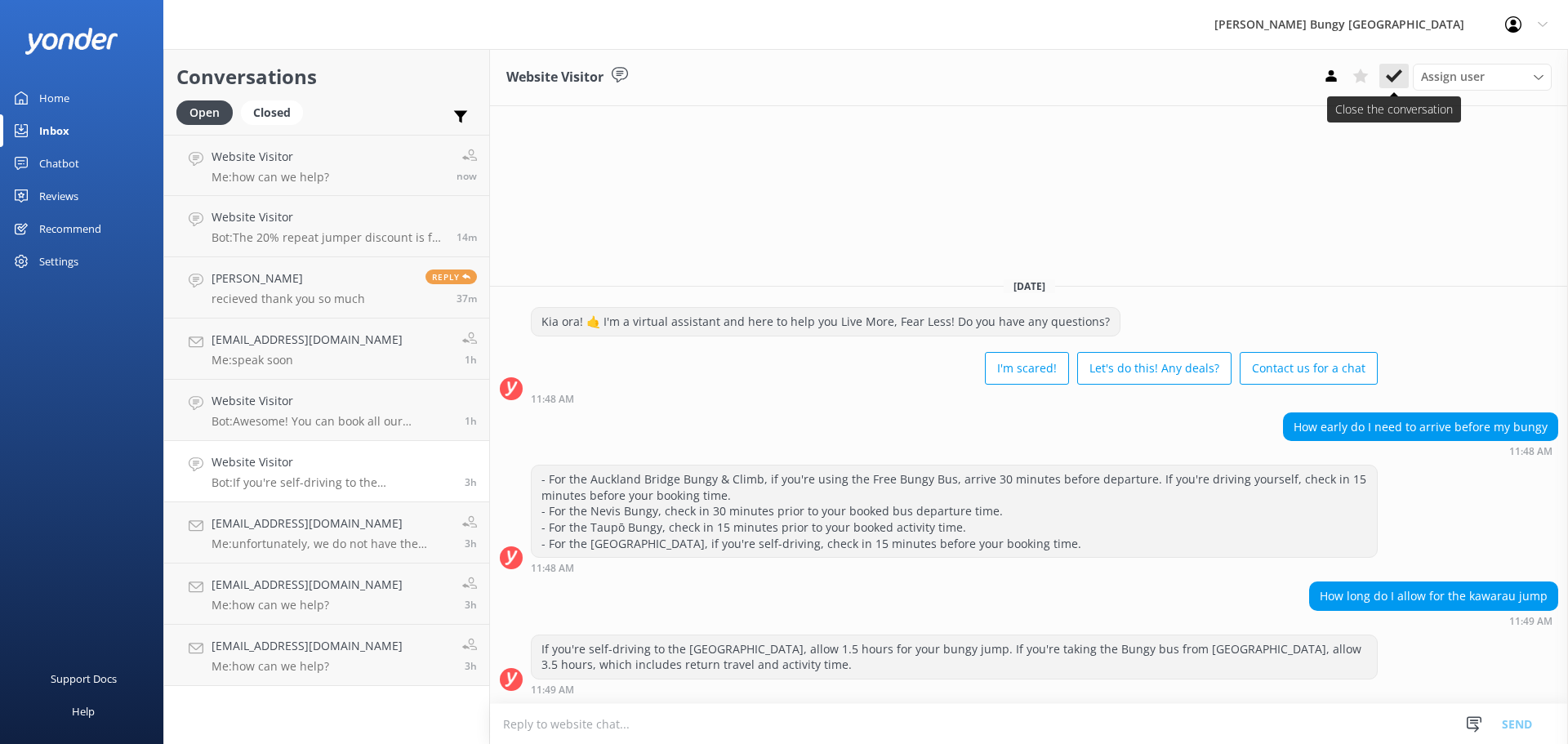
click at [1397, 75] on use at bounding box center [1394, 75] width 16 height 13
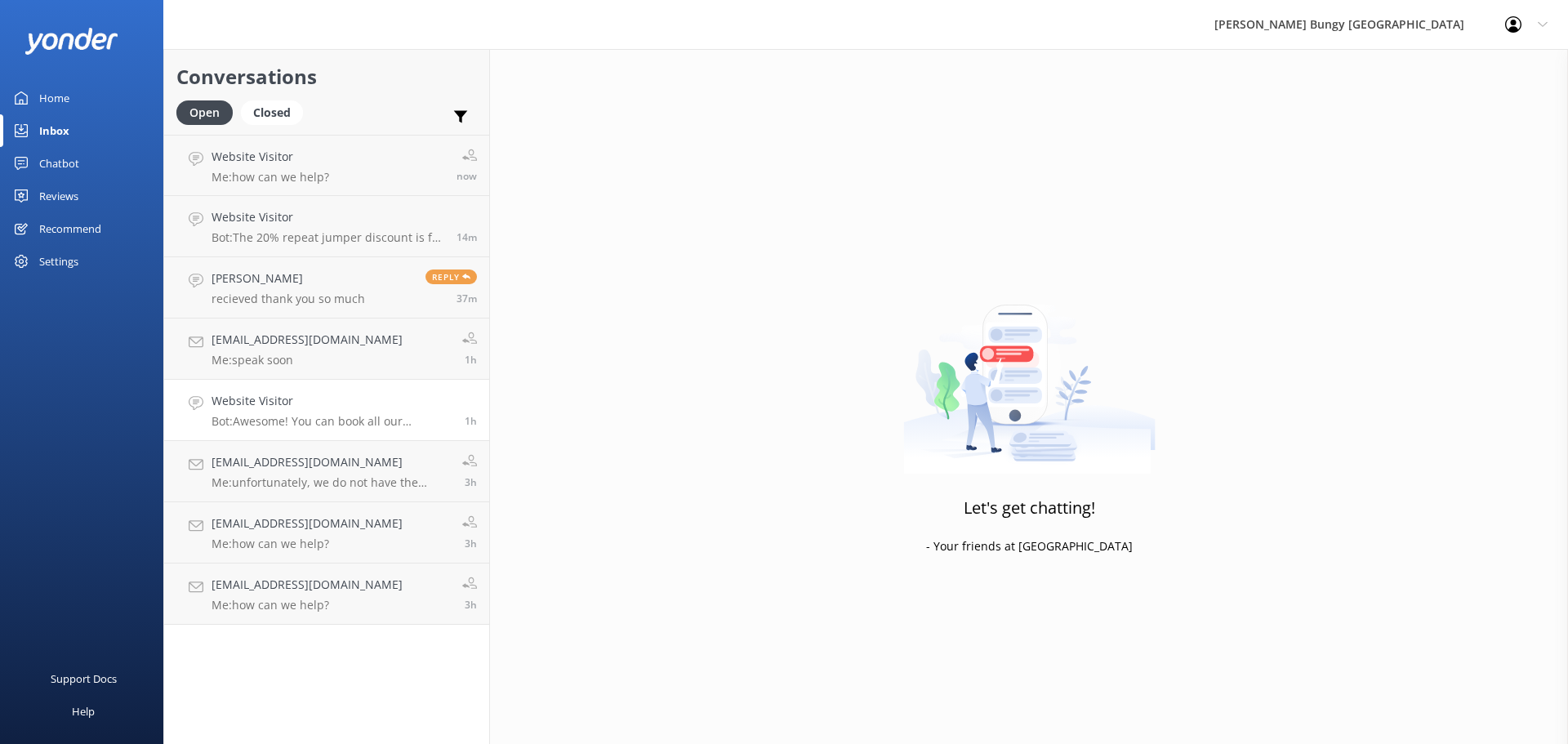
click at [398, 415] on p "Bot: Awesome! You can book all our adrenaline-pumping experiences right there. …" at bounding box center [332, 421] width 241 height 15
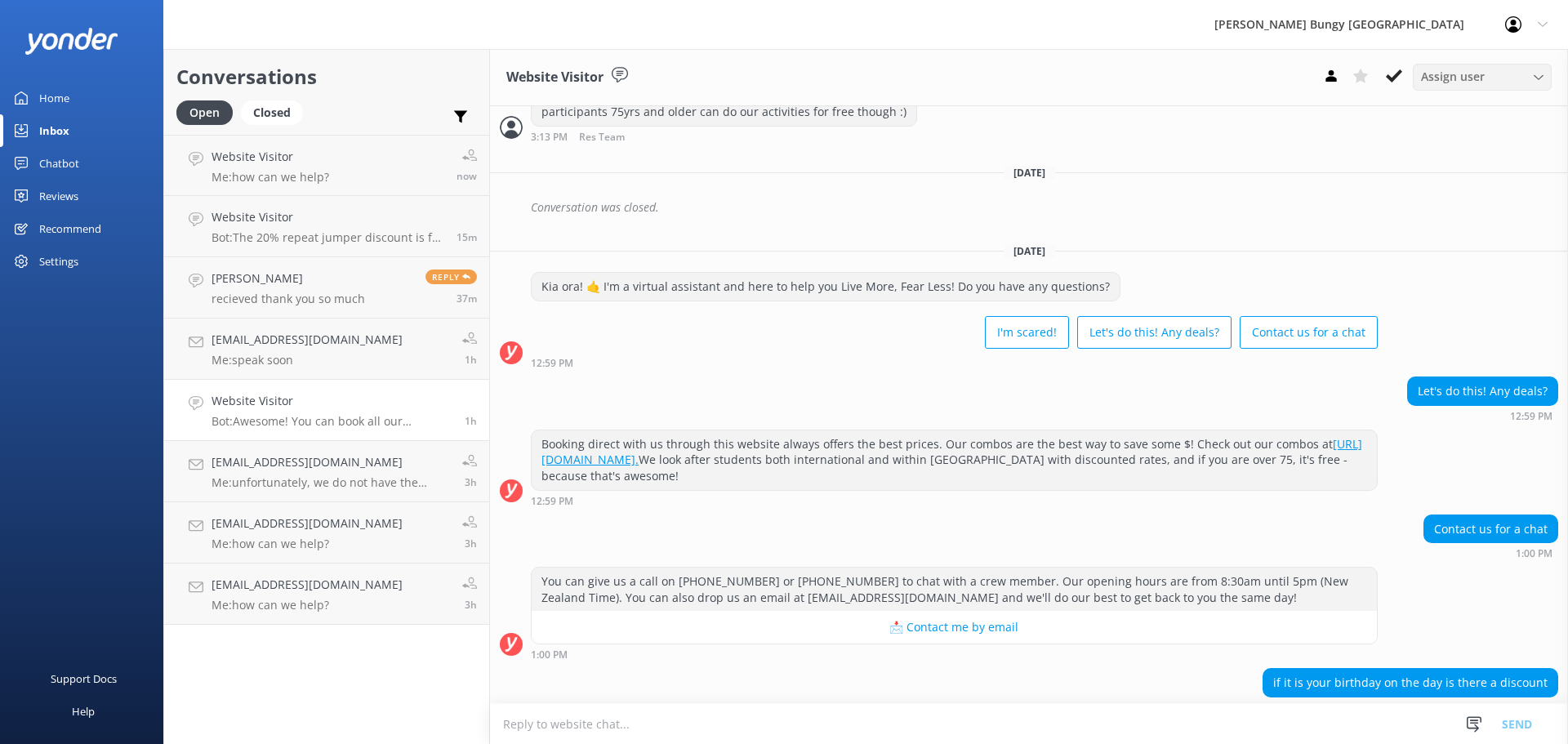
scroll to position [707, 0]
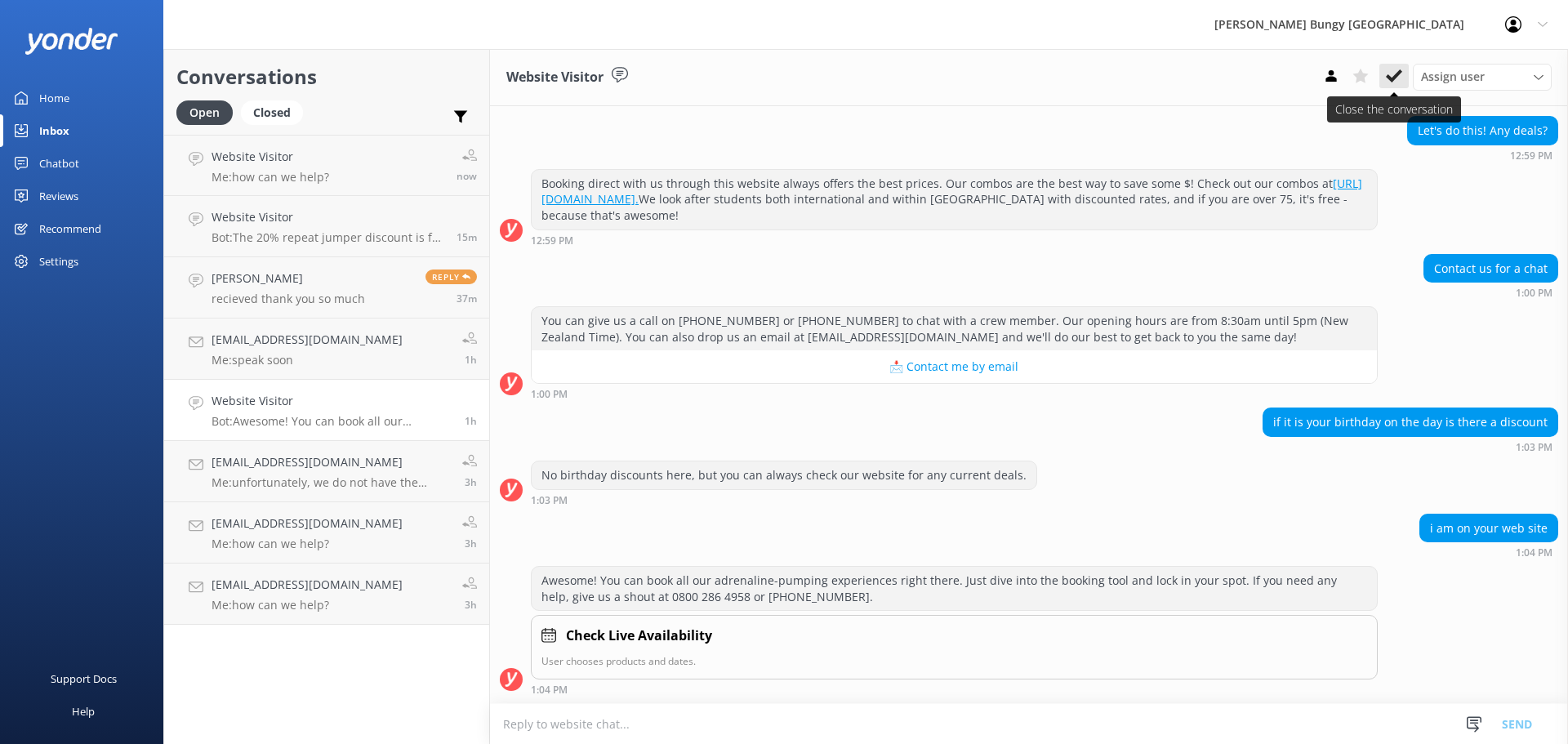
click at [1402, 73] on use at bounding box center [1394, 75] width 16 height 13
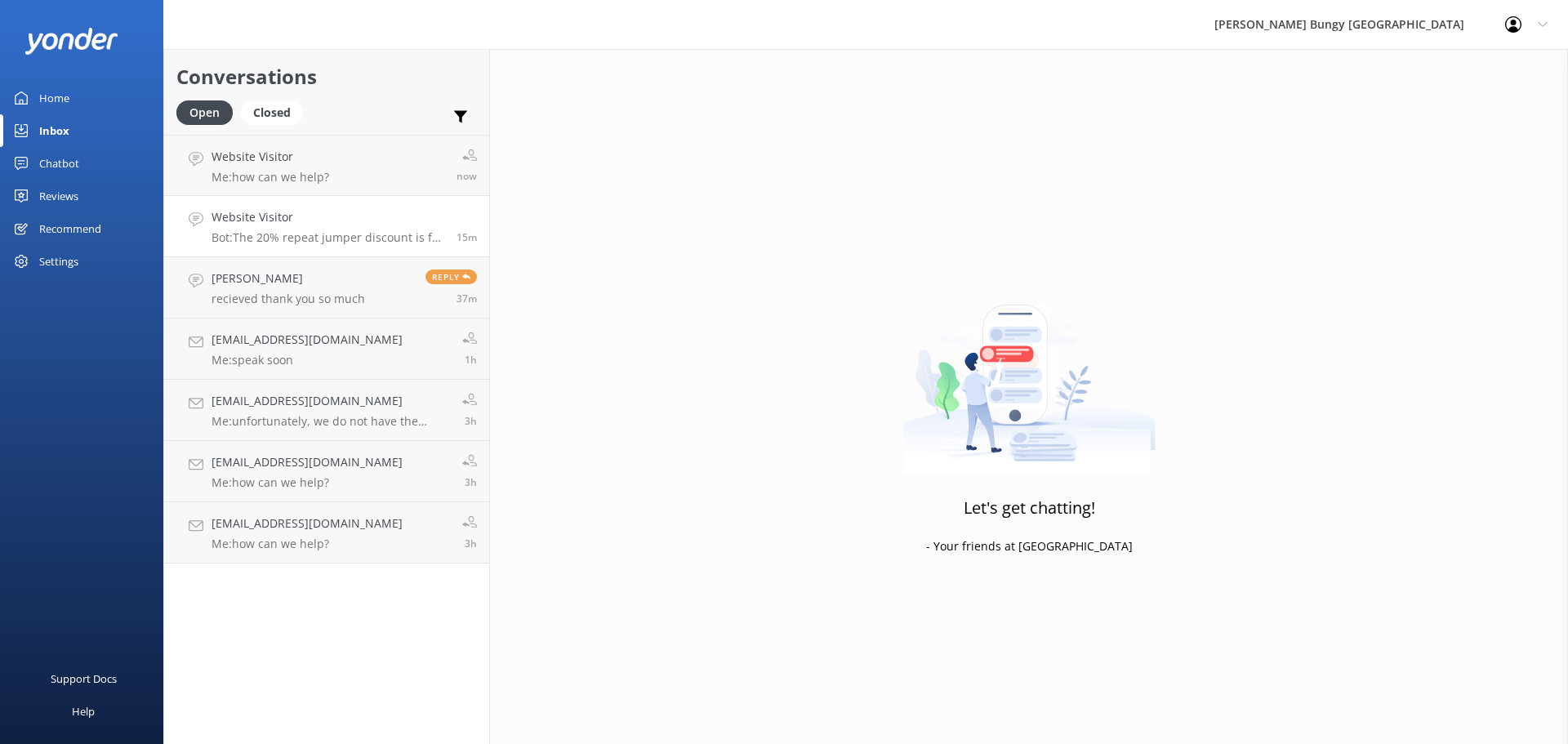
click at [373, 255] on link "Website Visitor Bot: The 20% repeat jumper discount is for any singular activit…" at bounding box center [326, 226] width 325 height 61
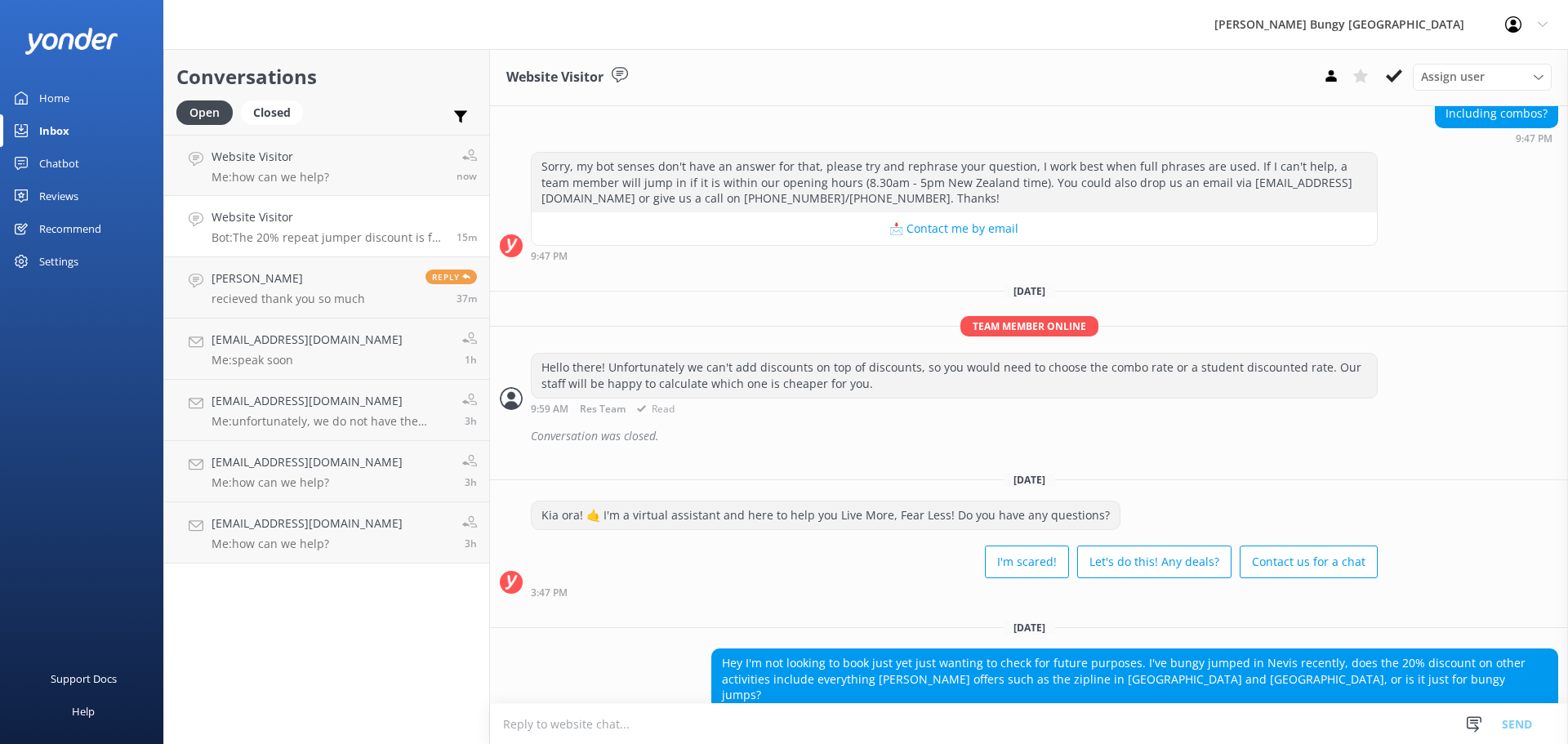
scroll to position [359, 0]
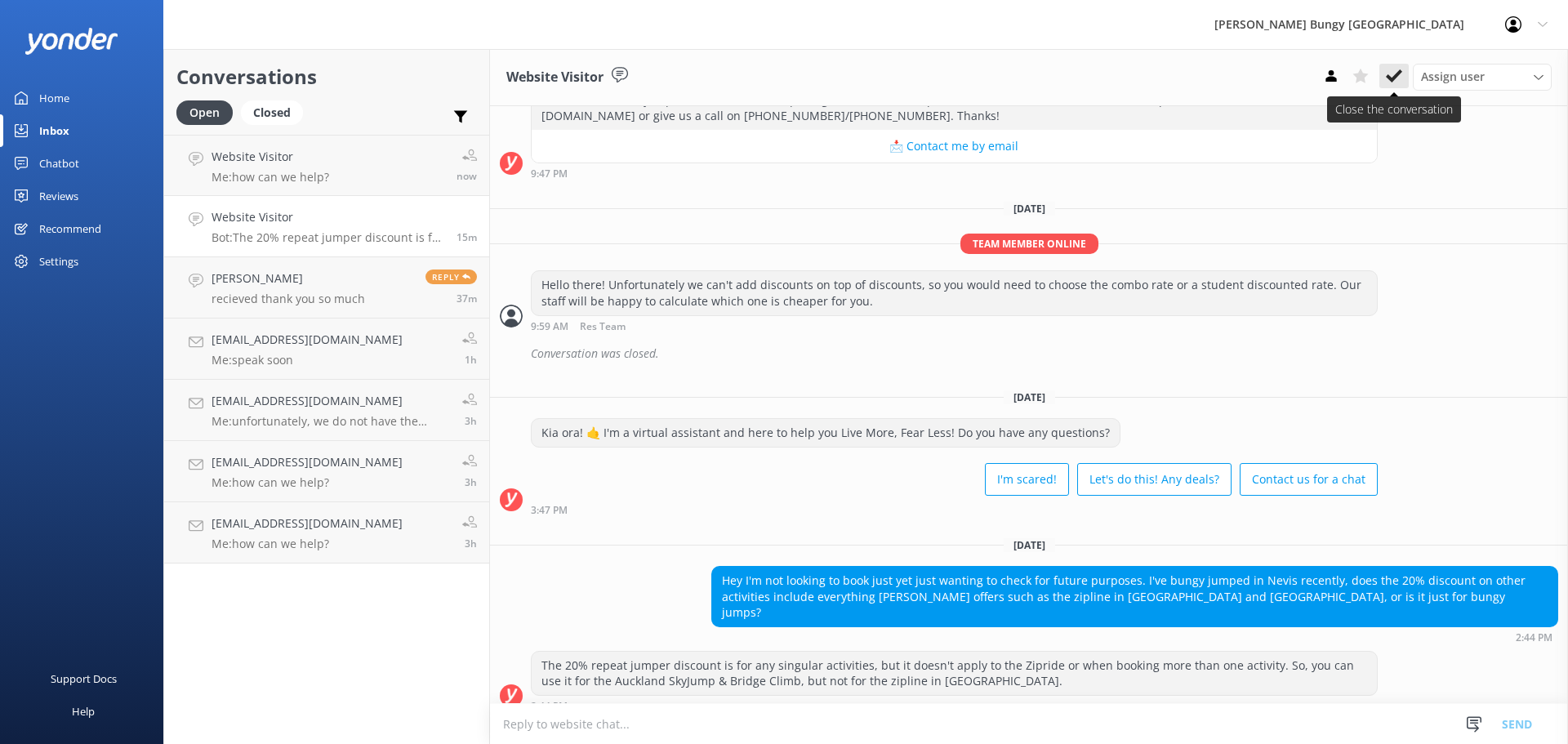
click at [1394, 71] on icon at bounding box center [1394, 75] width 16 height 16
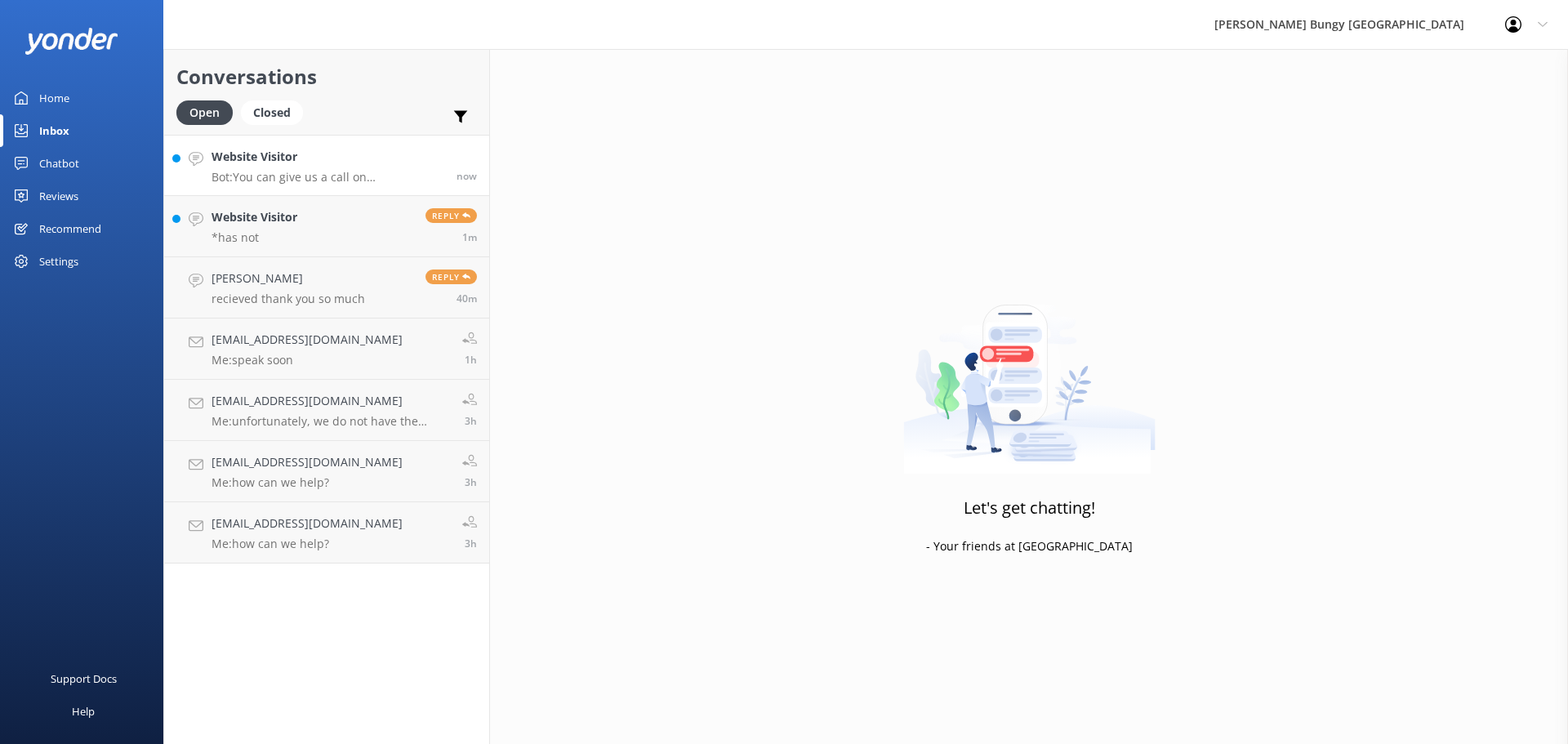
click at [415, 177] on p "Bot: You can give us a call on [PHONE_NUMBER] or [PHONE_NUMBER] to chat with a …" at bounding box center [327, 177] width 233 height 15
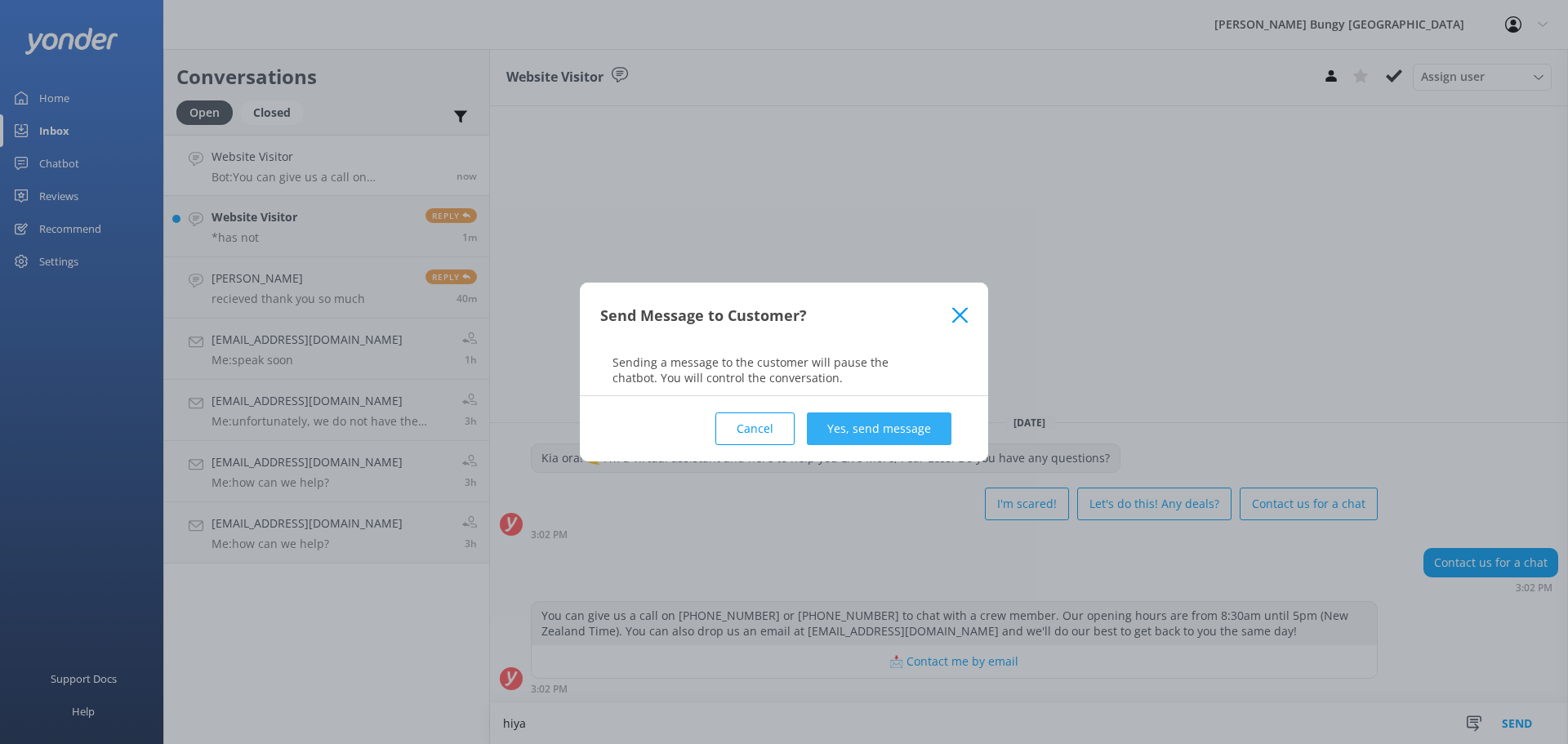
type textarea "hiya"
click at [884, 415] on button "Yes, send message" at bounding box center [878, 429] width 145 height 33
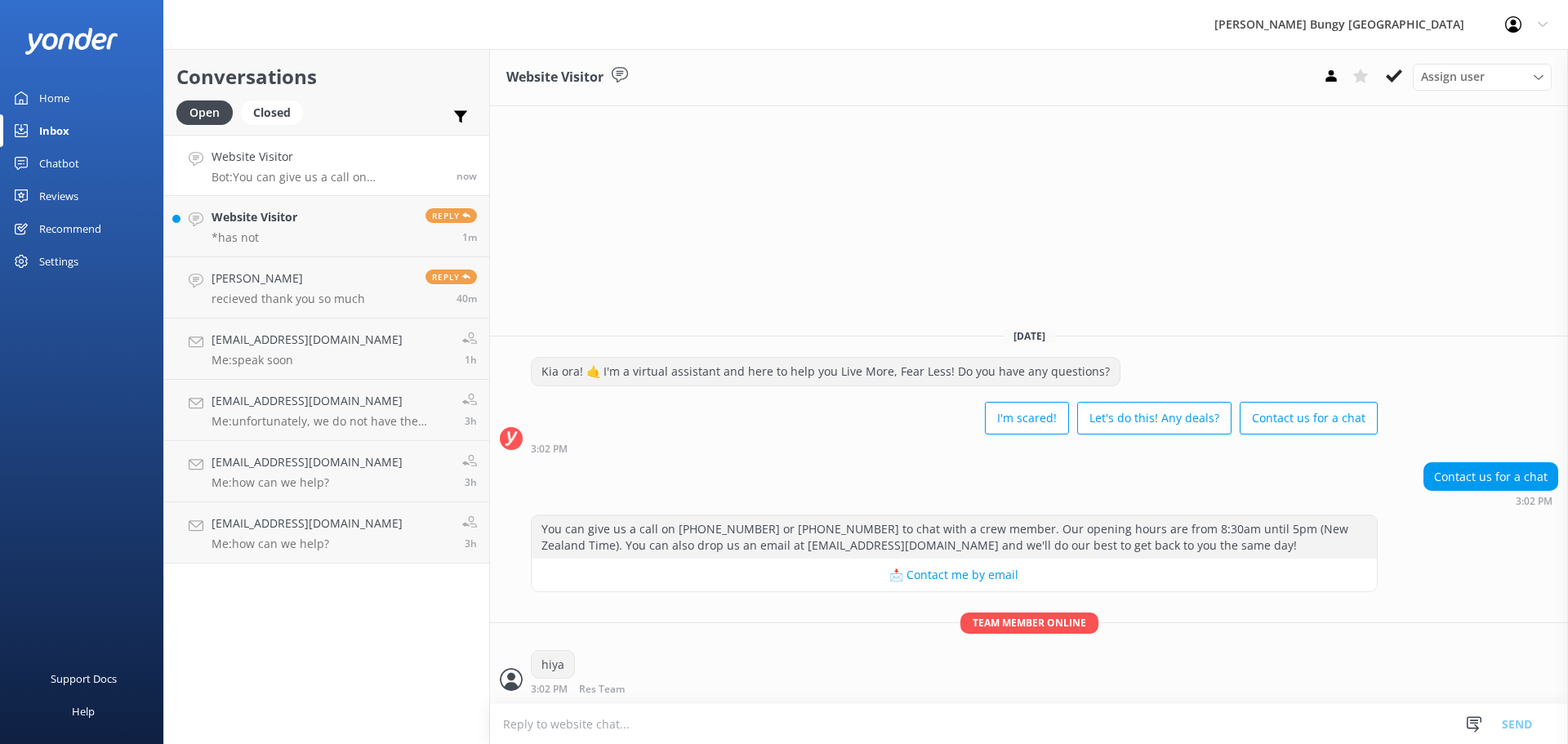
click at [1022, 733] on textarea at bounding box center [1029, 724] width 1078 height 40
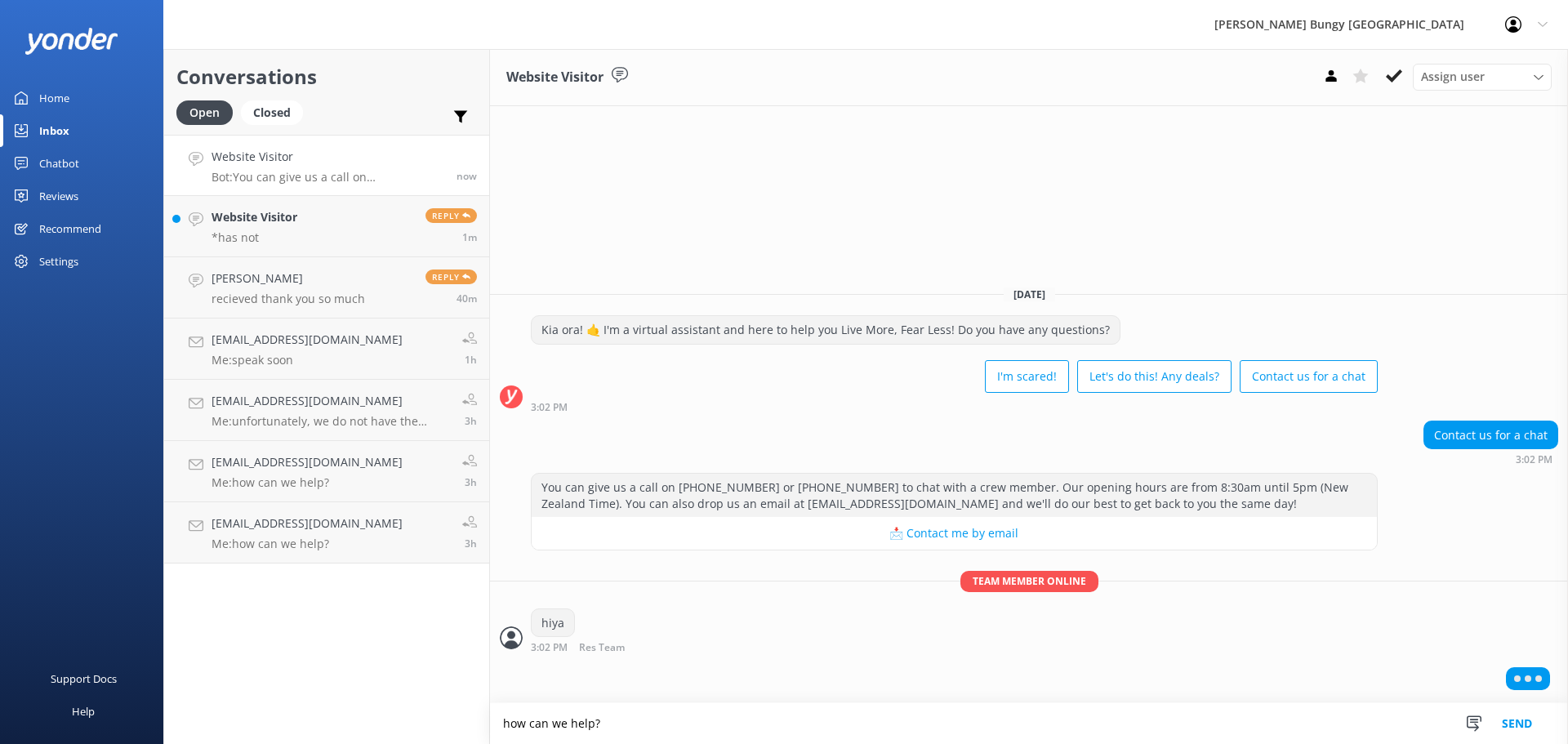
type textarea "how can we help?"
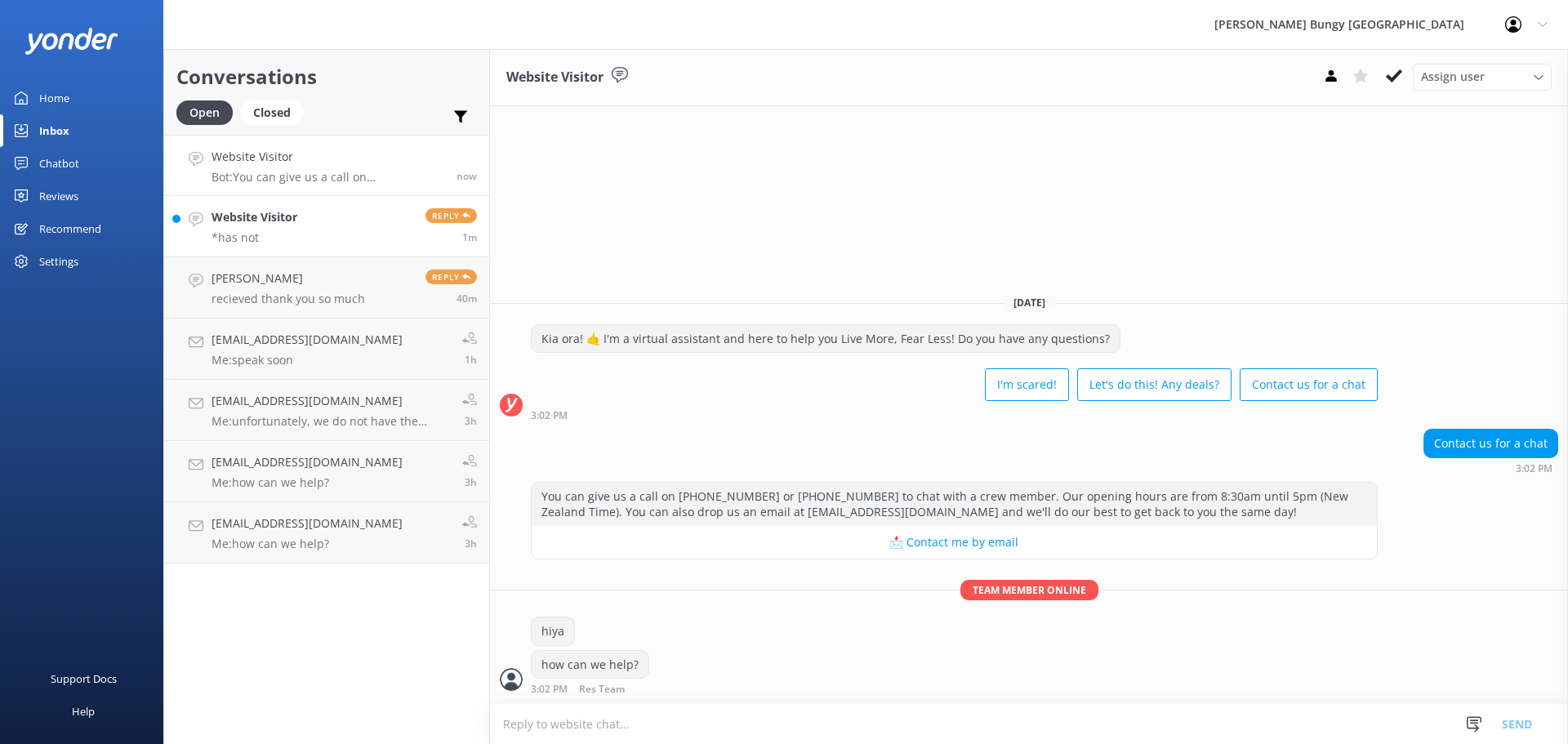
click at [351, 247] on link "Website Visitor *has not Reply 1m" at bounding box center [326, 226] width 325 height 61
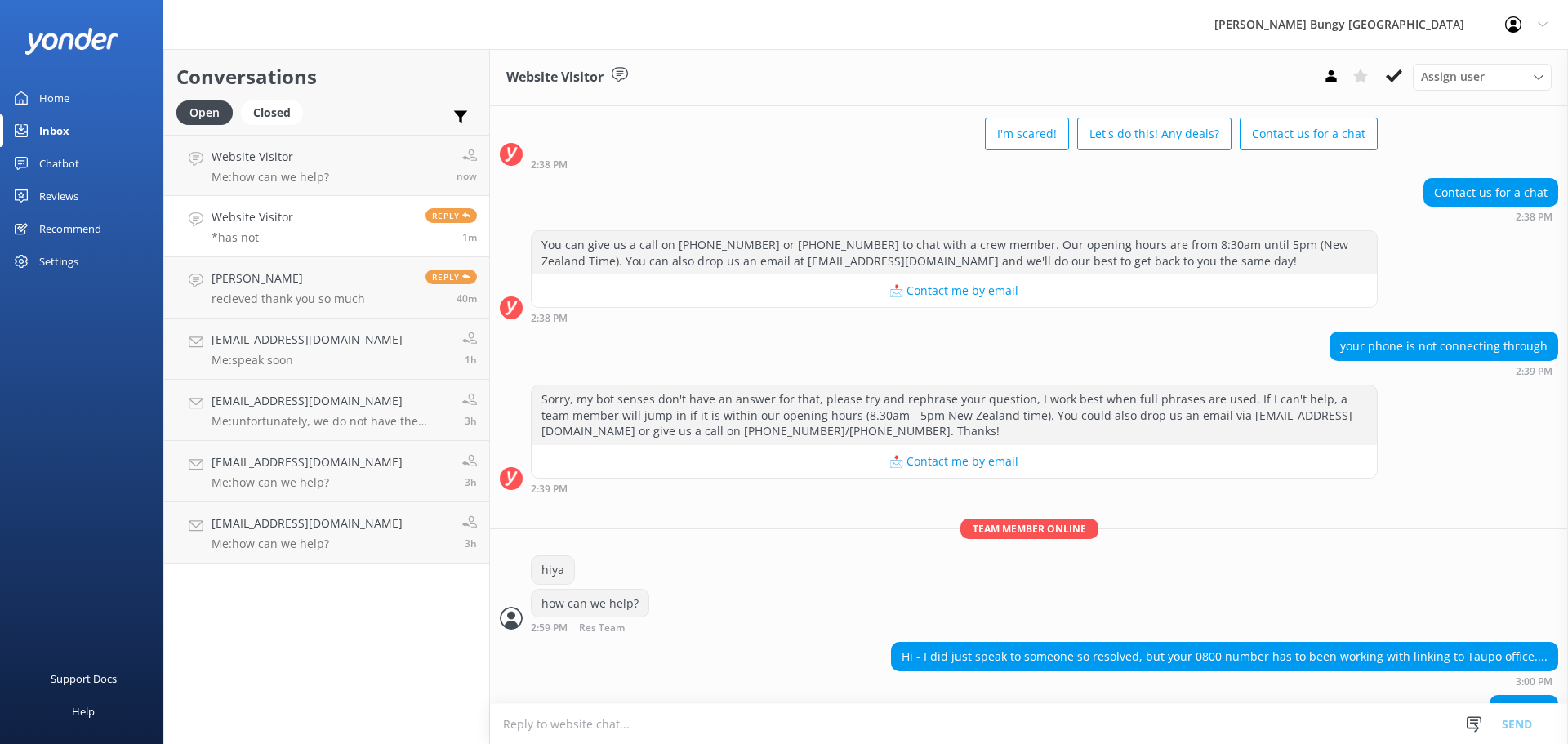
scroll to position [120, 0]
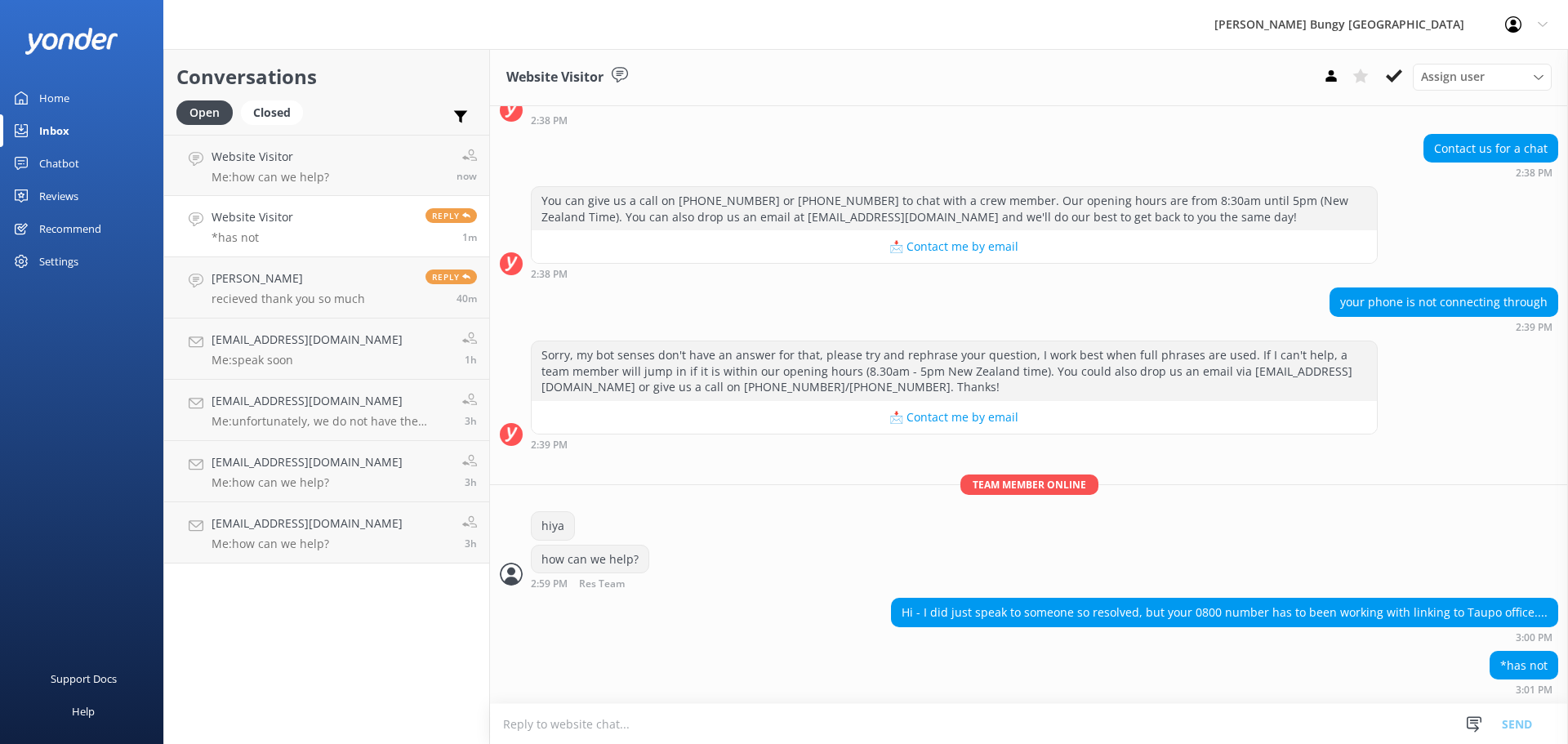
click at [1175, 717] on textarea at bounding box center [1029, 724] width 1078 height 40
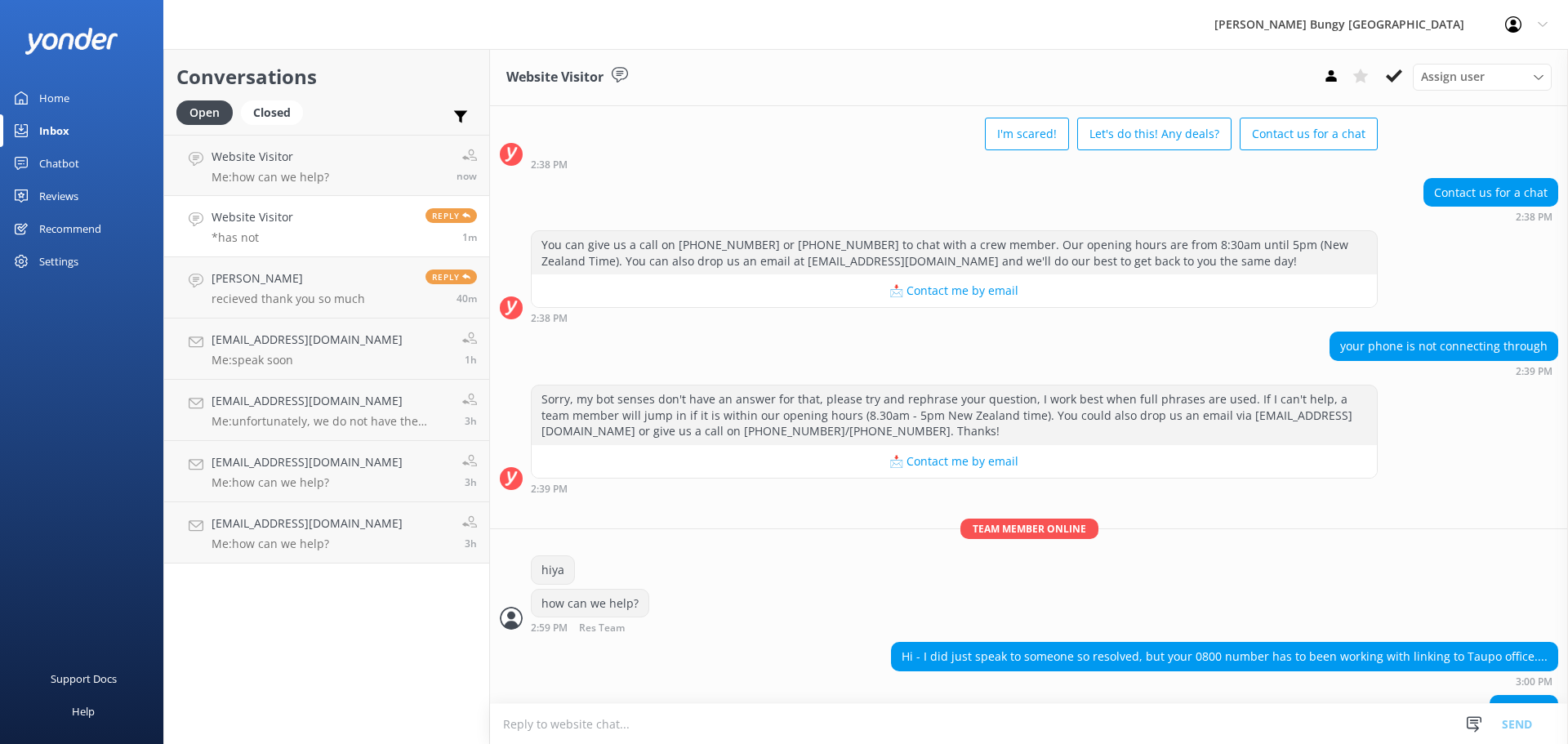
scroll to position [0, 0]
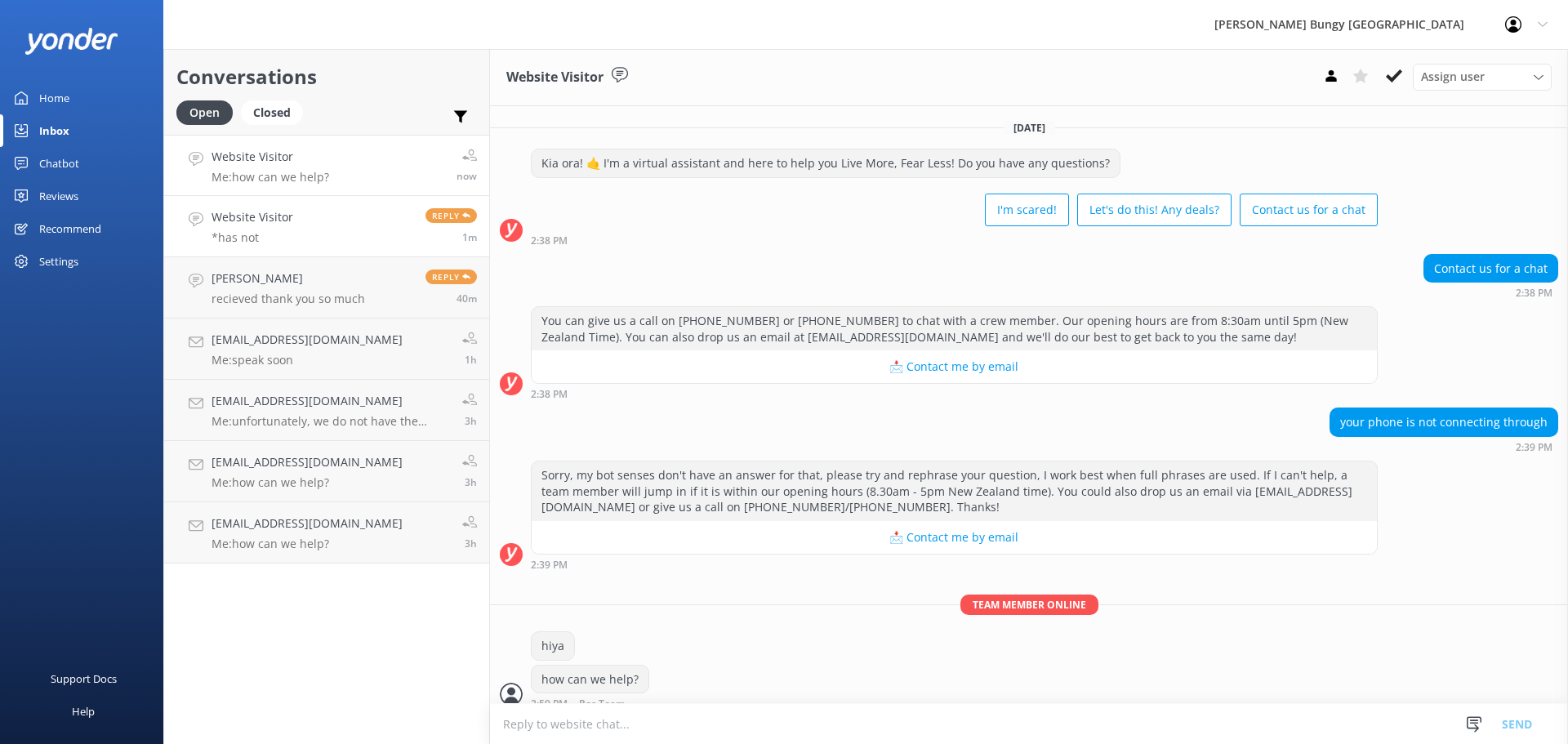
click at [273, 191] on link "Website Visitor Me: how can we help? now" at bounding box center [326, 165] width 325 height 61
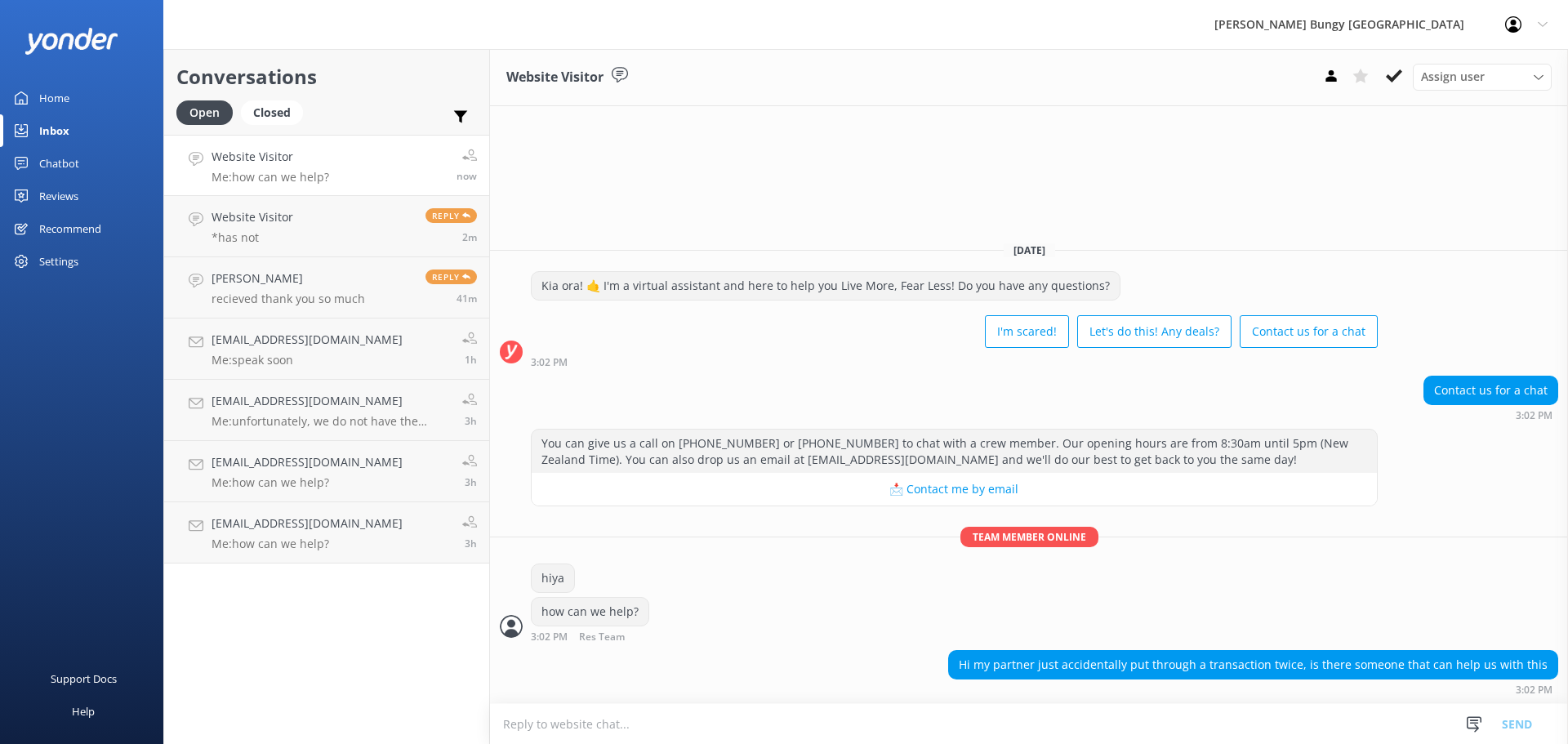
click at [1248, 729] on textarea at bounding box center [1029, 724] width 1078 height 40
type textarea "yeah can we grab the booking id?"
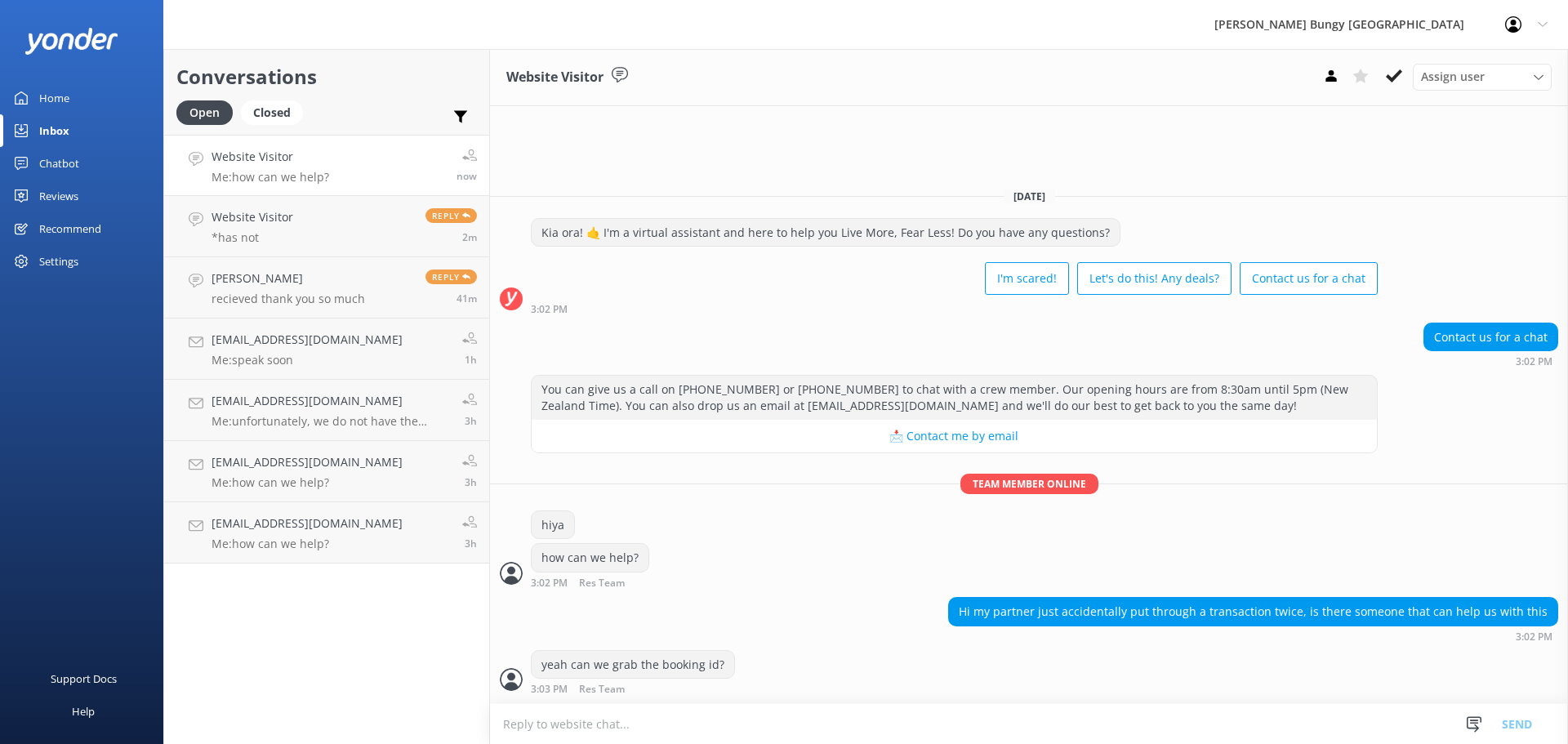
click at [930, 721] on textarea at bounding box center [1029, 724] width 1078 height 40
type textarea "or the name/dates of the booking?"
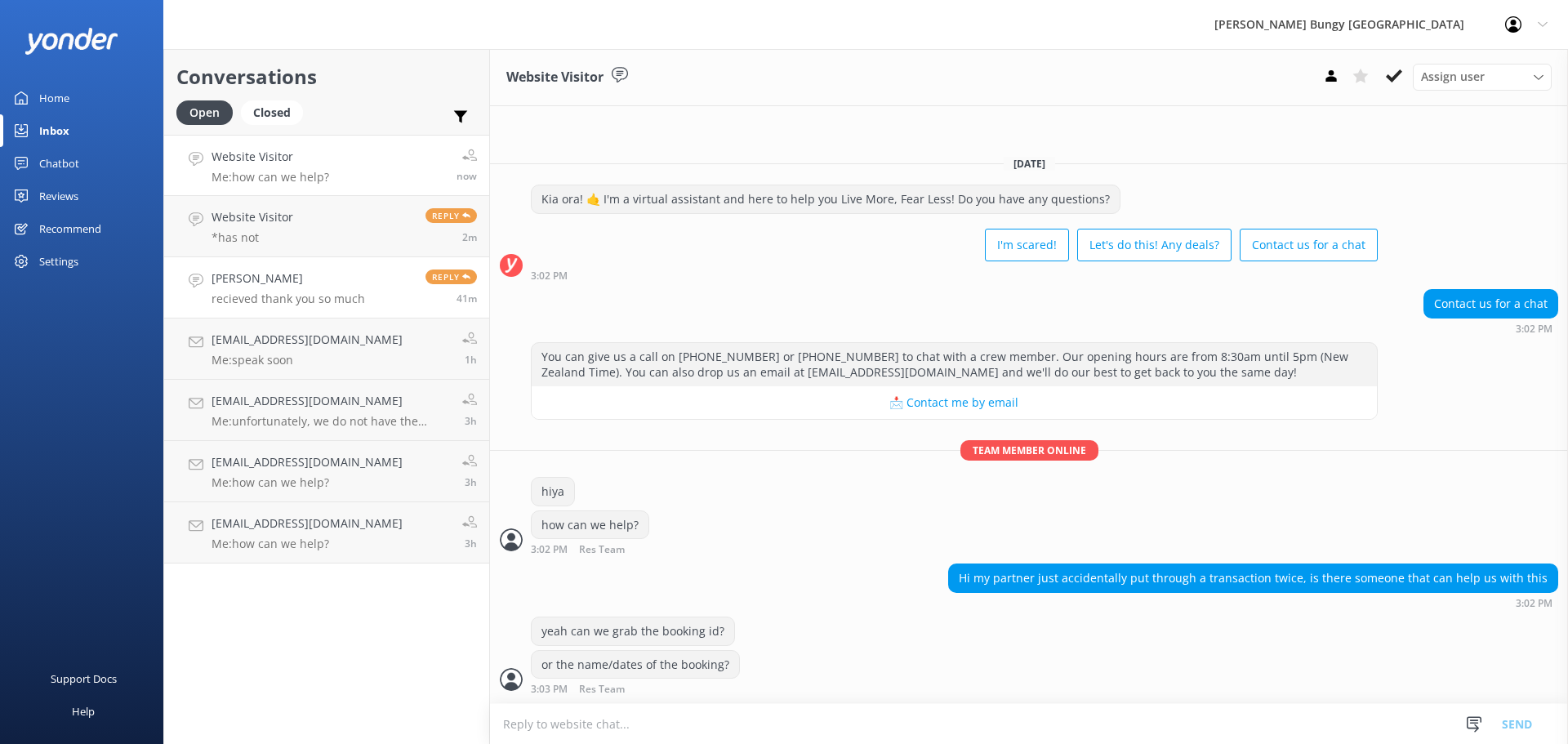
click at [294, 309] on link "[PERSON_NAME] recieved thank you so much Reply 41m" at bounding box center [326, 288] width 325 height 61
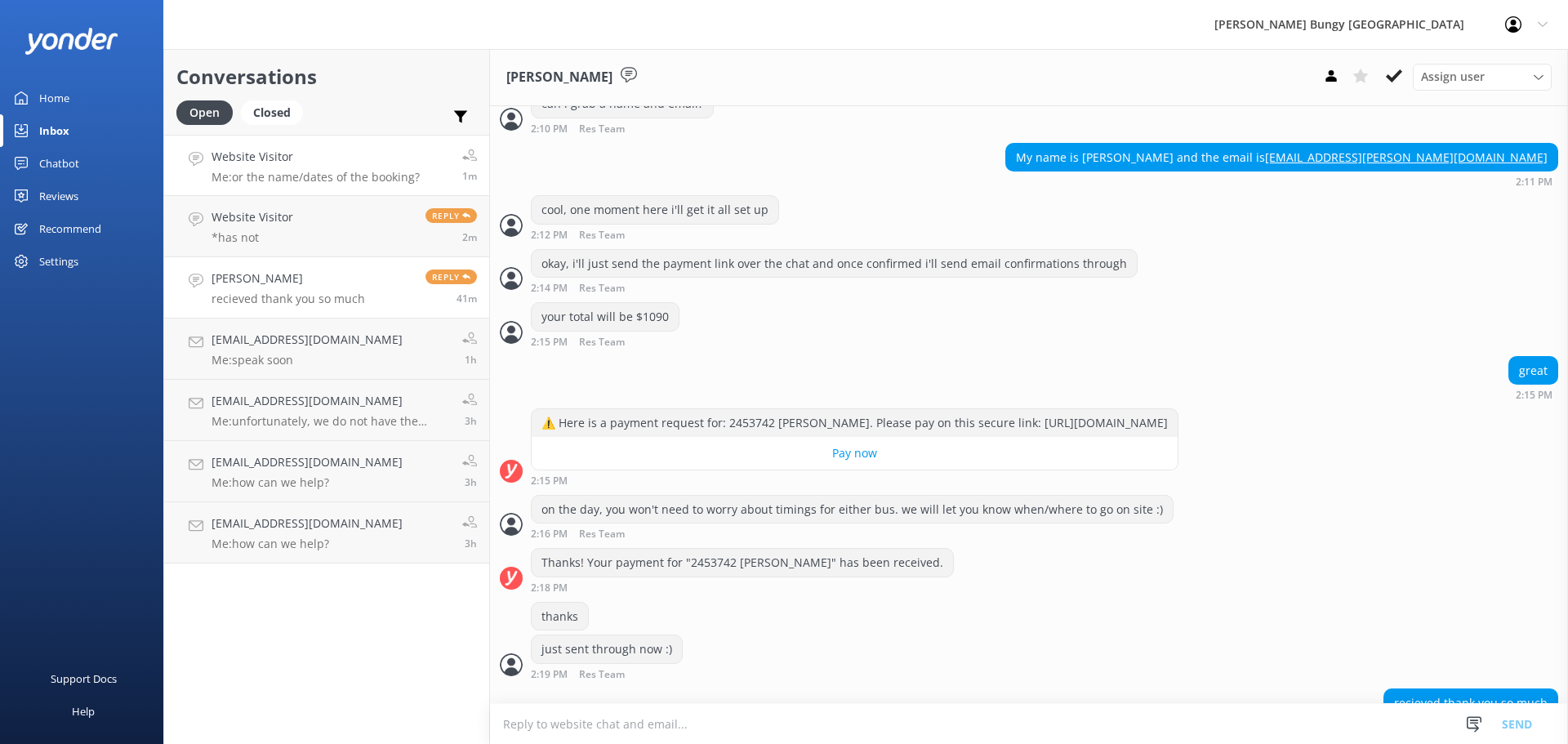
scroll to position [987, 0]
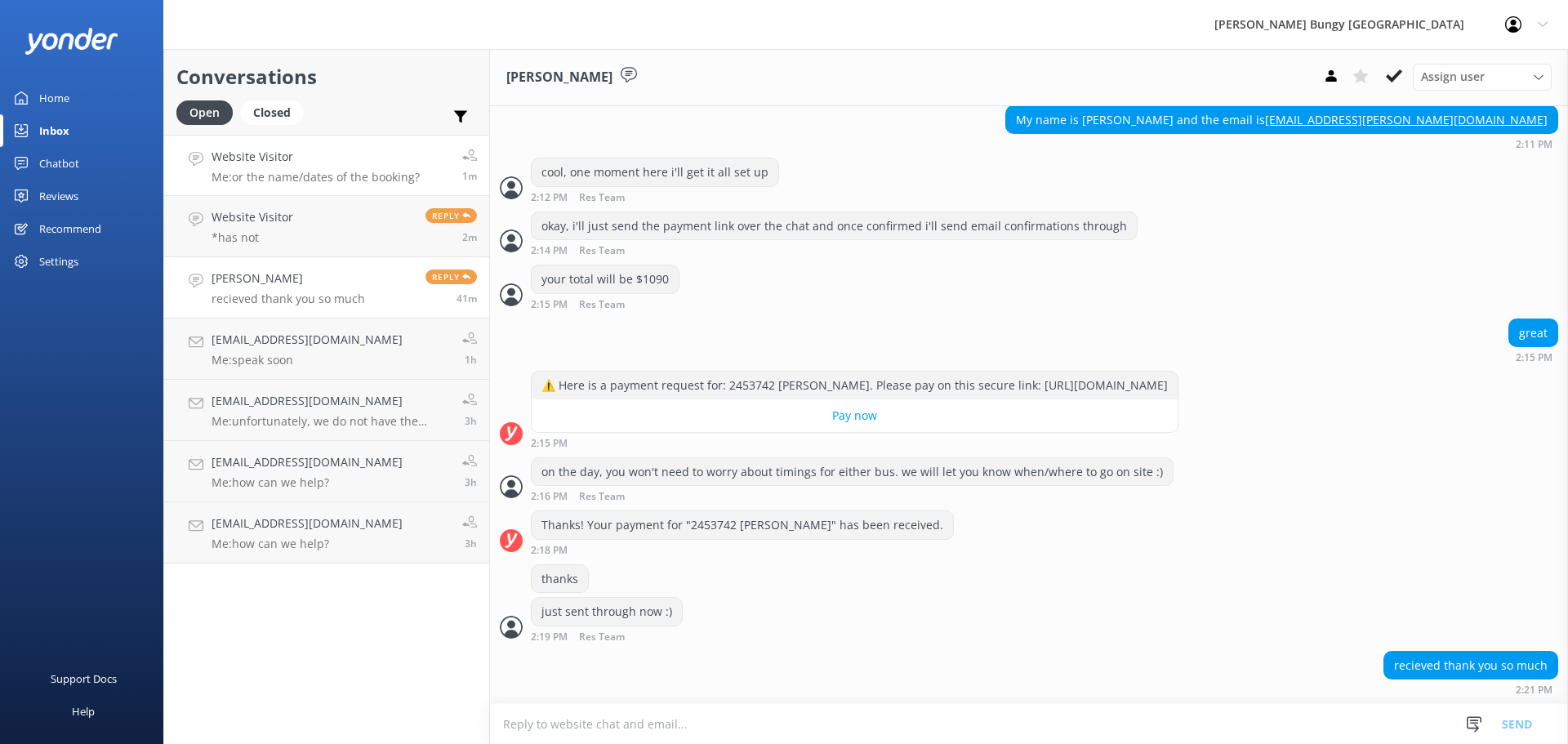
click at [338, 168] on div "Website Visitor Me: or the name/dates of the booking?" at bounding box center [315, 165] width 208 height 36
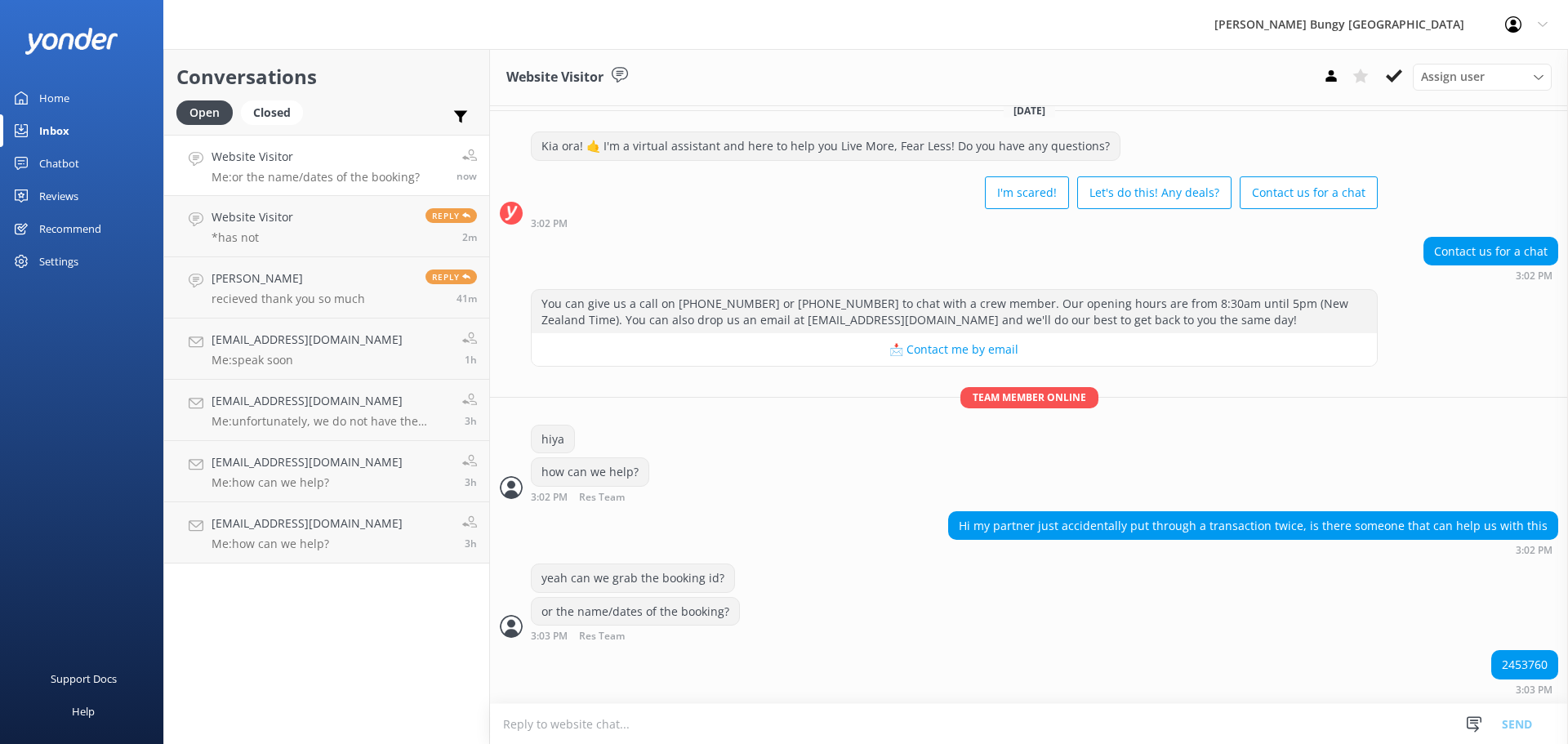
scroll to position [55, 0]
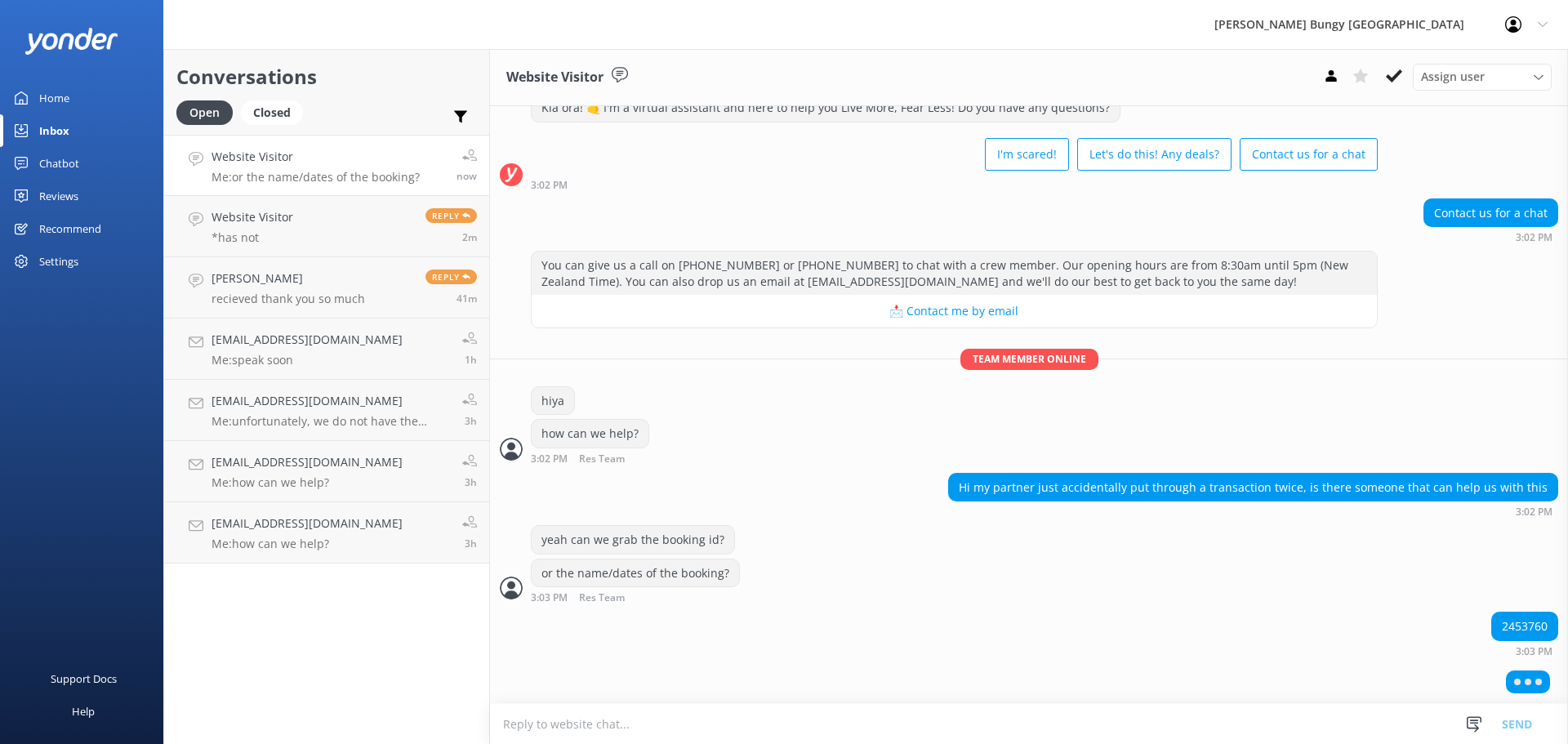
click at [1510, 665] on div at bounding box center [1532, 683] width 72 height 38
click at [1512, 628] on div "2453760" at bounding box center [1524, 626] width 65 height 28
copy div "2453760"
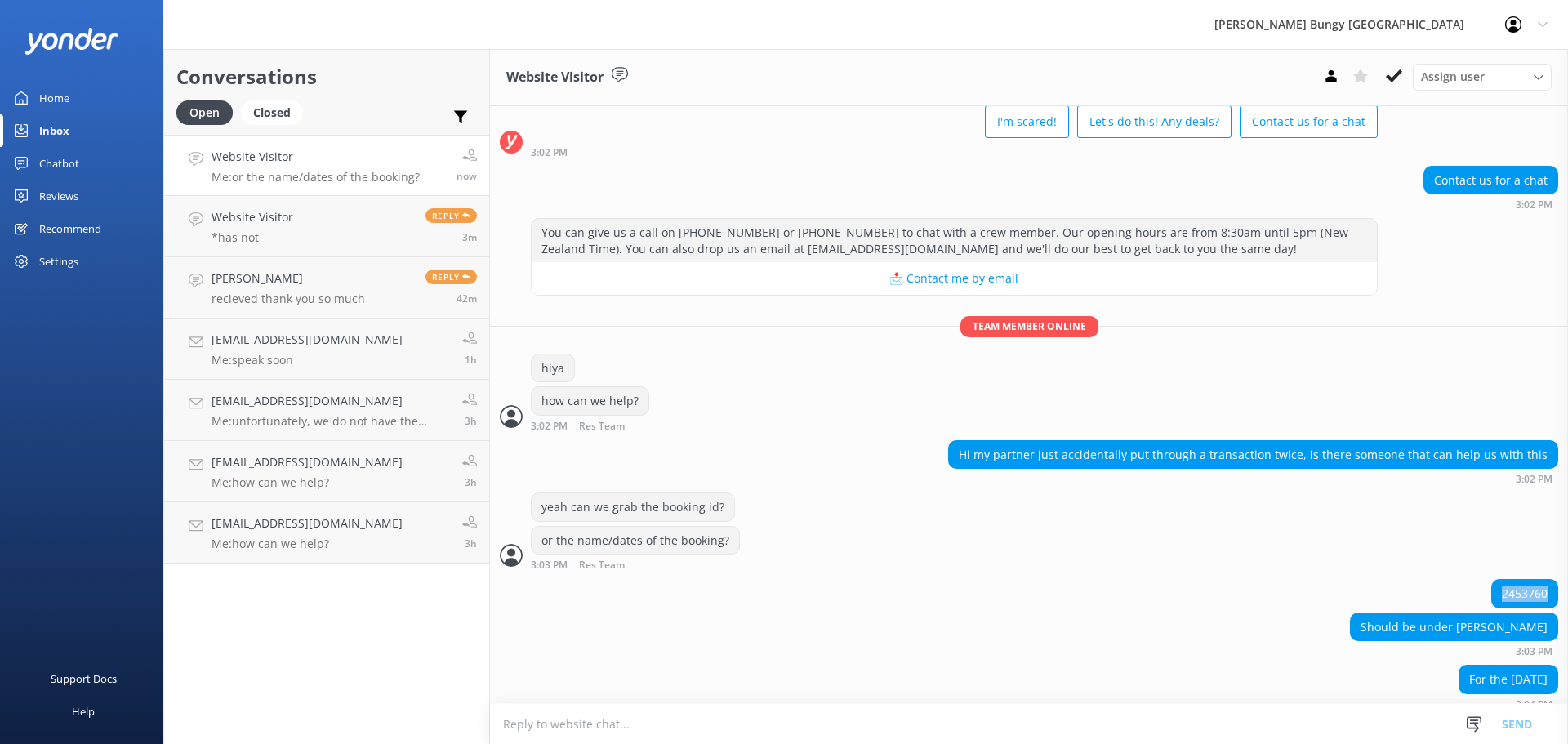
scroll to position [103, 0]
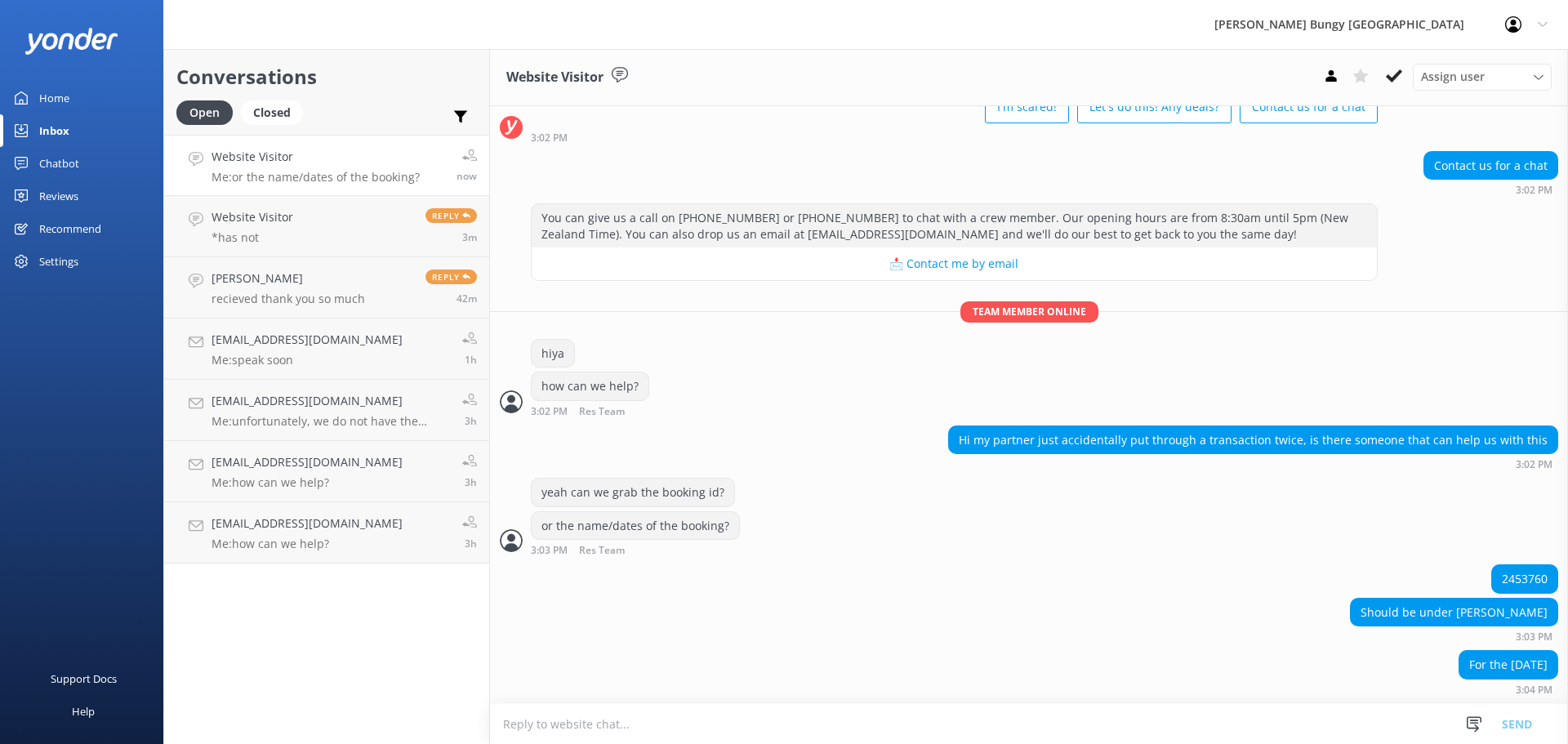
click at [1158, 561] on div "yeah can we grab the booking id? or the name/dates of the booking? 3:03 PM Res …" at bounding box center [1029, 521] width 1078 height 87
click at [1157, 734] on textarea at bounding box center [1029, 724] width 1078 height 40
type textarea "oh yep i can see it here"
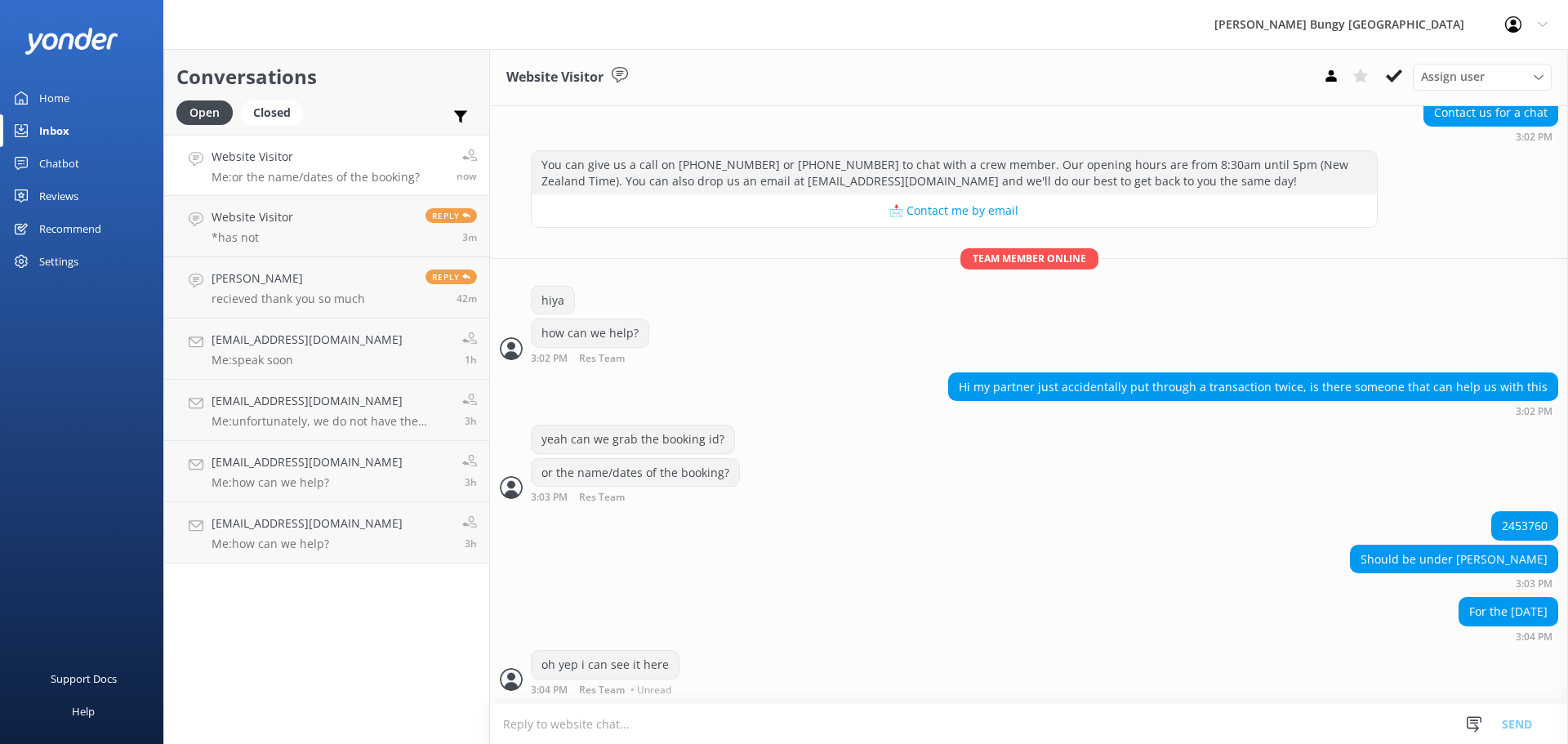
click at [911, 722] on textarea at bounding box center [1029, 724] width 1078 height 40
type textarea "n"
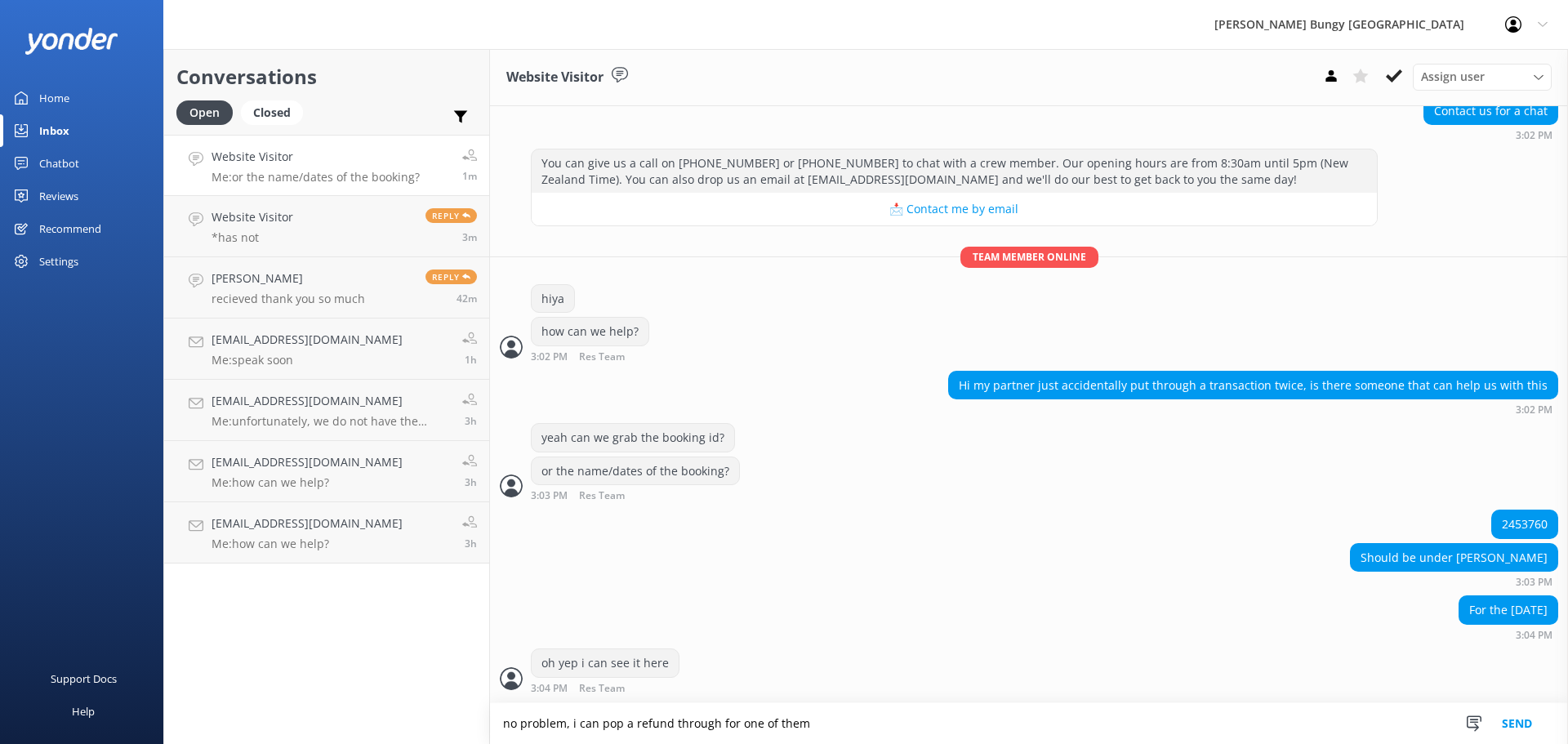
type textarea "no problem, i can pop a refund through for one of them"
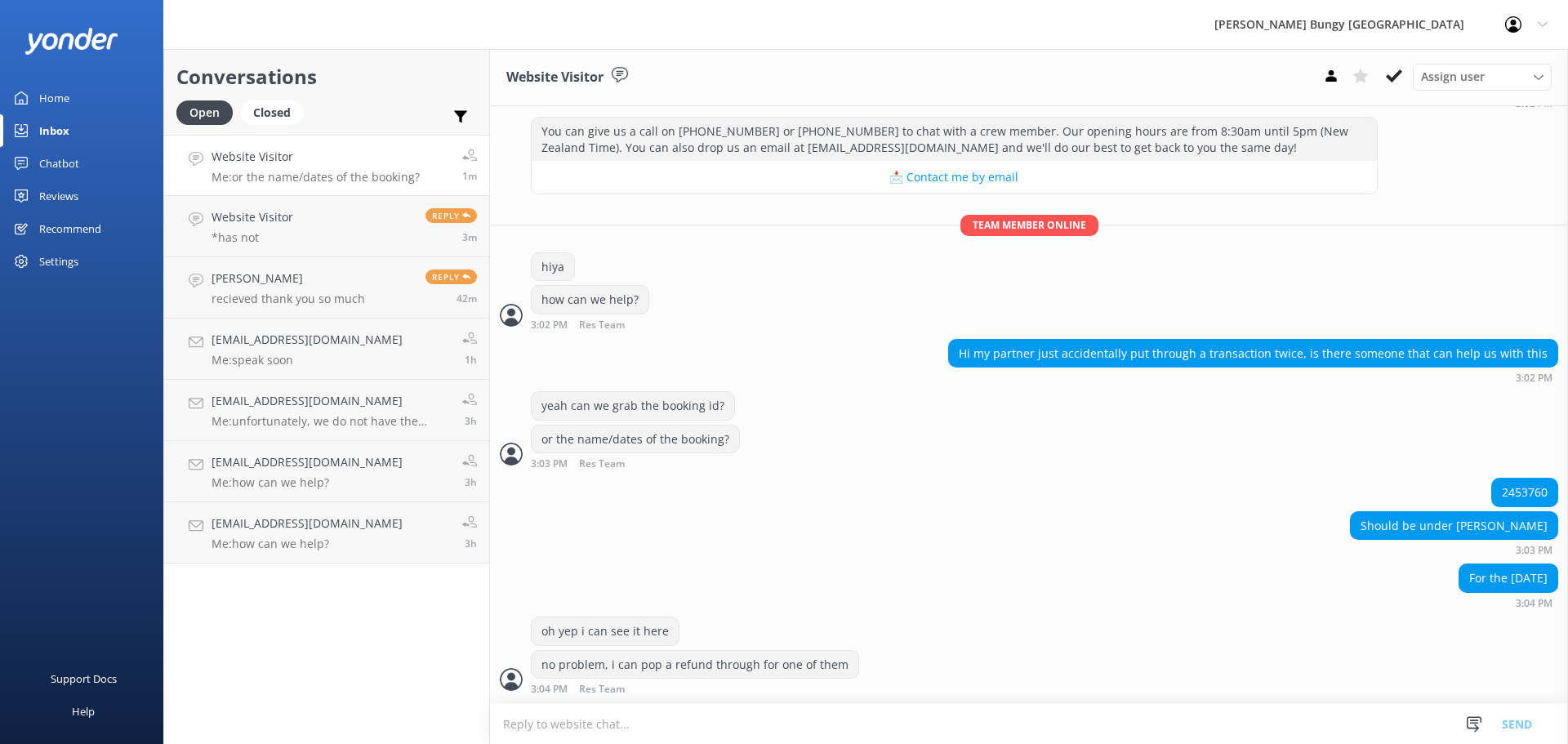
scroll to position [190, 0]
click at [907, 739] on textarea at bounding box center [1029, 724] width 1078 height 40
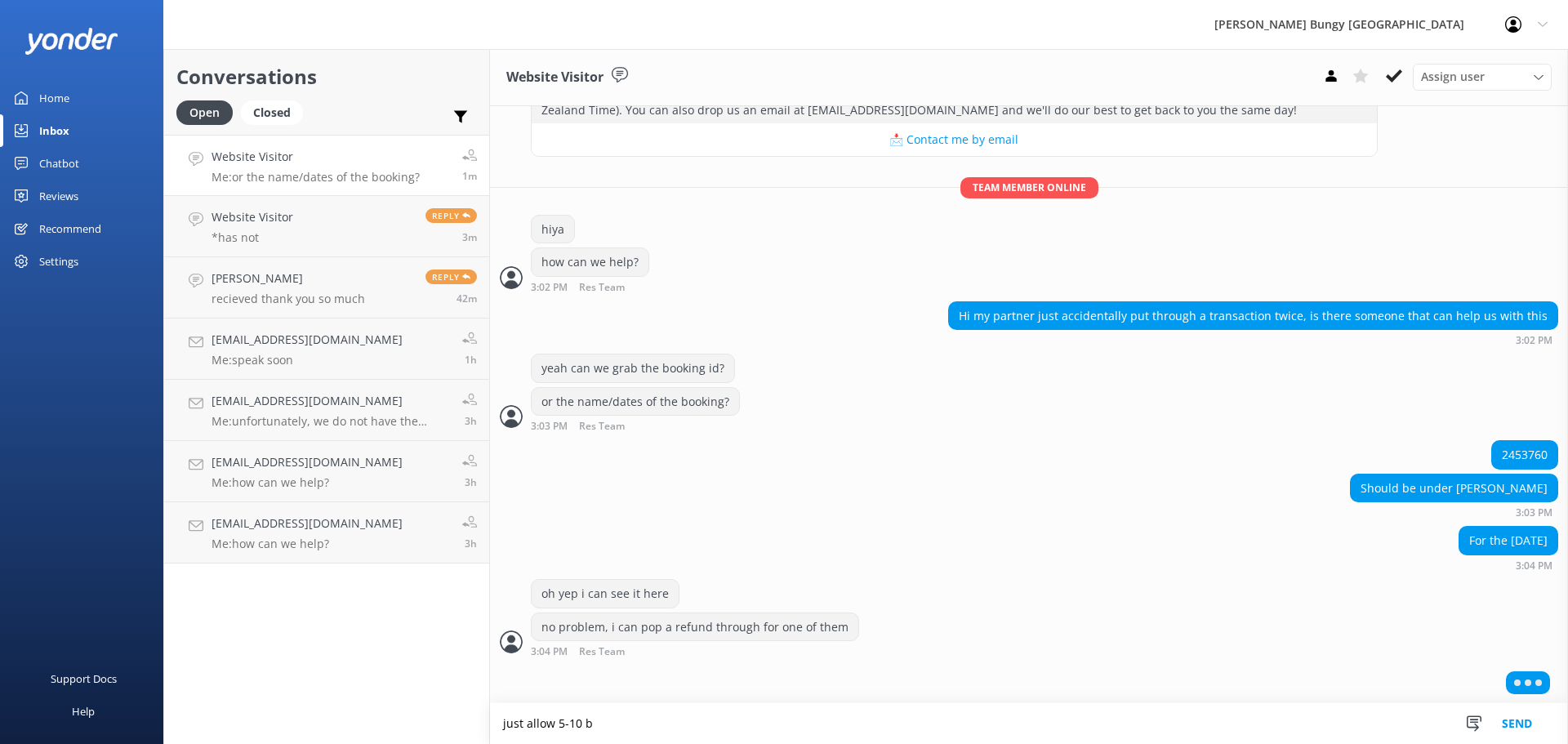
scroll to position [229, 0]
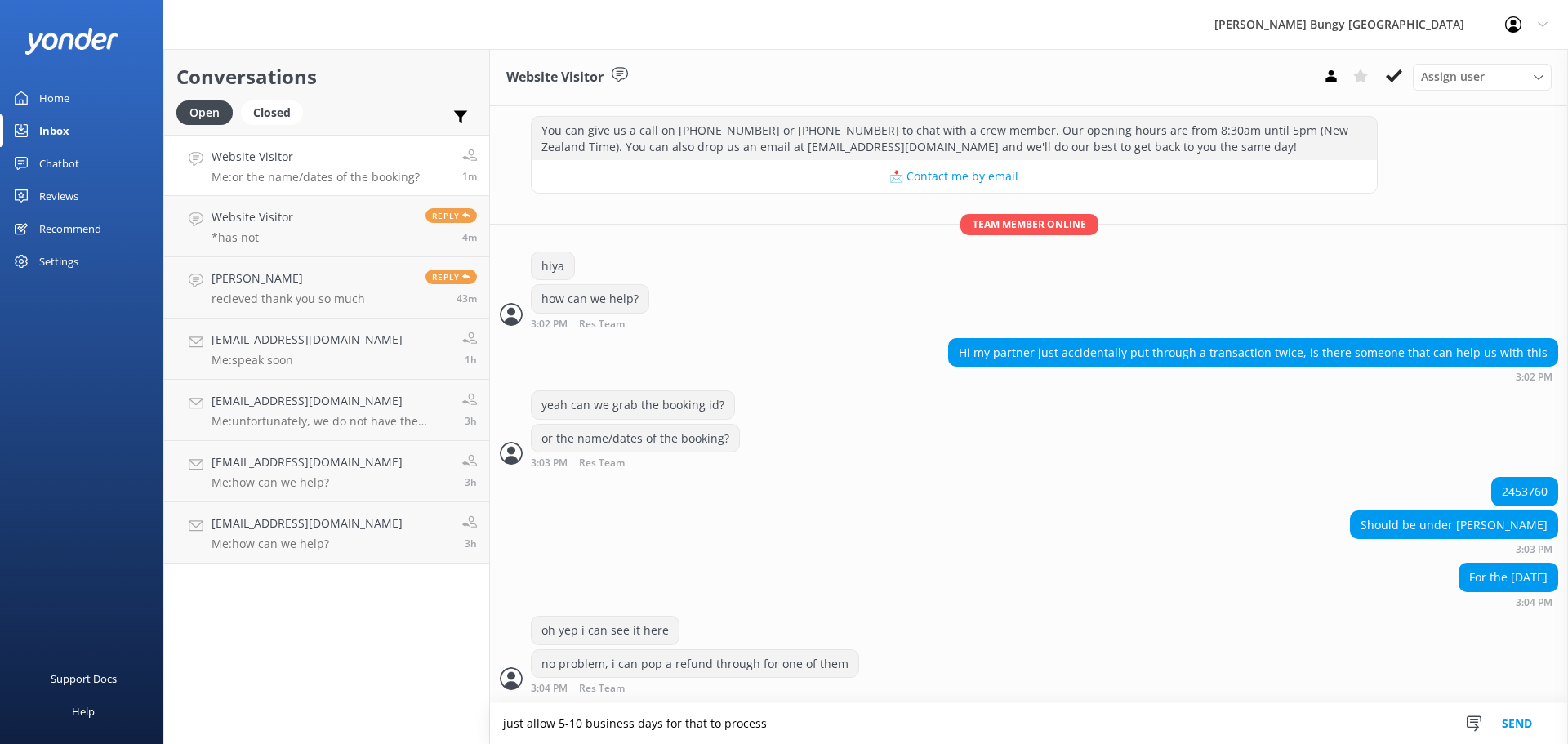
type textarea "just allow 5-10 business days for that to process"
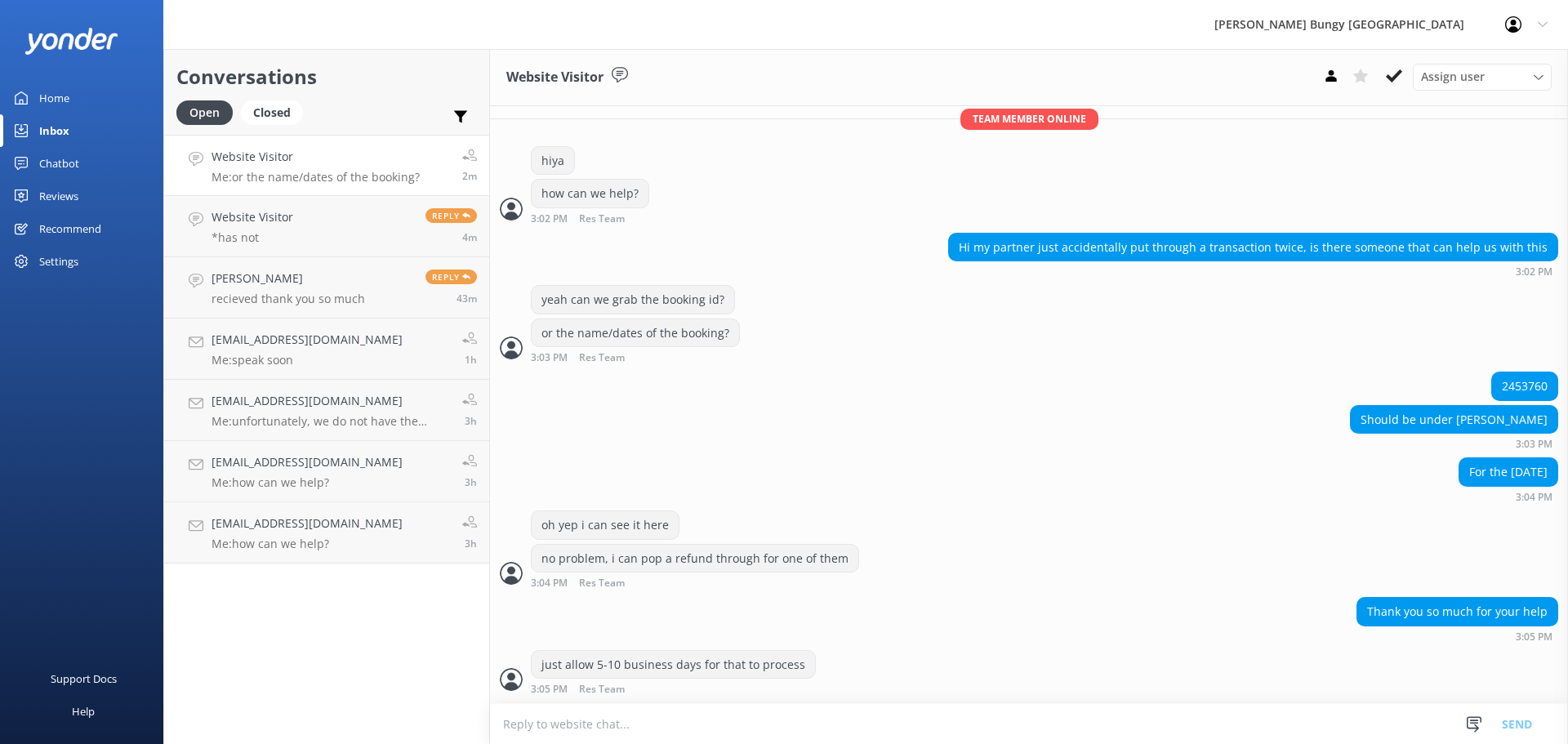
scroll to position [349, 0]
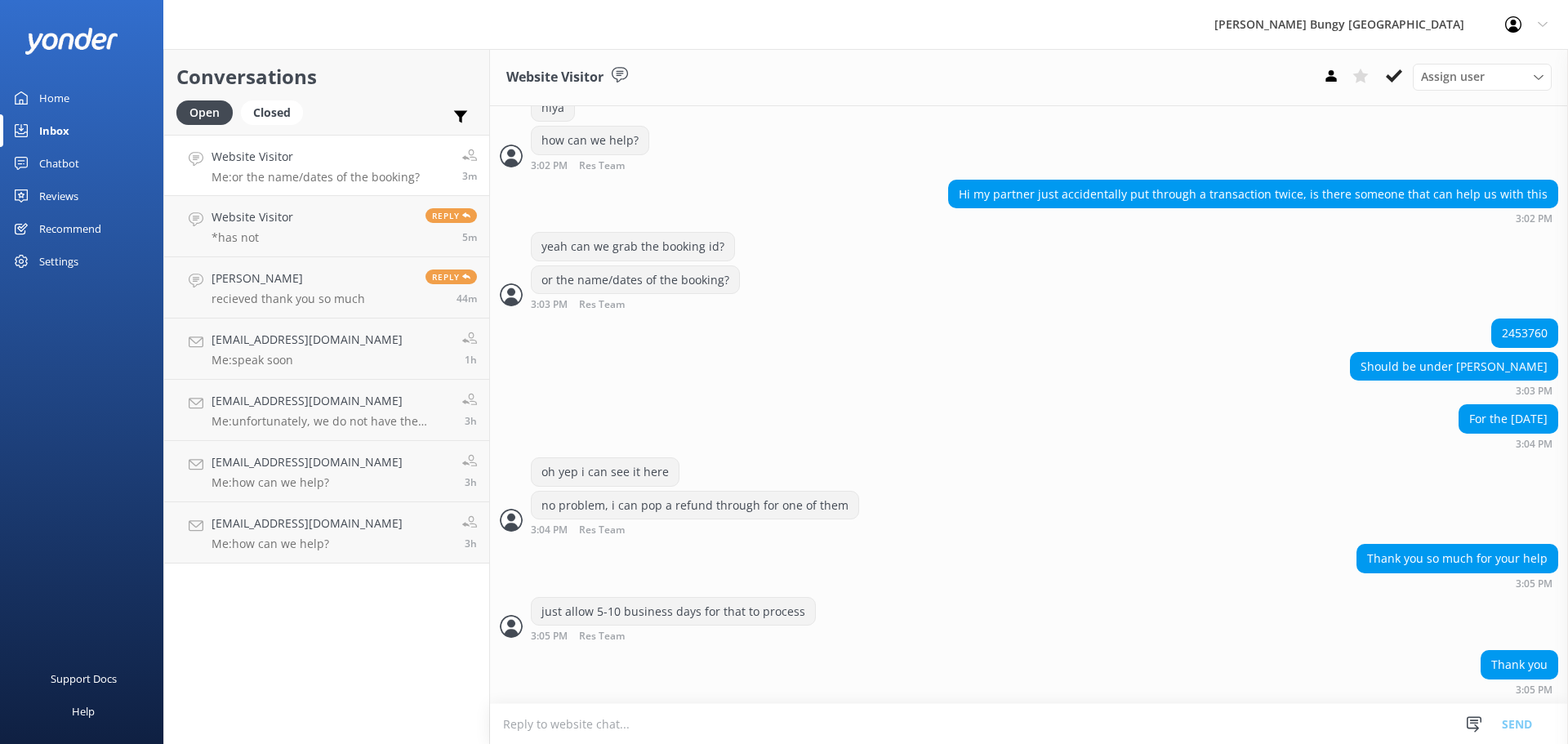
click at [1272, 562] on div "Thank you so much for your help 3:05 PM" at bounding box center [1029, 566] width 1078 height 45
click at [341, 232] on link "Website Visitor *has not Reply 5m" at bounding box center [326, 226] width 325 height 61
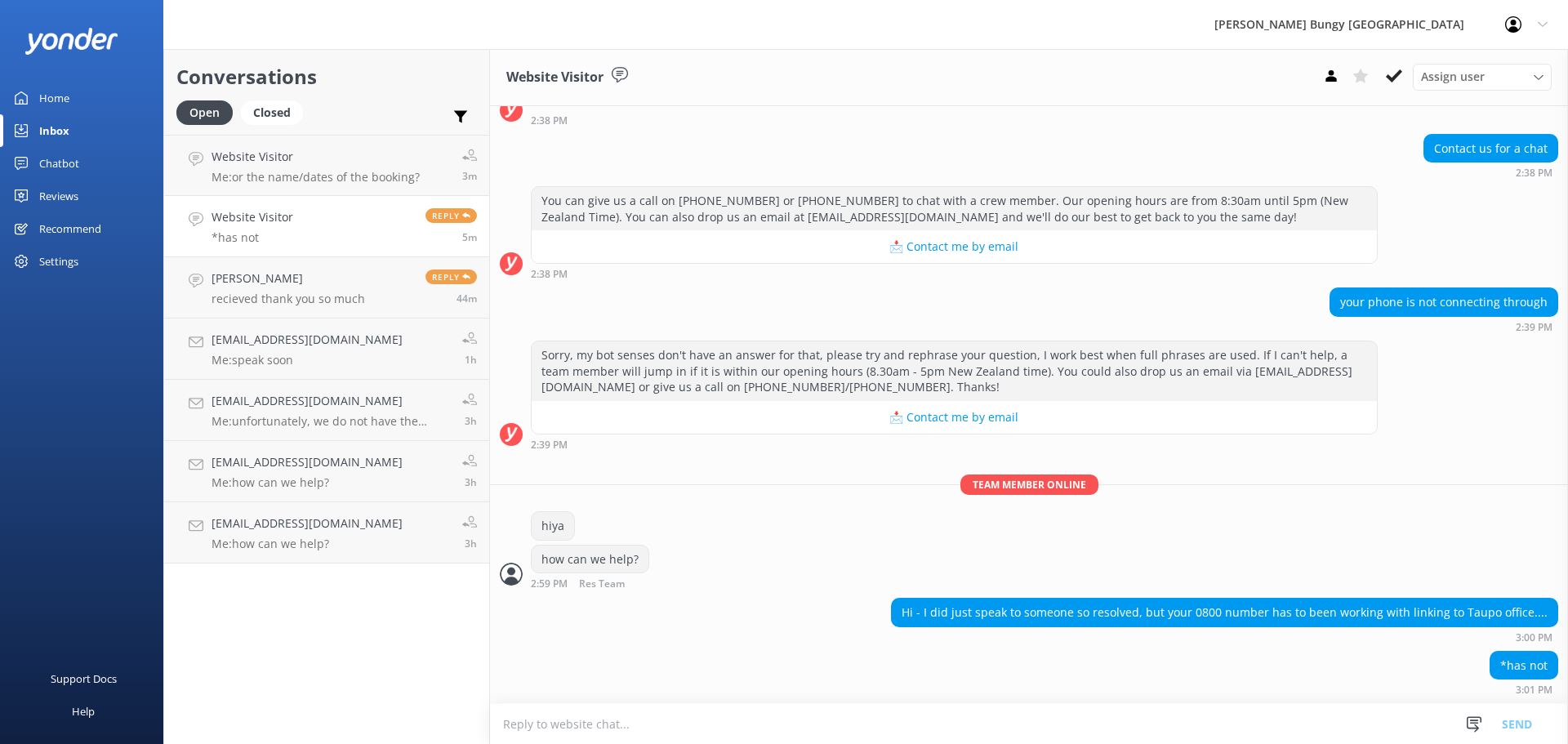
scroll to position [120, 0]
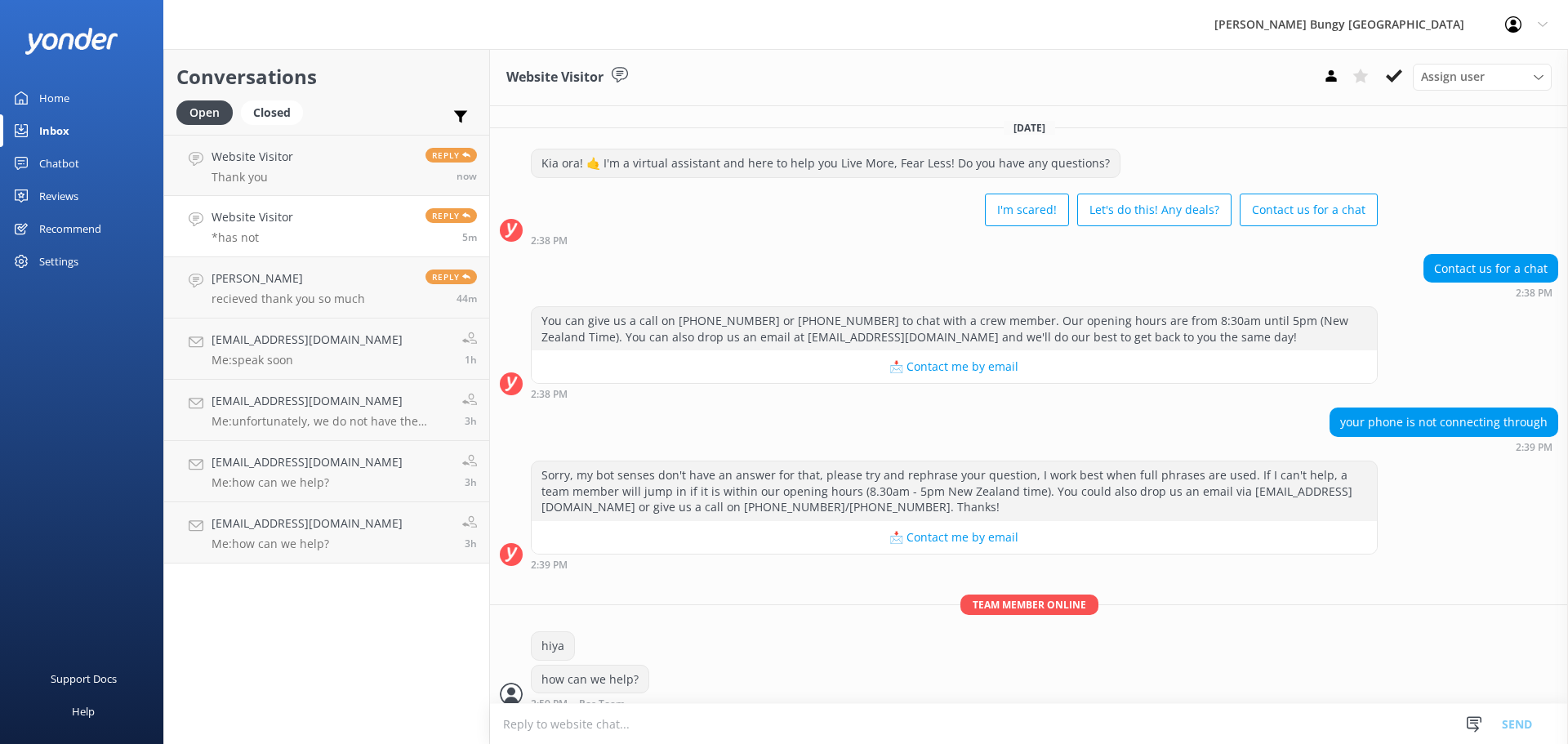
scroll to position [120, 0]
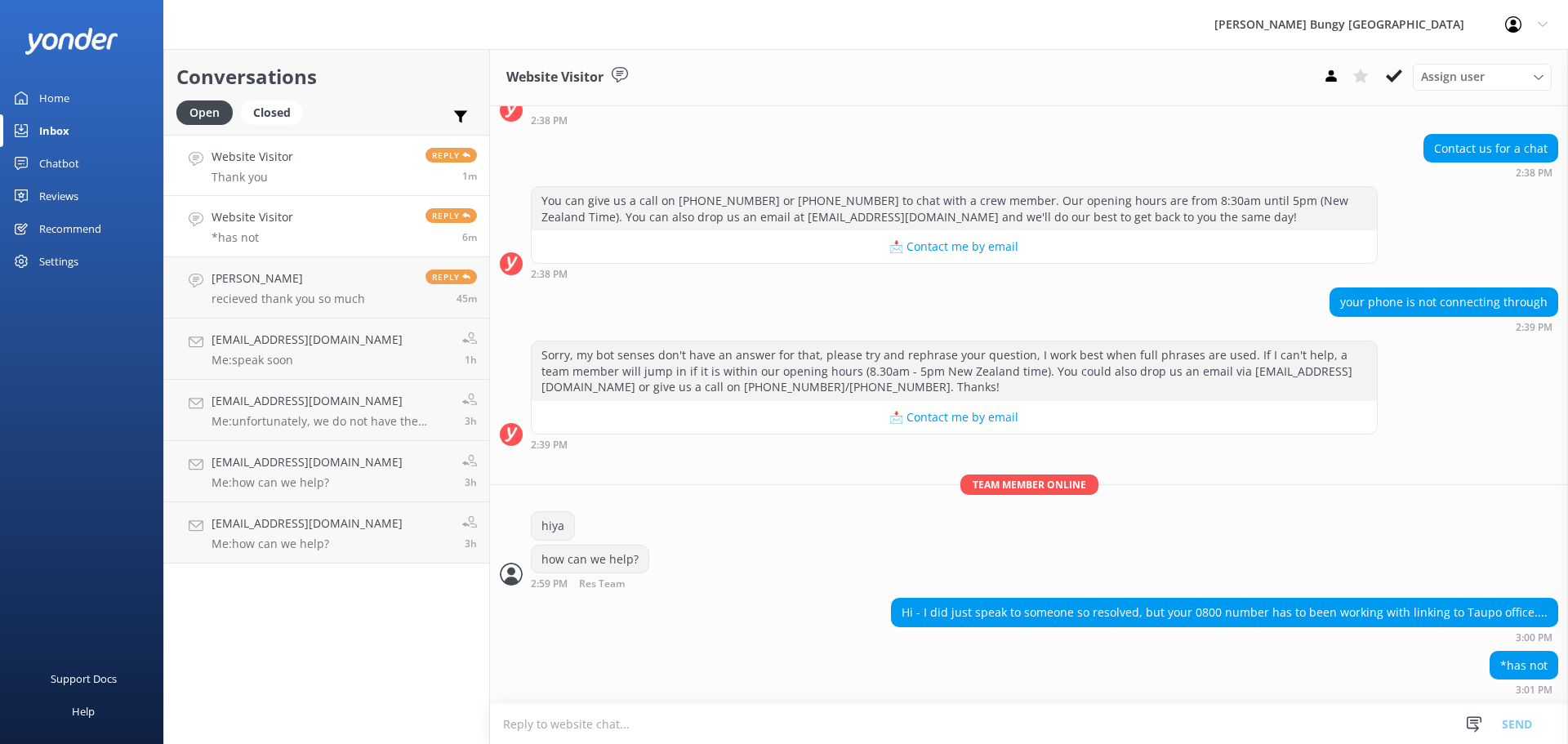
click at [341, 144] on link "Website Visitor Thank you Reply 1m" at bounding box center [326, 165] width 325 height 61
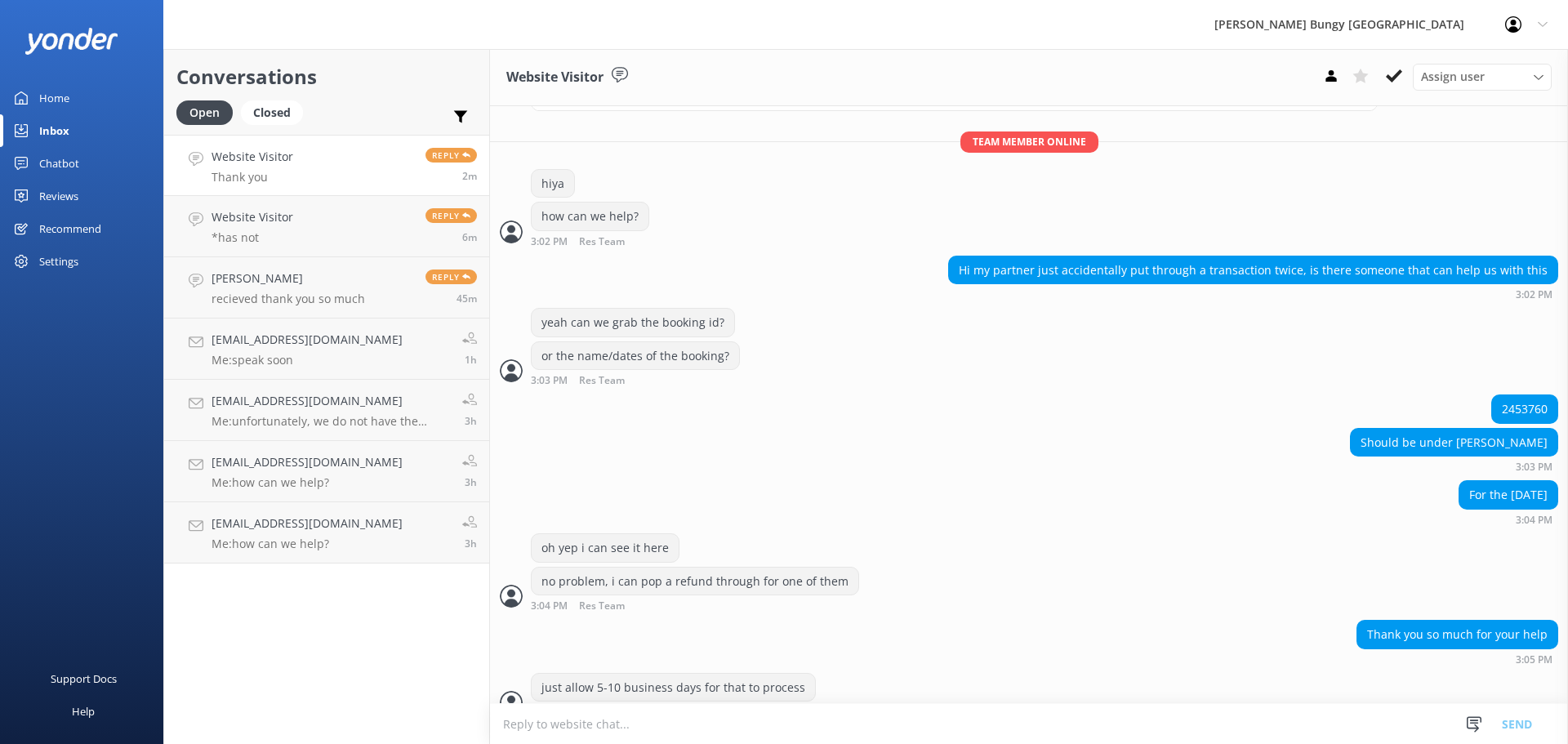
scroll to position [349, 0]
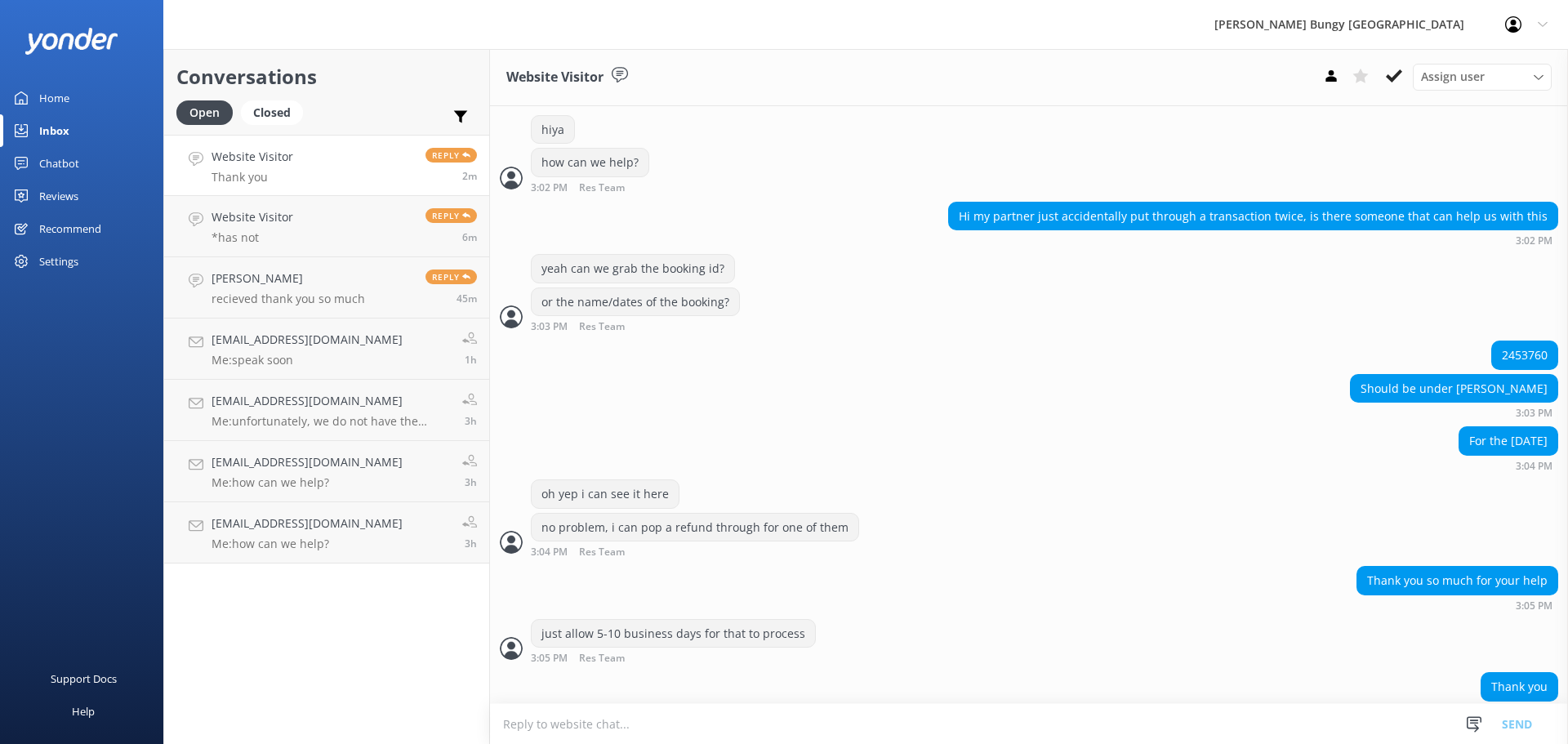
scroll to position [349, 0]
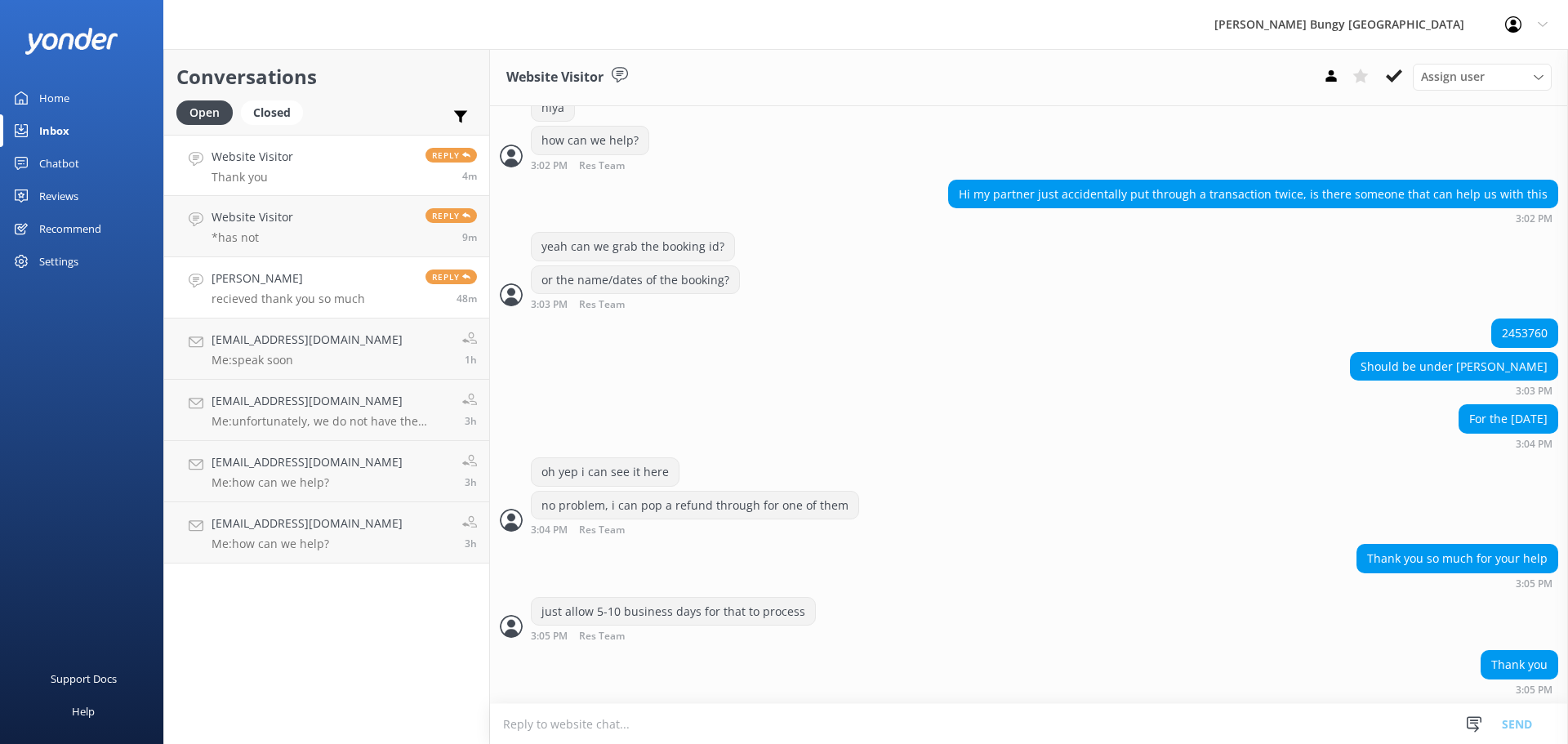
click at [334, 287] on h4 "[PERSON_NAME]" at bounding box center [288, 278] width 153 height 18
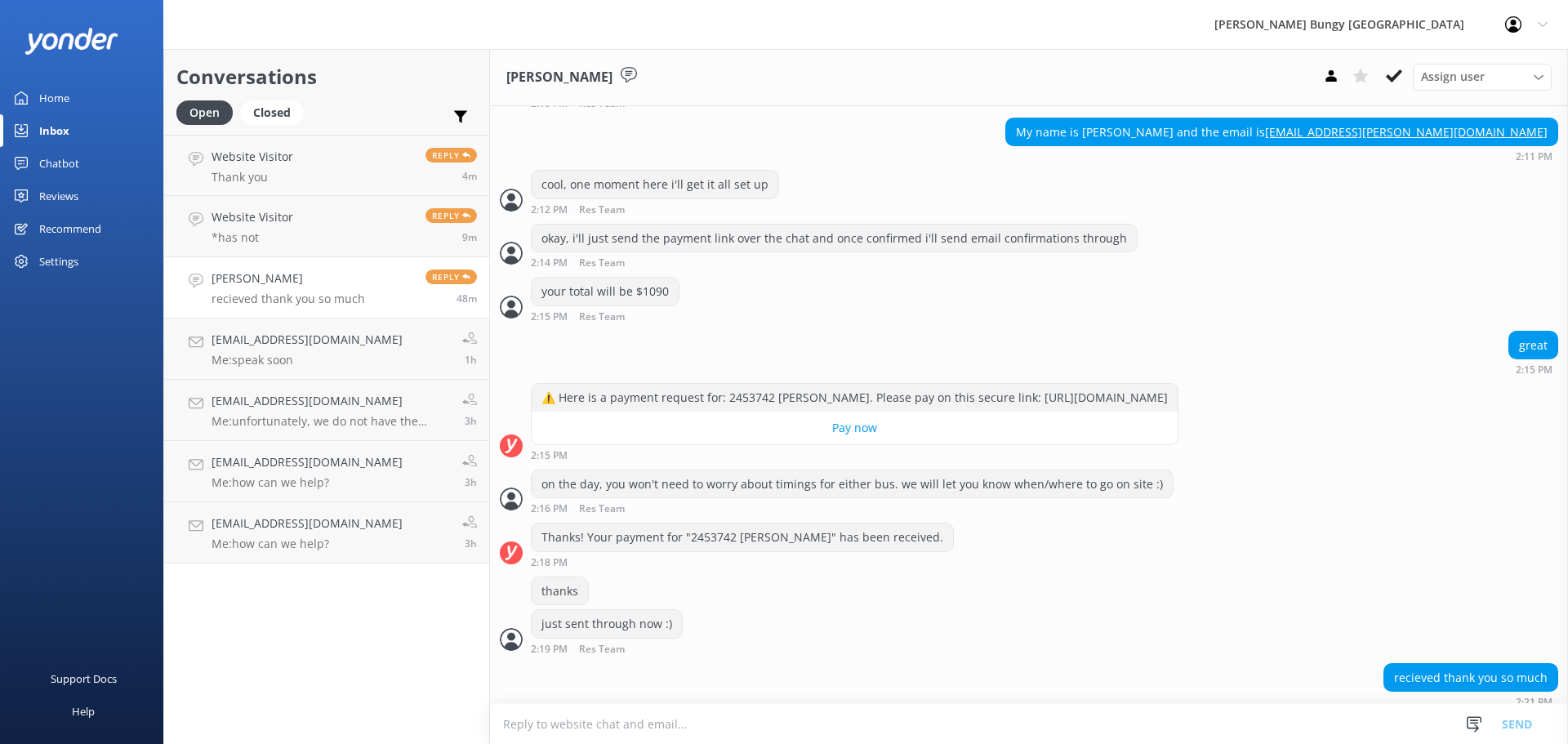
scroll to position [987, 0]
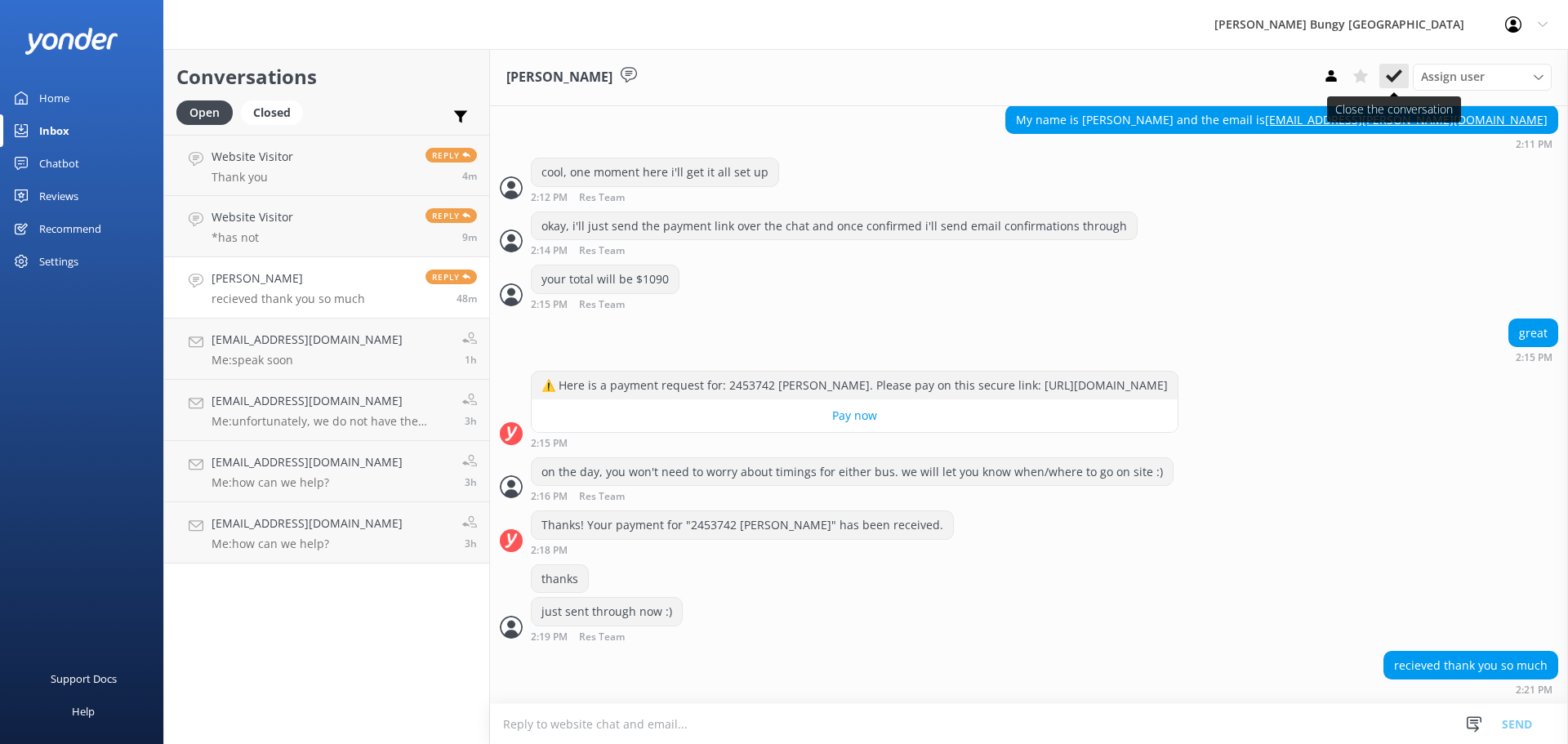
click at [1400, 77] on icon at bounding box center [1394, 75] width 16 height 16
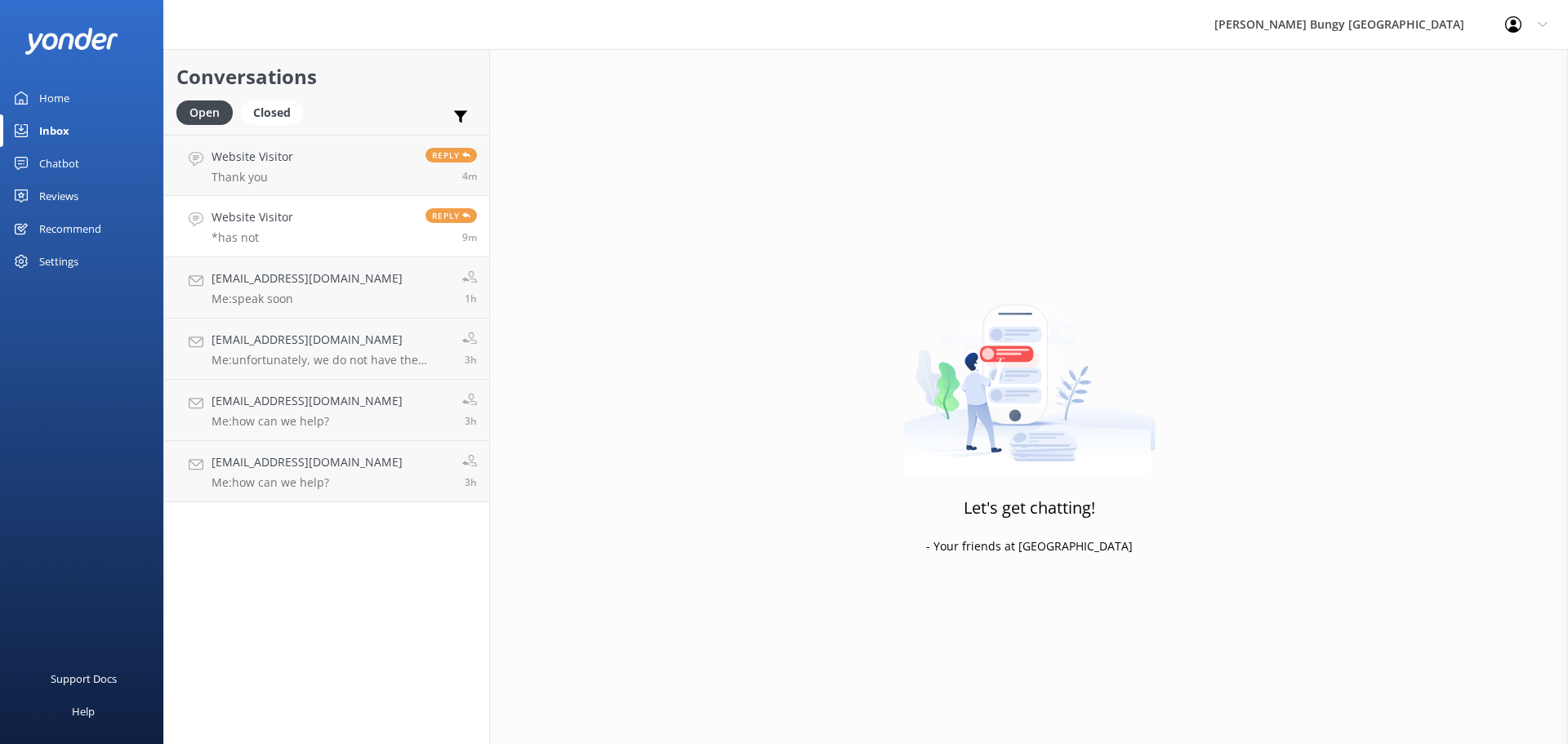
click at [393, 238] on link "Website Visitor *has not Reply 9m" at bounding box center [326, 226] width 325 height 61
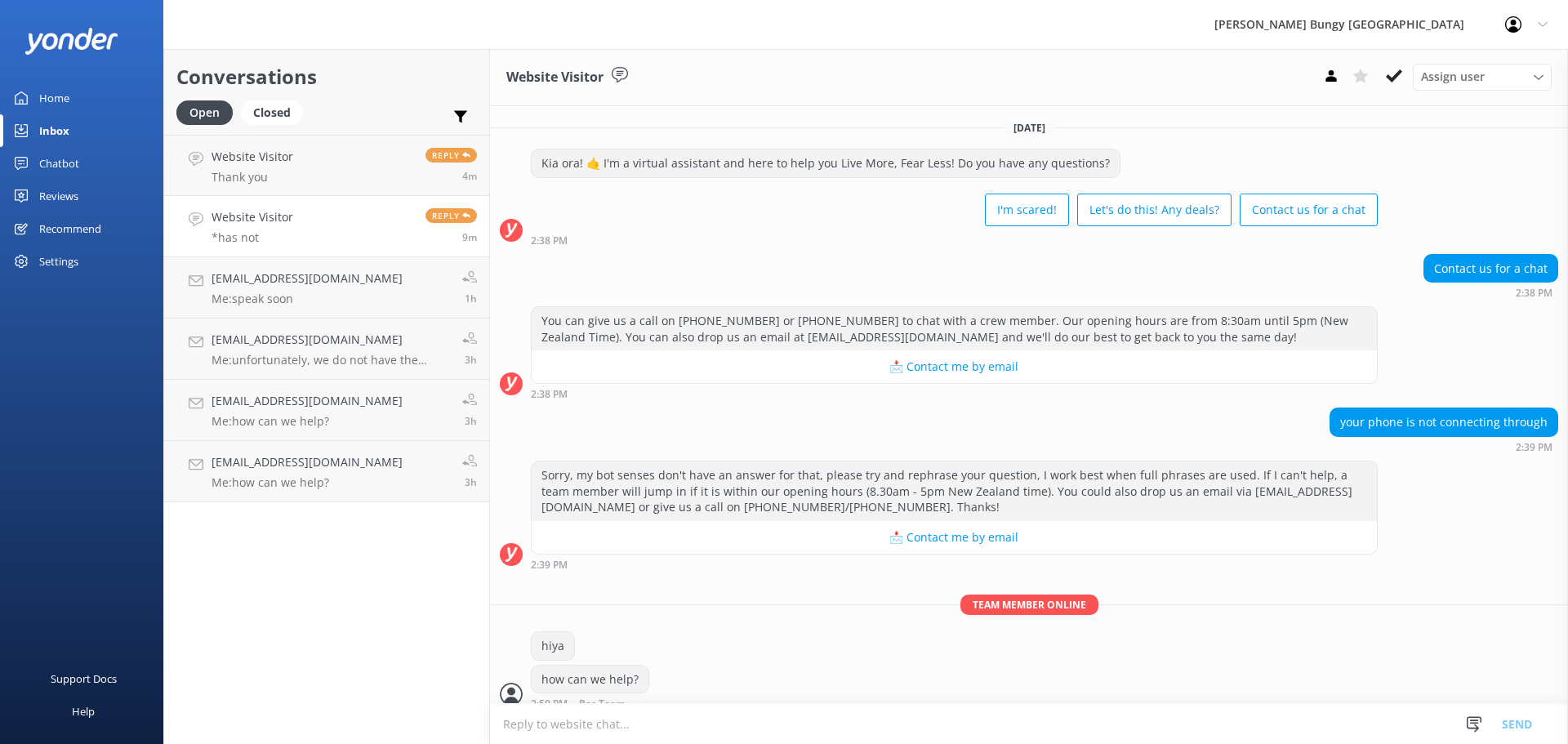
scroll to position [120, 0]
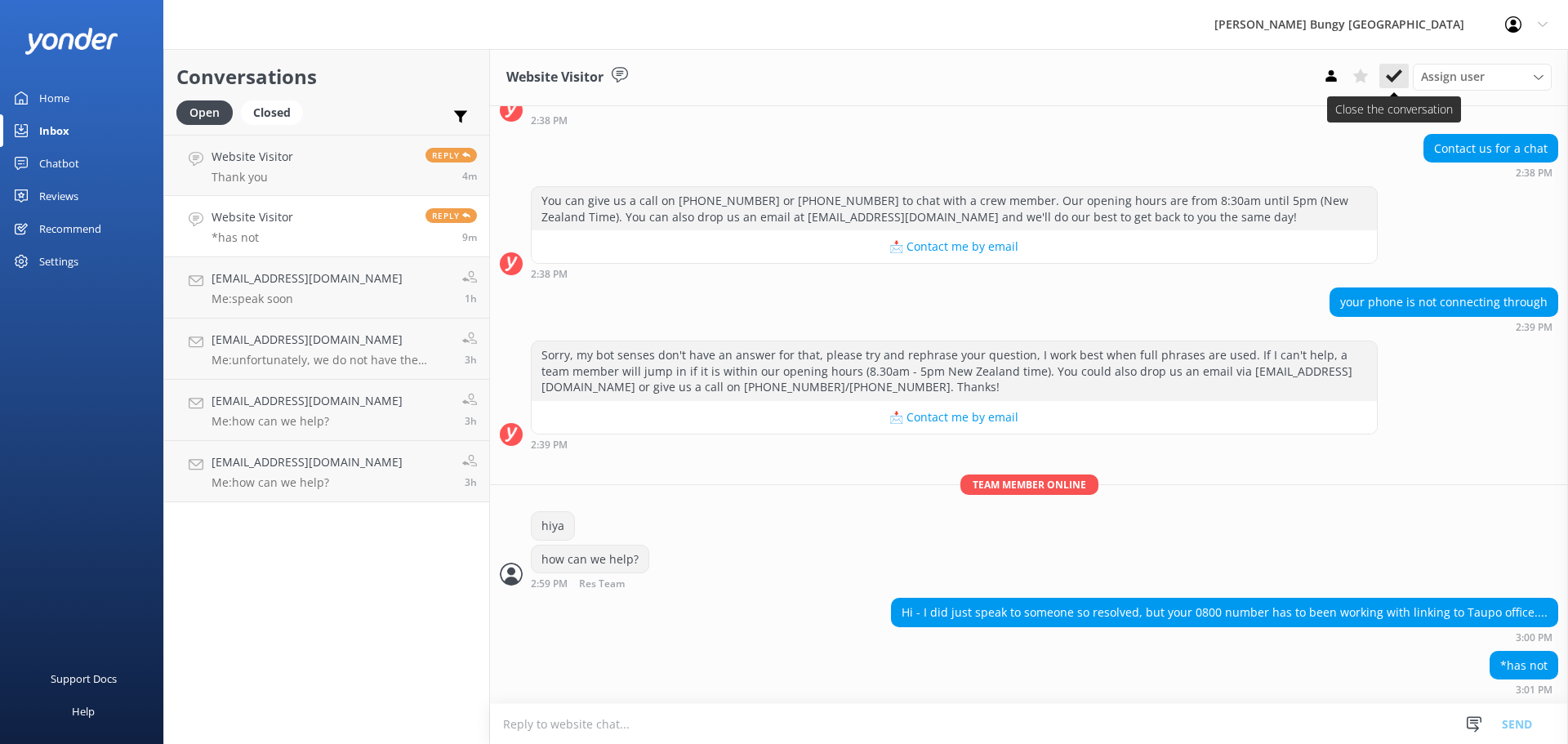
click at [1395, 65] on button at bounding box center [1394, 76] width 29 height 24
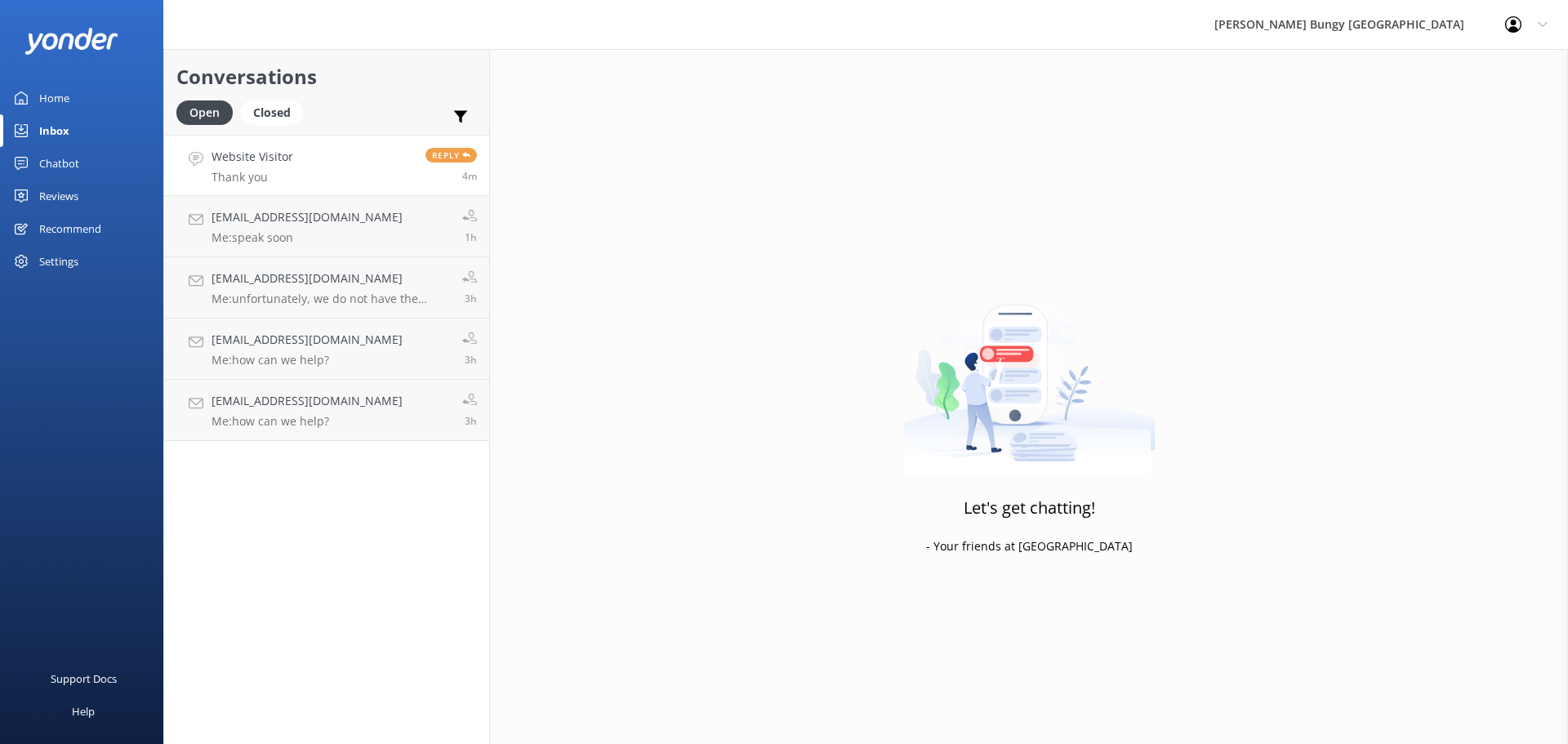
click at [355, 178] on link "Website Visitor Thank you Reply 4m" at bounding box center [326, 165] width 325 height 61
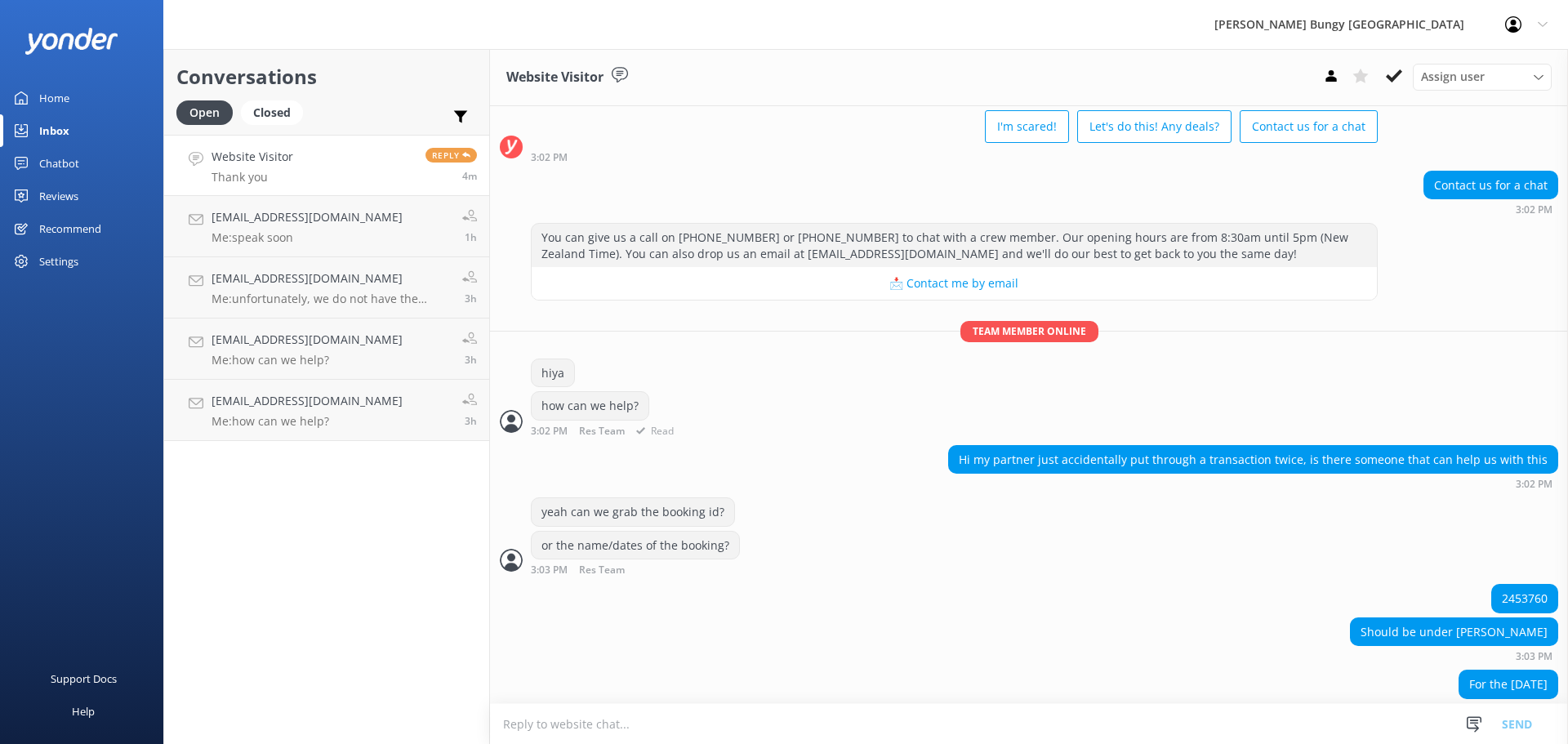
scroll to position [349, 0]
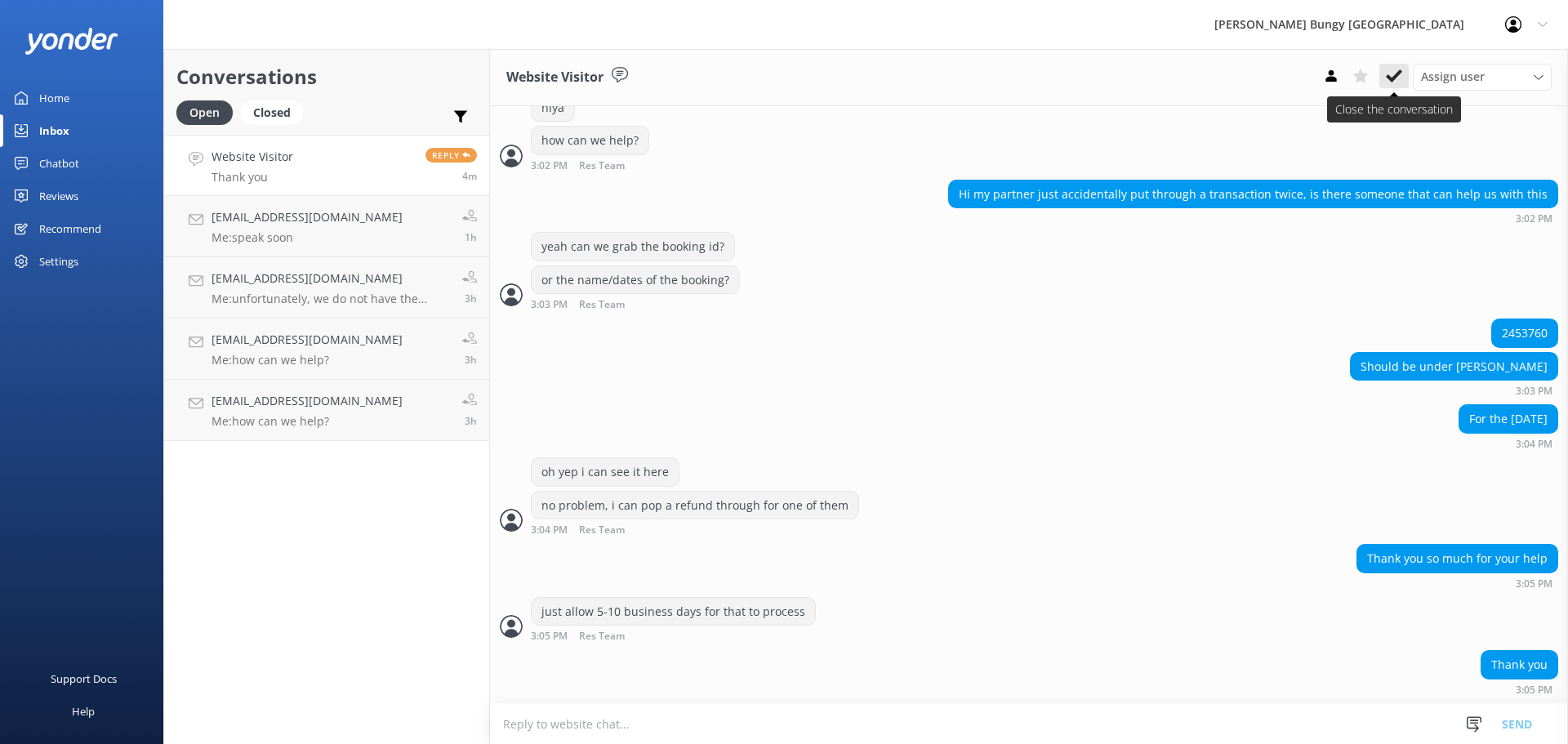
click at [1390, 73] on icon at bounding box center [1394, 75] width 16 height 16
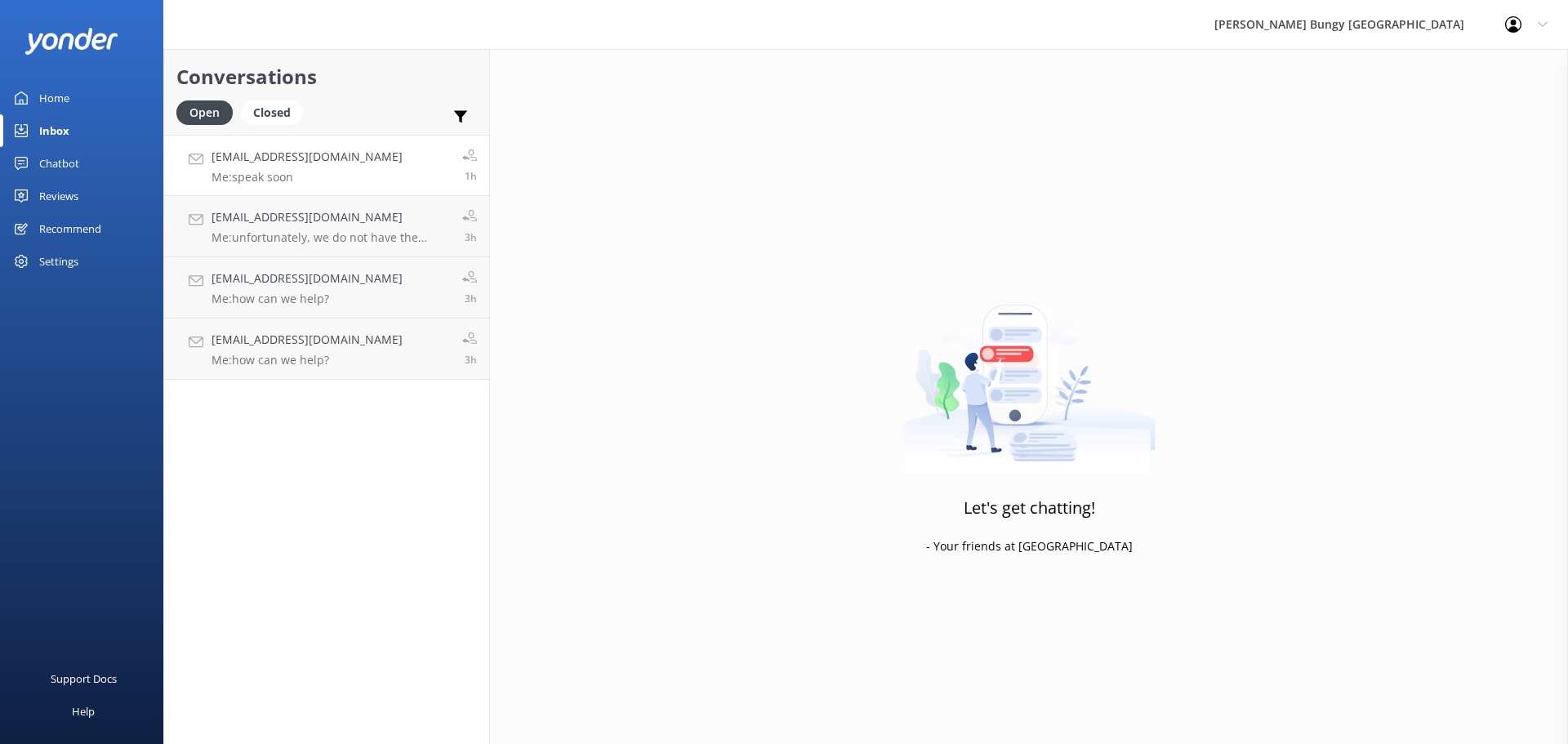
click at [359, 184] on link "[EMAIL_ADDRESS][DOMAIN_NAME] Me: speak soon 1h" at bounding box center [326, 165] width 325 height 61
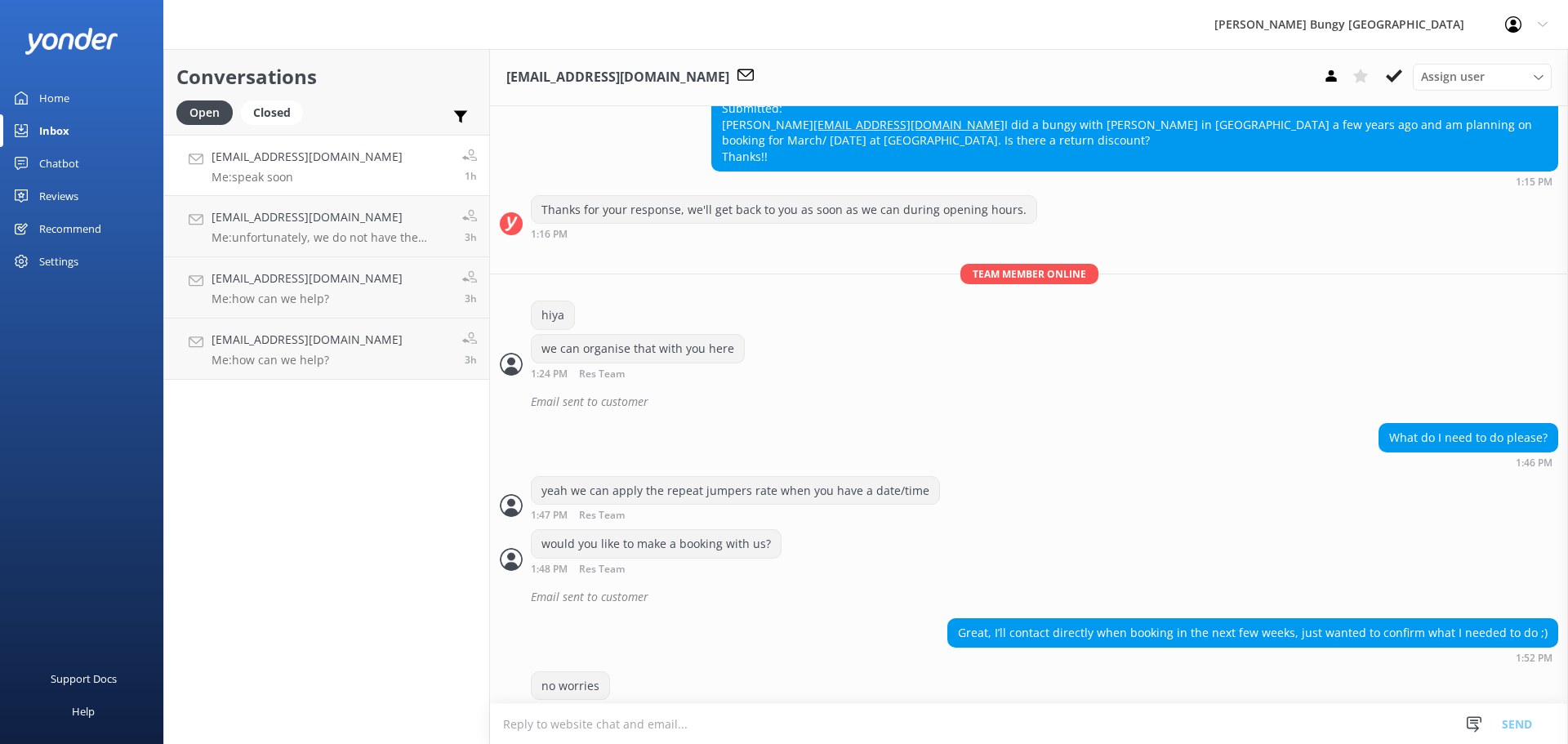
scroll to position [681, 0]
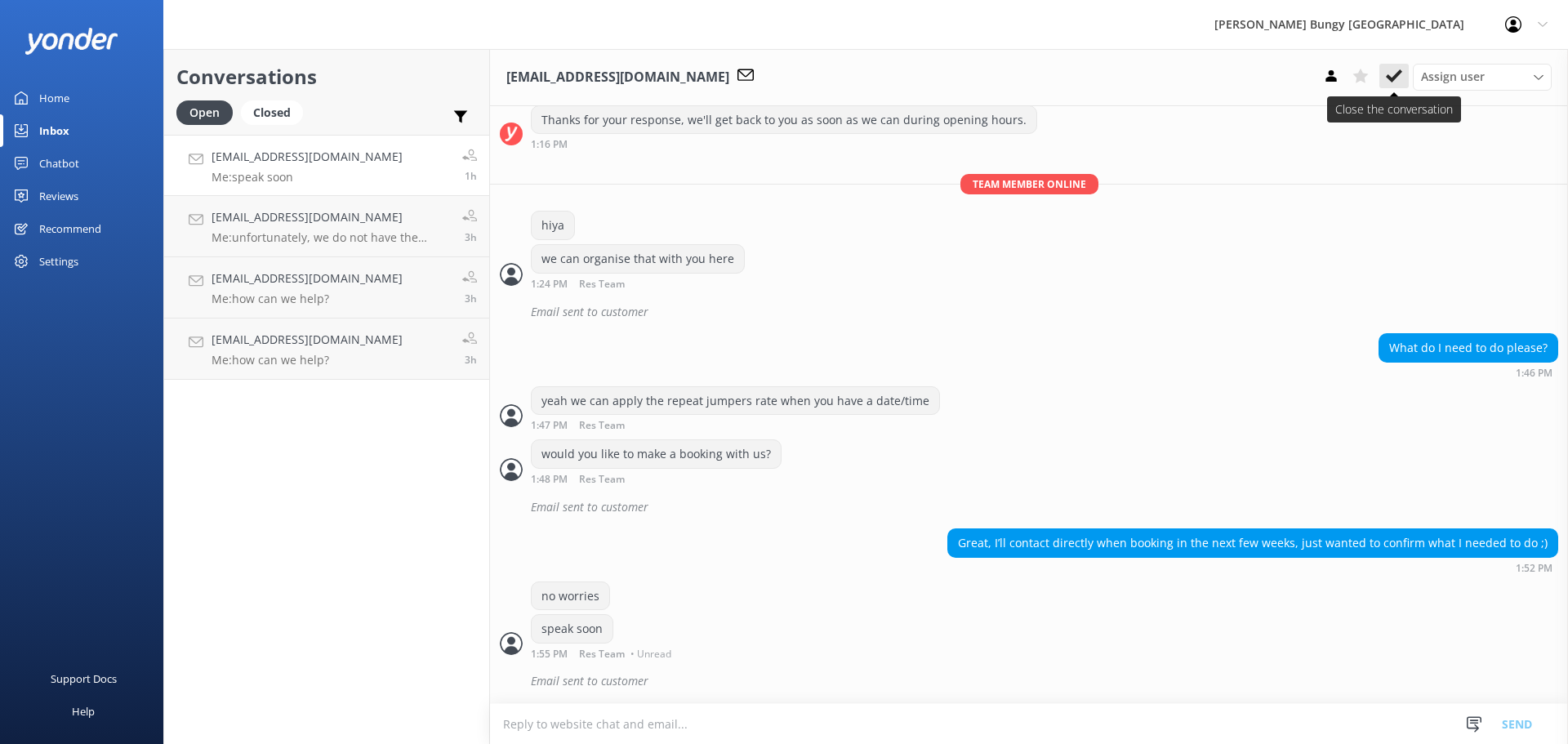
click at [1403, 72] on button at bounding box center [1394, 76] width 29 height 24
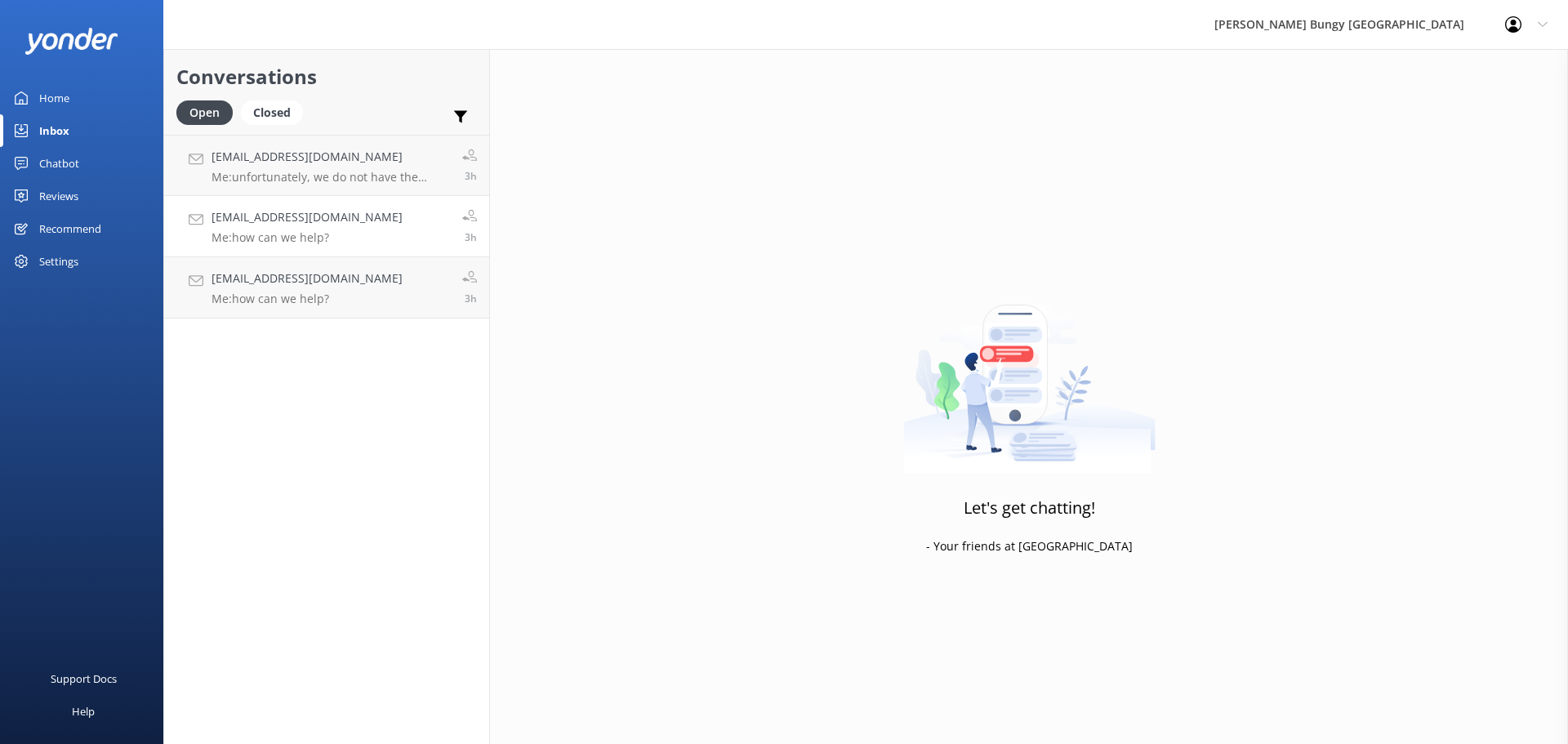
click at [431, 223] on link "[EMAIL_ADDRESS][DOMAIN_NAME] Me: how can we help? 3h" at bounding box center [326, 226] width 325 height 61
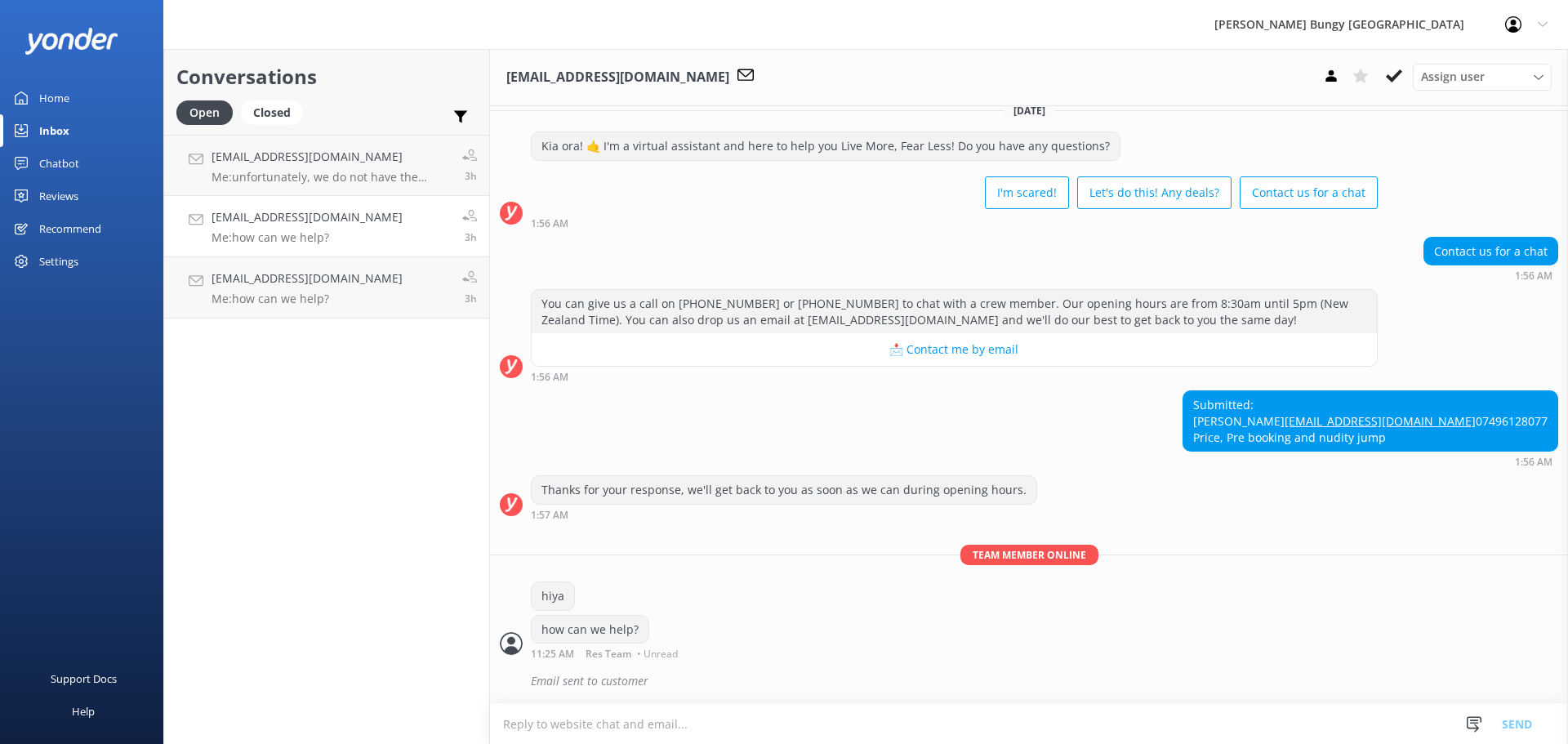
scroll to position [49, 0]
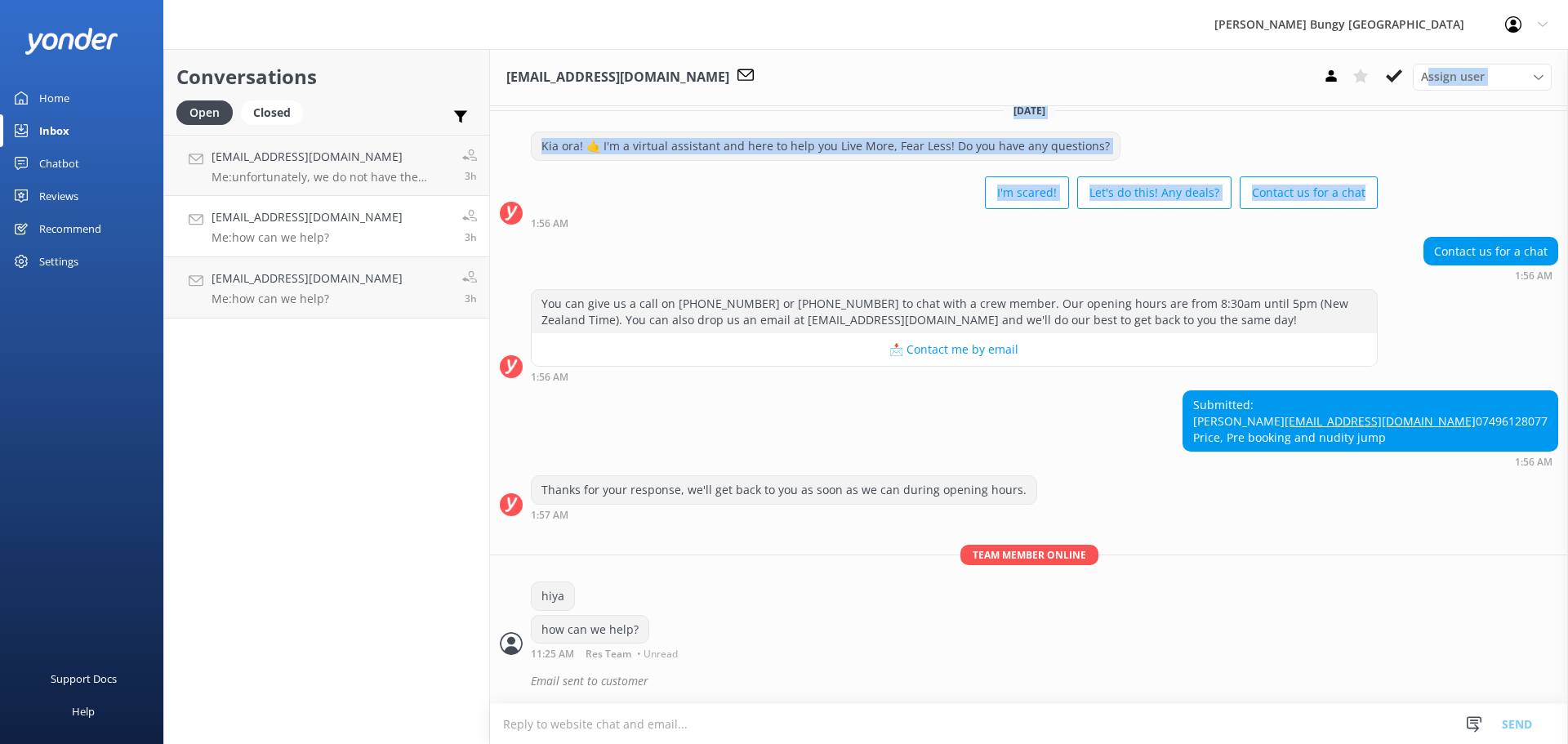
drag, startPoint x: 1428, startPoint y: 76, endPoint x: 1357, endPoint y: 181, distance: 126.8
click at [1357, 181] on div "[EMAIL_ADDRESS][DOMAIN_NAME] Assign user [PERSON_NAME] [PERSON_NAME] Tech Admin…" at bounding box center [1029, 397] width 1078 height 695
drag, startPoint x: 1417, startPoint y: 132, endPoint x: 1411, endPoint y: 122, distance: 11.7
click at [1418, 132] on div "Kia ora! 🤙 I'm a virtual assistant and here to help you Live More, Fear Less! D…" at bounding box center [1029, 179] width 1078 height 96
click at [1389, 78] on use at bounding box center [1394, 75] width 16 height 13
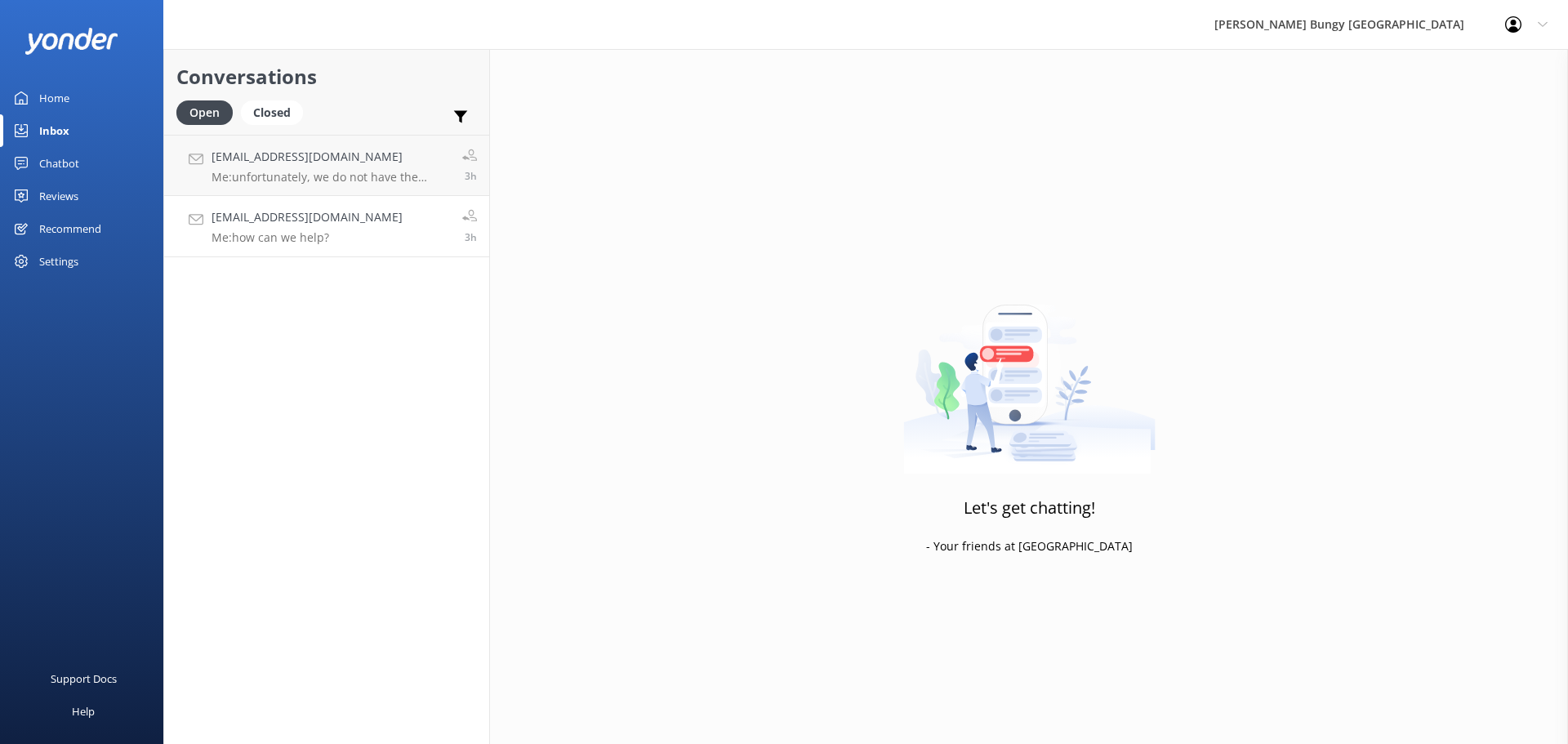
click at [251, 217] on h4 "[EMAIL_ADDRESS][DOMAIN_NAME]" at bounding box center [307, 217] width 191 height 18
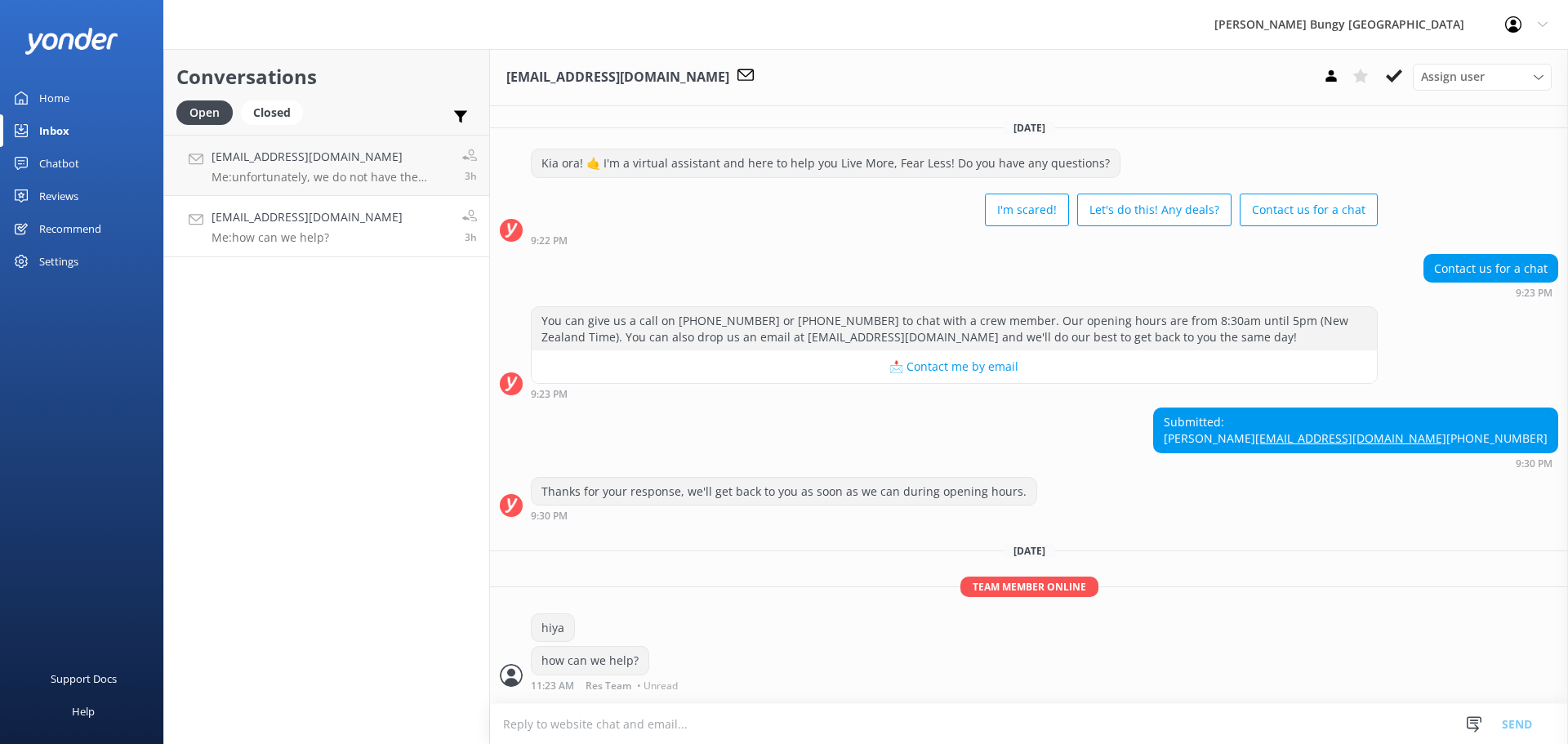
scroll to position [64, 0]
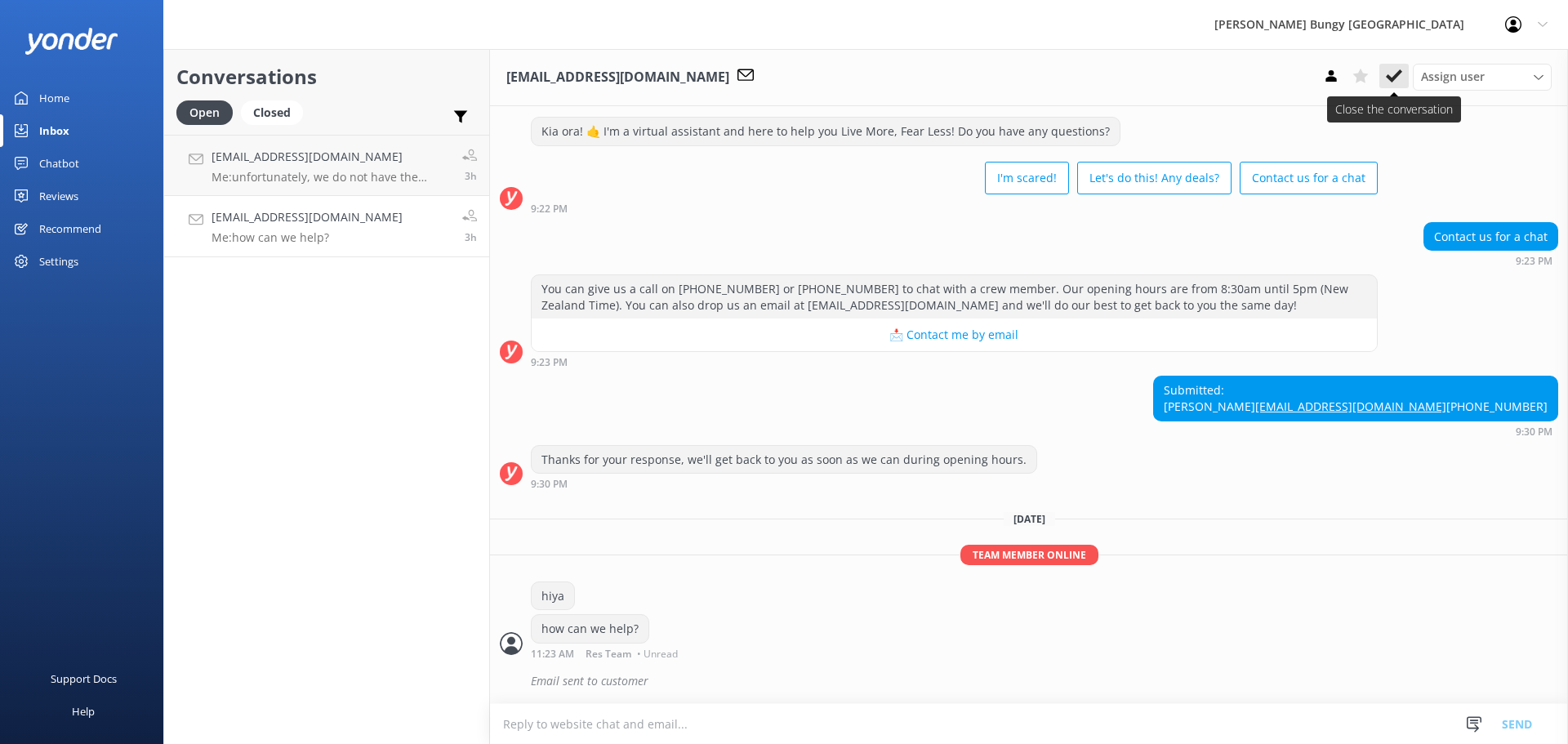
click at [1382, 74] on button at bounding box center [1394, 76] width 29 height 24
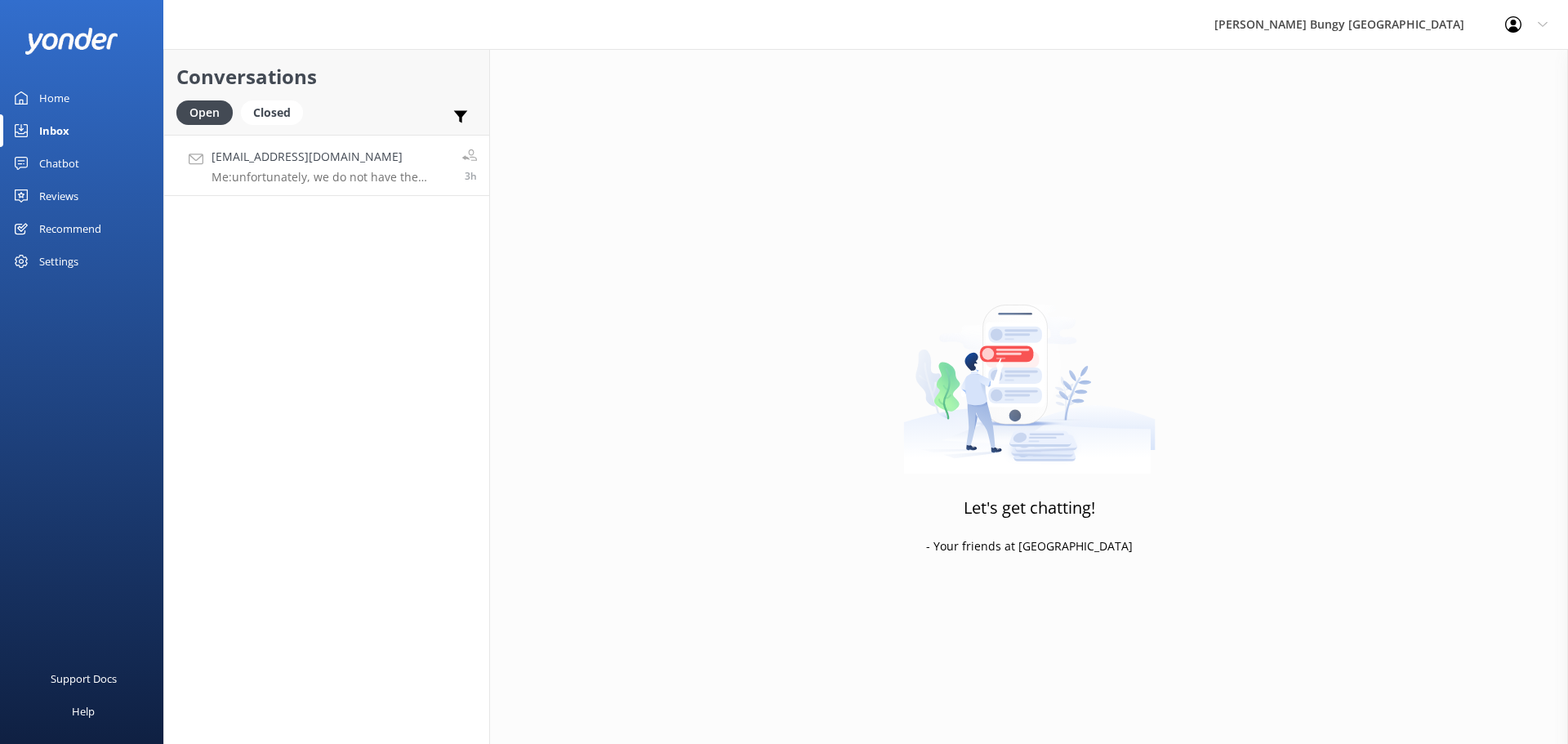
click at [413, 159] on h4 "[EMAIL_ADDRESS][DOMAIN_NAME]" at bounding box center [330, 157] width 238 height 18
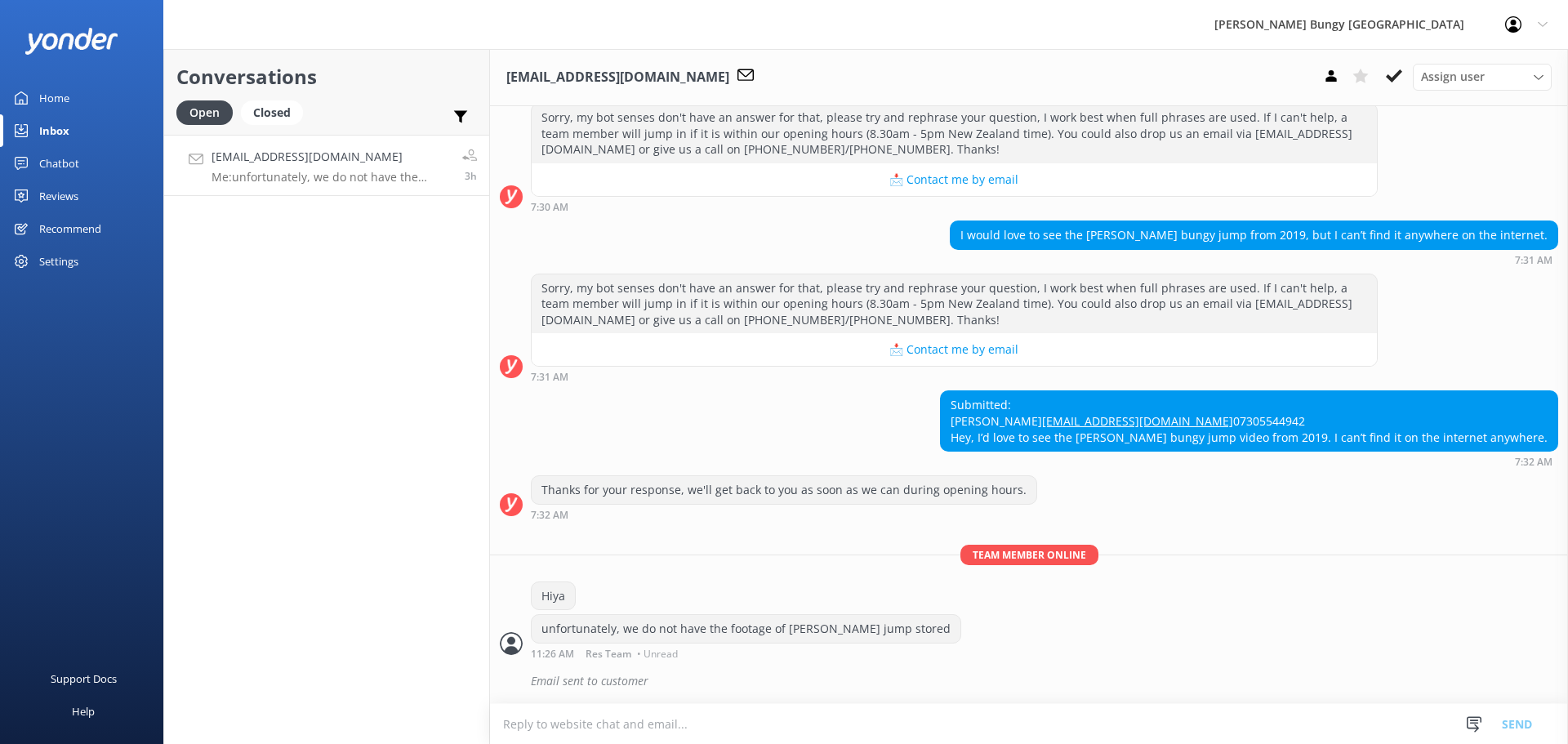
scroll to position [235, 0]
click at [1405, 74] on button at bounding box center [1394, 76] width 29 height 24
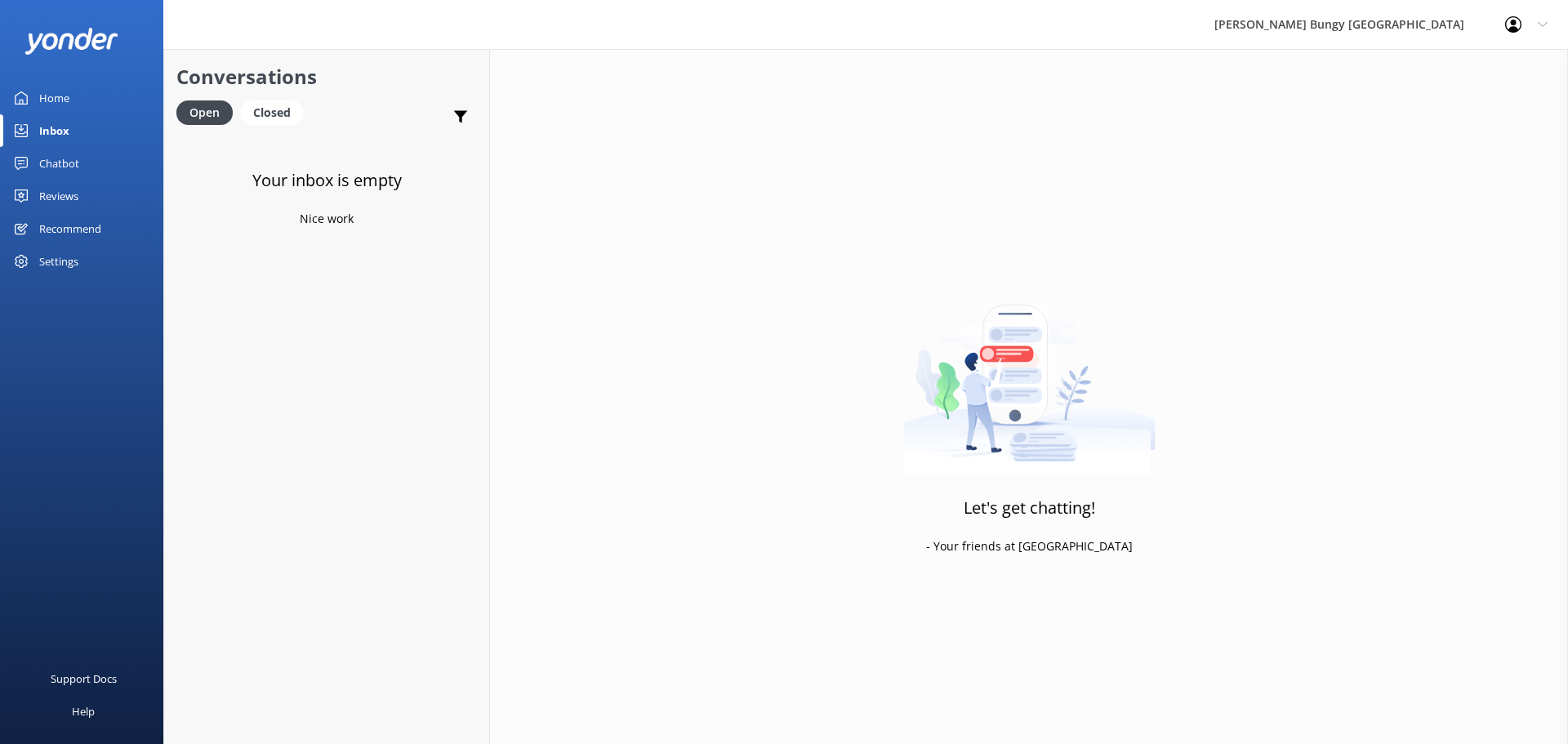
click at [358, 349] on div "Your inbox is empty Nice work" at bounding box center [326, 507] width 325 height 744
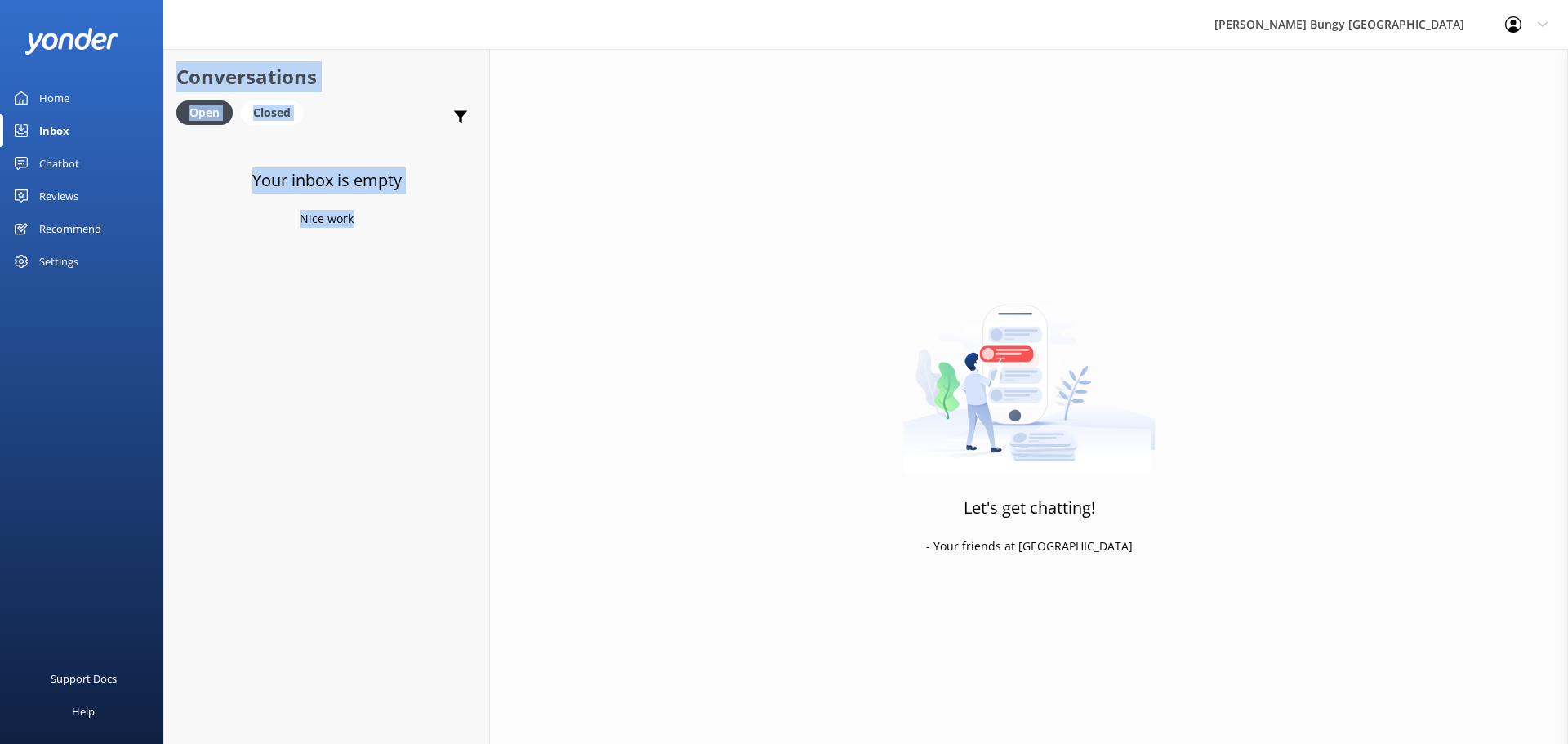
drag, startPoint x: 378, startPoint y: 227, endPoint x: 177, endPoint y: 81, distance: 248.4
click at [177, 81] on div "Conversations Open Closed Important Assigned to me Unassigned Your inbox is emp…" at bounding box center [327, 397] width 327 height 695
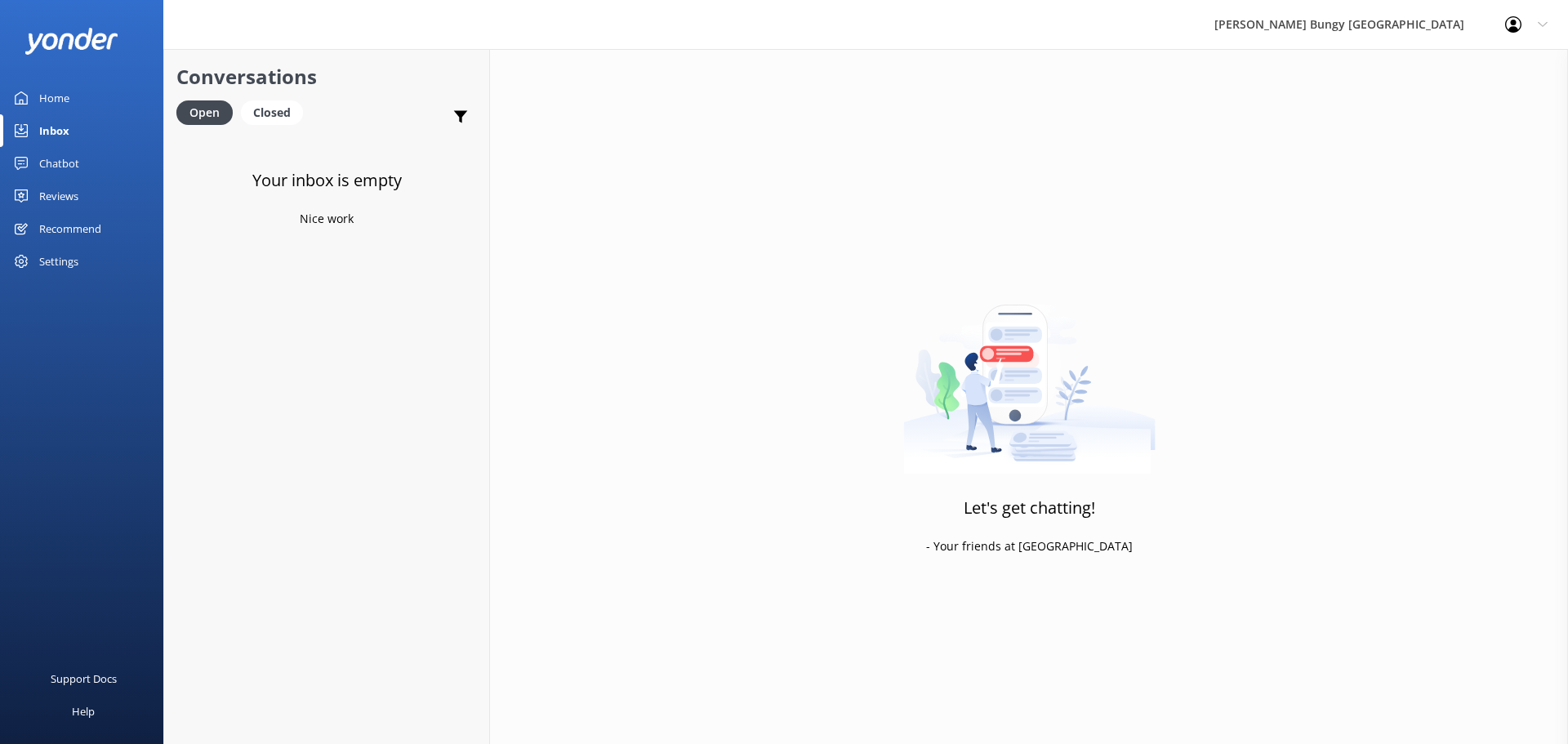
click at [857, 215] on div "Let's get chatting! - Your friends at [GEOGRAPHIC_DATA]" at bounding box center [1029, 421] width 1078 height 744
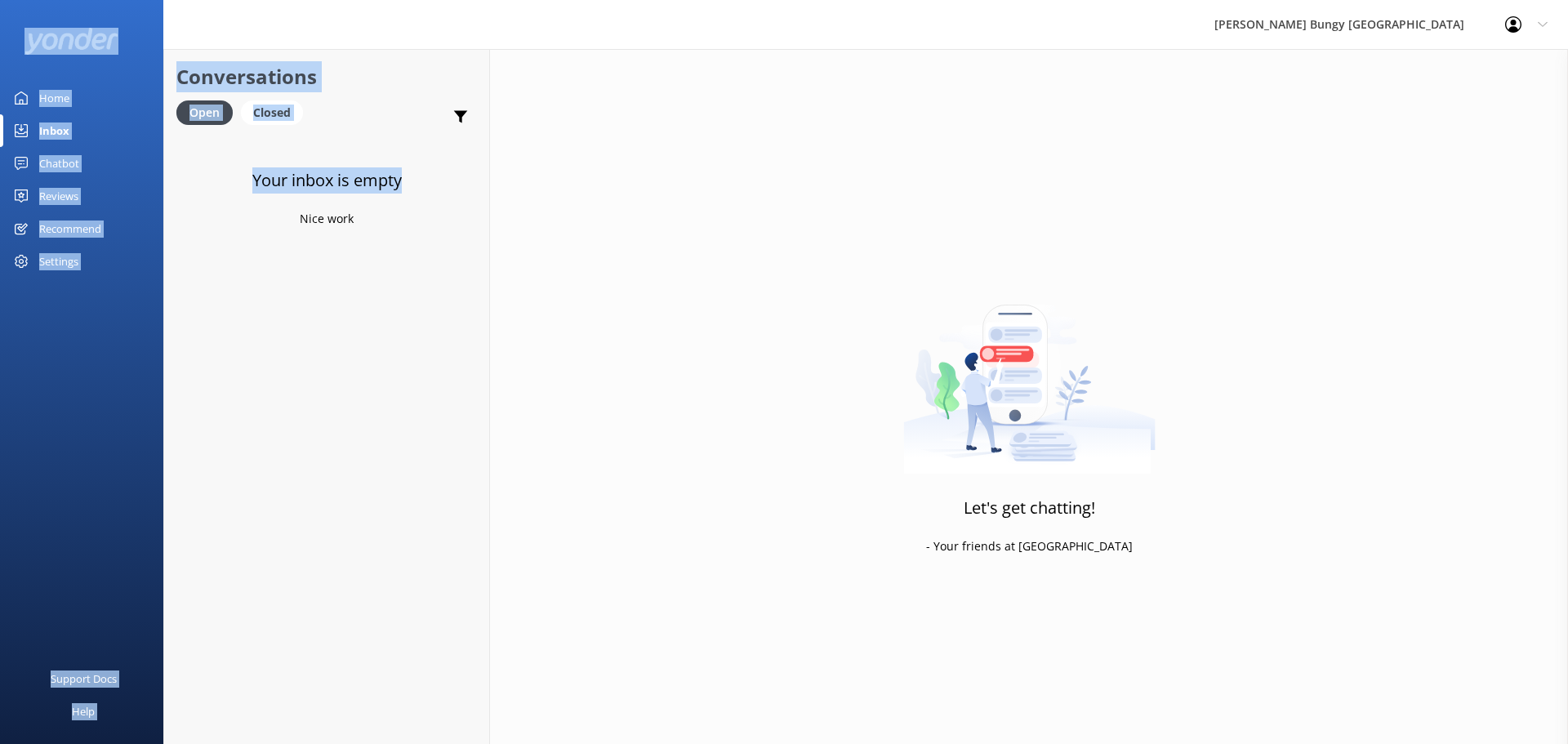
drag, startPoint x: 427, startPoint y: 245, endPoint x: 0, endPoint y: 21, distance: 482.2
click at [0, 49] on div "[PERSON_NAME] Bungy New Zealand Profile Settings Logout Home Inbox Chatbot Cont…" at bounding box center [784, 397] width 1568 height 695
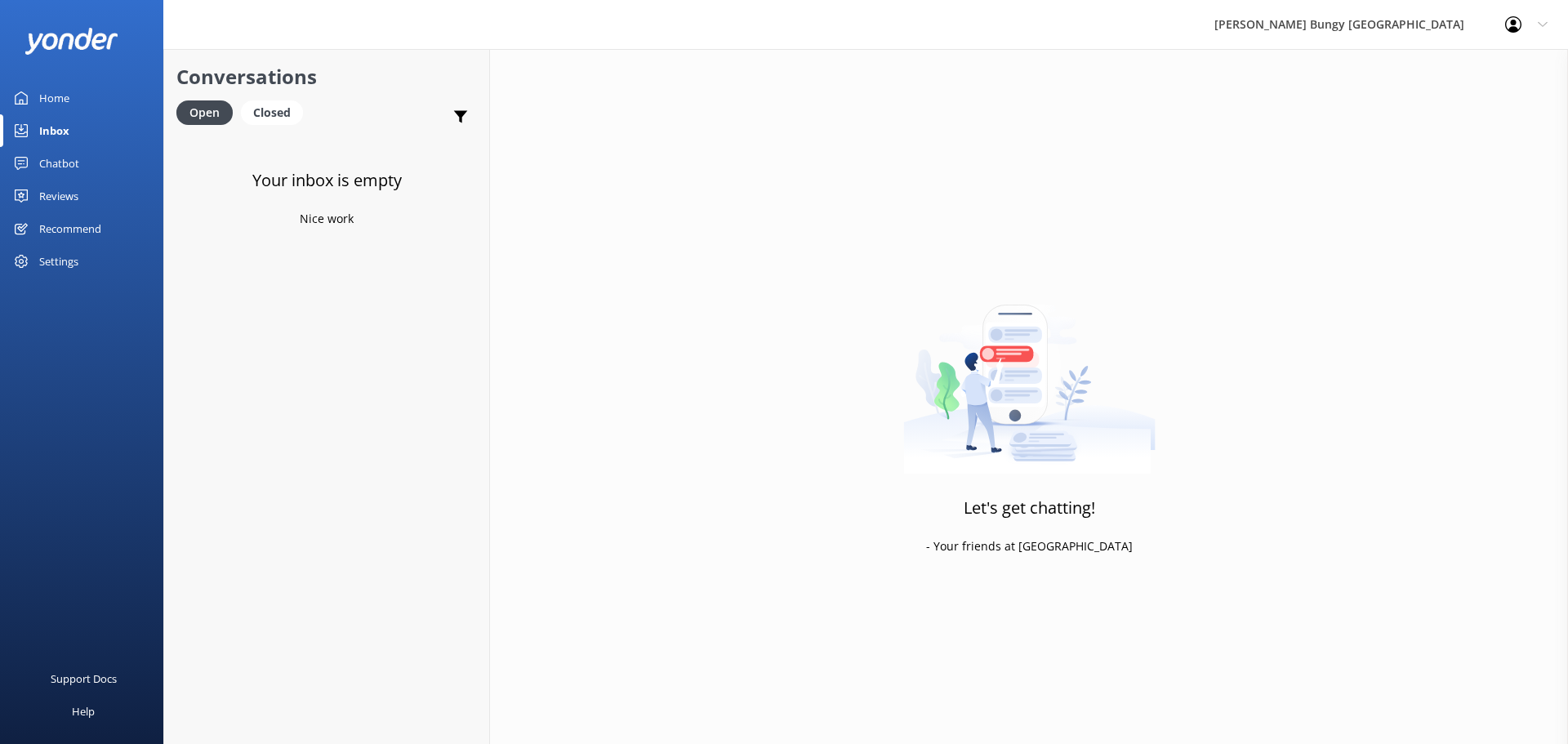
click at [382, 391] on div "Your inbox is empty Nice work" at bounding box center [326, 507] width 325 height 744
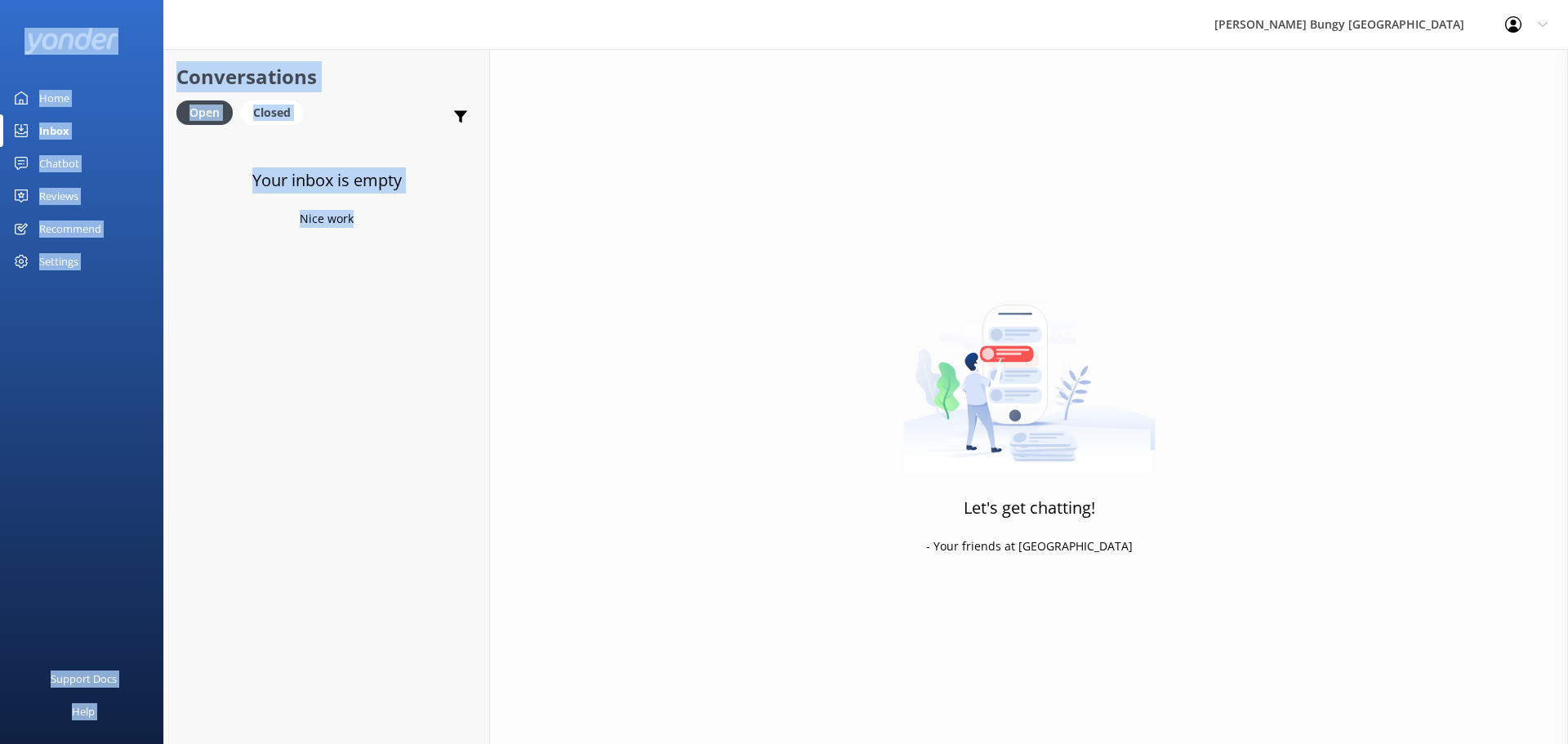
drag, startPoint x: 412, startPoint y: 340, endPoint x: 16, endPoint y: 37, distance: 498.6
click at [16, 49] on div "[PERSON_NAME] Bungy New Zealand Profile Settings Logout Home Inbox Chatbot Cont…" at bounding box center [784, 397] width 1568 height 695
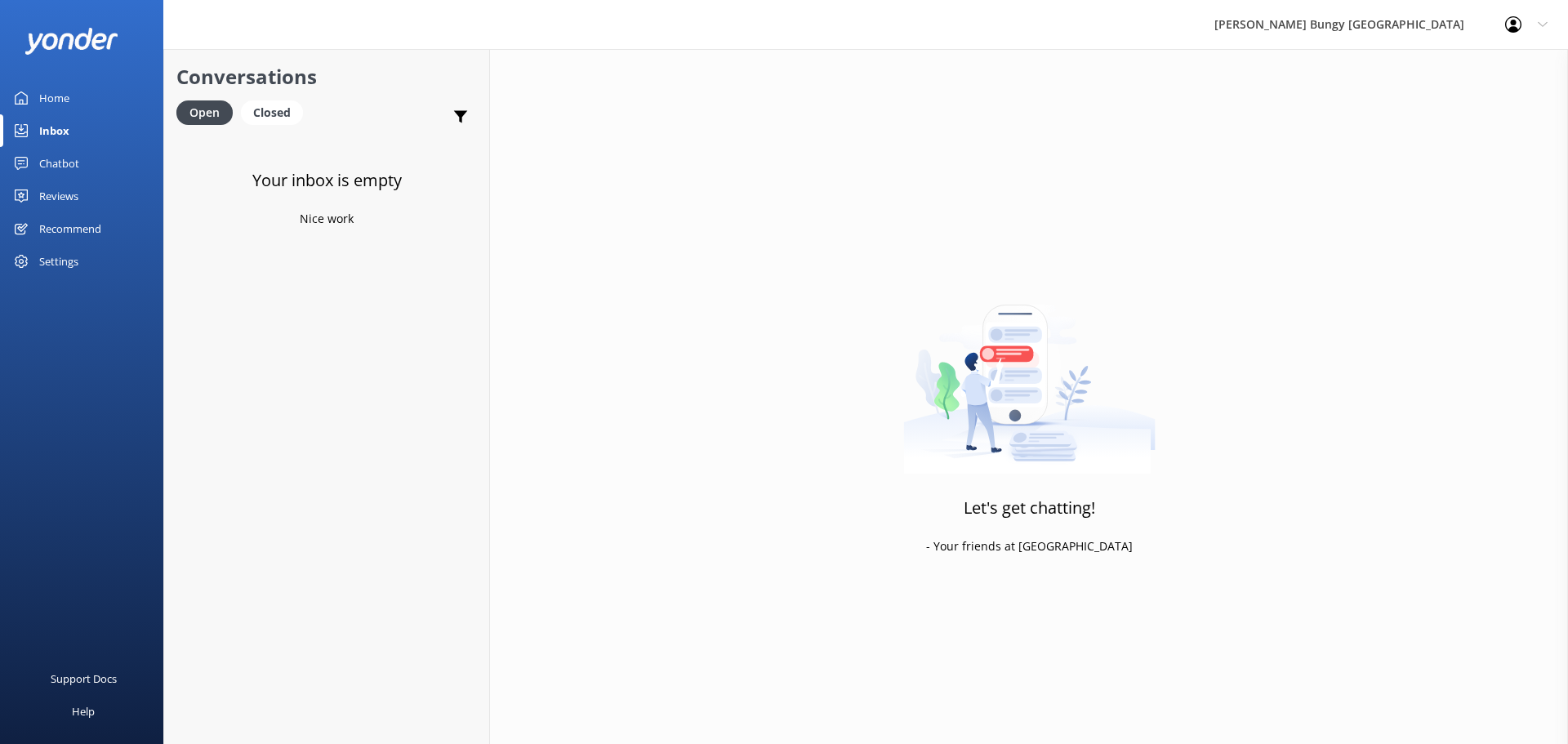
click at [1013, 508] on h3 "Let's get chatting!" at bounding box center [1029, 508] width 132 height 26
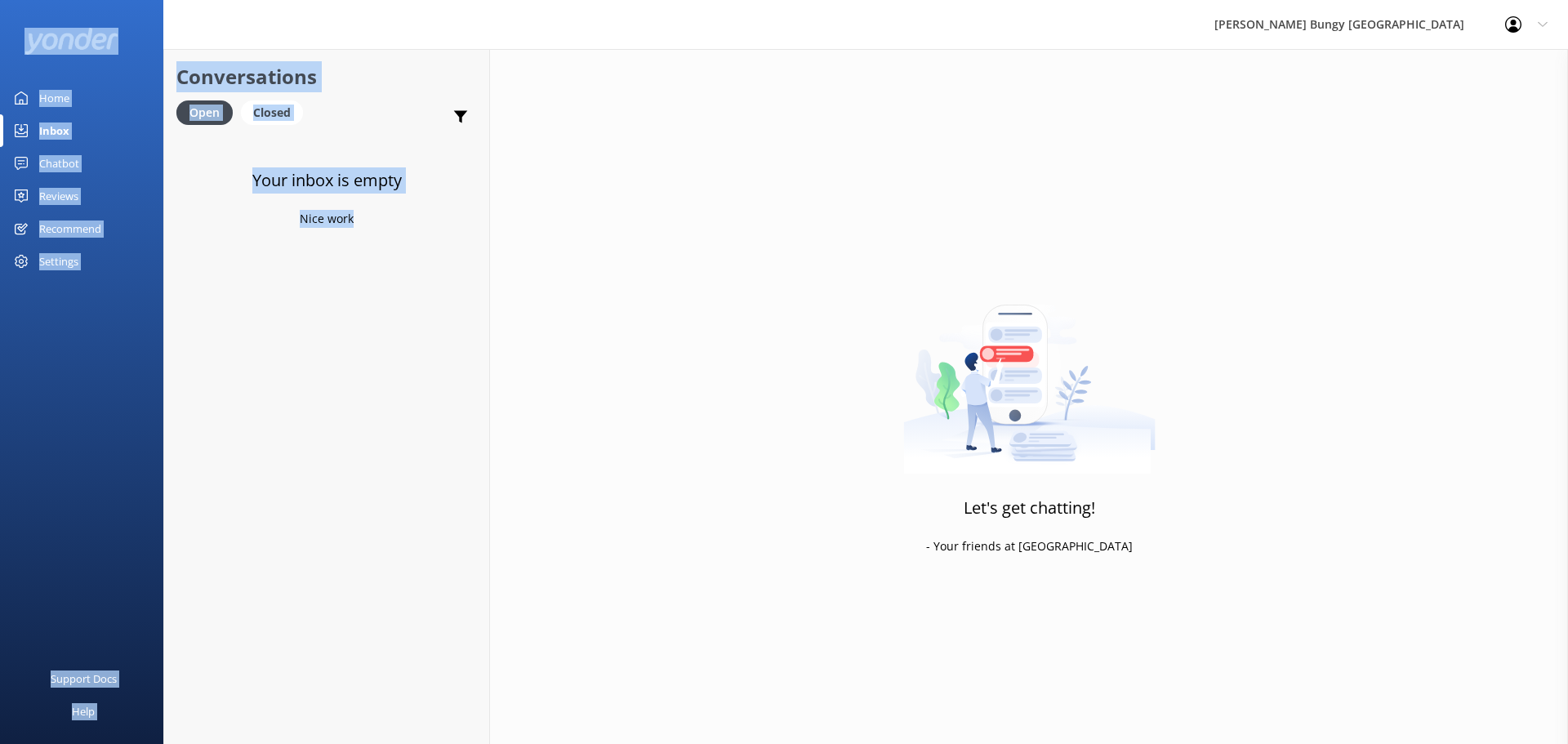
drag, startPoint x: 363, startPoint y: 232, endPoint x: 126, endPoint y: 62, distance: 291.7
click at [126, 62] on div "[PERSON_NAME] Bungy New Zealand Profile Settings Logout Home Inbox Chatbot Cont…" at bounding box center [784, 397] width 1568 height 695
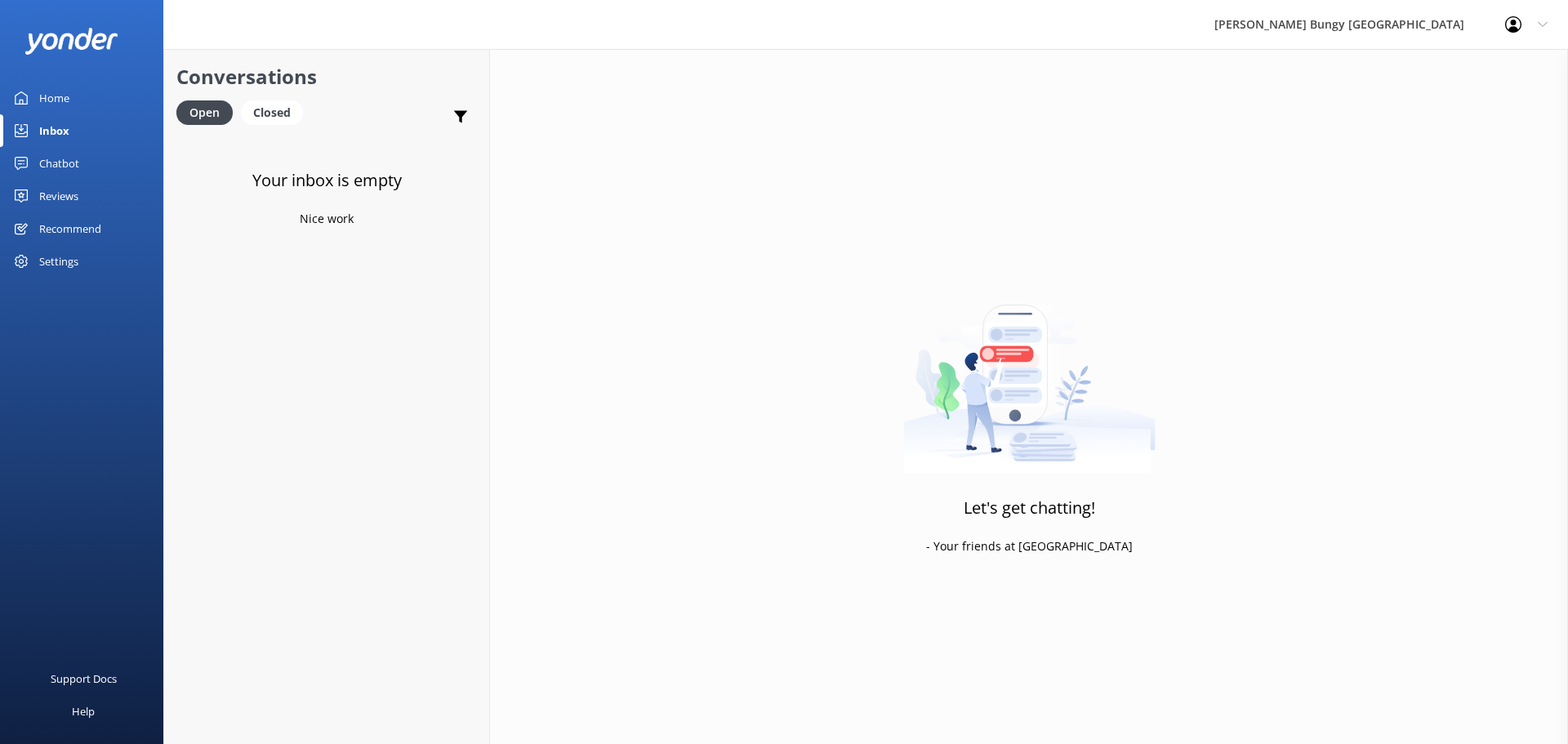
click at [1202, 156] on div "Let's get chatting! - Your friends at [GEOGRAPHIC_DATA]" at bounding box center [1029, 421] width 1078 height 744
click at [910, 80] on div "Let's get chatting! - Your friends at [GEOGRAPHIC_DATA]" at bounding box center [1029, 421] width 1078 height 744
click at [751, 417] on div "Let's get chatting! - Your friends at [GEOGRAPHIC_DATA]" at bounding box center [1029, 421] width 1078 height 744
drag, startPoint x: 602, startPoint y: 418, endPoint x: 615, endPoint y: 418, distance: 13.0
click at [602, 418] on div "Let's get chatting! - Your friends at [GEOGRAPHIC_DATA]" at bounding box center [1029, 421] width 1078 height 744
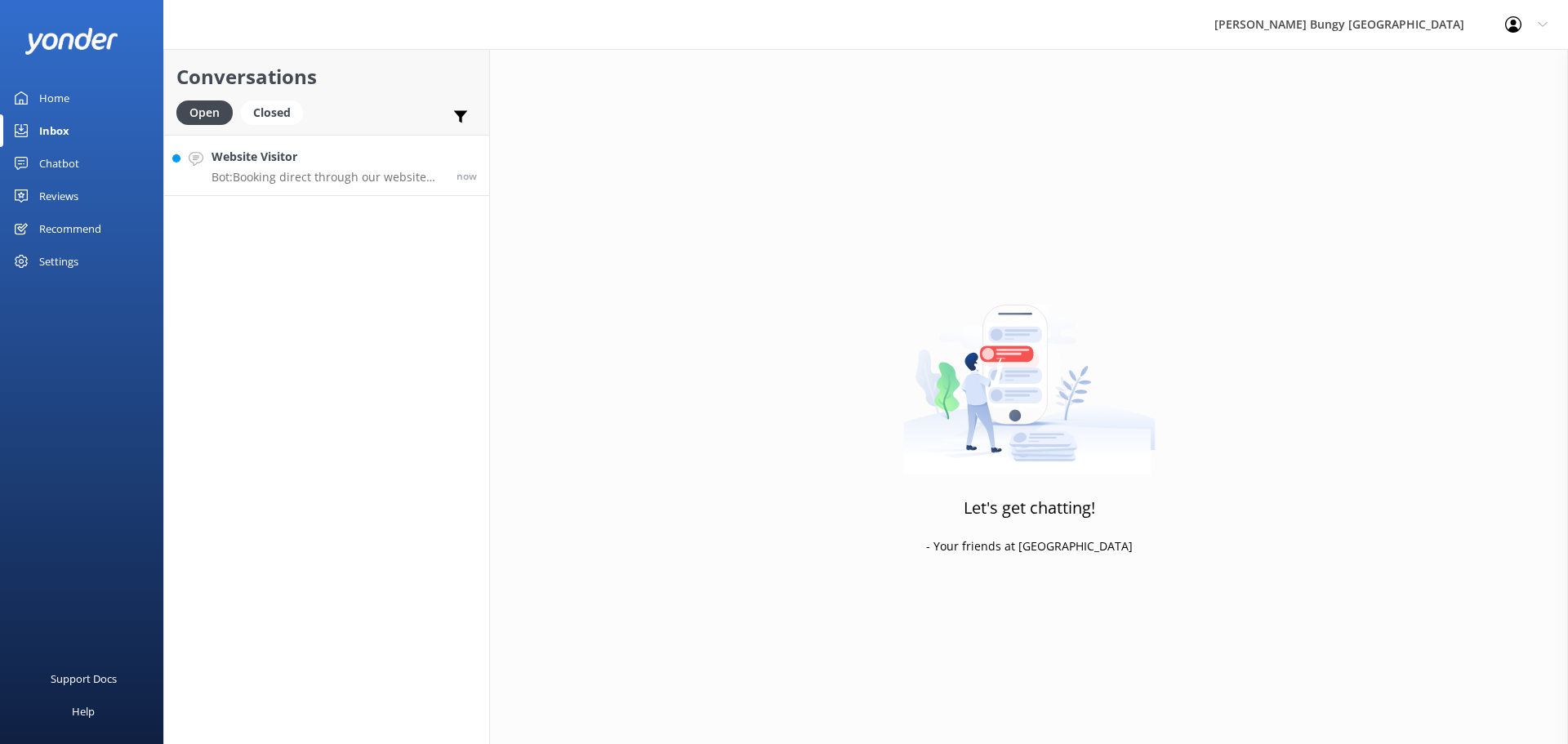
click at [455, 165] on div "now" at bounding box center [461, 165] width 33 height 36
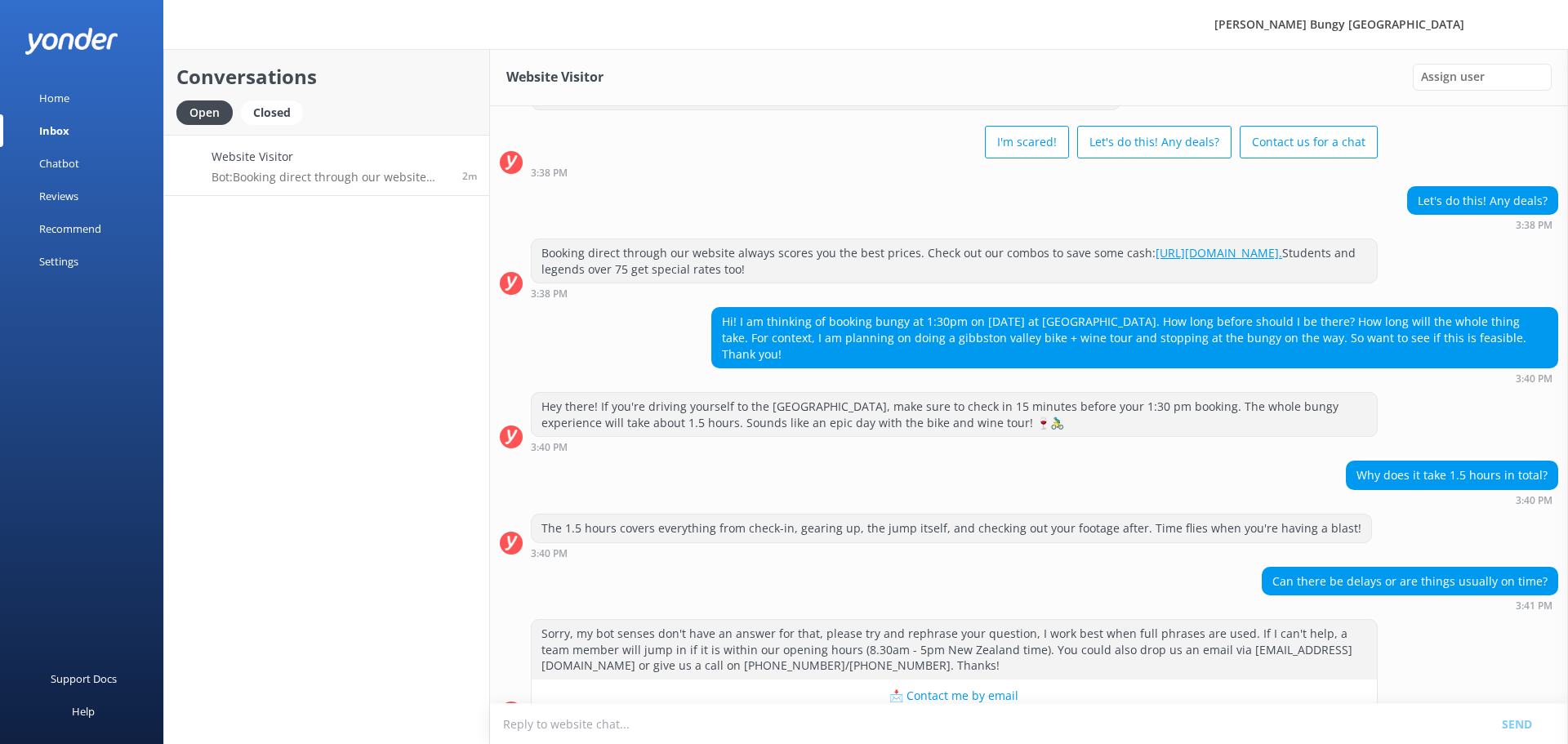
scroll to position [85, 0]
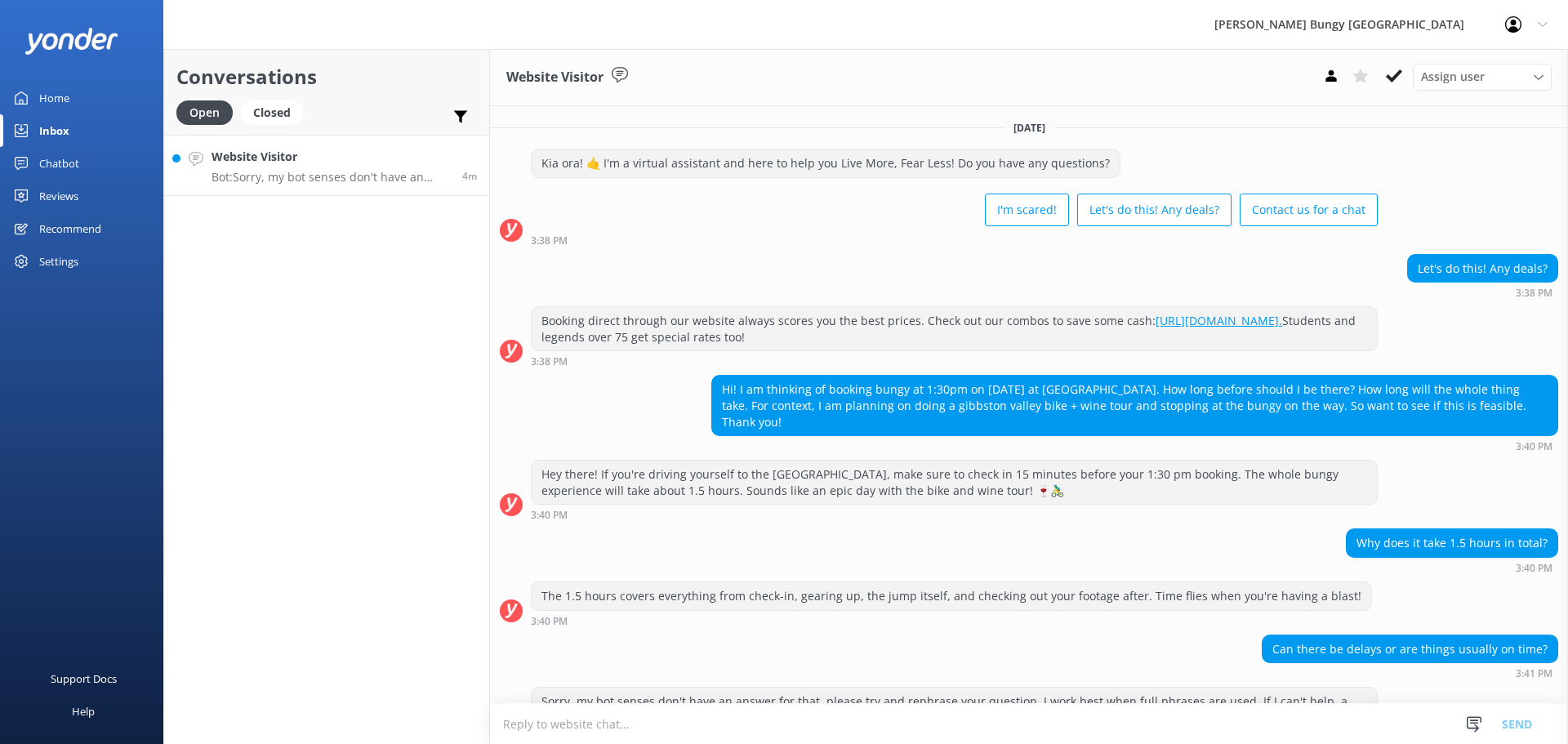
scroll to position [85, 0]
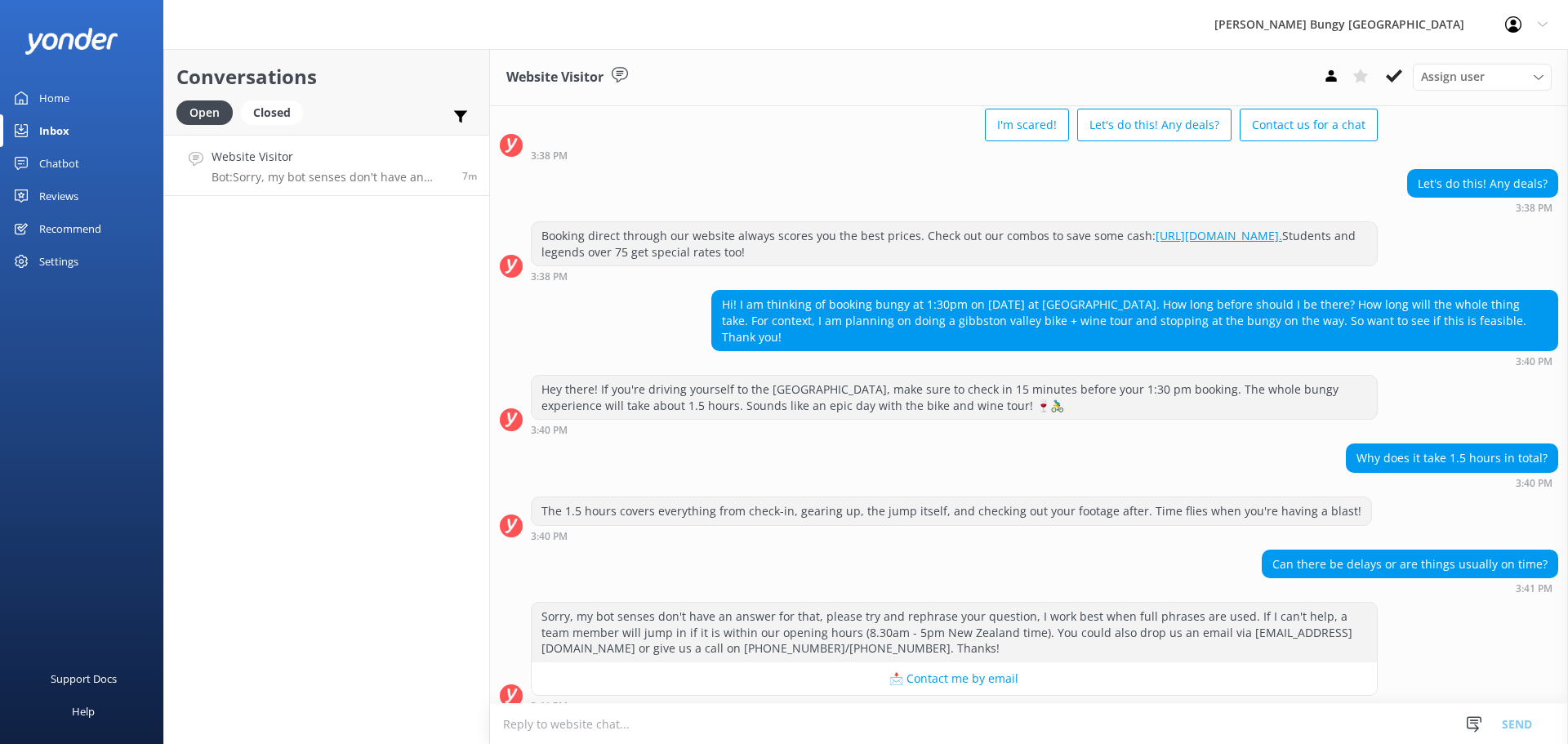
click at [1256, 719] on textarea at bounding box center [1029, 724] width 1078 height 40
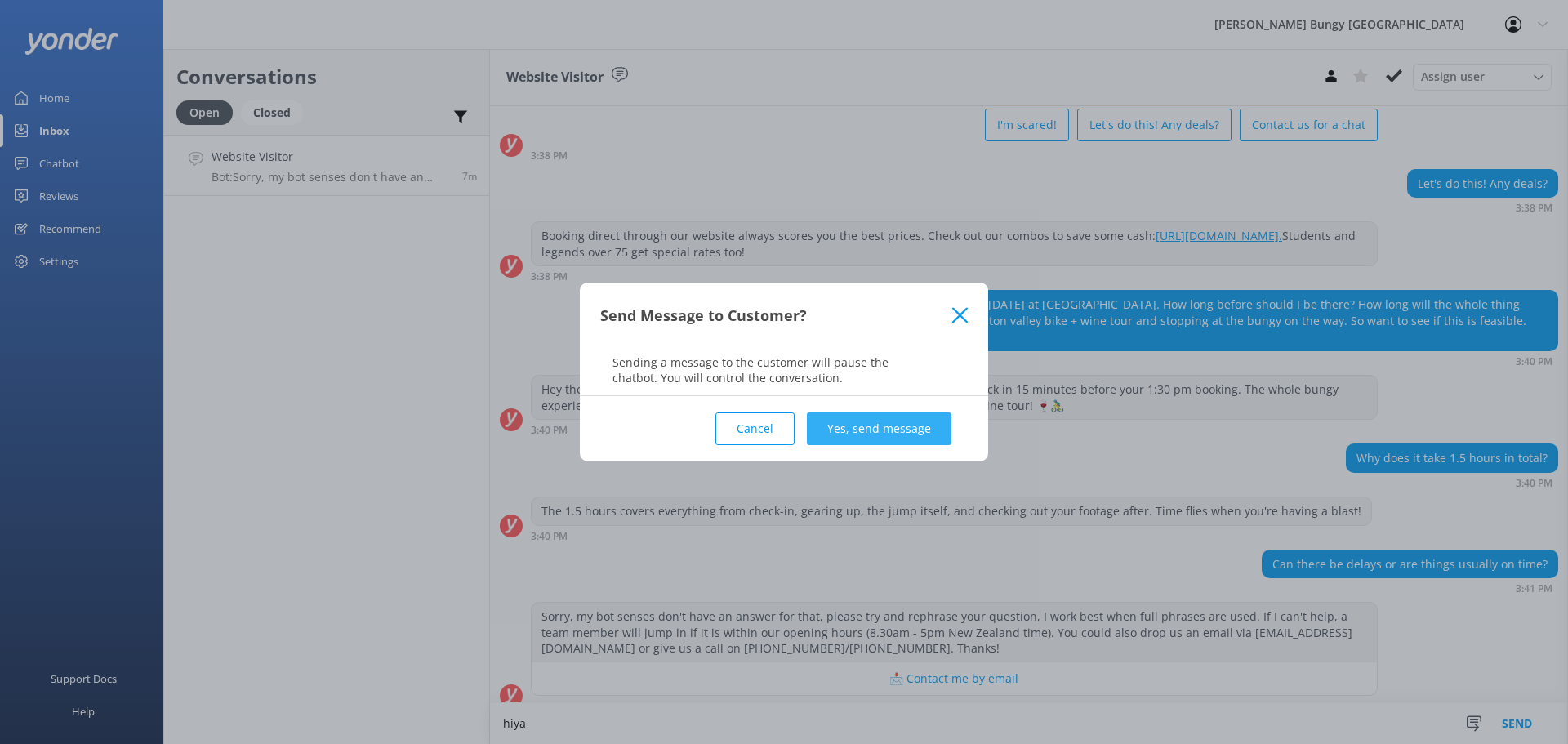
type textarea "hiya"
click at [881, 434] on button "Yes, send message" at bounding box center [878, 429] width 145 height 33
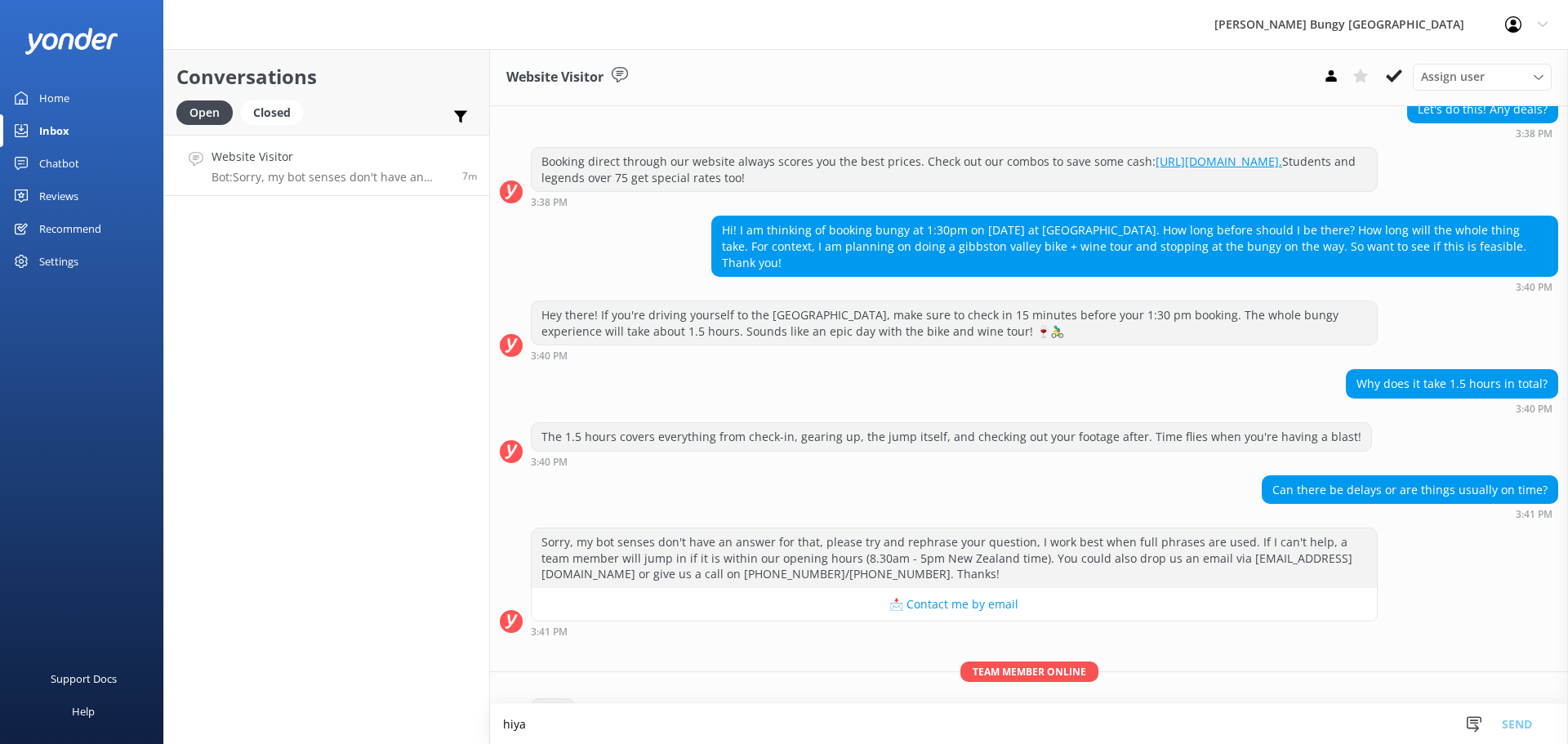
scroll to position [192, 0]
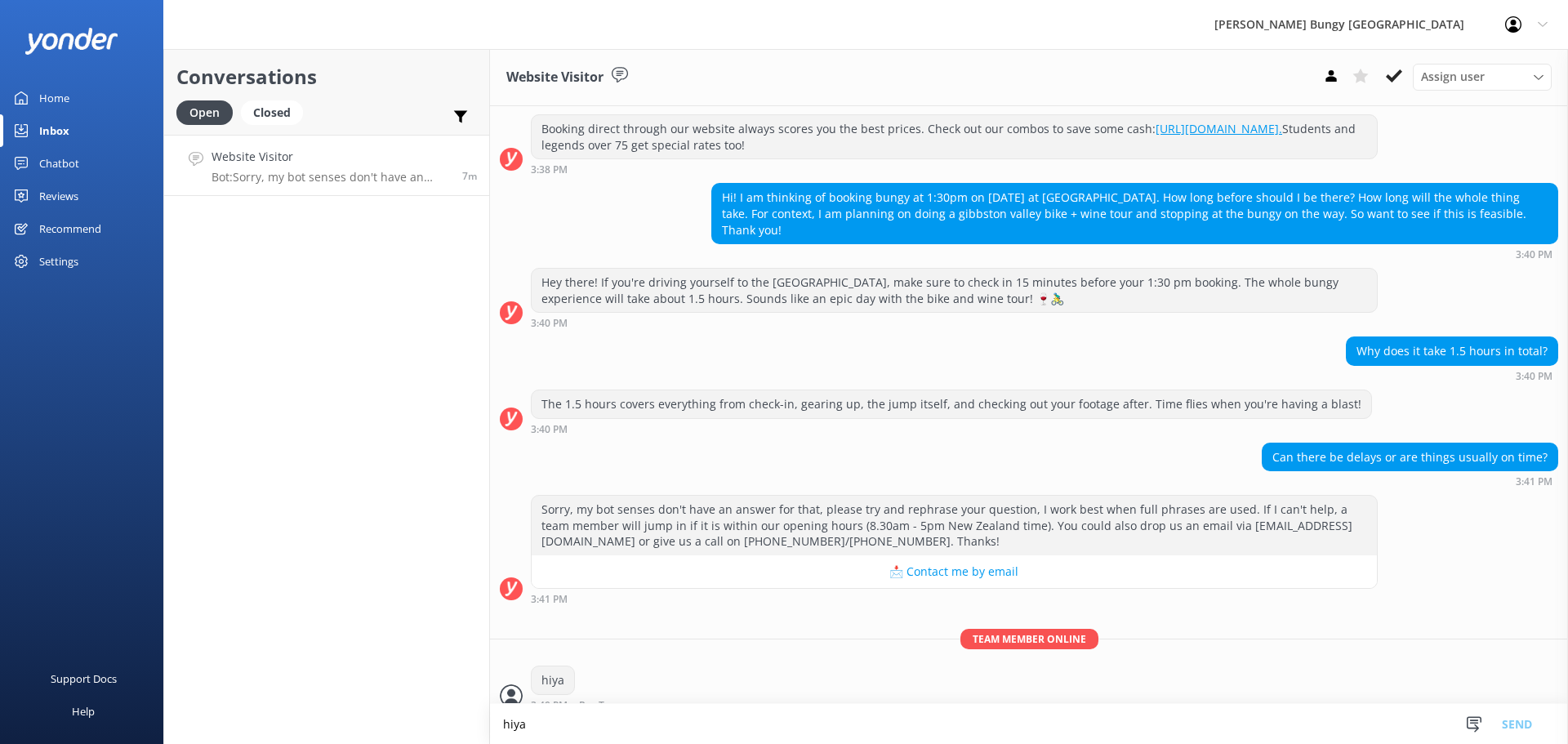
click at [947, 730] on textarea "hiya" at bounding box center [1029, 724] width 1078 height 40
type textarea "t"
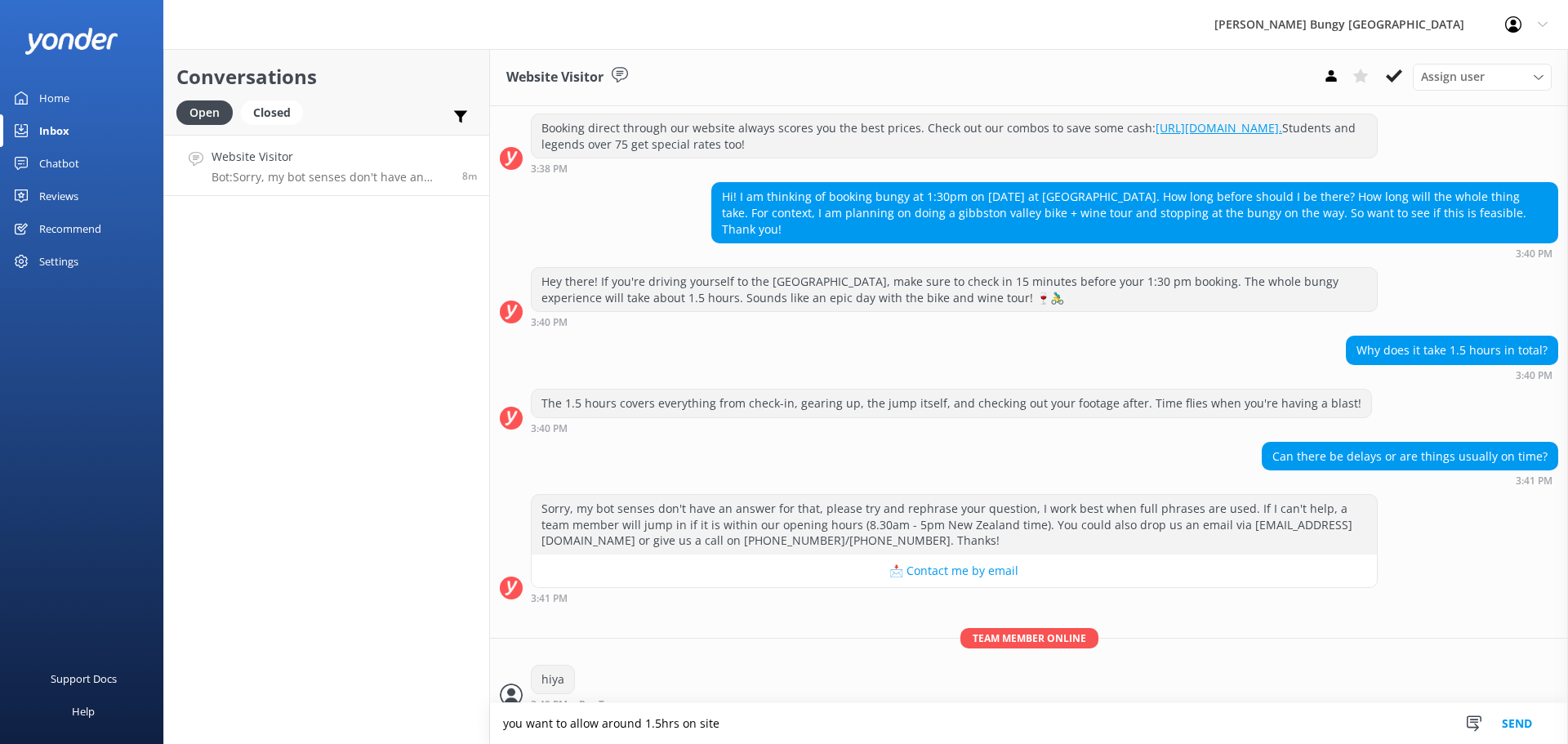
type textarea "you want to allow around 1.5hrs on site"
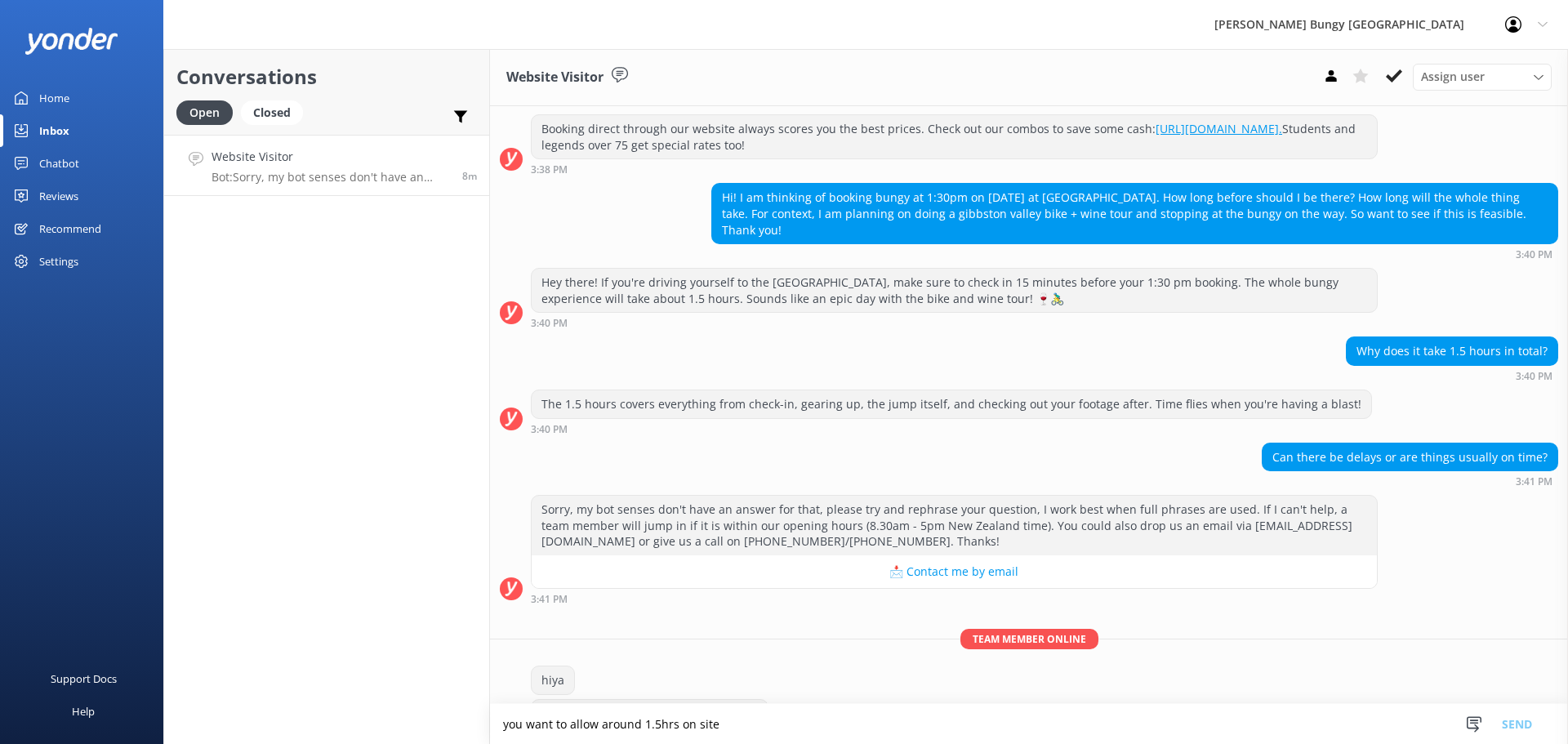
scroll to position [225, 0]
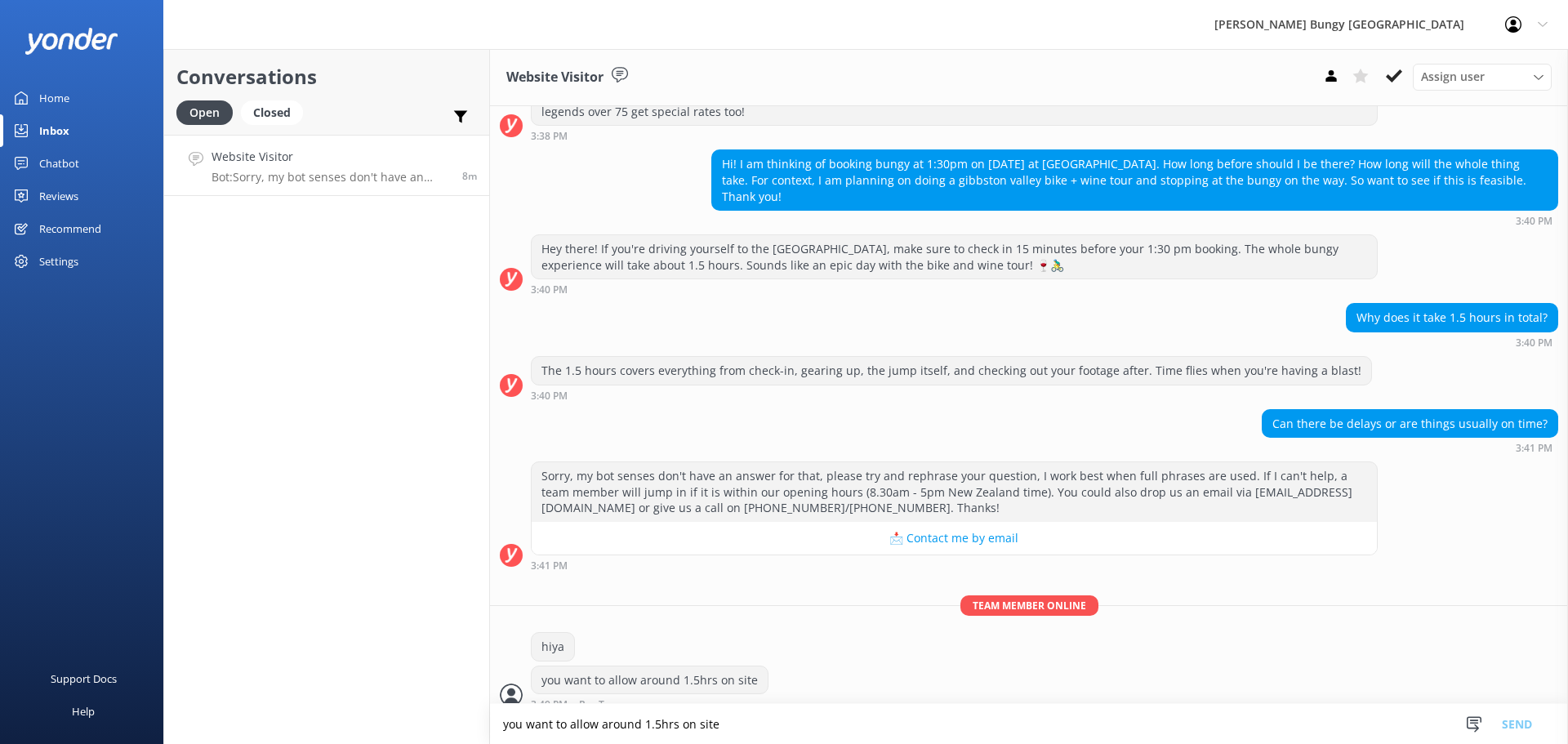
click at [983, 706] on textarea "you want to allow around 1.5hrs on site" at bounding box center [1029, 724] width 1078 height 40
type textarea "particularly if there is a group"
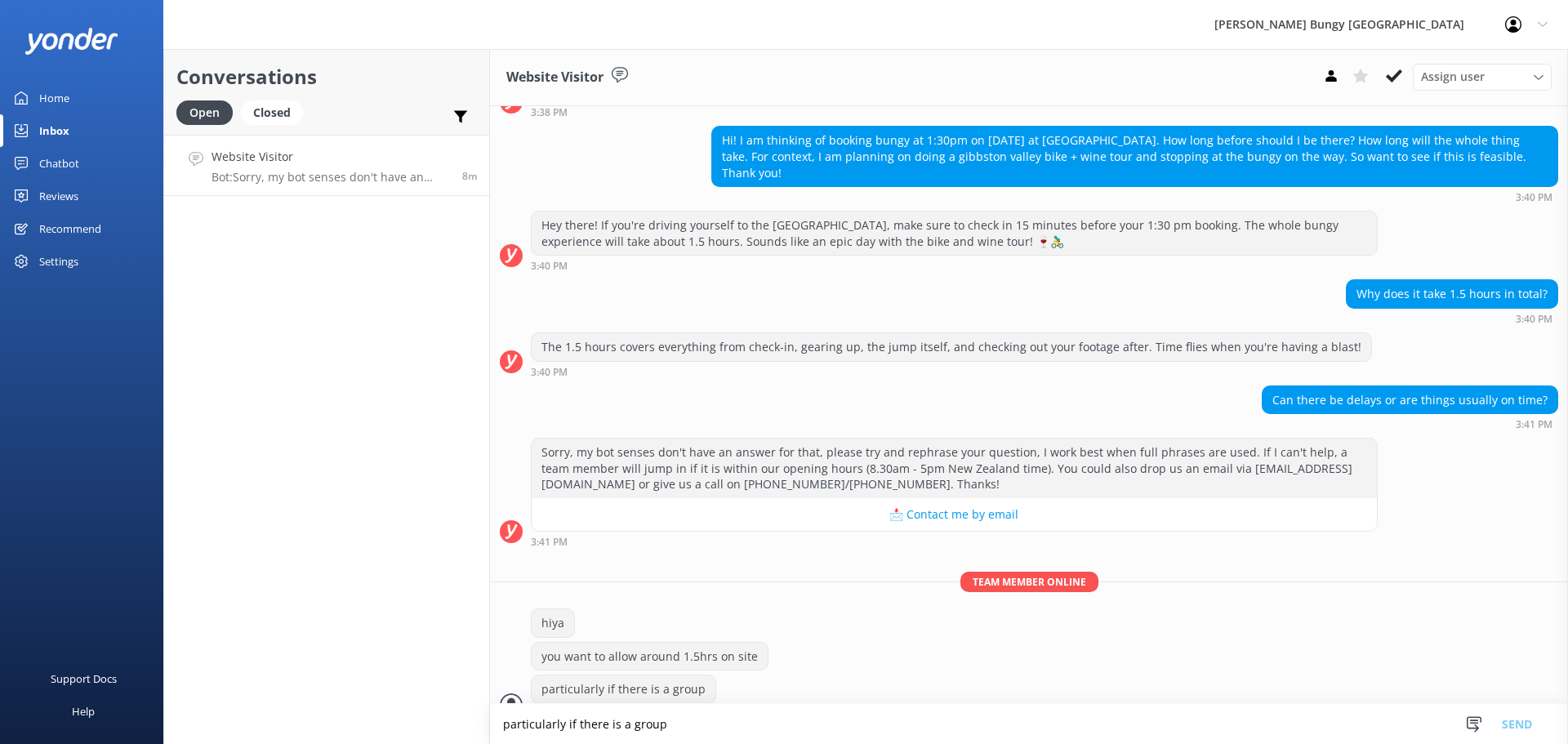
scroll to position [258, 0]
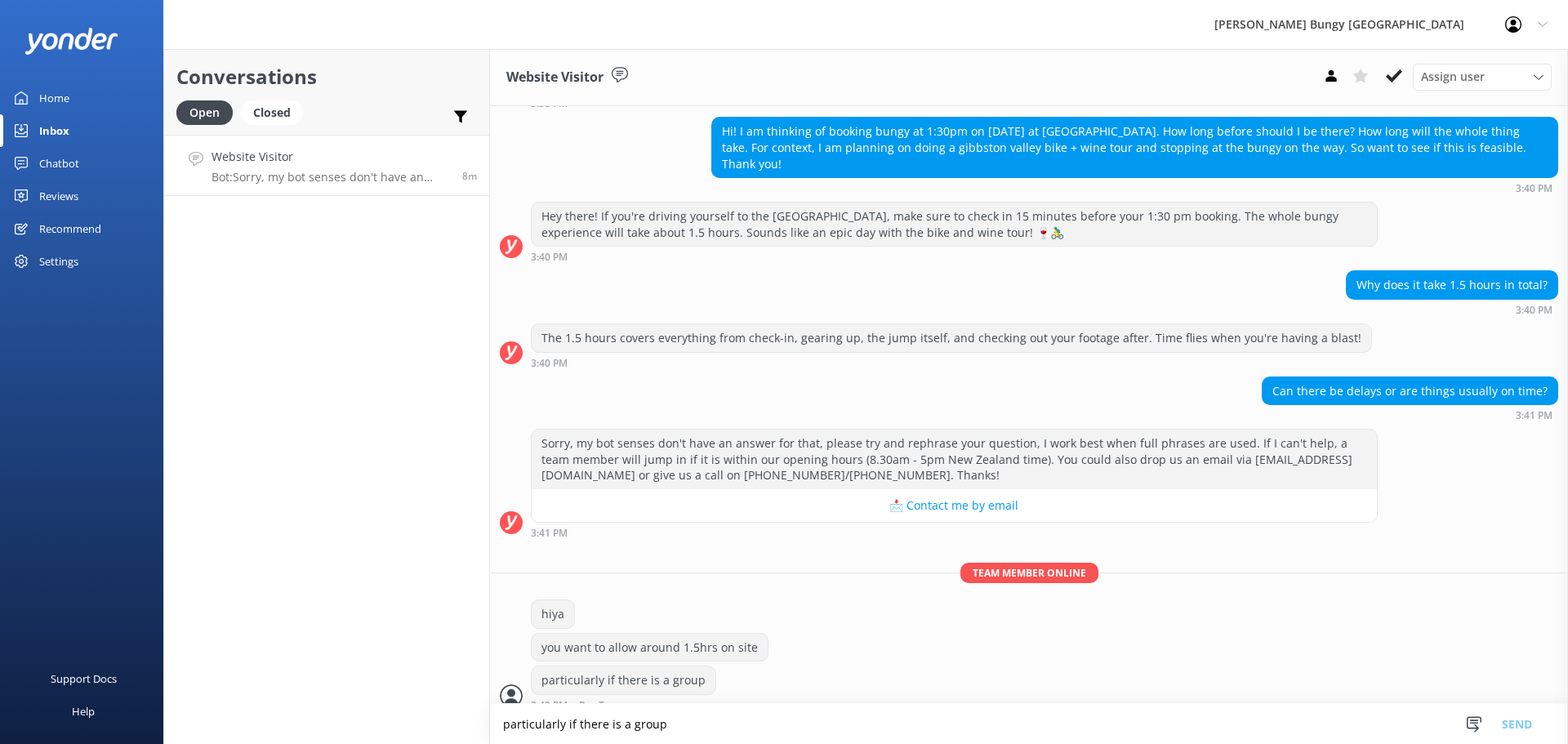
click at [997, 733] on textarea "particularly if there is a group" at bounding box center [1029, 724] width 1078 height 40
type textarea "we are likely to run to time"
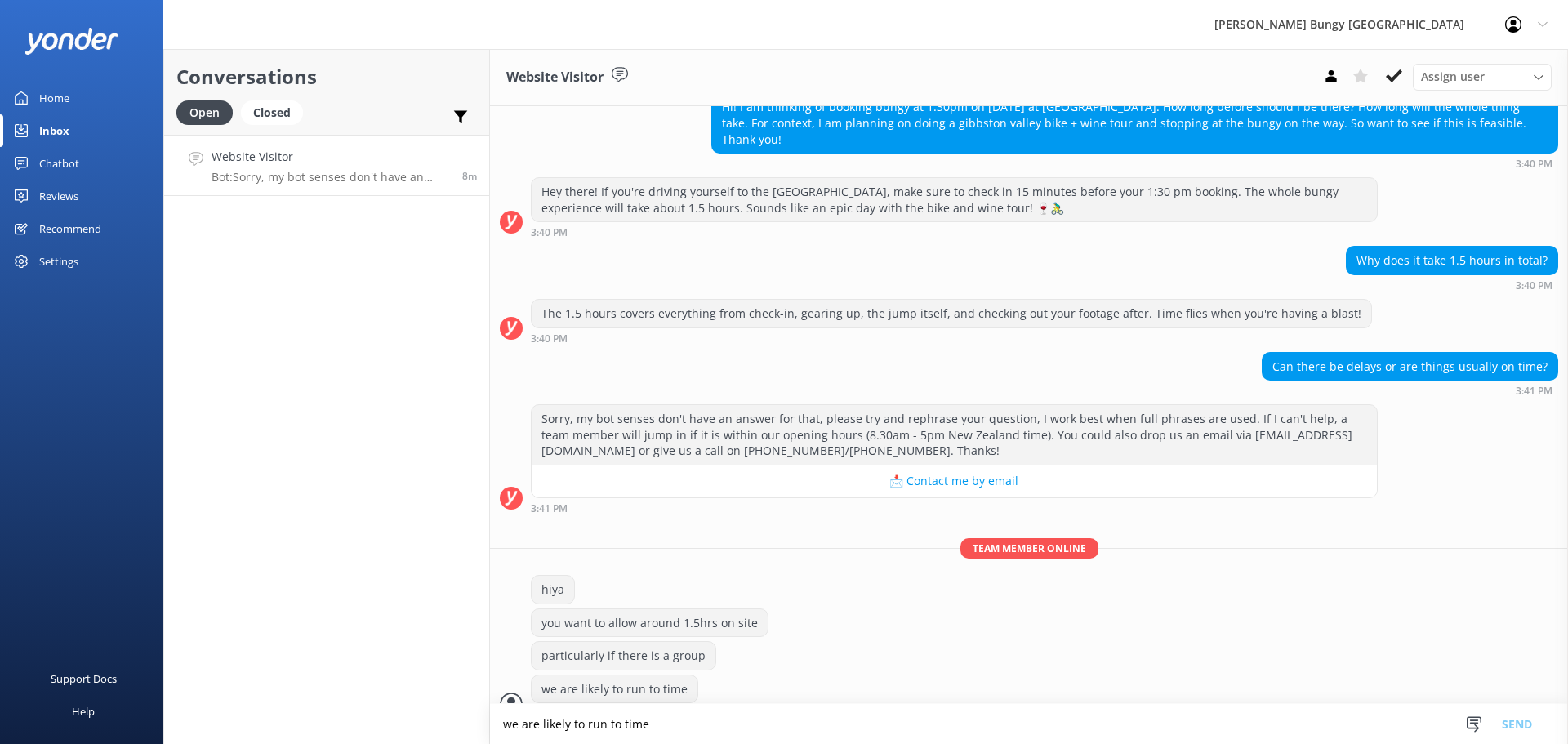
scroll to position [292, 0]
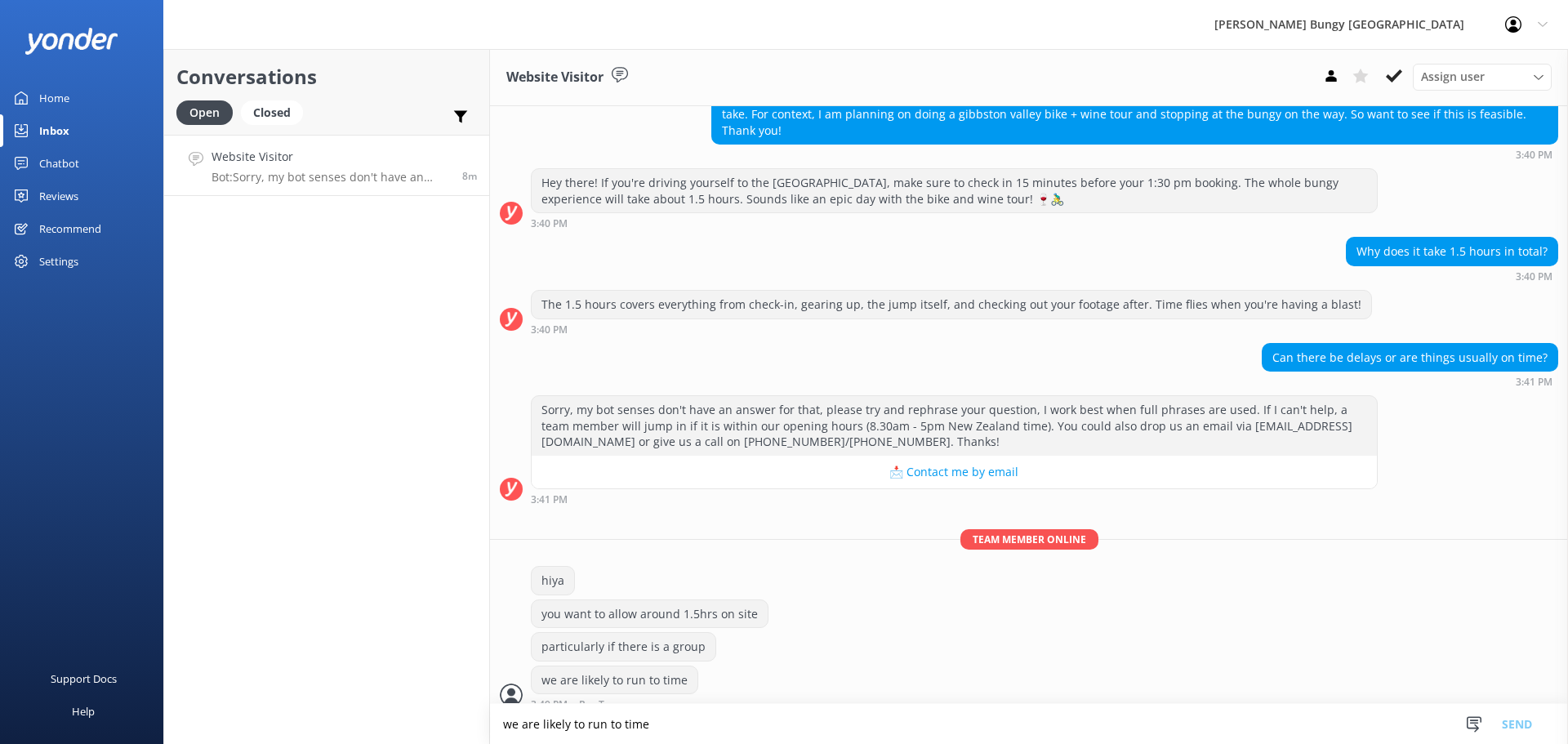
click at [787, 715] on textarea "we are likely to run to time" at bounding box center [1029, 724] width 1078 height 40
type textarea "let us know if you have any other questions."
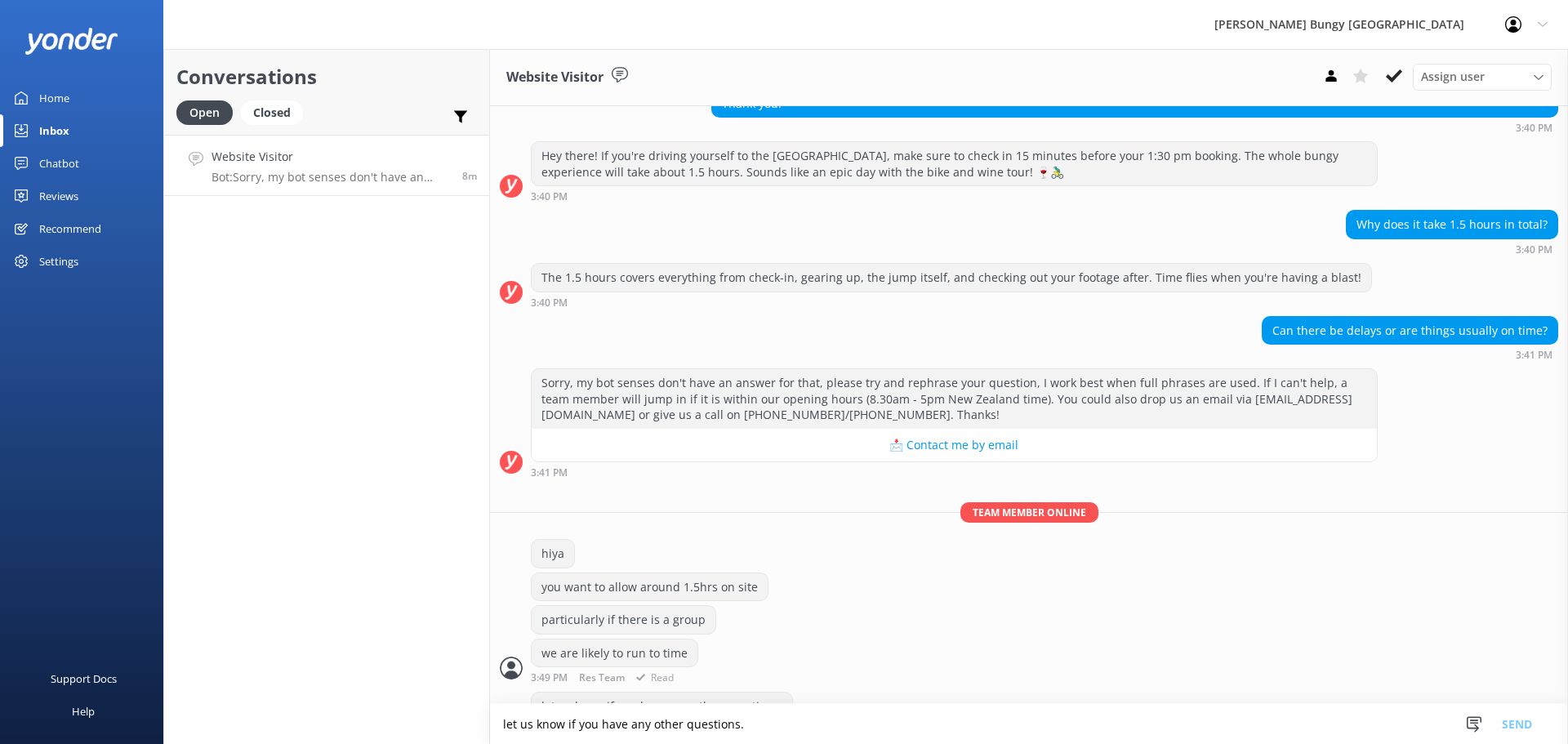
scroll to position [345, 0]
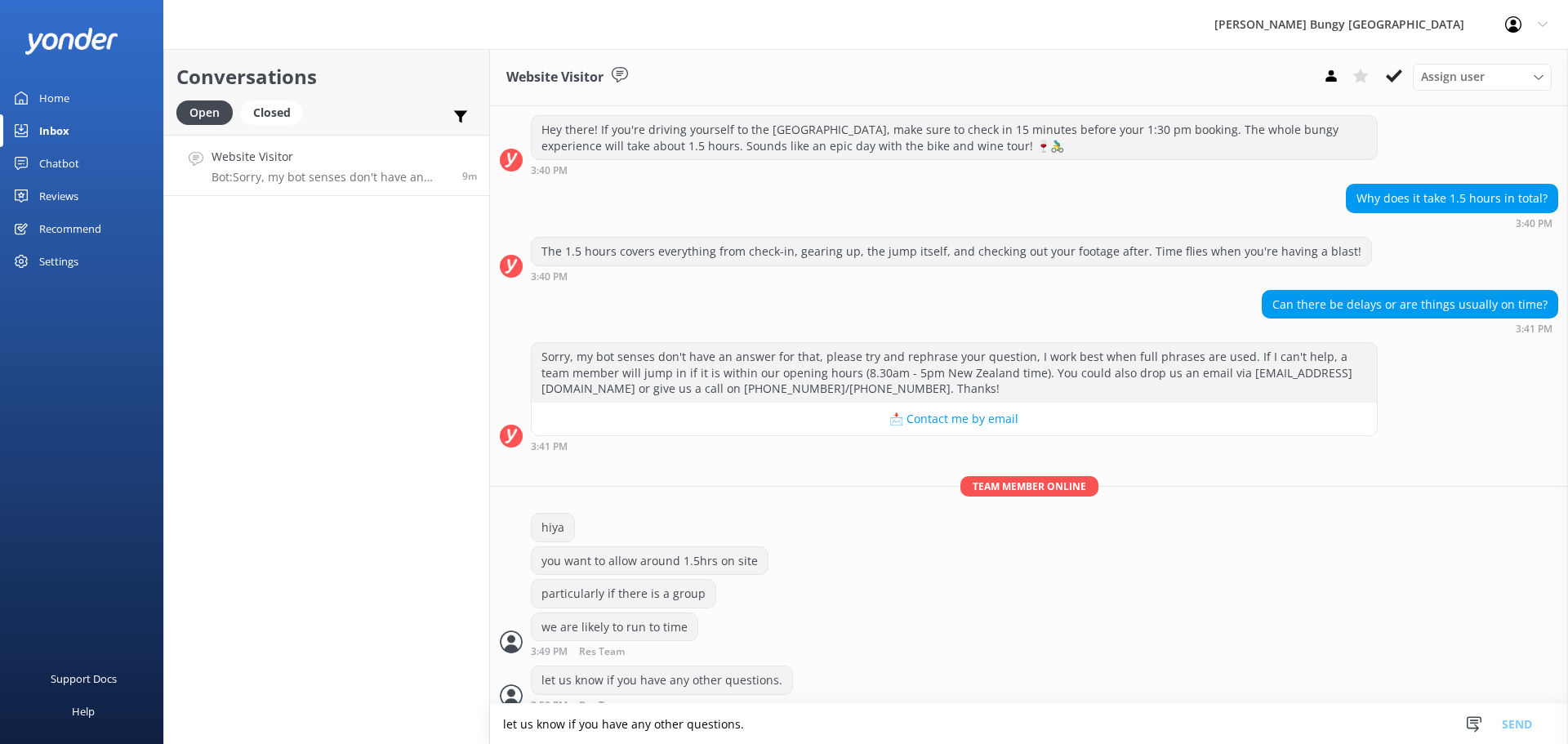
click at [449, 314] on div "Conversations Open Closed Important Assigned to me Unassigned Website Visitor B…" at bounding box center [327, 397] width 327 height 695
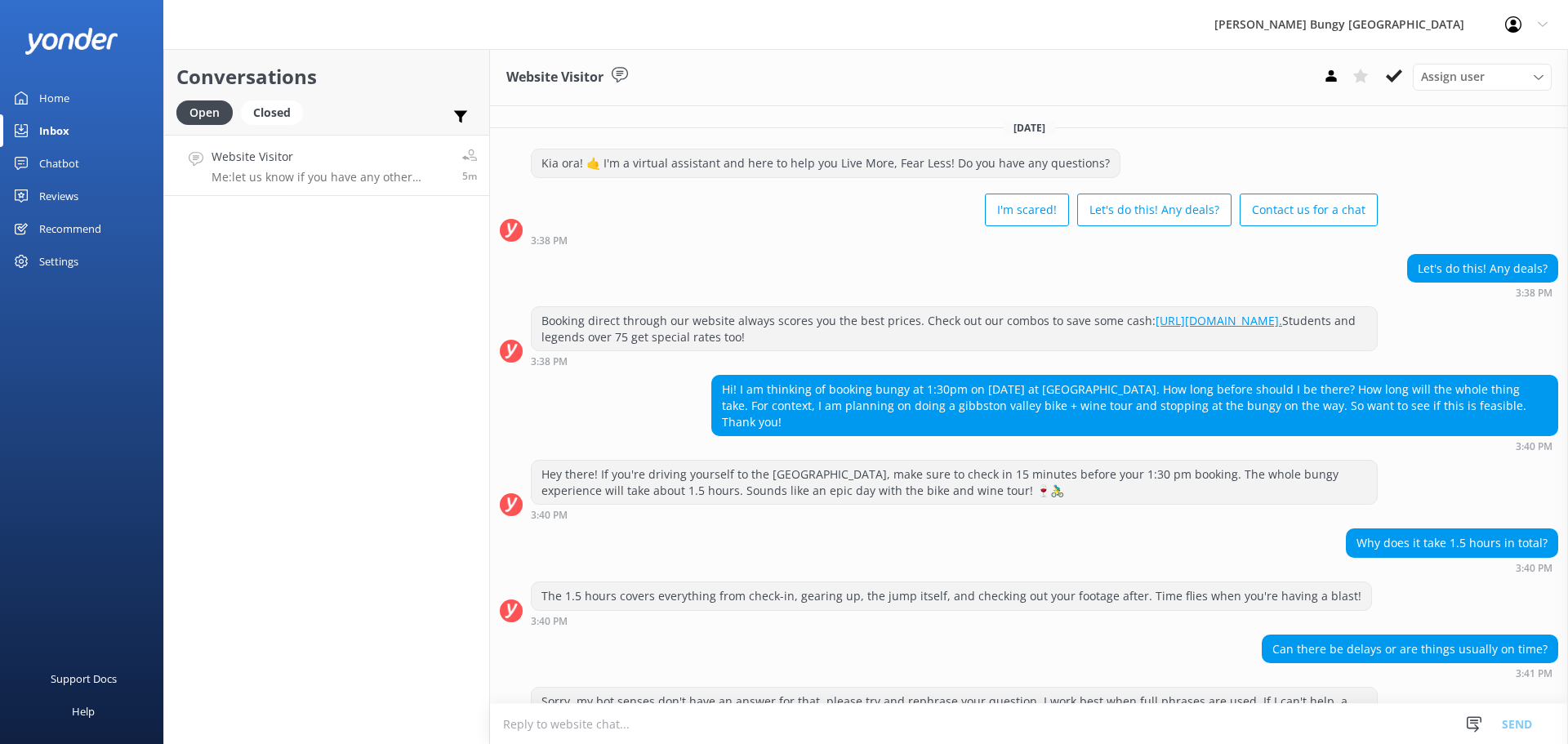
scroll to position [345, 0]
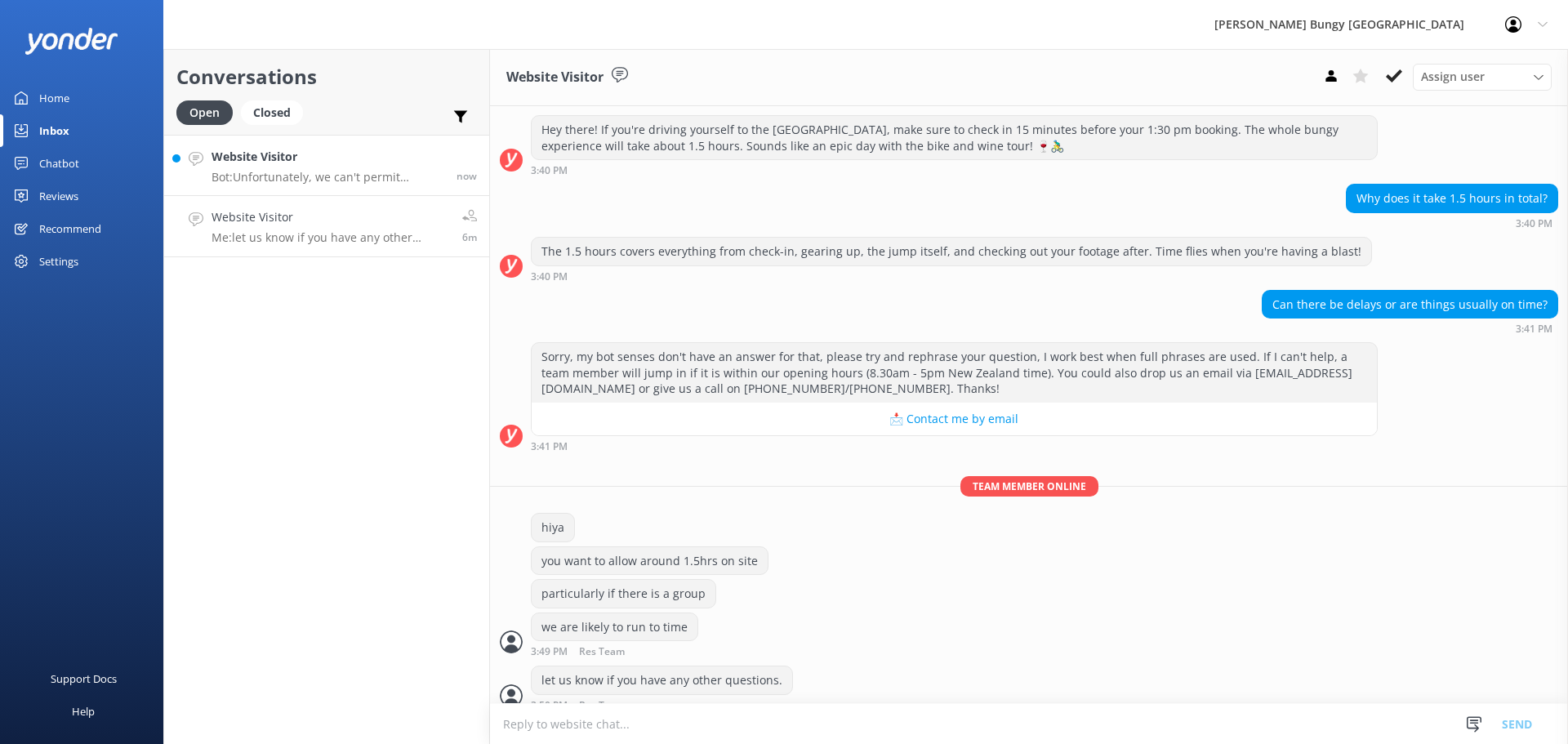
click at [400, 140] on link "Website Visitor Bot: Unfortunately, we can't permit pregnant activity-seekers f…" at bounding box center [326, 165] width 325 height 61
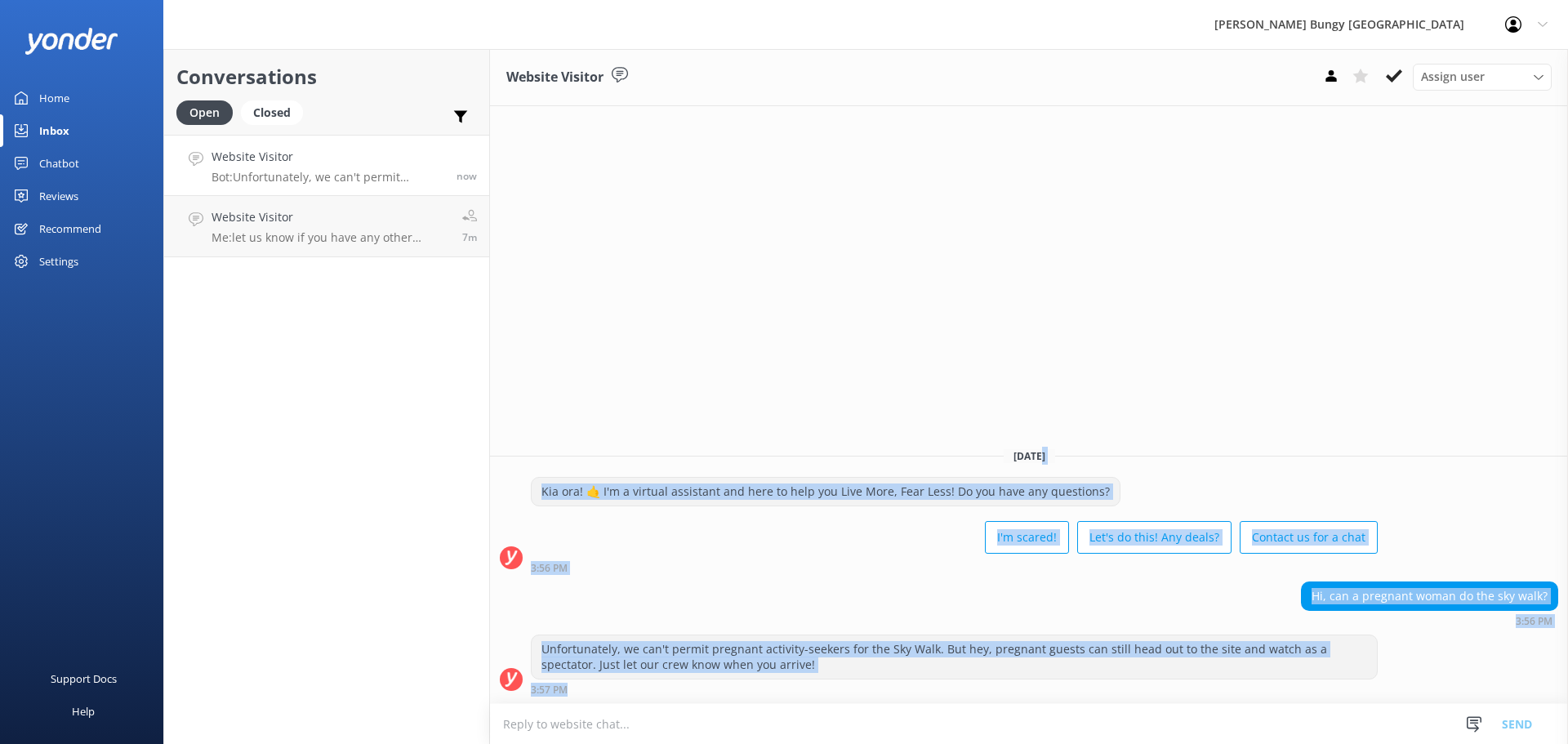
drag, startPoint x: 1436, startPoint y: 695, endPoint x: 1169, endPoint y: 297, distance: 479.3
click at [1169, 297] on div "Website Visitor Assign user [PERSON_NAME] [PERSON_NAME] Tech Admin [PERSON_NAME…" at bounding box center [1029, 397] width 1078 height 695
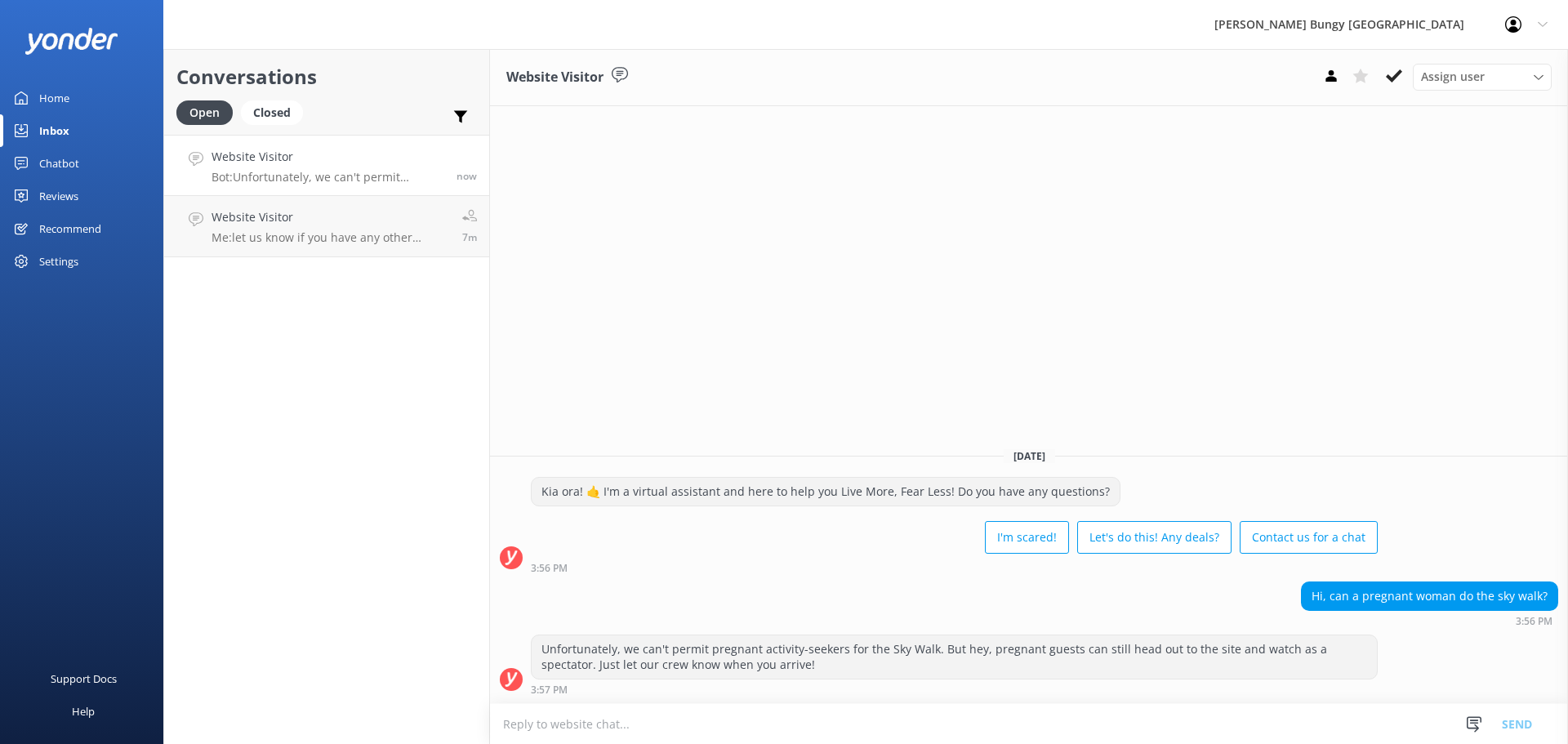
click at [1011, 445] on div "[DATE] Kia ora! 🤙 I'm a virtual assistant and here to help you Live More, Fear …" at bounding box center [1029, 568] width 1078 height 268
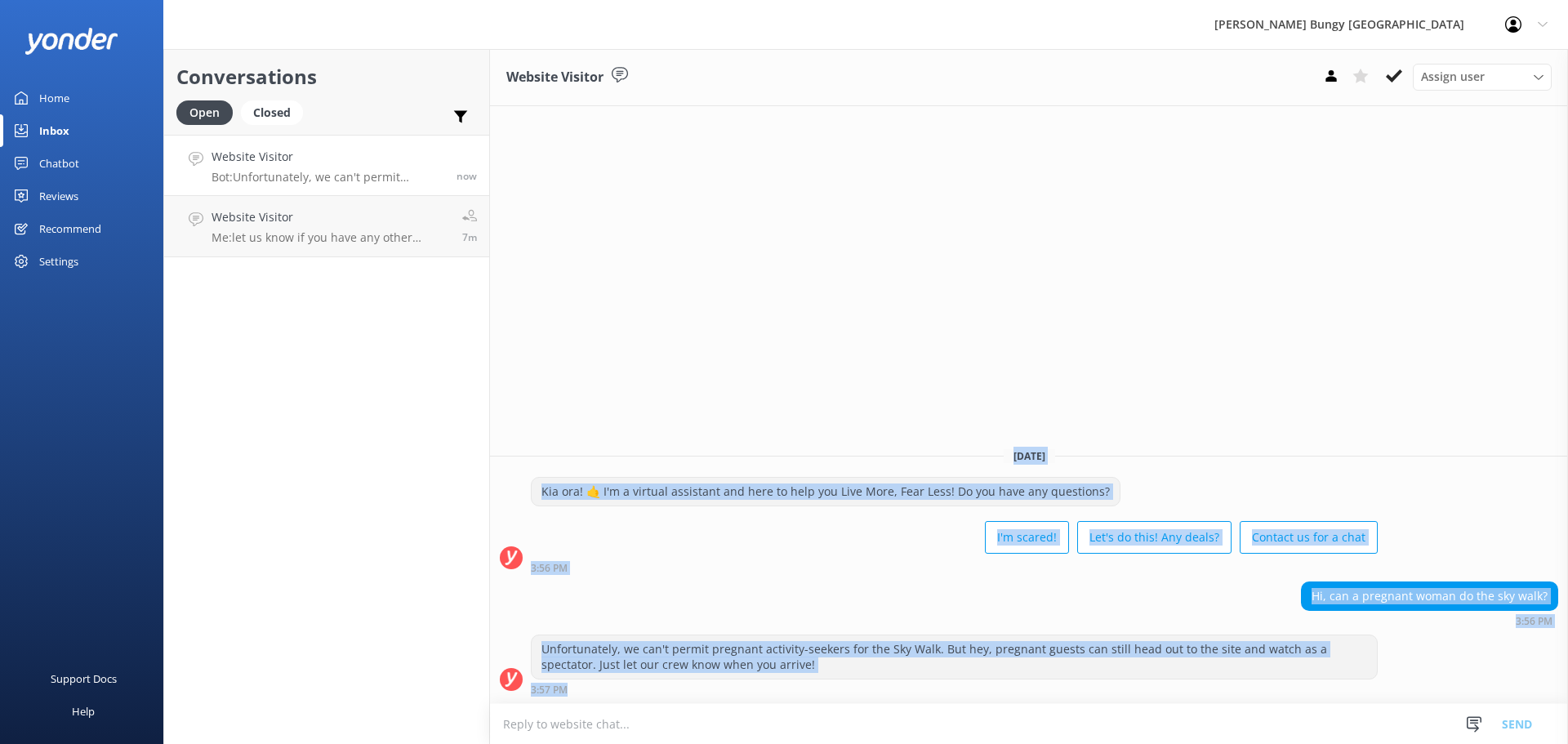
drag, startPoint x: 1011, startPoint y: 450, endPoint x: 1366, endPoint y: 706, distance: 437.7
click at [1366, 706] on div "Website Visitor Assign user [PERSON_NAME] [PERSON_NAME] Tech Admin [PERSON_NAME…" at bounding box center [1029, 397] width 1078 height 695
click at [1332, 448] on div "[DATE]" at bounding box center [1029, 456] width 1078 height 18
drag, startPoint x: 1318, startPoint y: 691, endPoint x: 889, endPoint y: 100, distance: 730.3
click at [889, 100] on div "Website Visitor Assign user [PERSON_NAME] [PERSON_NAME] Tech Admin [PERSON_NAME…" at bounding box center [1029, 397] width 1078 height 695
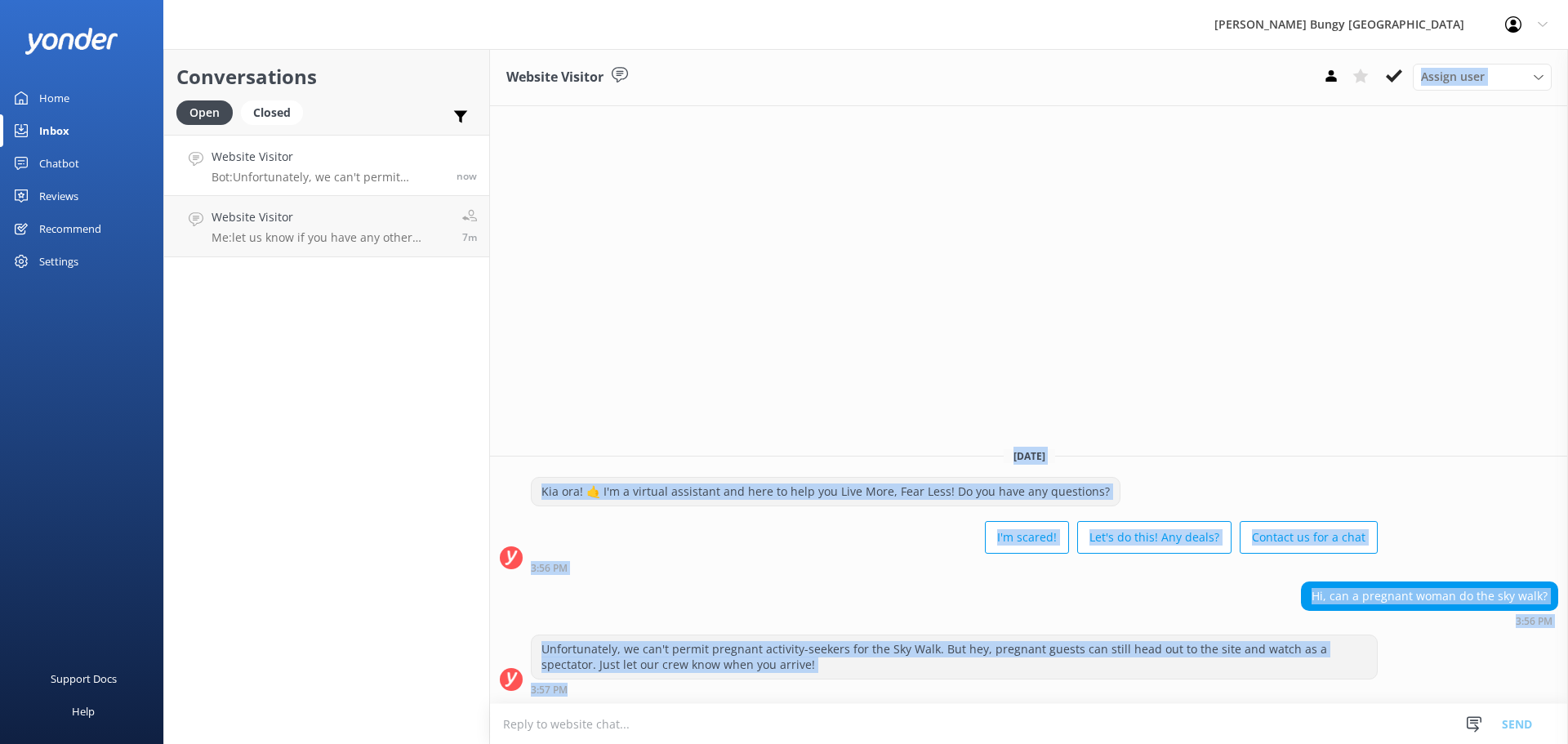
click at [963, 263] on div "Website Visitor Assign user [PERSON_NAME] [PERSON_NAME] Tech Admin [PERSON_NAME…" at bounding box center [1029, 397] width 1078 height 695
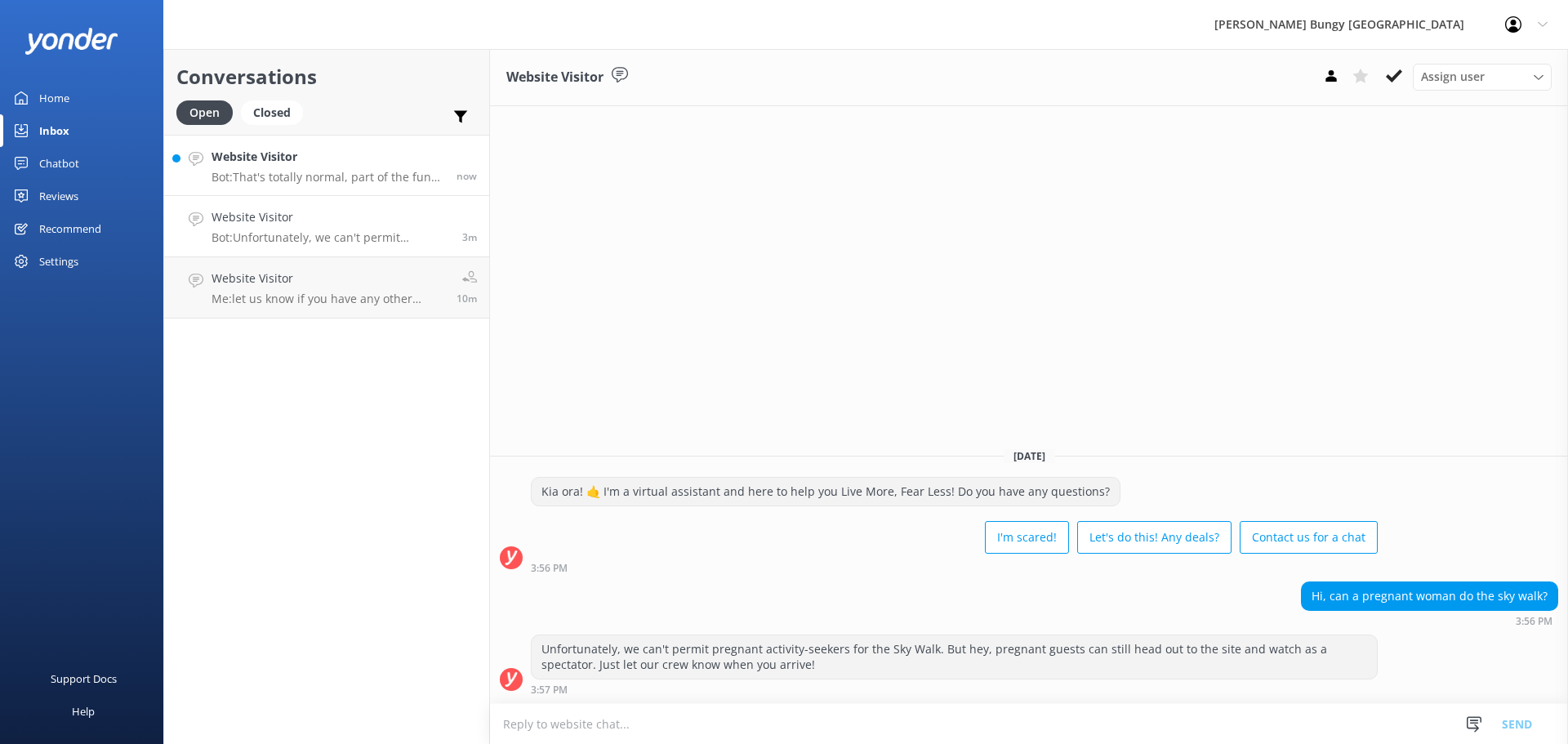
click at [350, 155] on h4 "Website Visitor" at bounding box center [327, 157] width 233 height 18
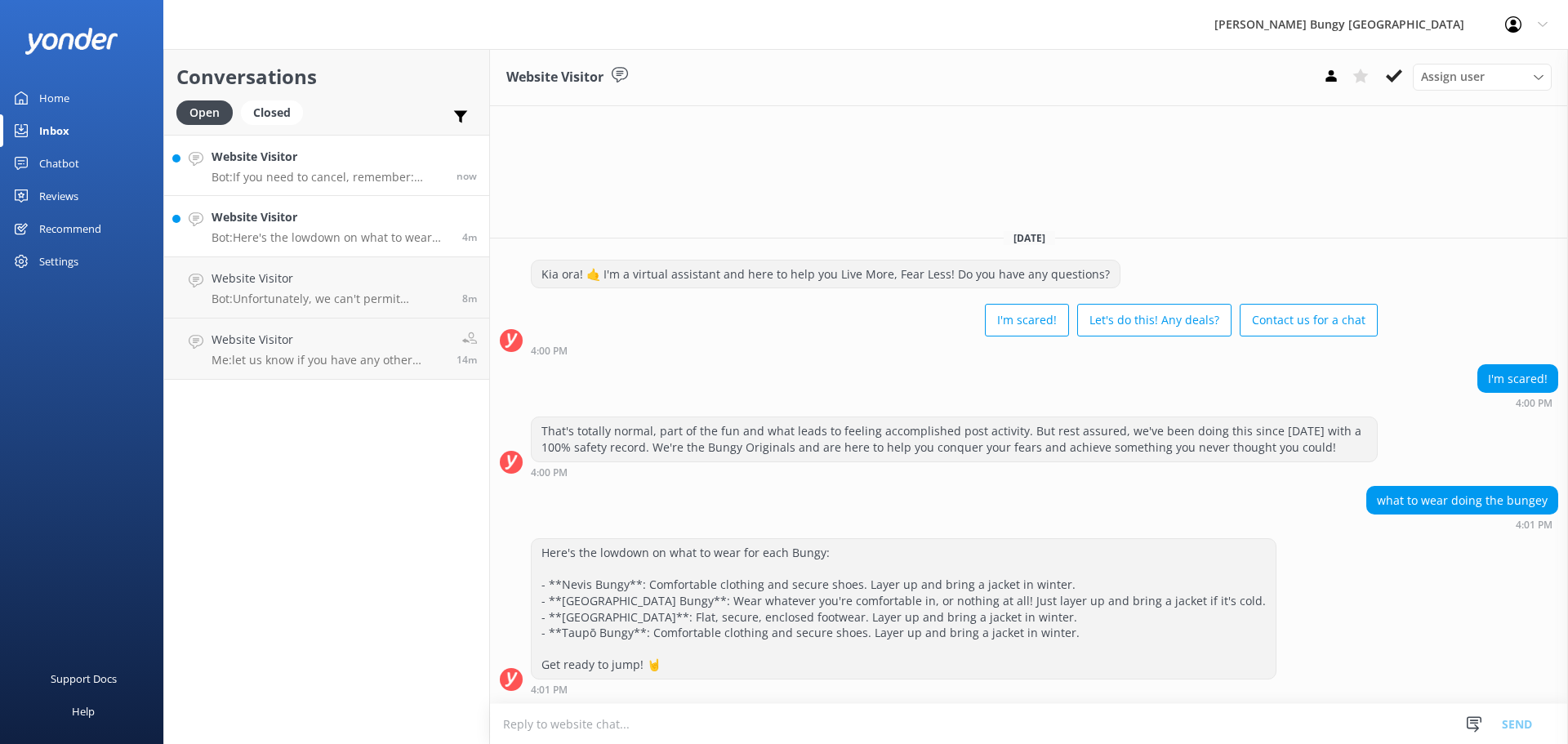
click at [274, 178] on p "Bot: If you need to cancel, remember: more than 48 hours out, you get a full re…" at bounding box center [327, 177] width 233 height 15
click at [1520, 622] on div "Here's the lowdown on what to wear for each Bungy: - **Nevis Bungy**: Comfortab…" at bounding box center [1029, 616] width 1078 height 157
click at [320, 182] on p "Bot: If you need to cancel, remember: more than 48 hours out, you get a full re…" at bounding box center [327, 177] width 233 height 15
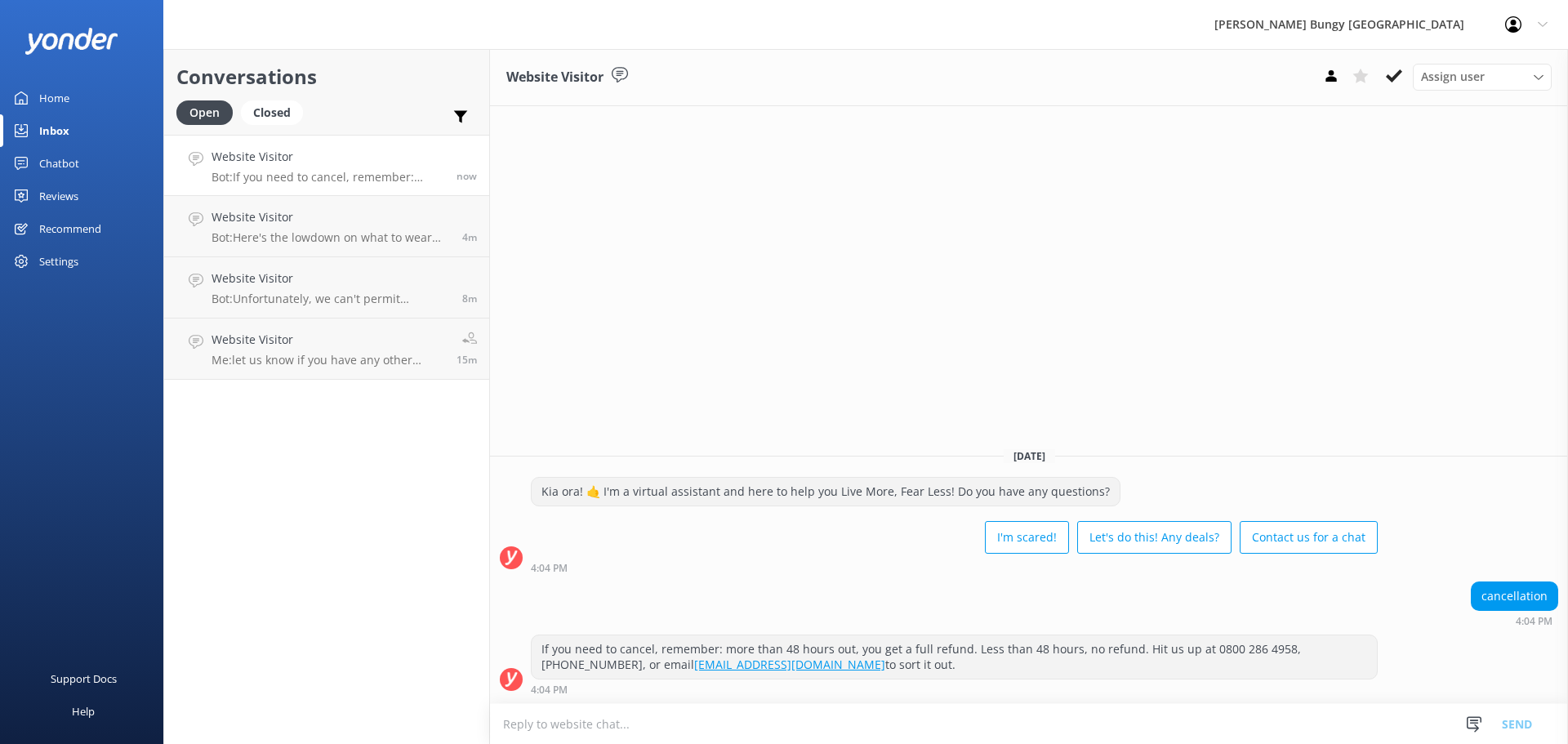
click at [863, 340] on div "Website Visitor Assign user [PERSON_NAME] [PERSON_NAME] Tech Admin [PERSON_NAME…" at bounding box center [1029, 397] width 1078 height 695
click at [1394, 80] on use at bounding box center [1394, 75] width 16 height 13
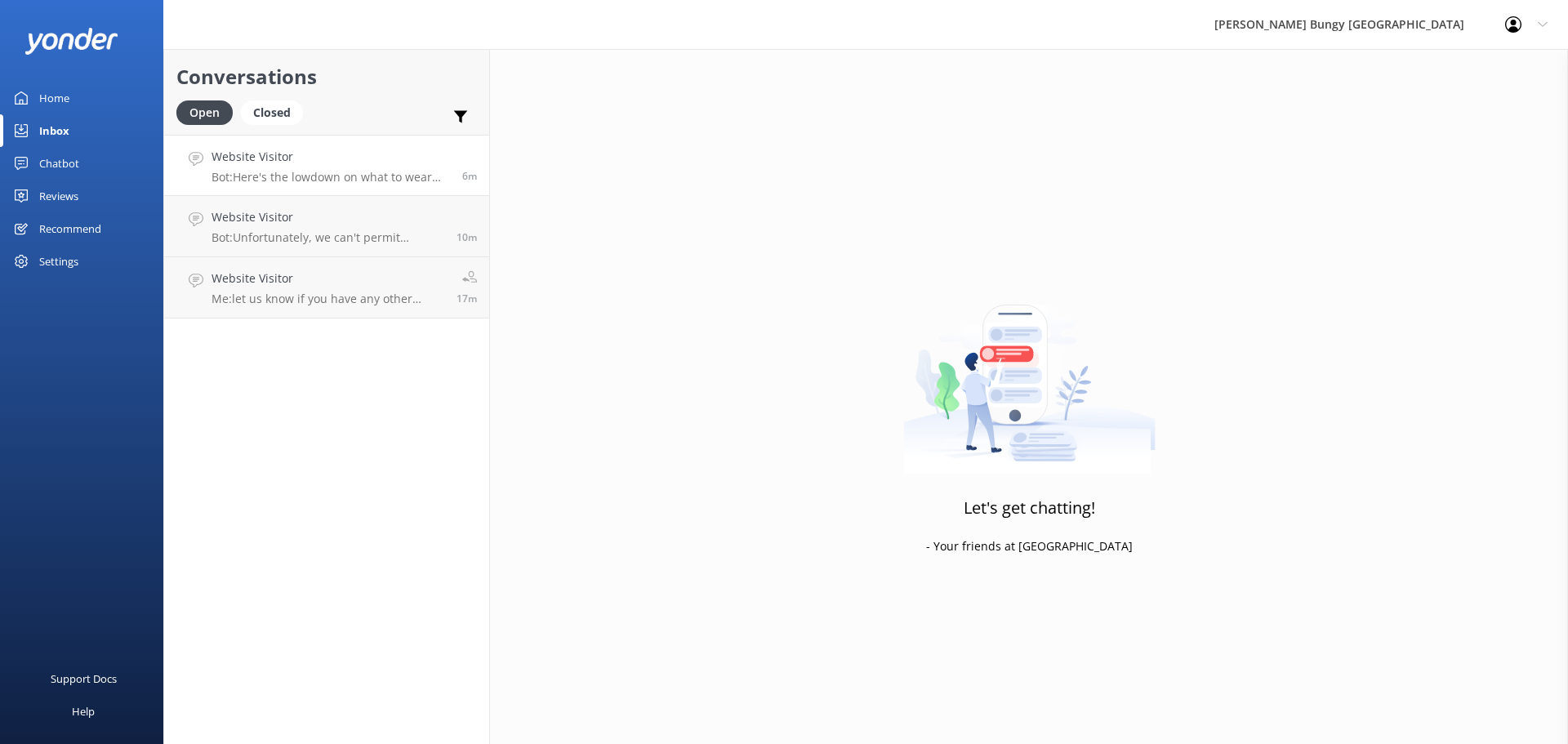
click at [403, 165] on h4 "Website Visitor" at bounding box center [330, 157] width 238 height 18
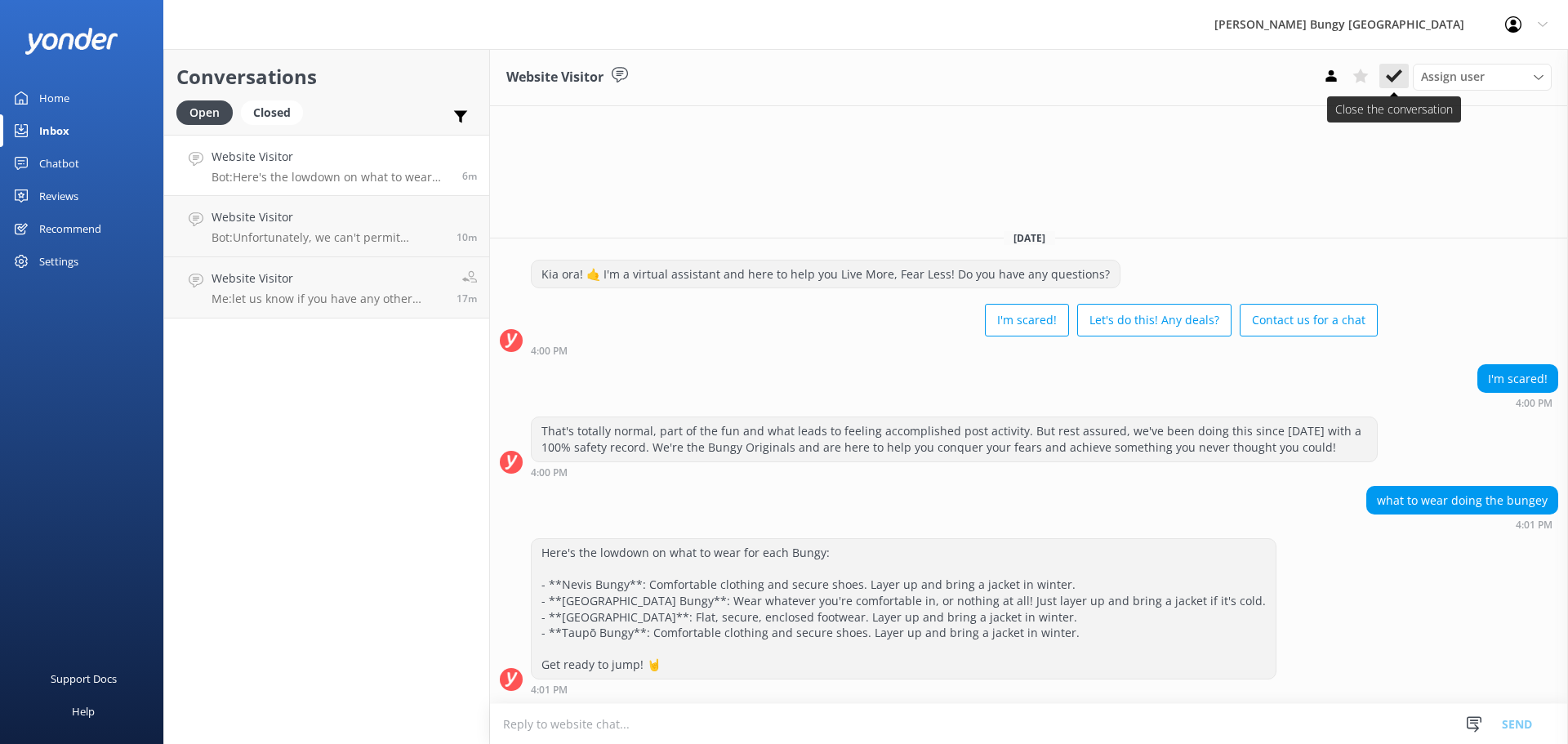
click at [1402, 74] on icon at bounding box center [1394, 75] width 16 height 16
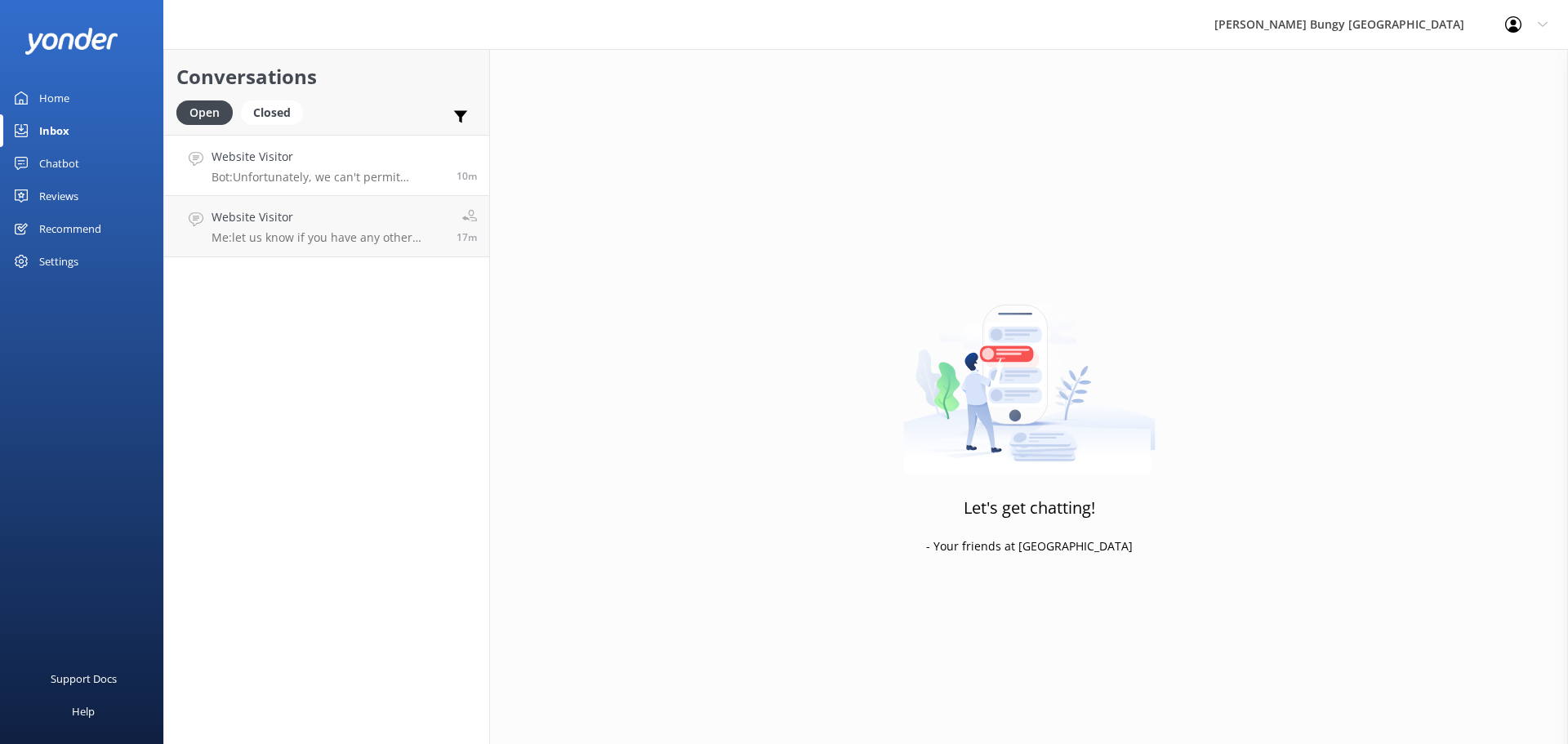
click at [377, 173] on p "Bot: Unfortunately, we can't permit pregnant activity-seekers for the Sky Walk.…" at bounding box center [327, 177] width 233 height 15
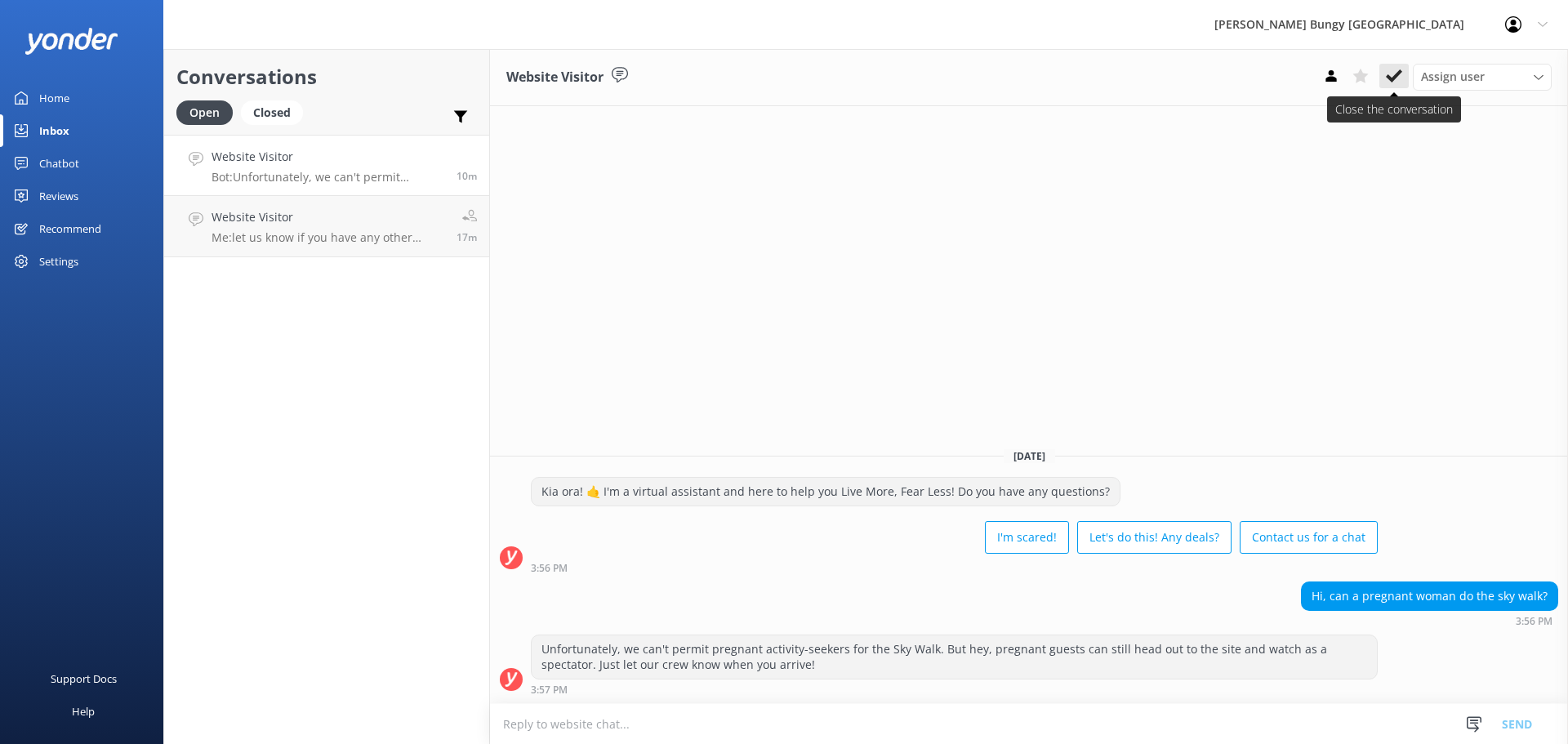
click at [1396, 81] on icon at bounding box center [1394, 75] width 16 height 16
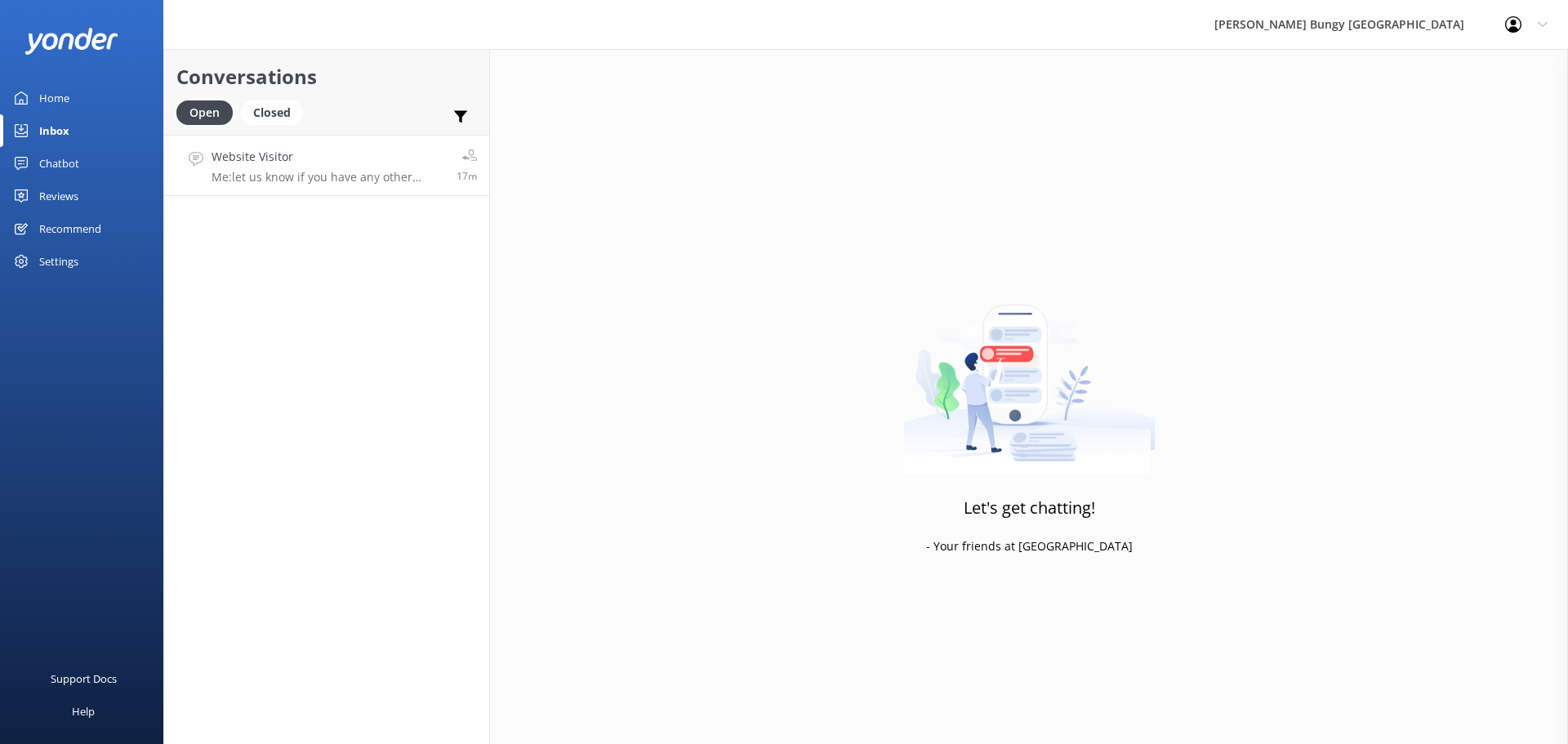
click at [327, 164] on h4 "Website Visitor" at bounding box center [327, 157] width 233 height 18
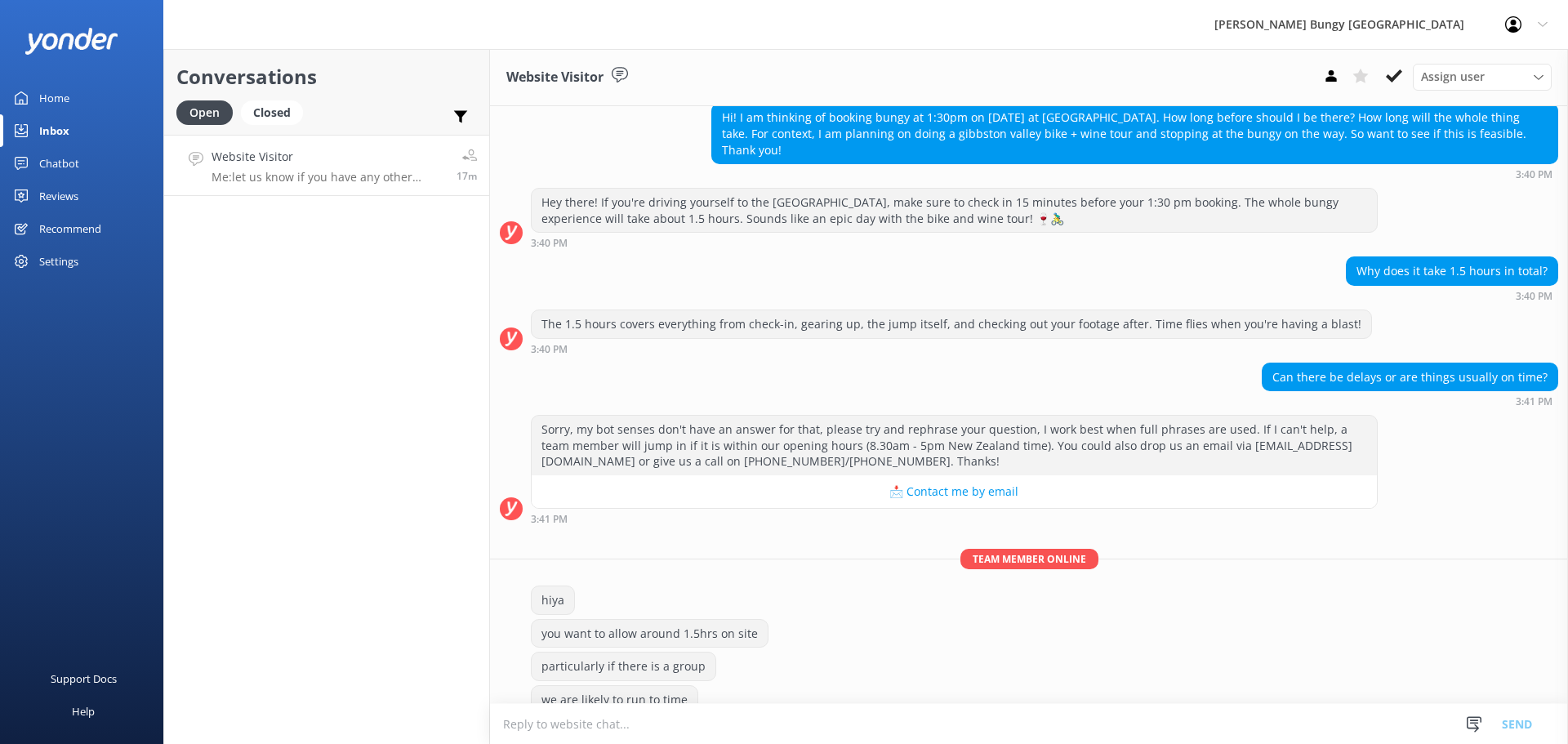
scroll to position [345, 0]
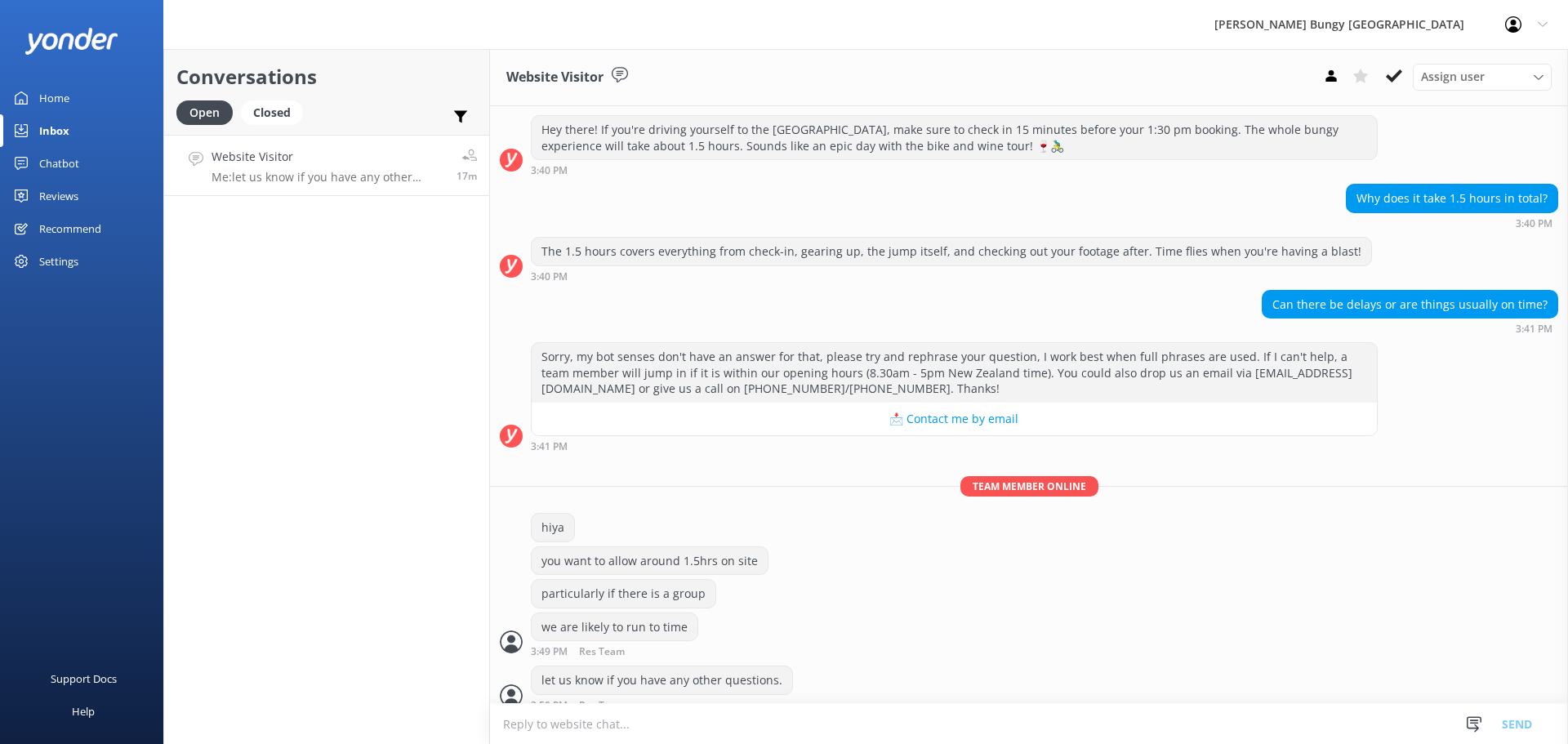
click at [1411, 74] on div "Assign user [PERSON_NAME] [PERSON_NAME] Tech Admin [PERSON_NAME] Res Team Alann…" at bounding box center [1434, 77] width 235 height 26
click at [1401, 74] on icon at bounding box center [1394, 75] width 16 height 16
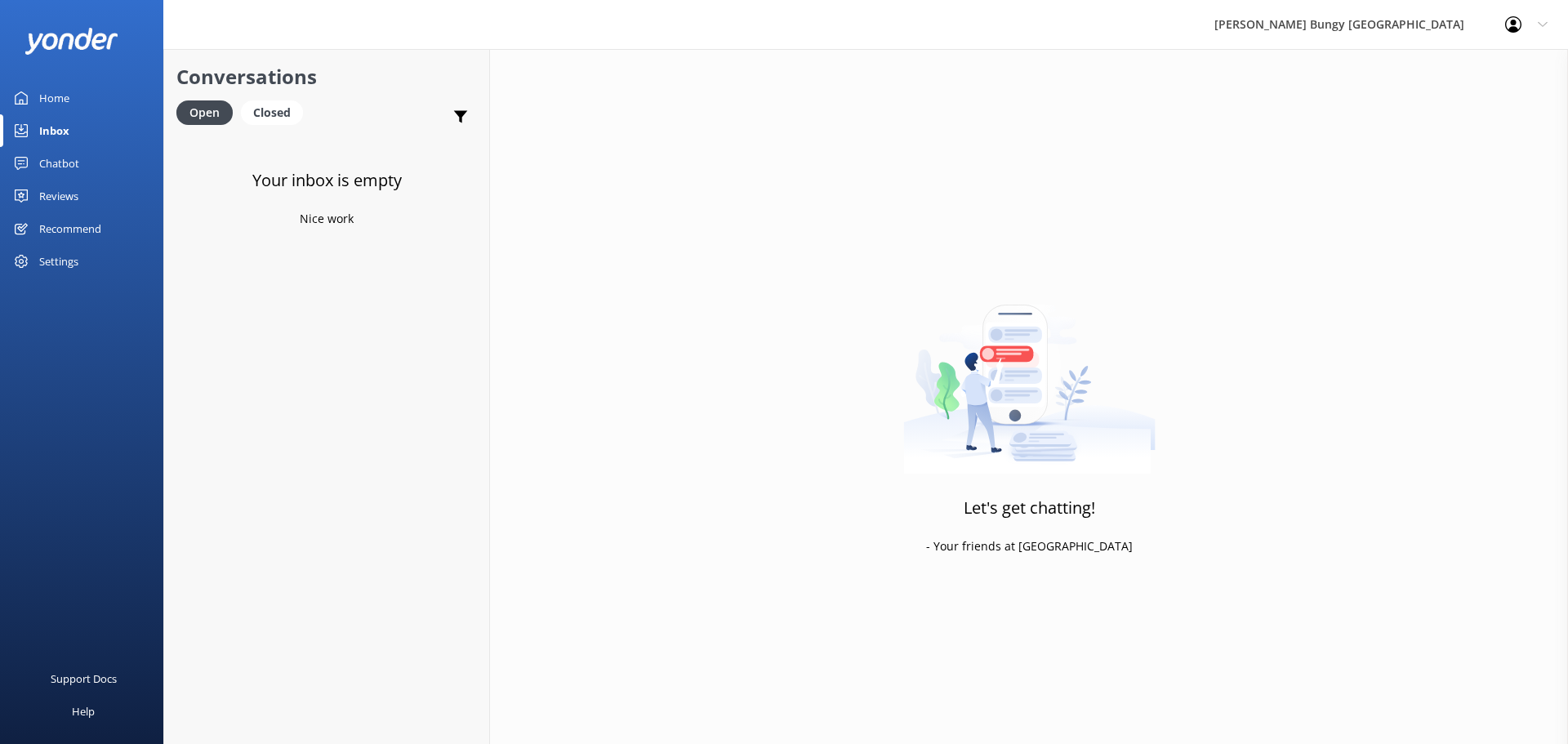
click at [362, 327] on div "Your inbox is empty Nice work" at bounding box center [326, 507] width 325 height 744
click at [1131, 145] on div "Let's get chatting! - Your friends at [GEOGRAPHIC_DATA]" at bounding box center [1029, 421] width 1078 height 744
click at [348, 184] on p "Bot: Here's the lowdown on the minimum weights for our adrenaline-pumping activ…" at bounding box center [327, 177] width 233 height 15
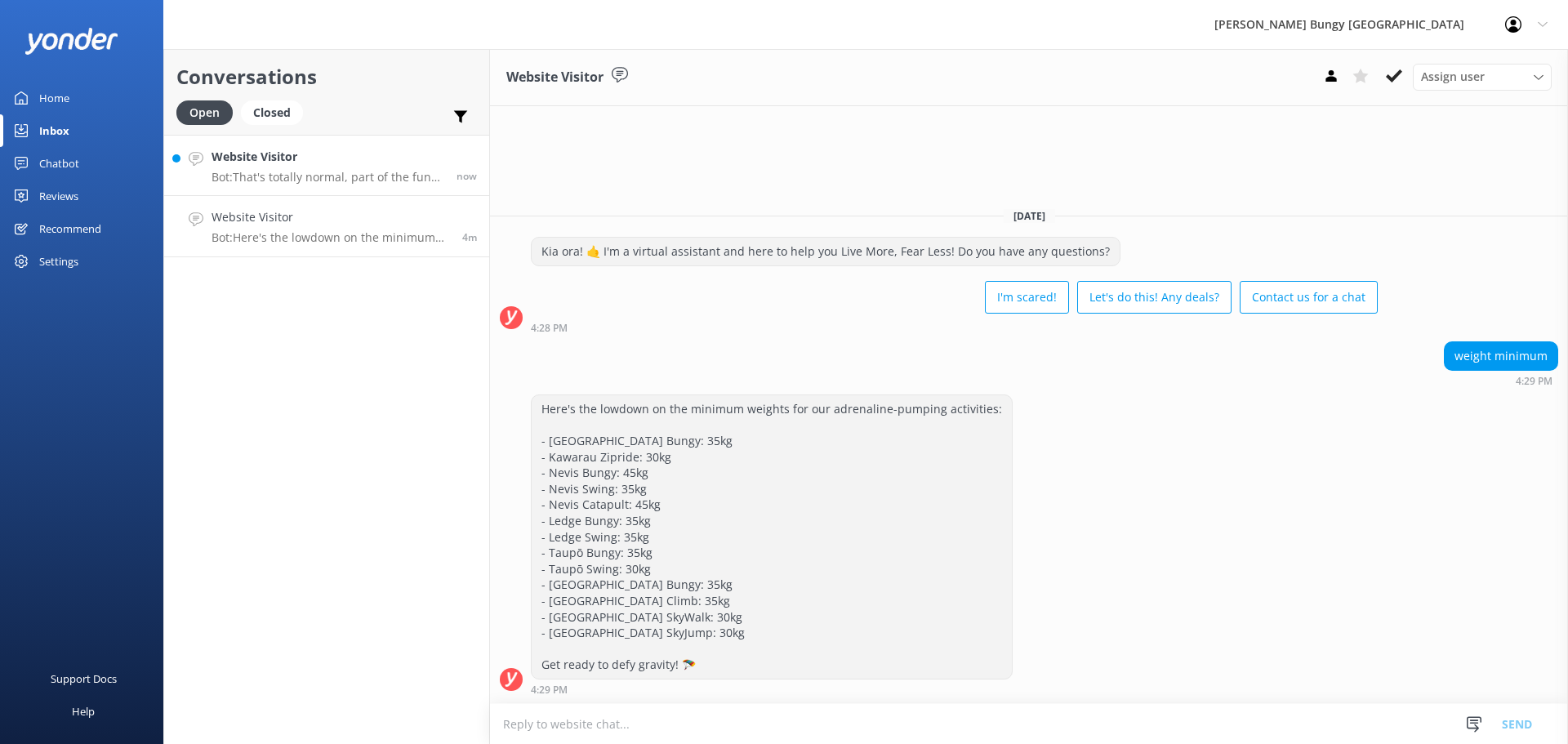
click at [193, 150] on link "Website Visitor Bot: That's totally normal, part of the fun and what leads to f…" at bounding box center [326, 165] width 325 height 61
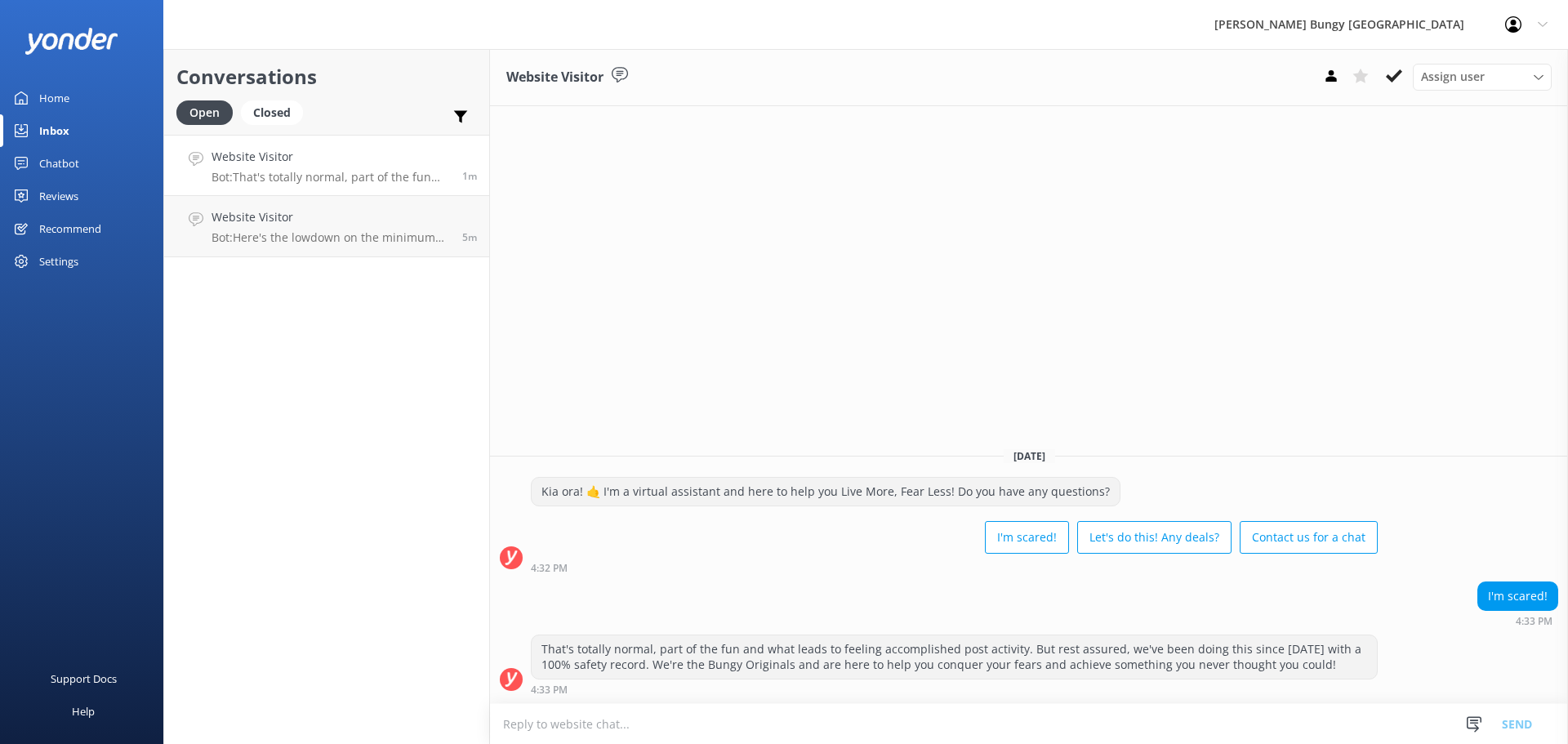
click at [1008, 244] on div "Website Visitor Assign user [PERSON_NAME] [PERSON_NAME] Tech Admin [PERSON_NAME…" at bounding box center [1029, 397] width 1078 height 695
click at [334, 226] on h4 "Website Visitor" at bounding box center [327, 217] width 233 height 18
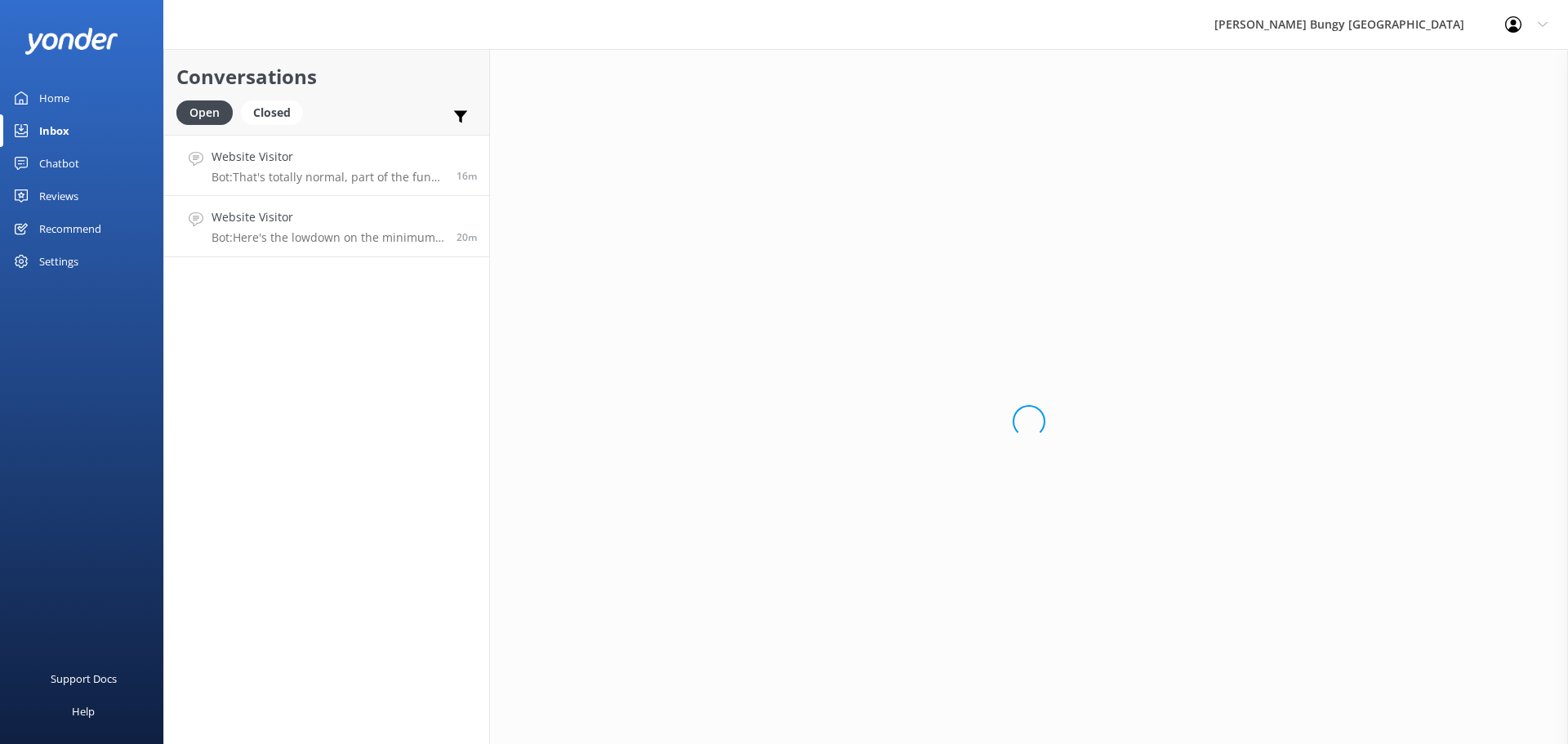
click at [403, 160] on h4 "Website Visitor" at bounding box center [327, 157] width 233 height 18
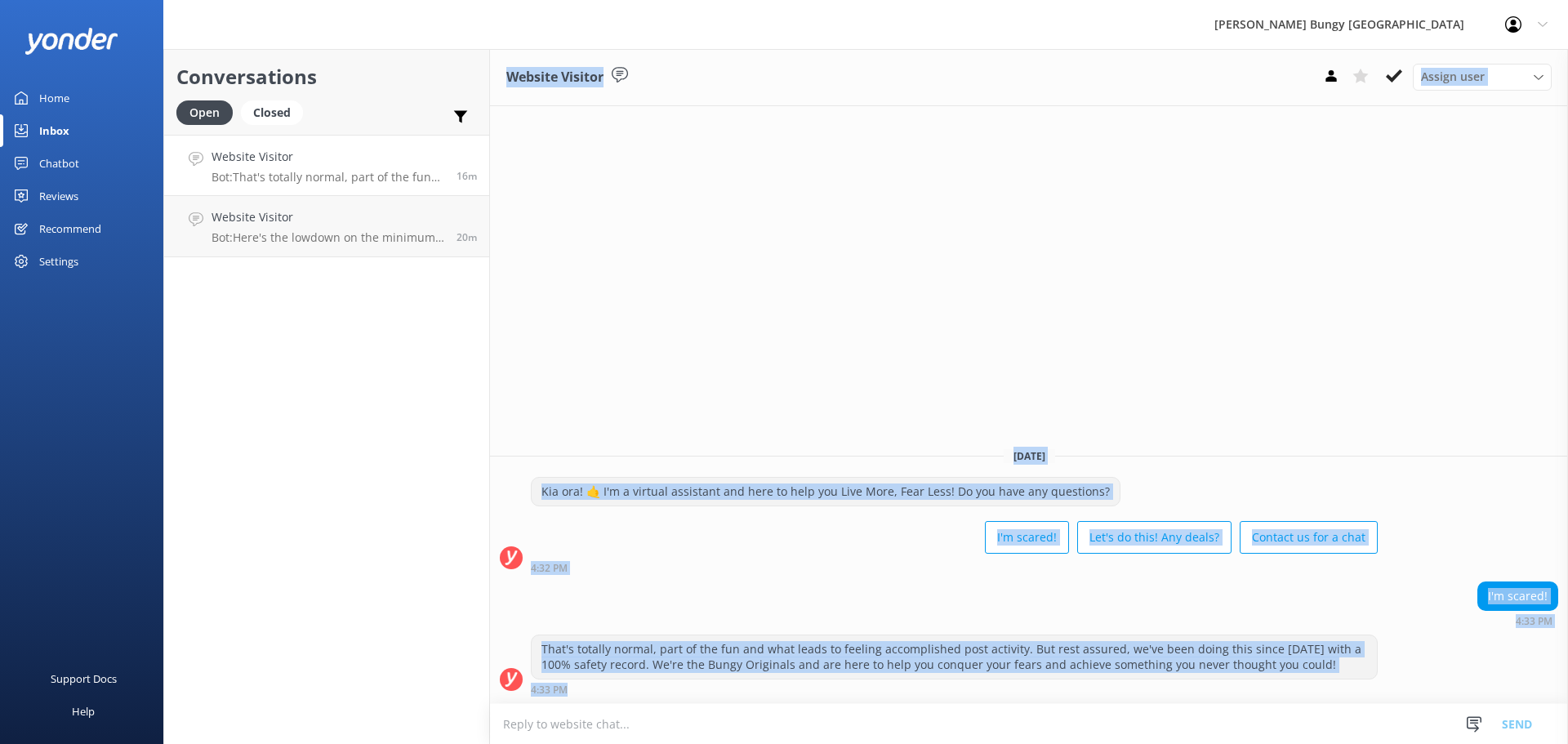
drag, startPoint x: 500, startPoint y: 69, endPoint x: 1306, endPoint y: 782, distance: 1076.1
click at [1306, 743] on html "[PERSON_NAME] Bungy New Zealand Profile Settings Logout Home Inbox Chatbot Cont…" at bounding box center [784, 372] width 1568 height 744
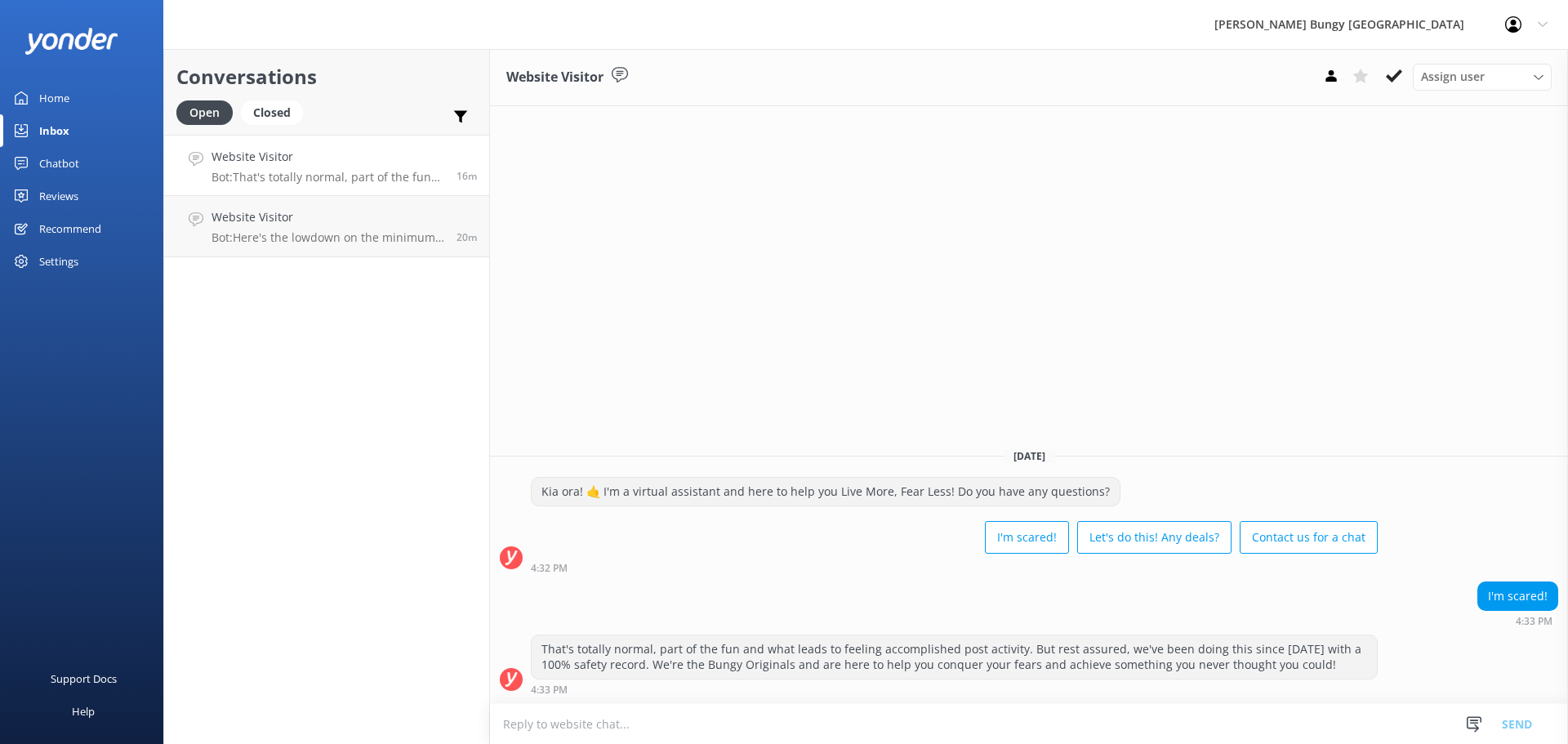
click at [1303, 718] on textarea at bounding box center [1029, 724] width 1078 height 40
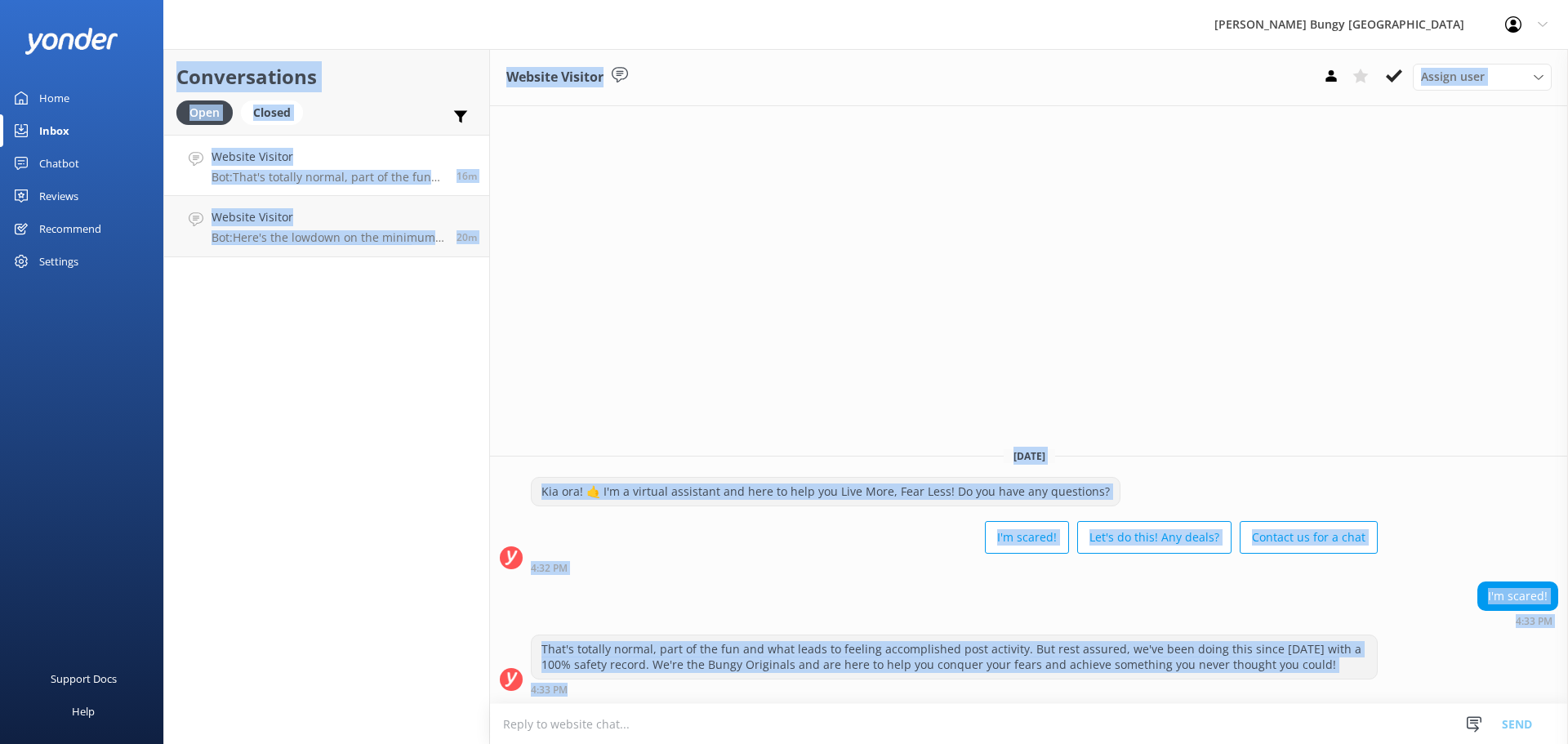
drag, startPoint x: 1288, startPoint y: 683, endPoint x: 0, endPoint y: -11, distance: 1463.1
click at [0, 0] on html "[PERSON_NAME] Bungy New Zealand Profile Settings Logout Home Inbox Chatbot Cont…" at bounding box center [784, 372] width 1568 height 744
click at [279, 268] on div "Conversations Open Closed Important Assigned to me Unassigned Website Visitor B…" at bounding box center [327, 397] width 327 height 695
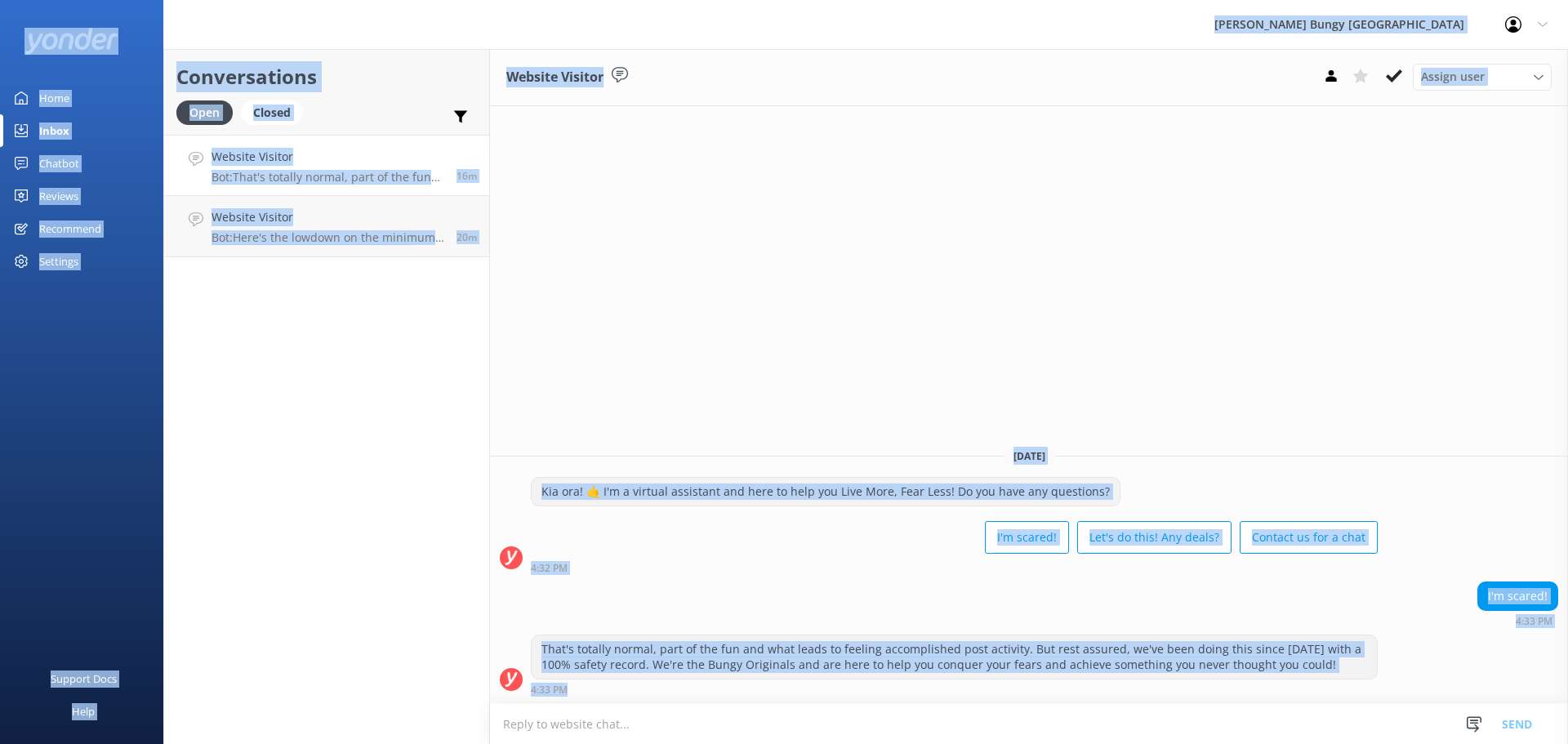
drag, startPoint x: 236, startPoint y: 3, endPoint x: 1090, endPoint y: 747, distance: 1132.6
click at [1090, 743] on html "[PERSON_NAME] Bungy New Zealand Profile Settings Logout Home Inbox Chatbot Cont…" at bounding box center [784, 372] width 1568 height 744
click at [754, 573] on div "4:32 PM" at bounding box center [955, 567] width 847 height 11
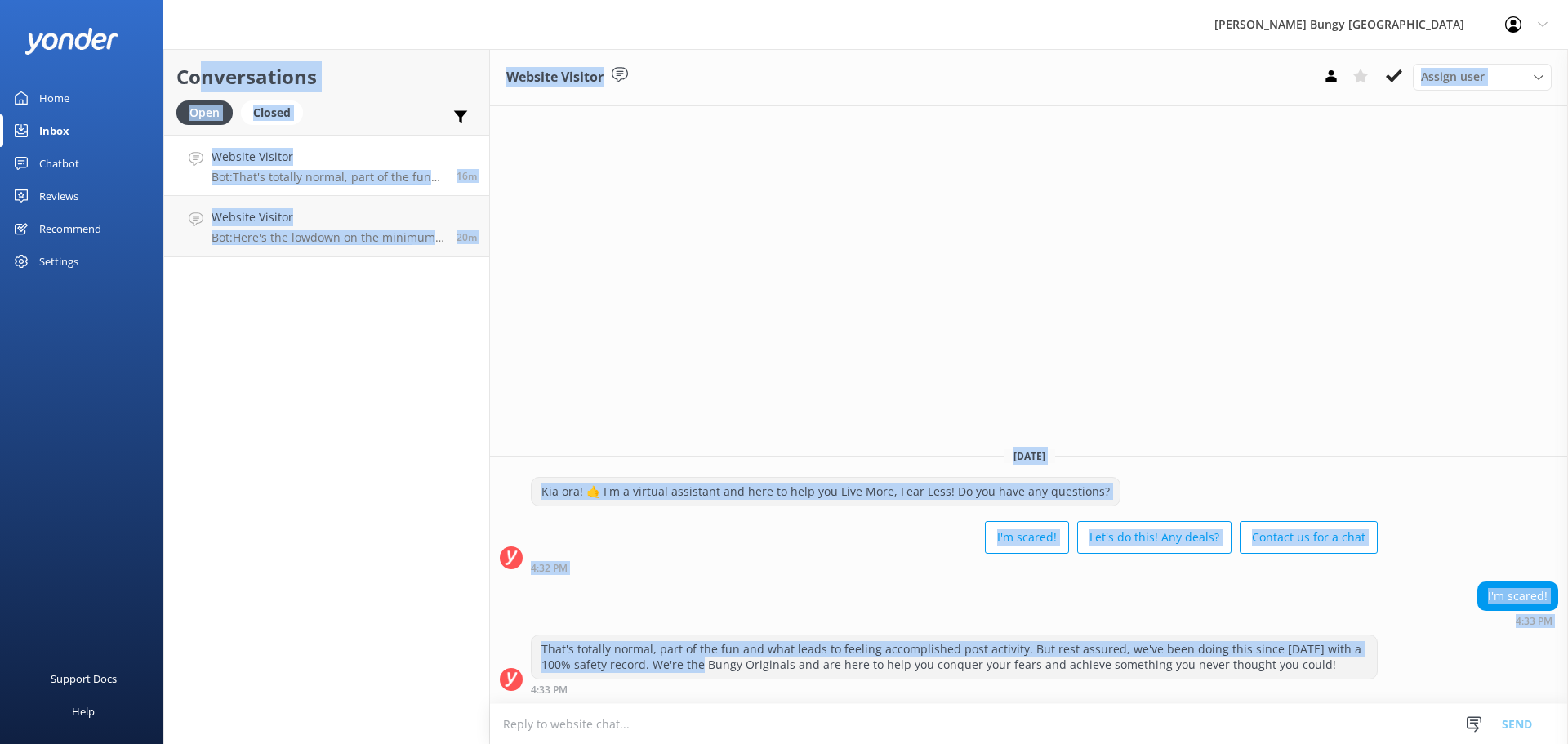
drag, startPoint x: 678, startPoint y: 677, endPoint x: 204, endPoint y: 55, distance: 782.0
click at [204, 55] on div "Conversations Open Closed Important Assigned to me Unassigned Website Visitor B…" at bounding box center [865, 397] width 1404 height 695
click at [424, 391] on div "Conversations Open Closed Important Assigned to me Unassigned Website Visitor B…" at bounding box center [327, 397] width 327 height 695
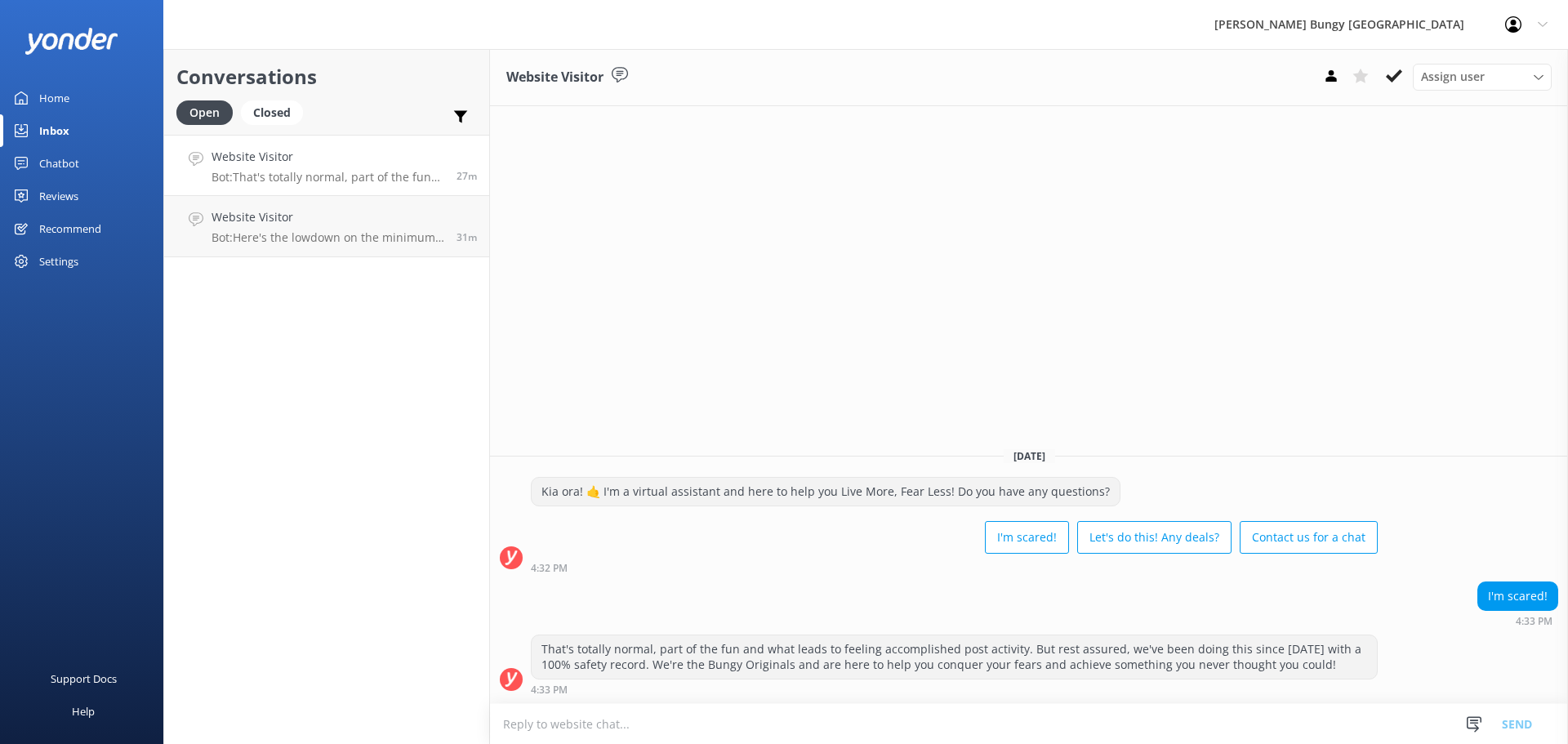
click at [1129, 169] on div "Website Visitor Assign user [PERSON_NAME] [PERSON_NAME] Tech Admin [PERSON_NAME…" at bounding box center [1029, 397] width 1078 height 695
